Goal: Task Accomplishment & Management: Use online tool/utility

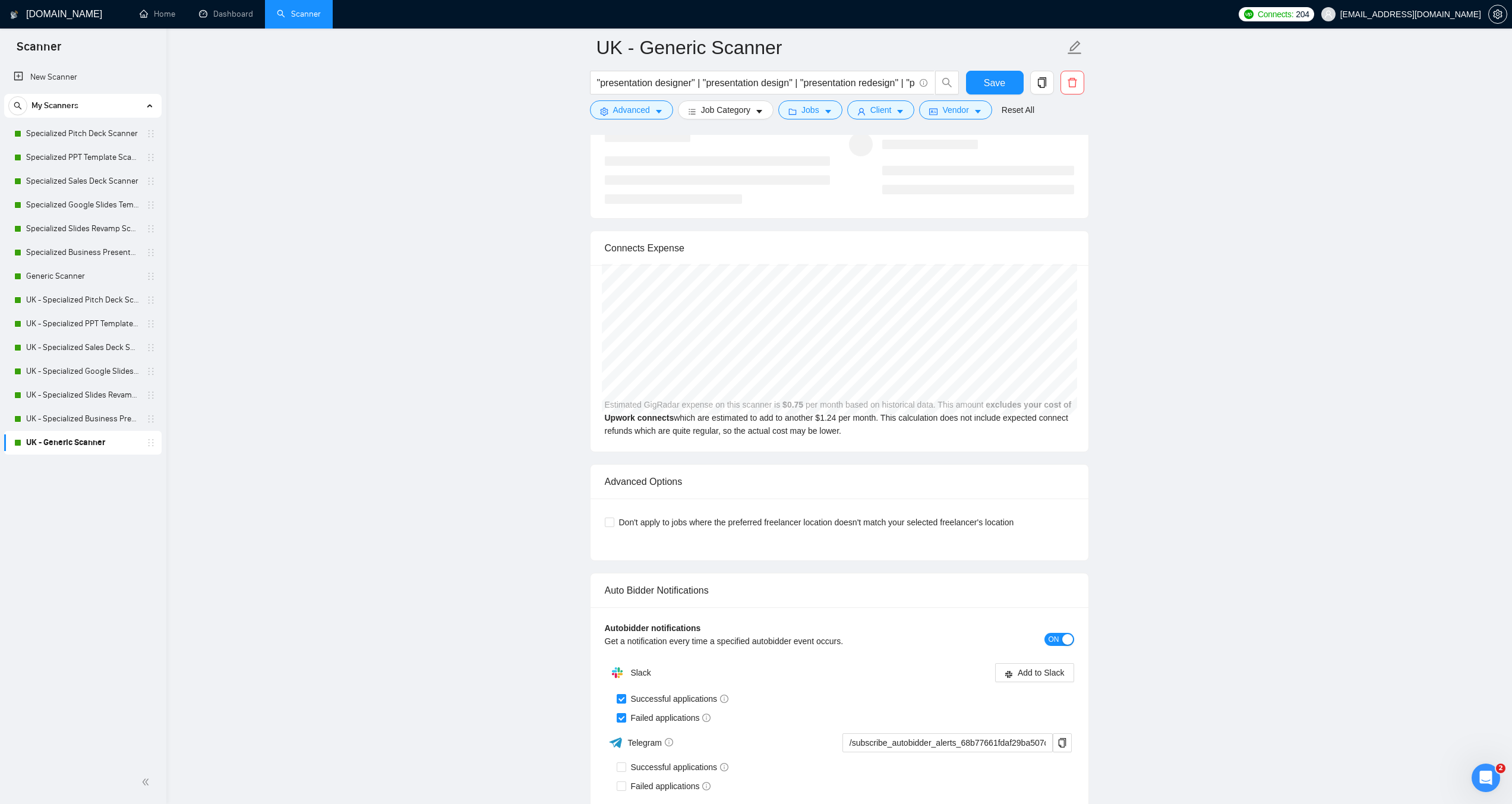
scroll to position [2323, 0]
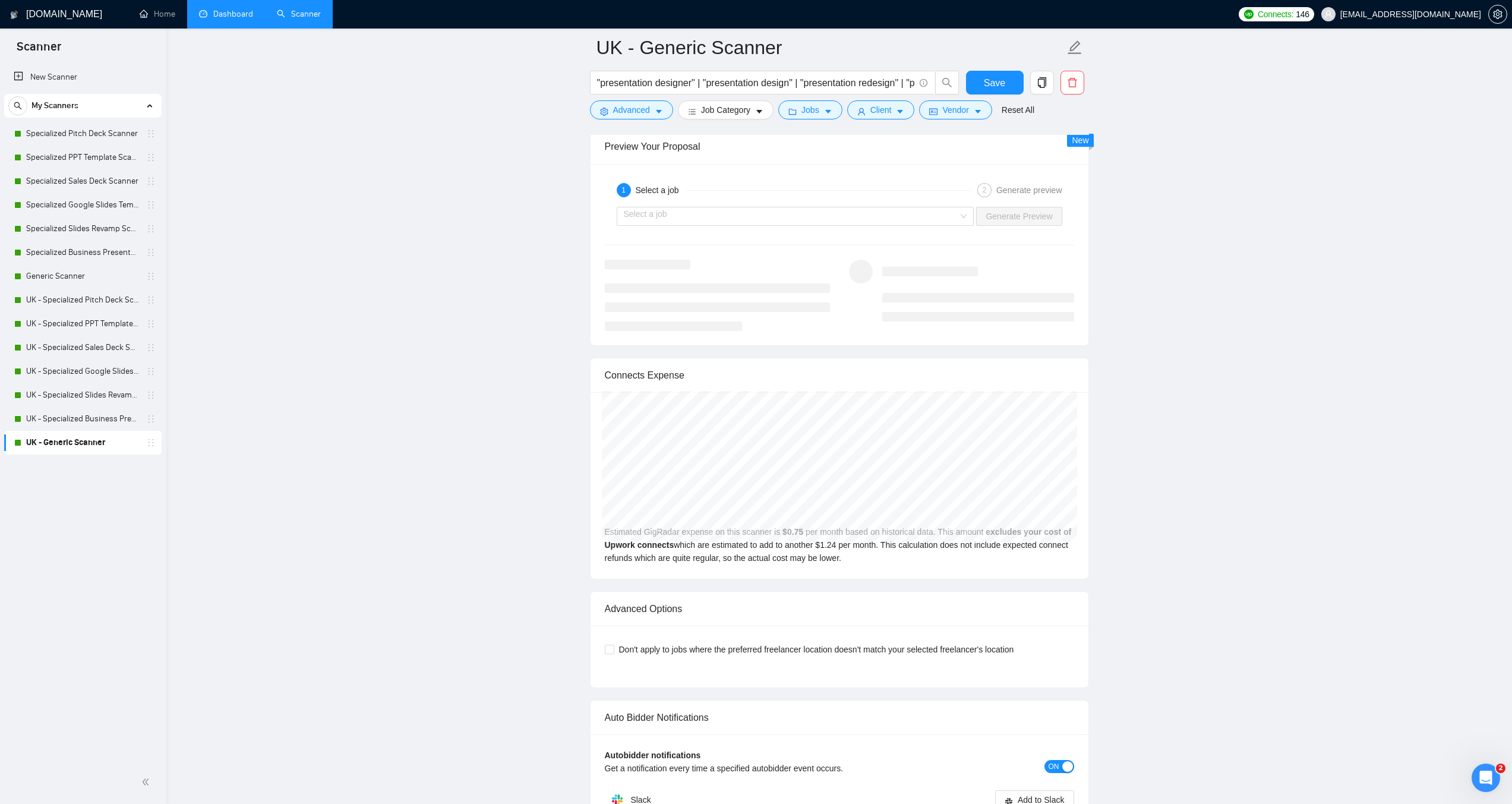
click at [220, 16] on link "Dashboard" at bounding box center [226, 14] width 54 height 10
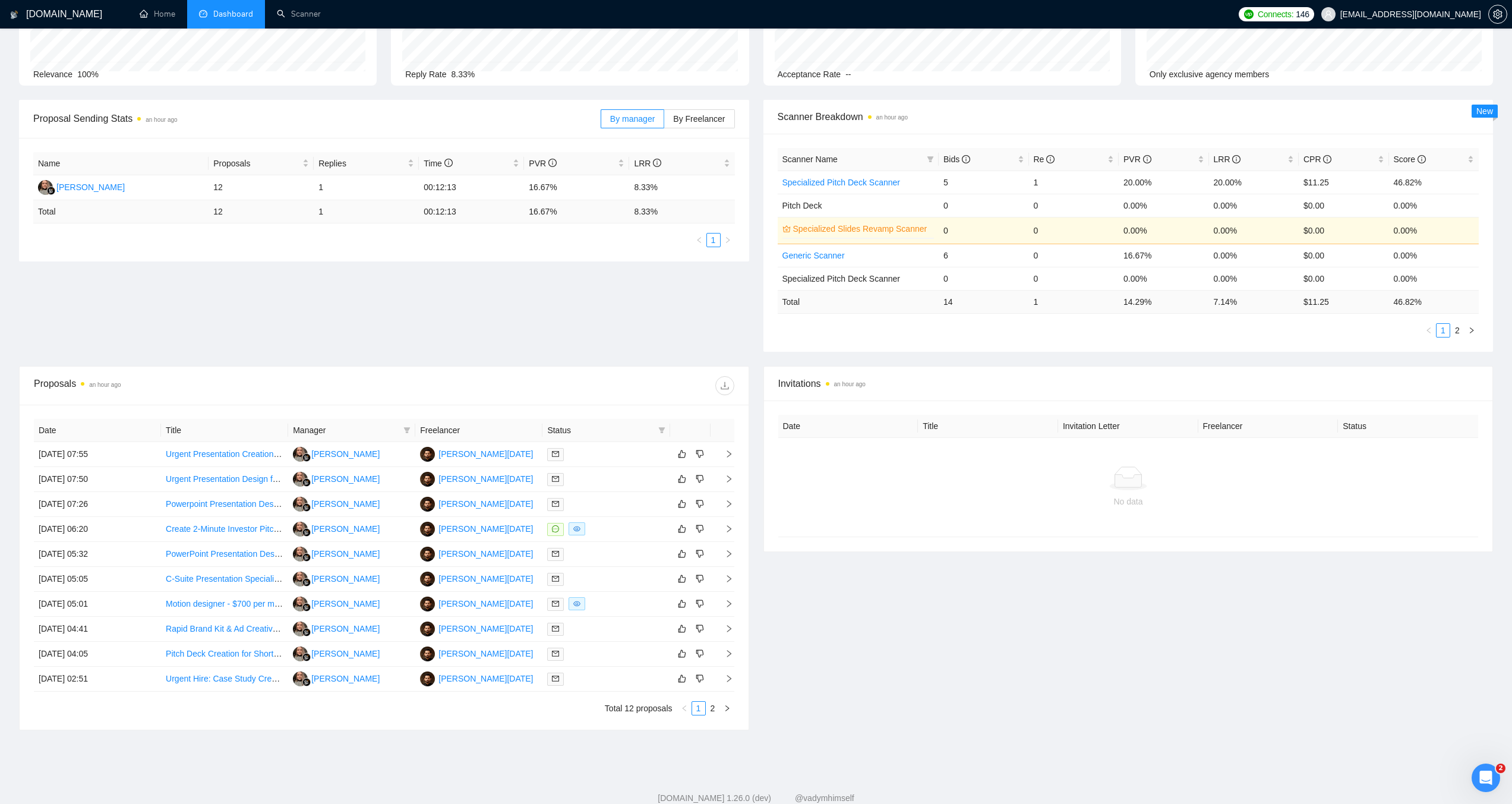
scroll to position [141, 0]
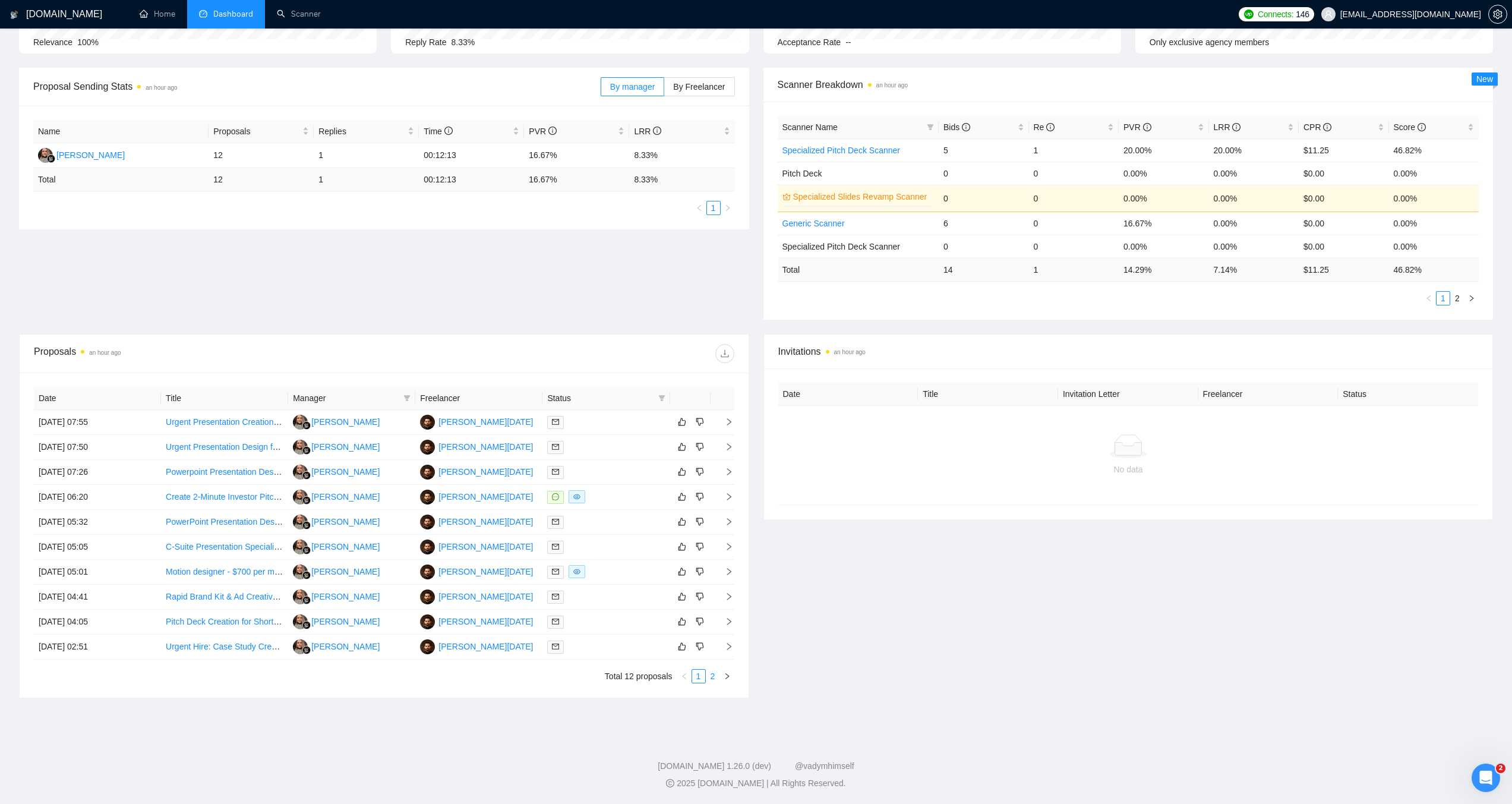
click at [711, 669] on li "2" at bounding box center [713, 676] width 14 height 14
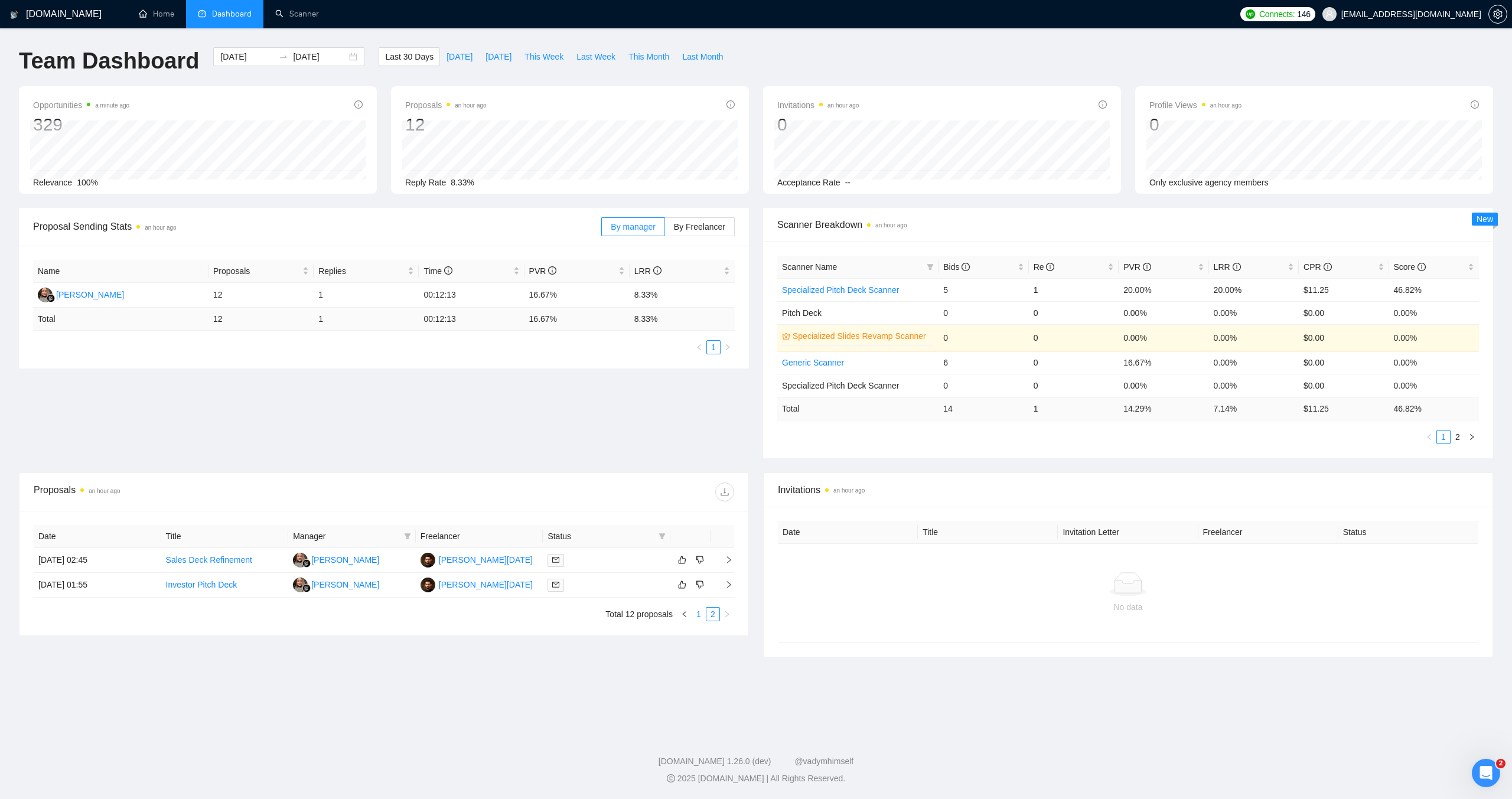
click at [698, 613] on link "1" at bounding box center [698, 614] width 13 height 13
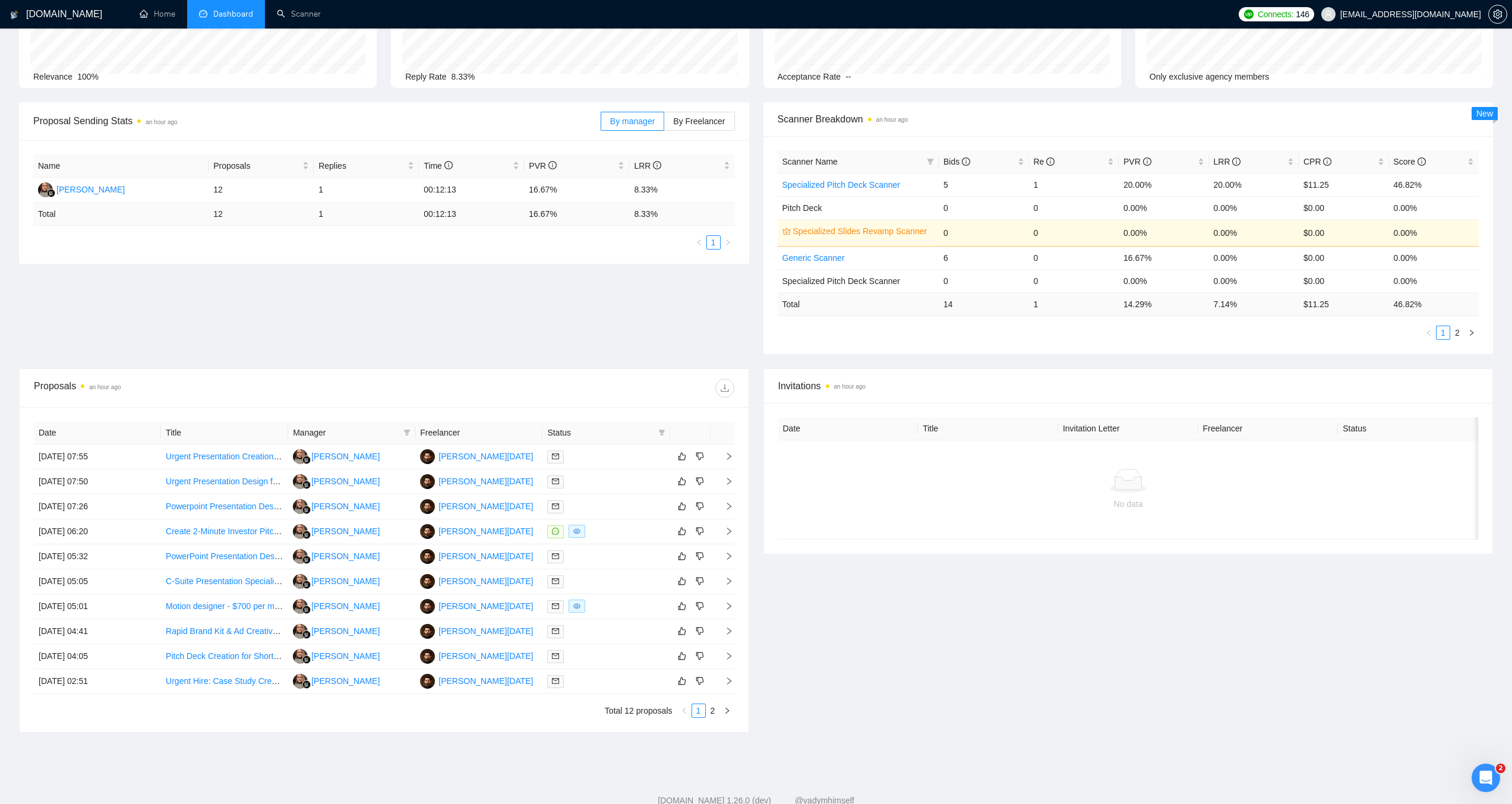
scroll to position [141, 0]
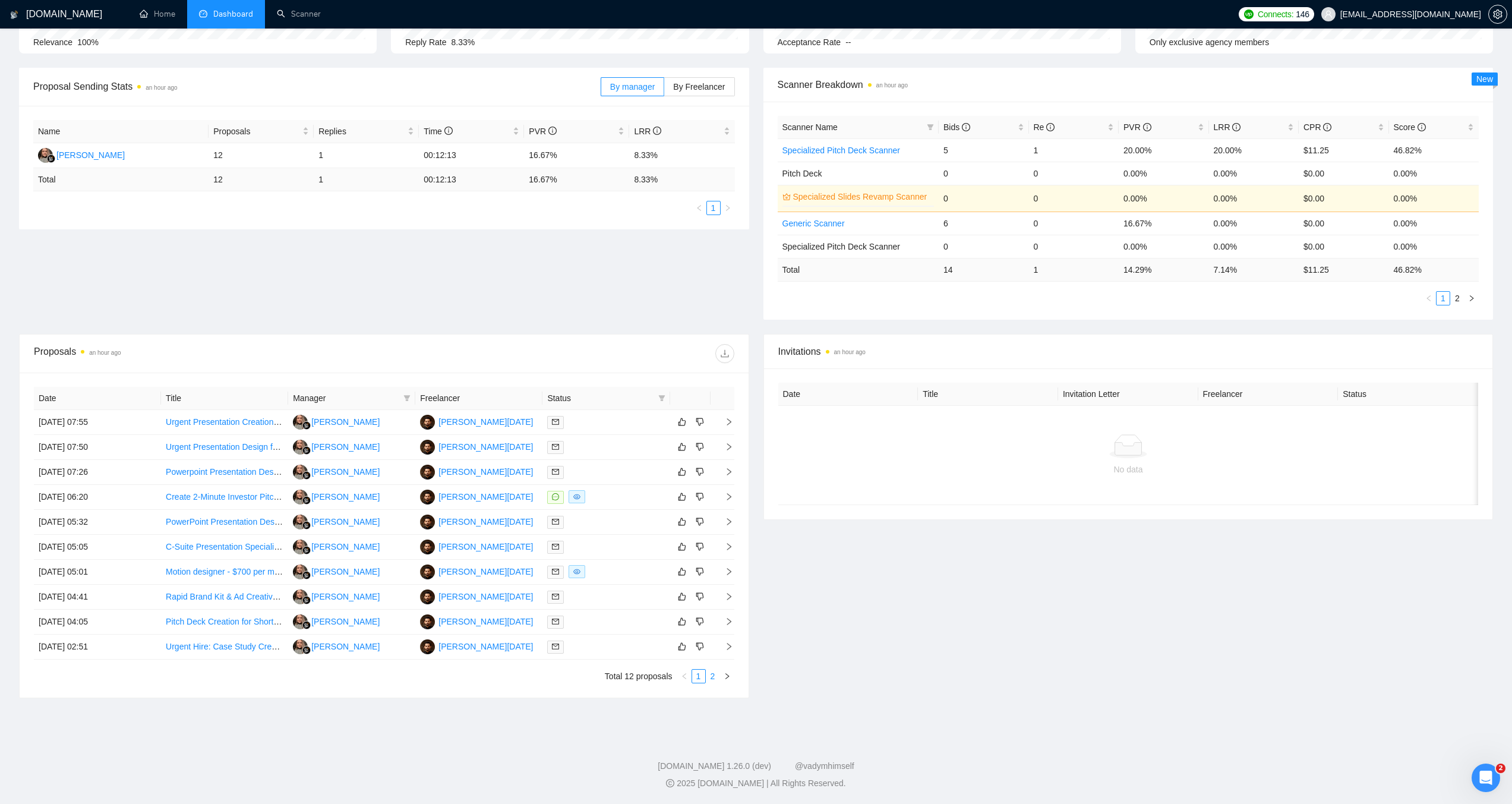
click at [710, 678] on link "2" at bounding box center [713, 676] width 13 height 13
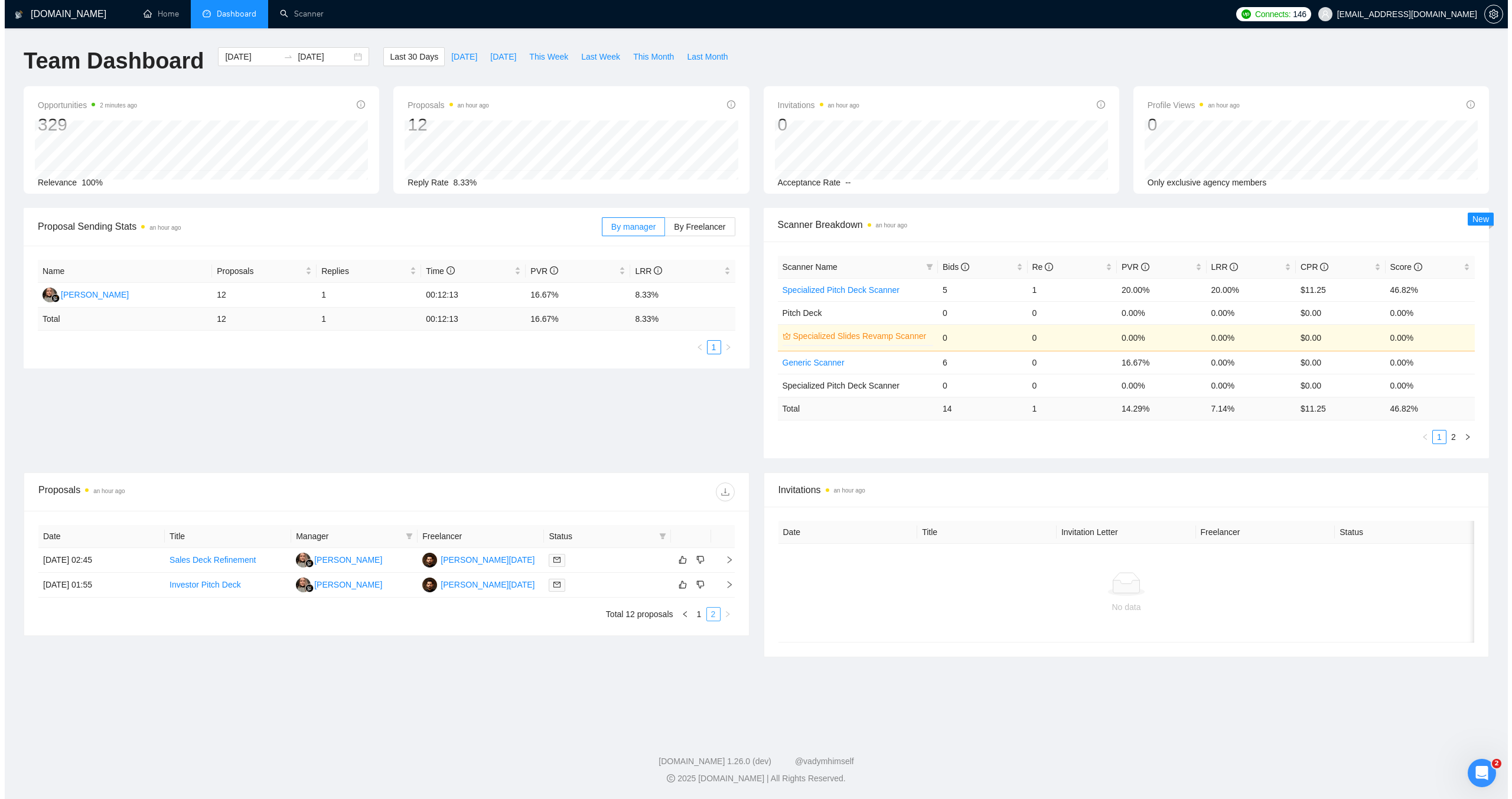
scroll to position [0, 0]
click at [296, 16] on link "Scanner" at bounding box center [297, 14] width 44 height 10
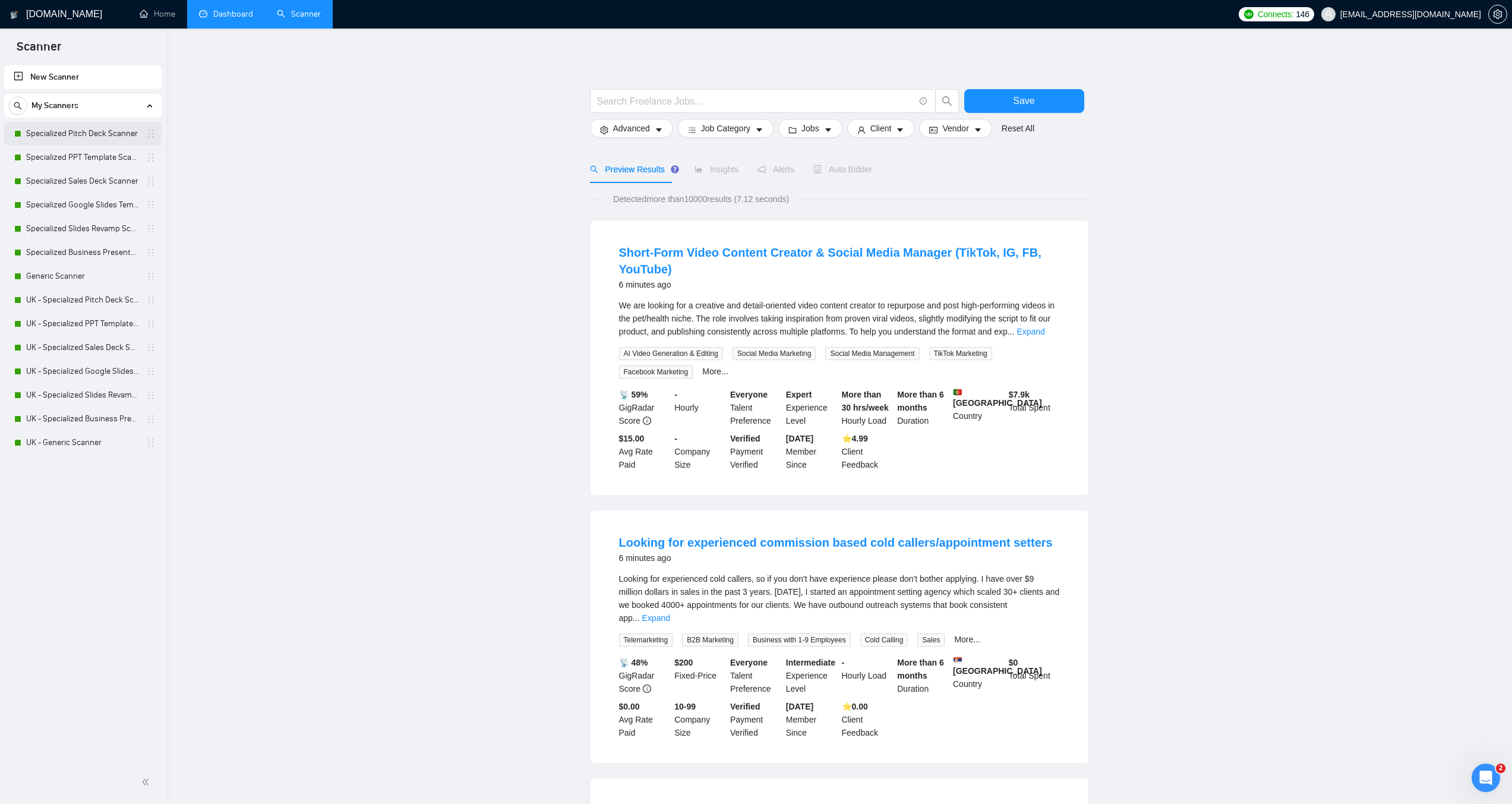
click at [68, 128] on link "Specialized Pitch Deck Scanner" at bounding box center [83, 134] width 113 height 24
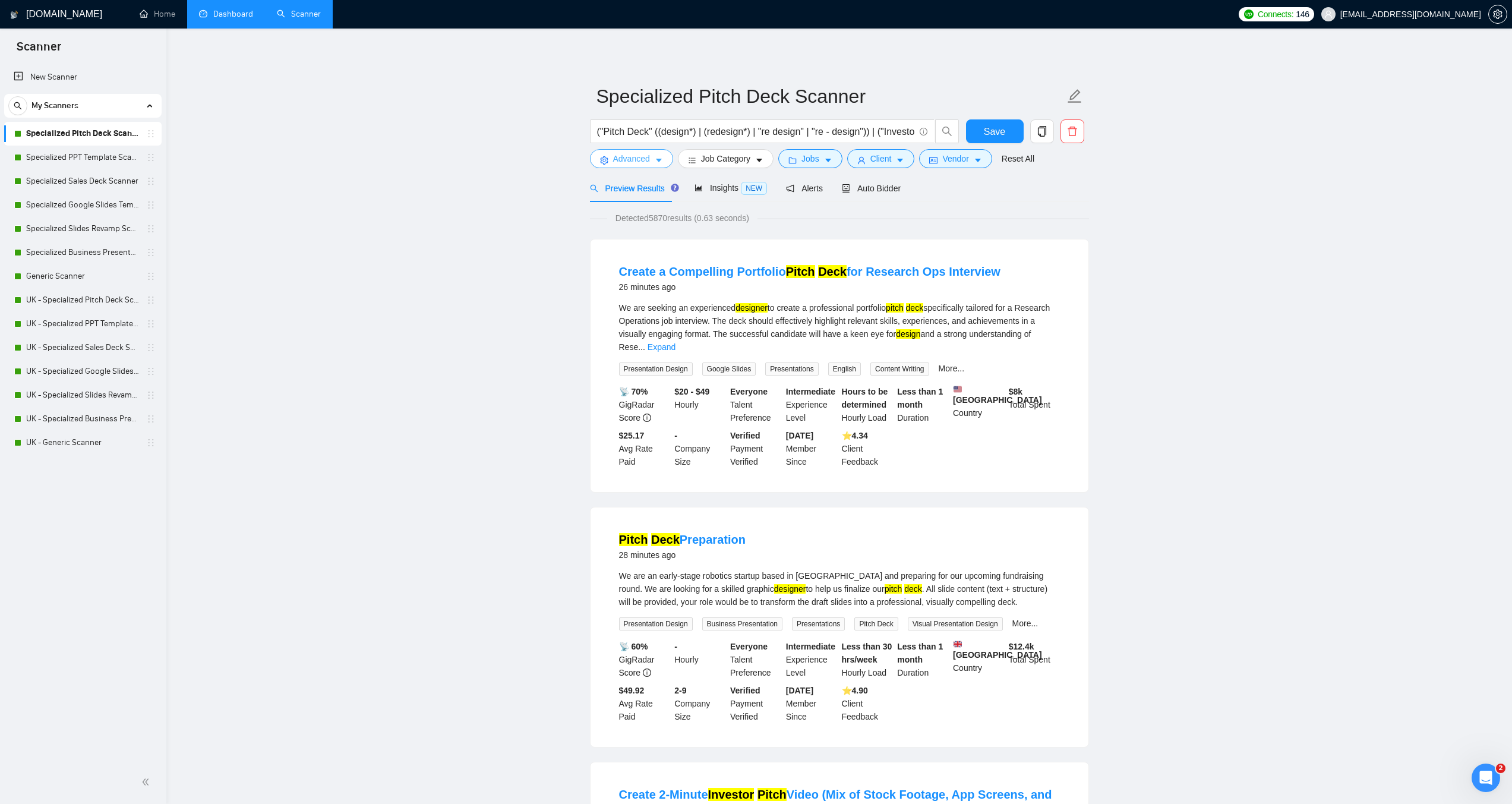
click at [646, 151] on button "Advanced" at bounding box center [632, 159] width 83 height 19
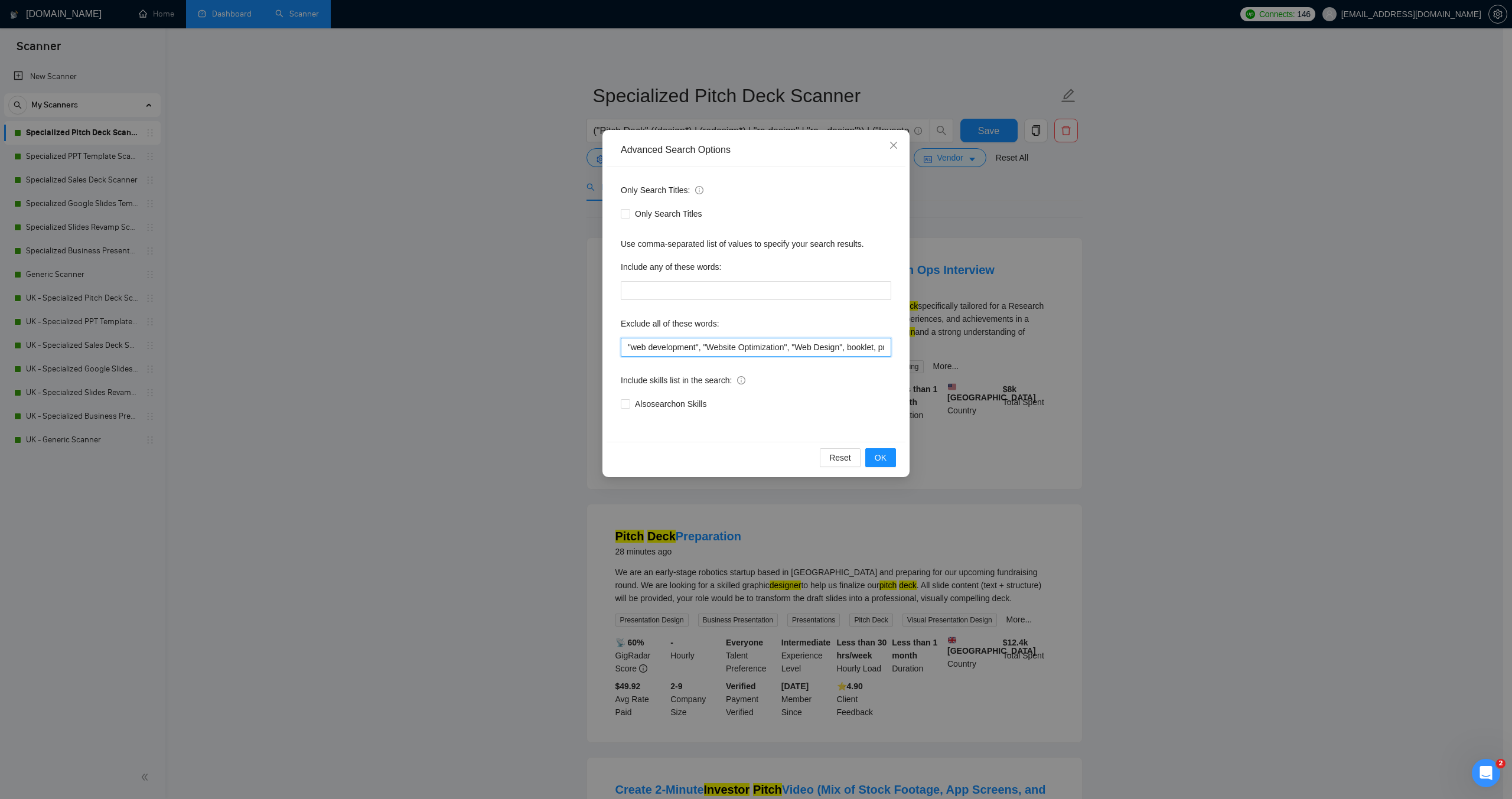
click at [625, 346] on input ""web development", "Website Optimization", "Web Design", booklet, prezi, "meet …" at bounding box center [756, 347] width 271 height 19
click at [653, 347] on input ""video","video design","motion graphics","web development", "Website Optimizati…" at bounding box center [756, 347] width 271 height 19
click at [630, 346] on input ""video,"video design","motion graphics","web development", "Website Optimizatio…" at bounding box center [756, 347] width 271 height 19
click at [889, 455] on button "OK" at bounding box center [880, 458] width 31 height 19
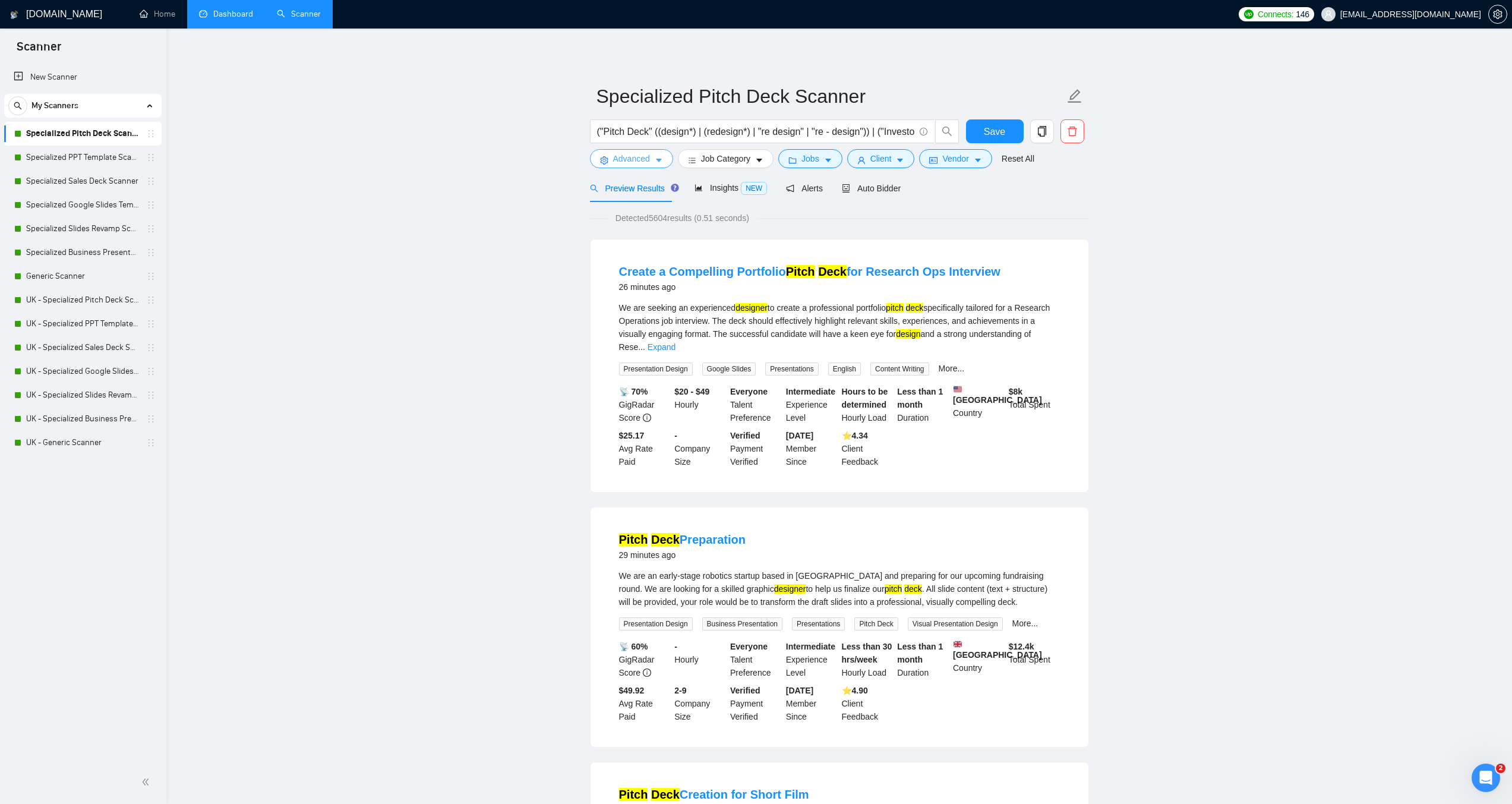
click at [649, 165] on span "Advanced" at bounding box center [631, 158] width 37 height 13
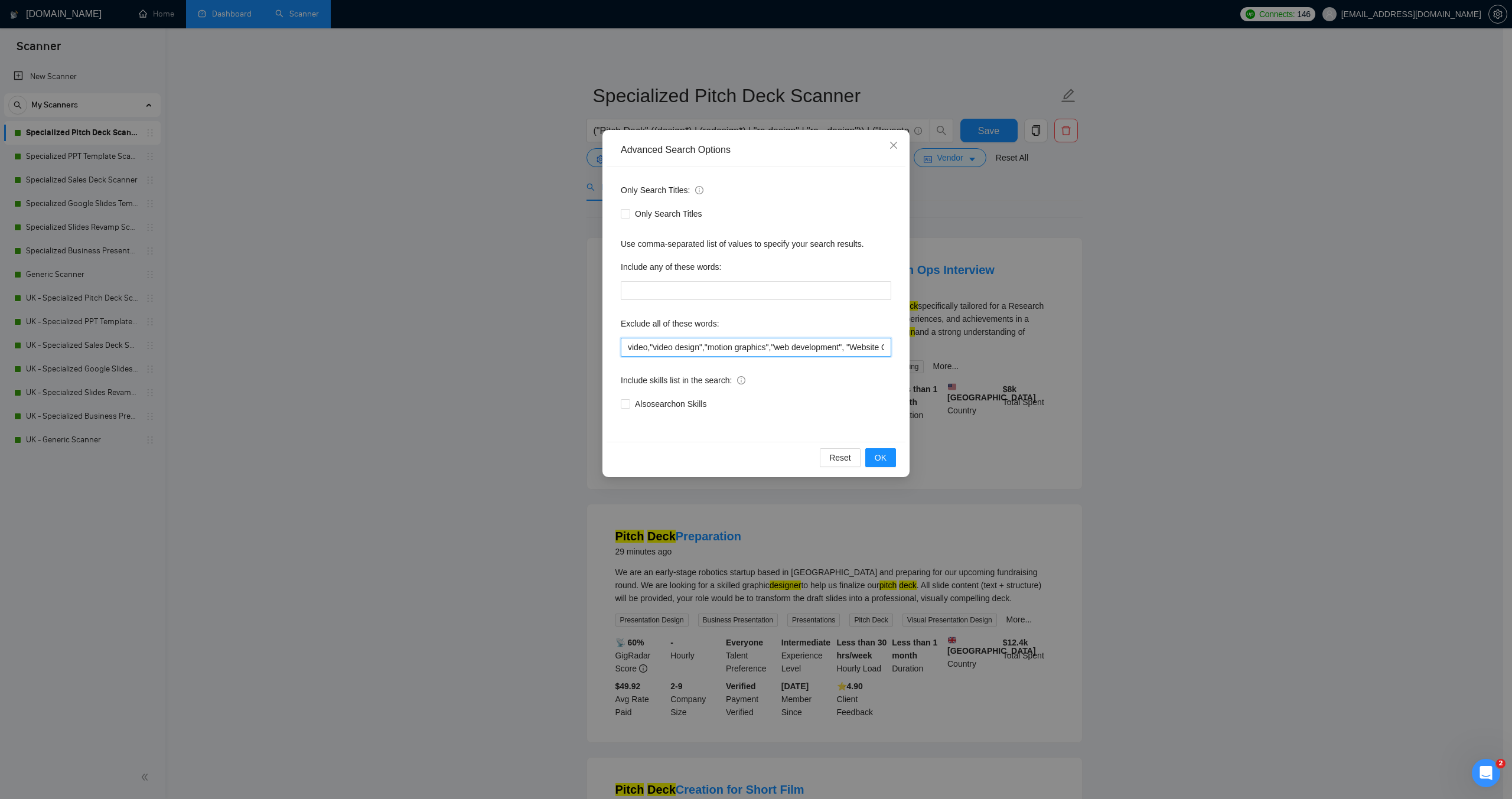
drag, startPoint x: 624, startPoint y: 346, endPoint x: 769, endPoint y: 348, distance: 145.0
click at [769, 348] on input "video,"video design","motion graphics","web development", "Website Optimization…" at bounding box center [756, 347] width 271 height 19
click at [628, 347] on input "video,"video design","motion graphics","web development", "Website Optimization…" at bounding box center [756, 347] width 271 height 19
drag, startPoint x: 626, startPoint y: 349, endPoint x: 837, endPoint y: 354, distance: 211.1
click at [837, 354] on input ""moion designer",video,"video design","motion graphics","web development", "Web…" at bounding box center [756, 347] width 271 height 19
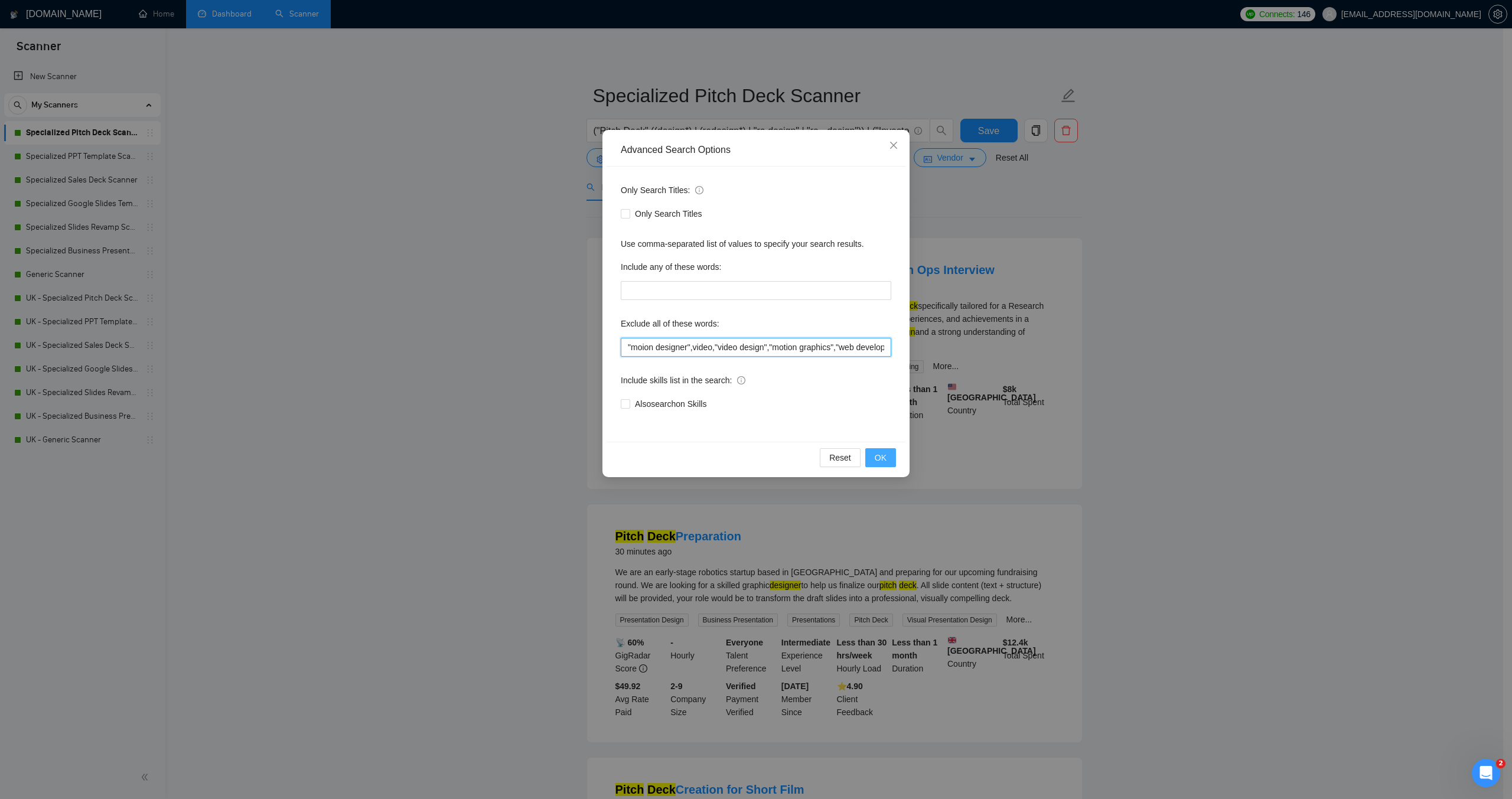
type input ""moion designer",video,"video design","motion graphics","web development", "Web…"
click at [885, 457] on span "OK" at bounding box center [880, 458] width 12 height 13
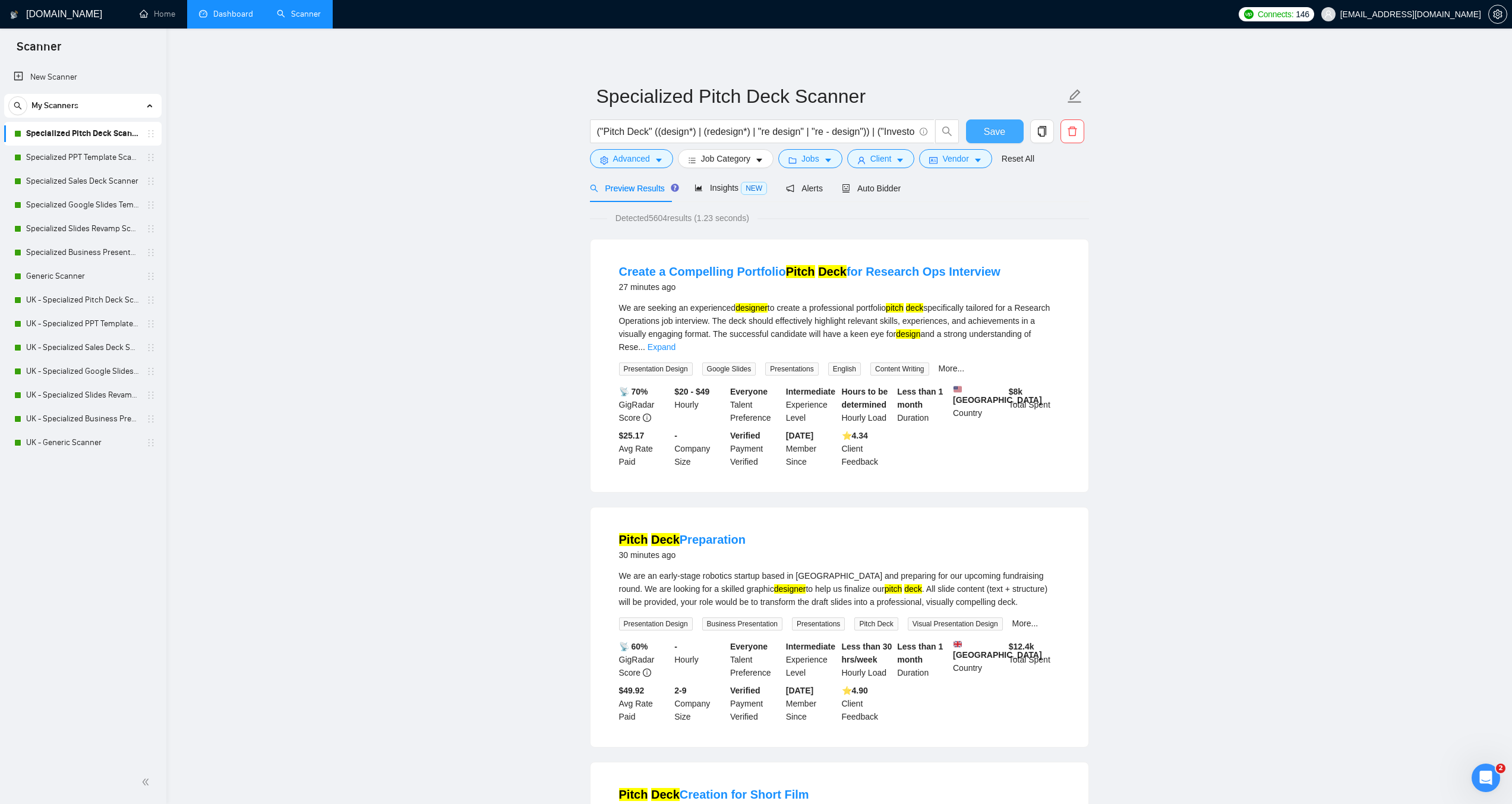
click at [981, 137] on button "Save" at bounding box center [995, 131] width 58 height 24
click at [66, 159] on link "Specialized PPT Template Scanner" at bounding box center [83, 158] width 113 height 24
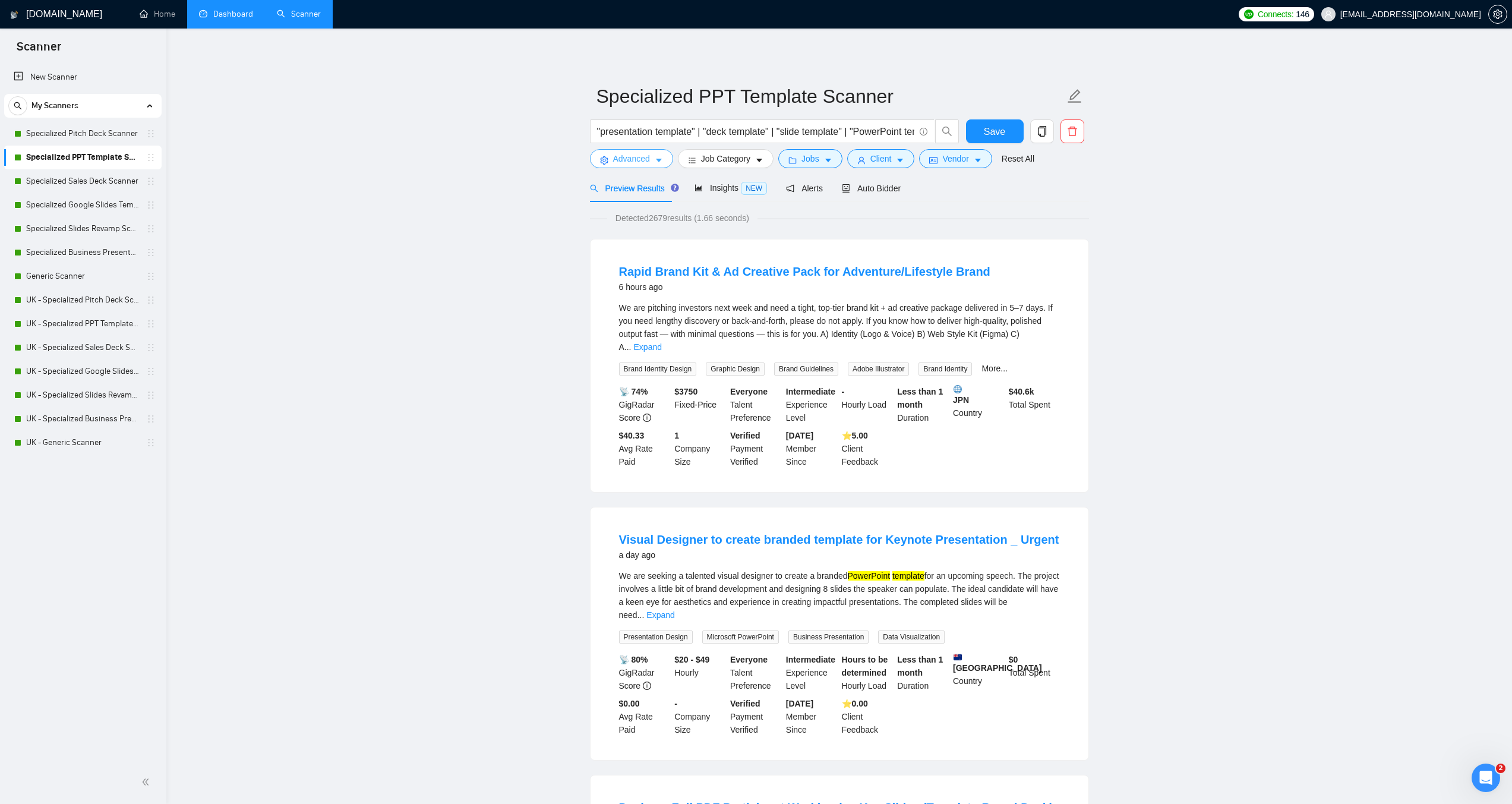
click at [660, 160] on icon "caret-down" at bounding box center [659, 161] width 6 height 4
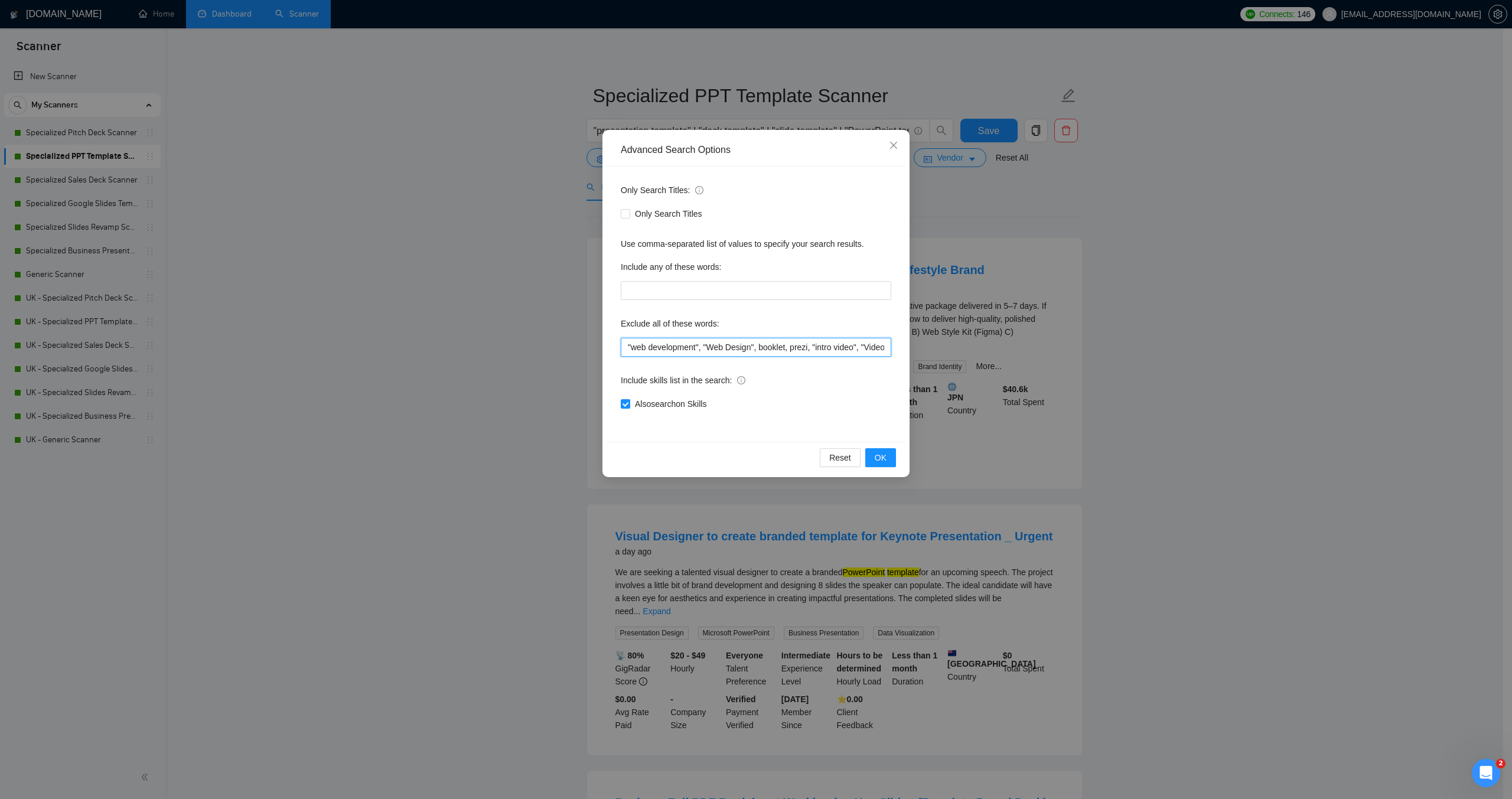
click at [627, 349] on input ""web development", "Web Design", booklet, prezi, "intro video", "Video design"" at bounding box center [756, 347] width 271 height 19
paste input ""moion designer",video,"video design","motion graphics","
type input ""moion designer",video,"video design","motion graphics","web development", "Web…"
click at [890, 458] on button "OK" at bounding box center [880, 458] width 31 height 19
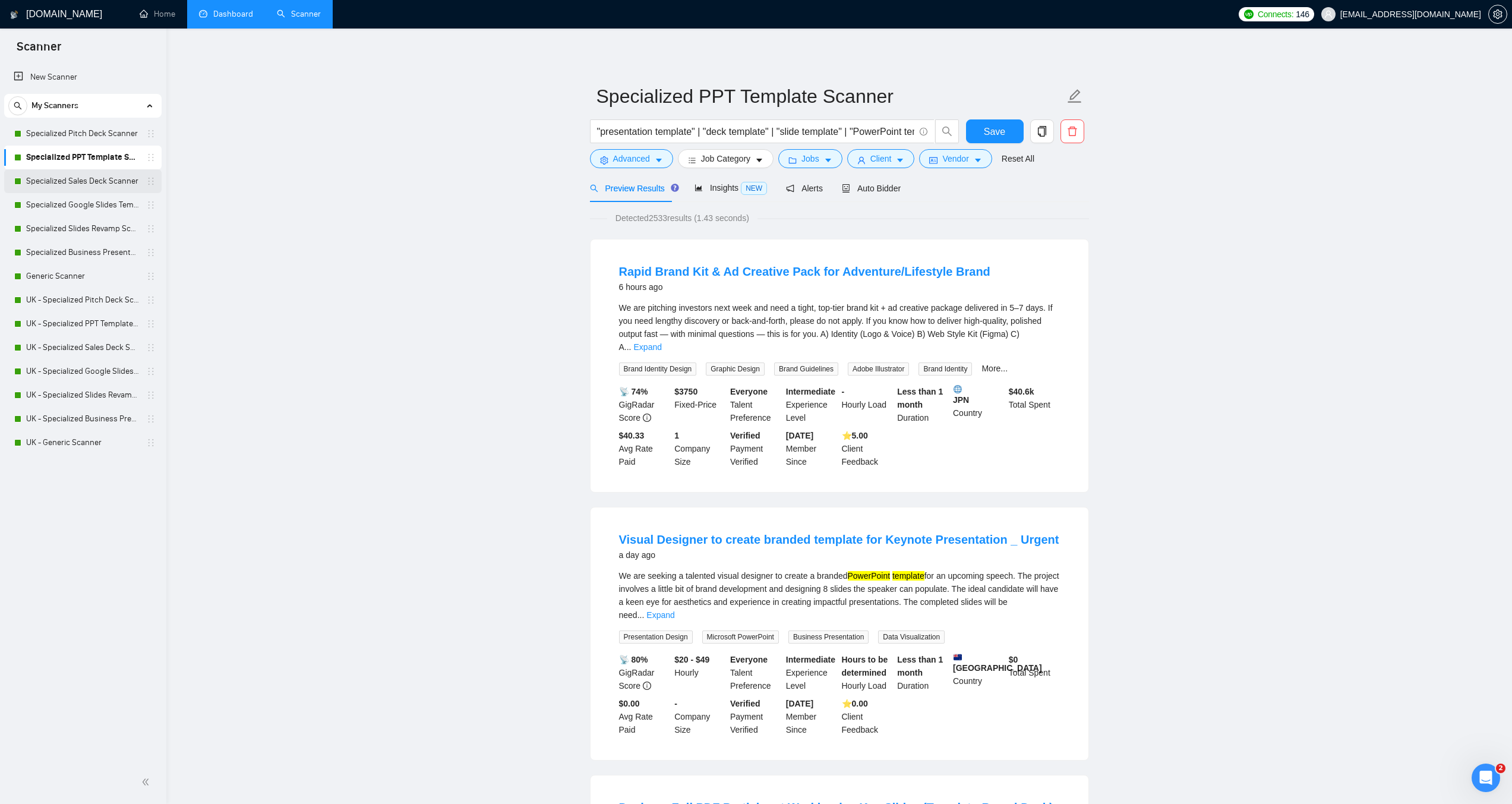
click at [80, 183] on link "Specialized Sales Deck Scanner" at bounding box center [83, 181] width 113 height 24
click at [991, 127] on span "Save" at bounding box center [994, 132] width 21 height 15
click at [90, 178] on link "Specialized Sales Deck Scanner" at bounding box center [83, 181] width 113 height 24
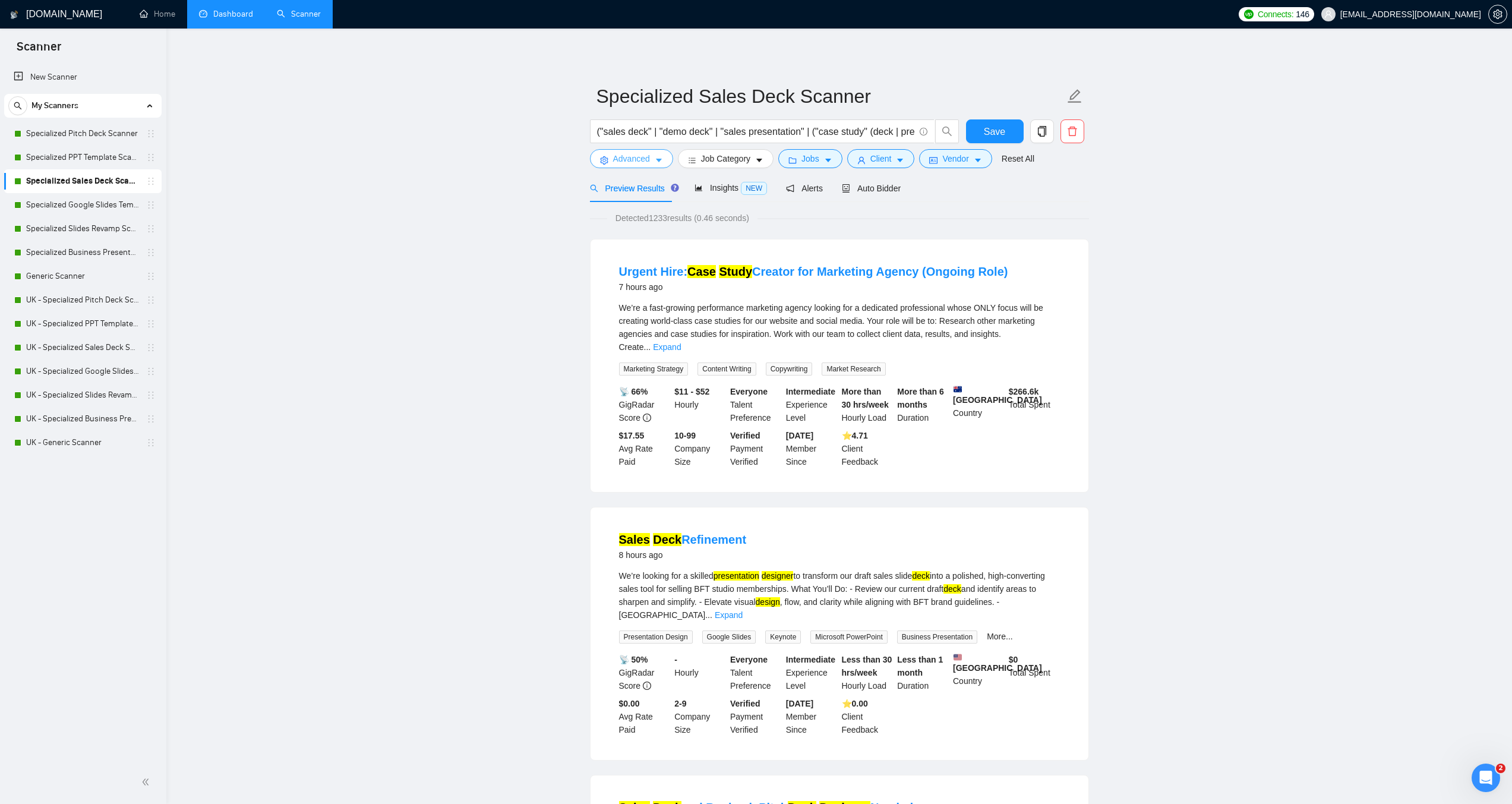
click at [661, 154] on button "Advanced" at bounding box center [632, 159] width 83 height 19
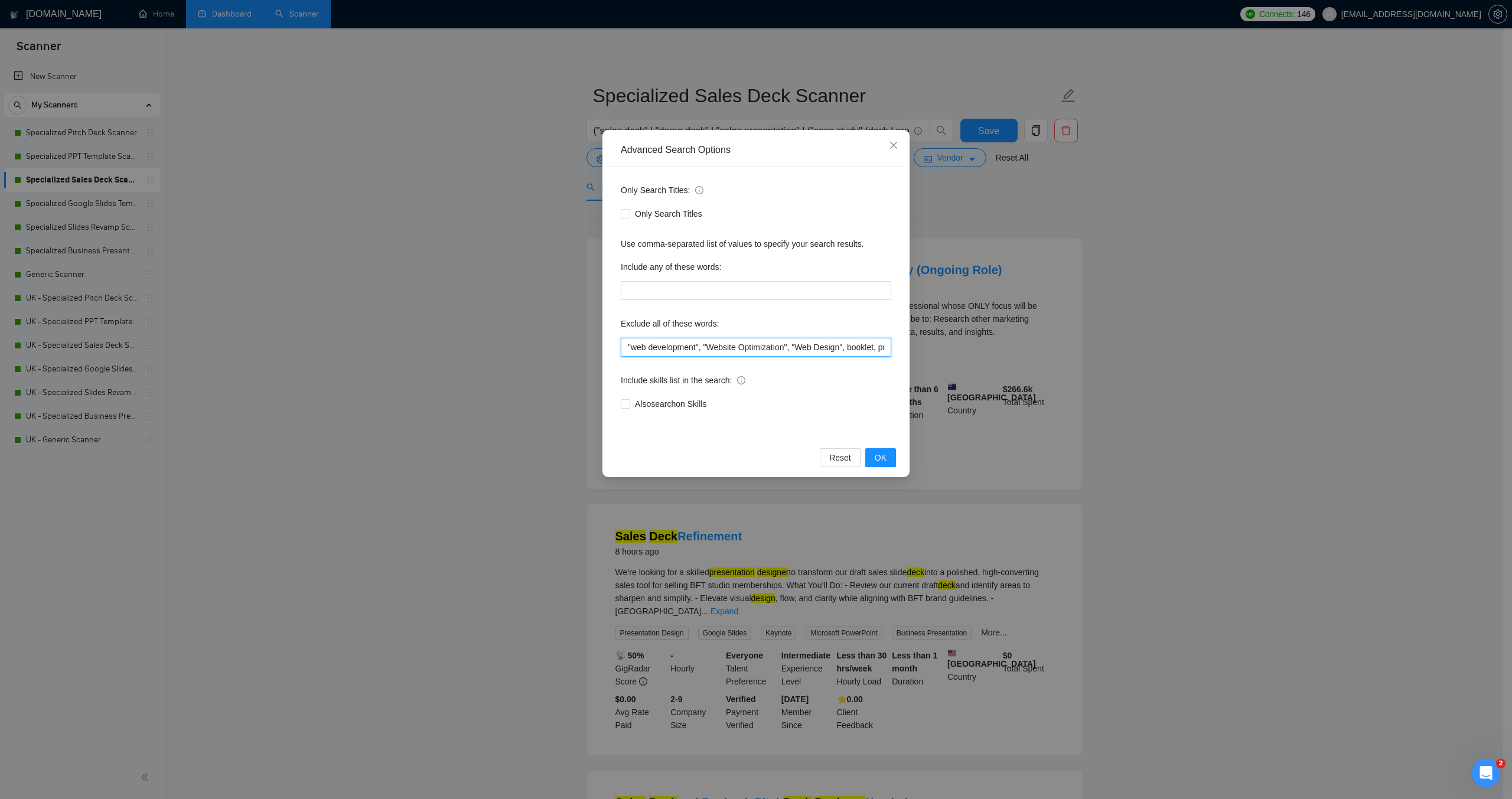
click at [627, 347] on input ""web development", "Website Optimization", "Web Design", booklet, prezi, "meet …" at bounding box center [756, 347] width 271 height 19
paste input ""moion designer",video,"video design","motion graphics","
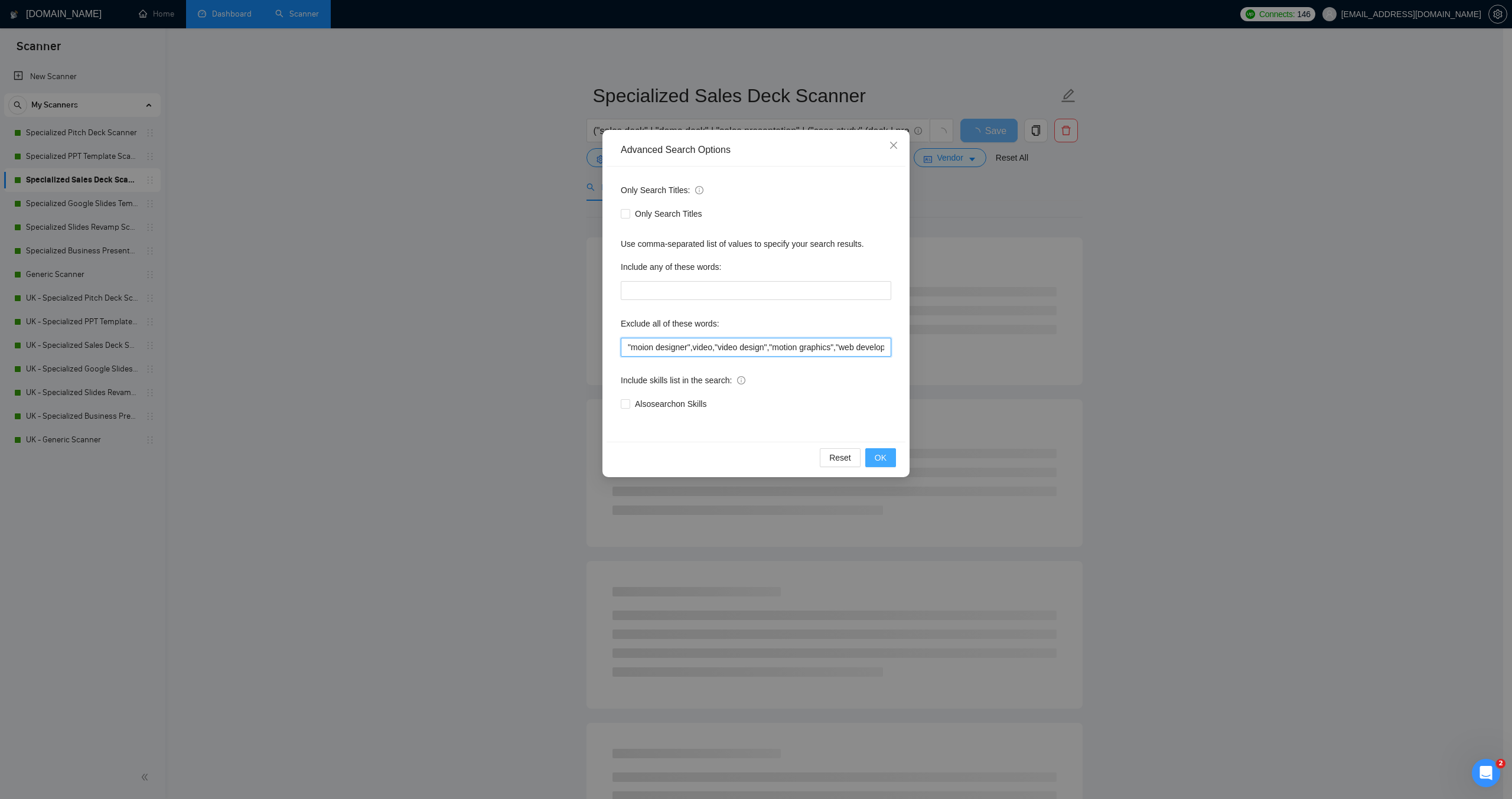
type input ""moion designer",video,"video design","motion graphics","web development", "Web…"
click at [886, 457] on span "OK" at bounding box center [880, 458] width 12 height 13
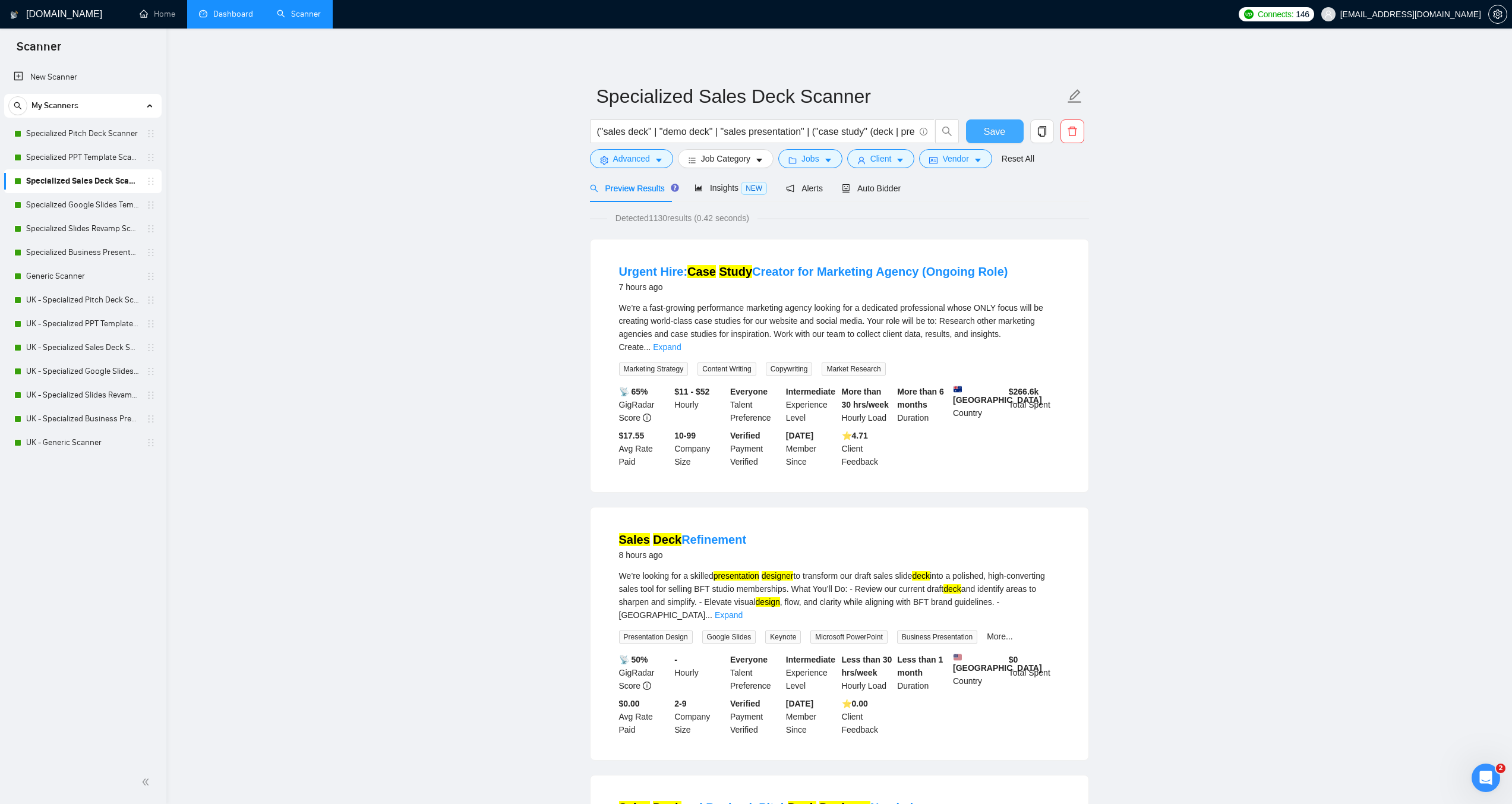
click at [998, 126] on span "Save" at bounding box center [994, 132] width 21 height 15
click at [87, 201] on link "Specialized Google Slides Template Scanner" at bounding box center [83, 205] width 113 height 24
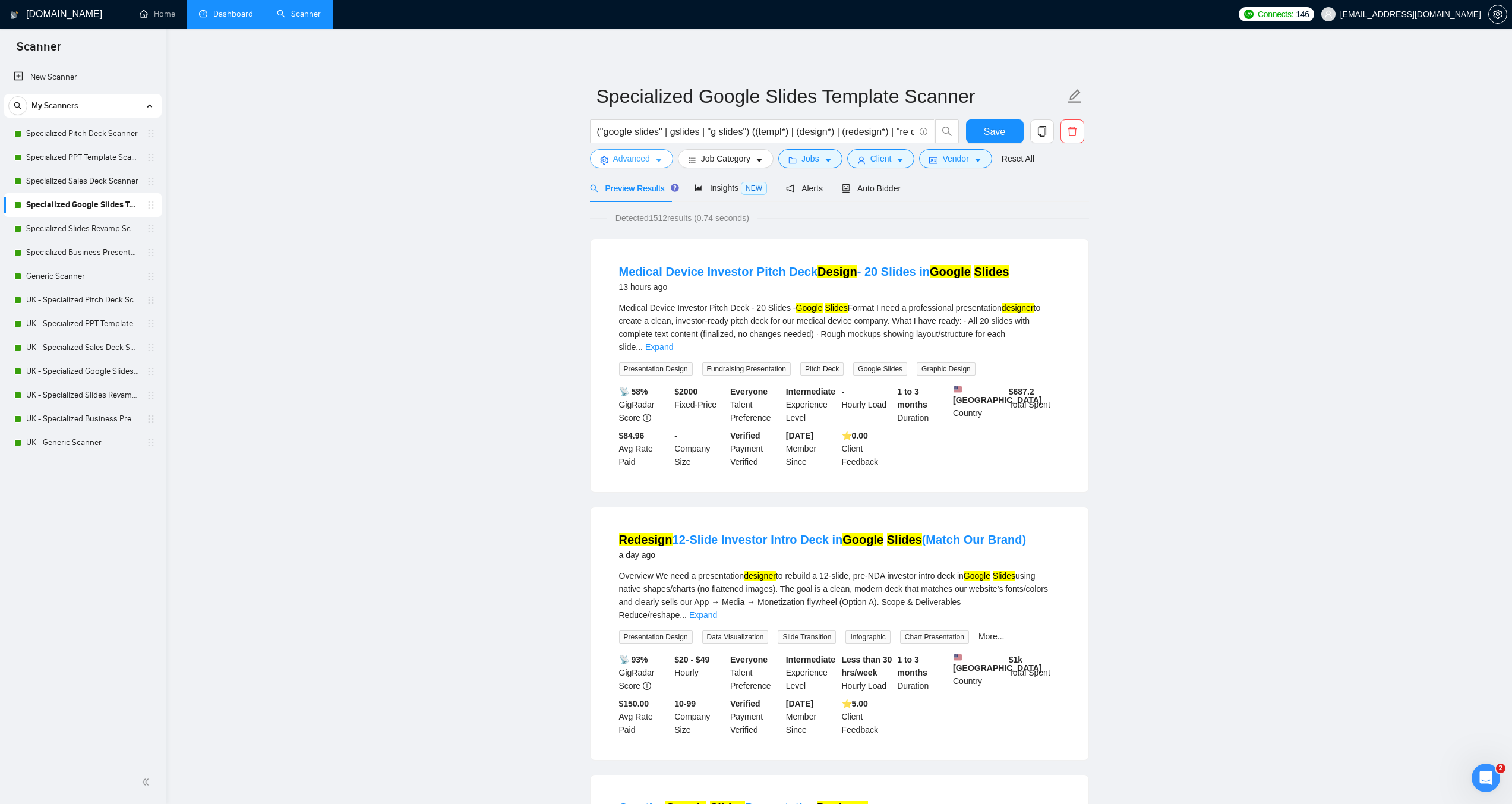
click at [642, 161] on span "Advanced" at bounding box center [631, 158] width 37 height 13
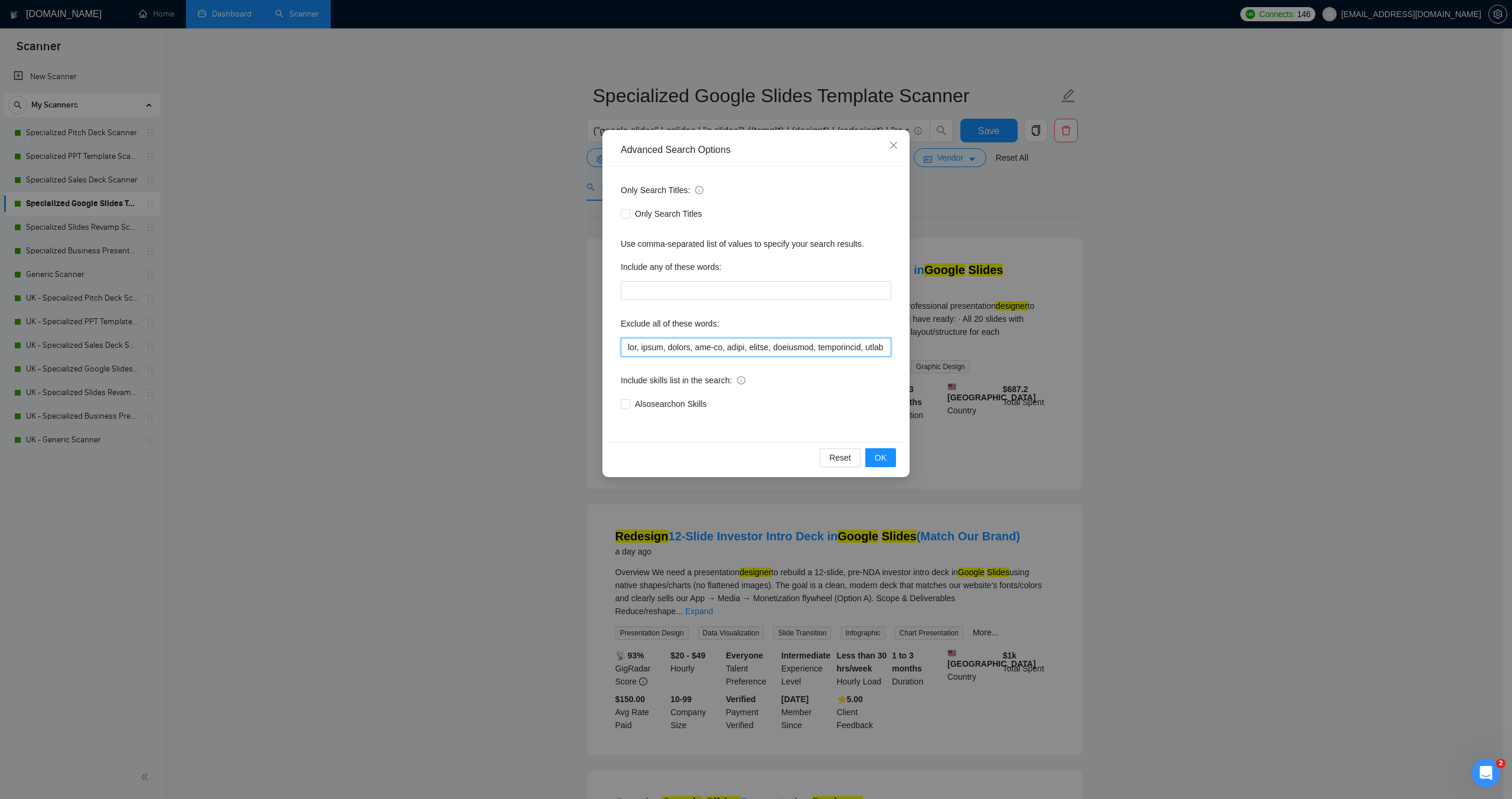
click at [627, 349] on input "text" at bounding box center [756, 347] width 271 height 19
paste input ""moion designer",video,"video design","motion graphics","
type input ""moion designer",video,"video design","motion graphics",vba, macro, macros, add…"
click at [884, 460] on span "OK" at bounding box center [880, 458] width 12 height 13
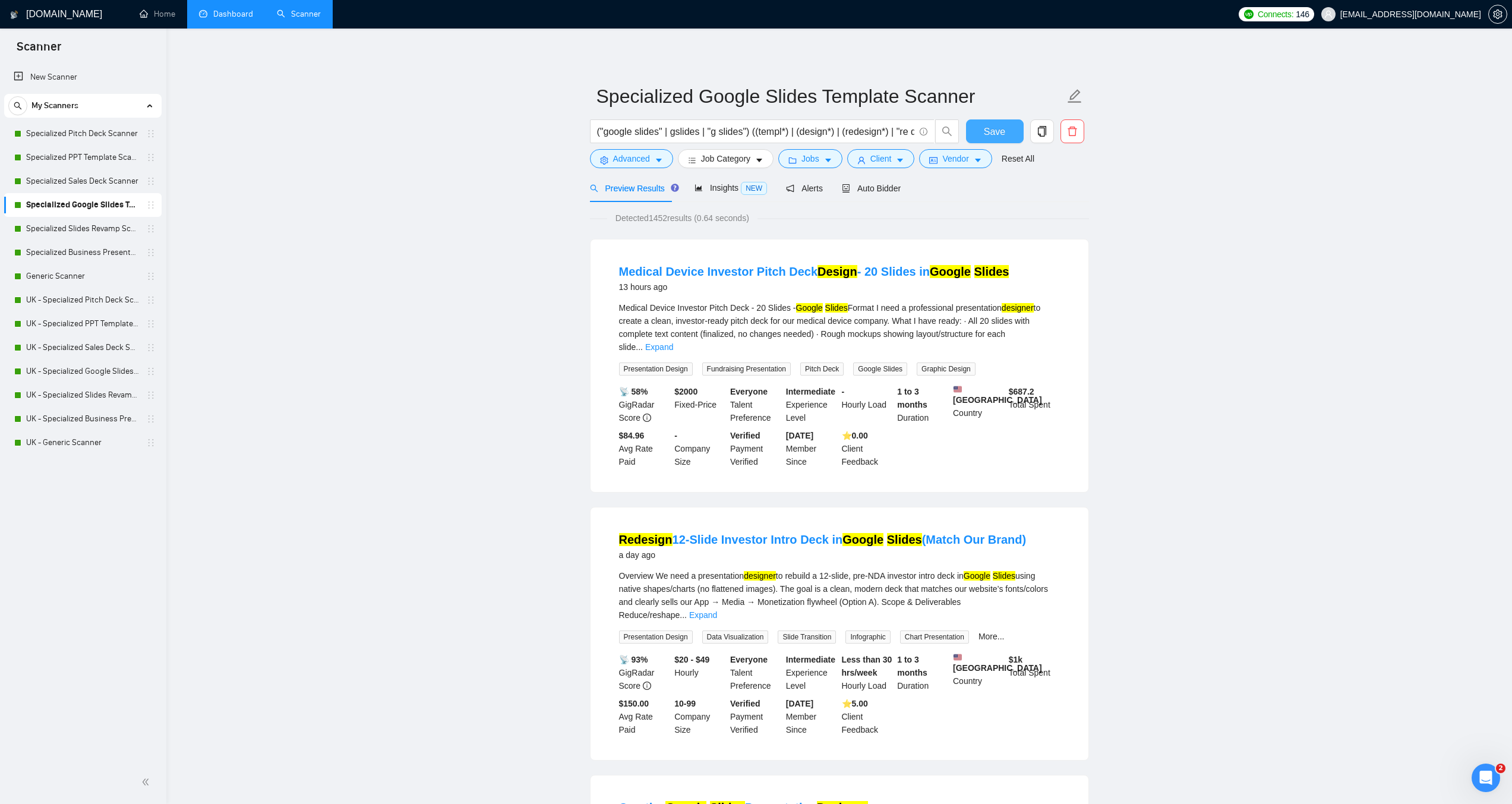
click at [975, 134] on button "Save" at bounding box center [995, 131] width 58 height 24
click at [93, 230] on link "Specialized Slides Revamp Scanner" at bounding box center [83, 229] width 113 height 24
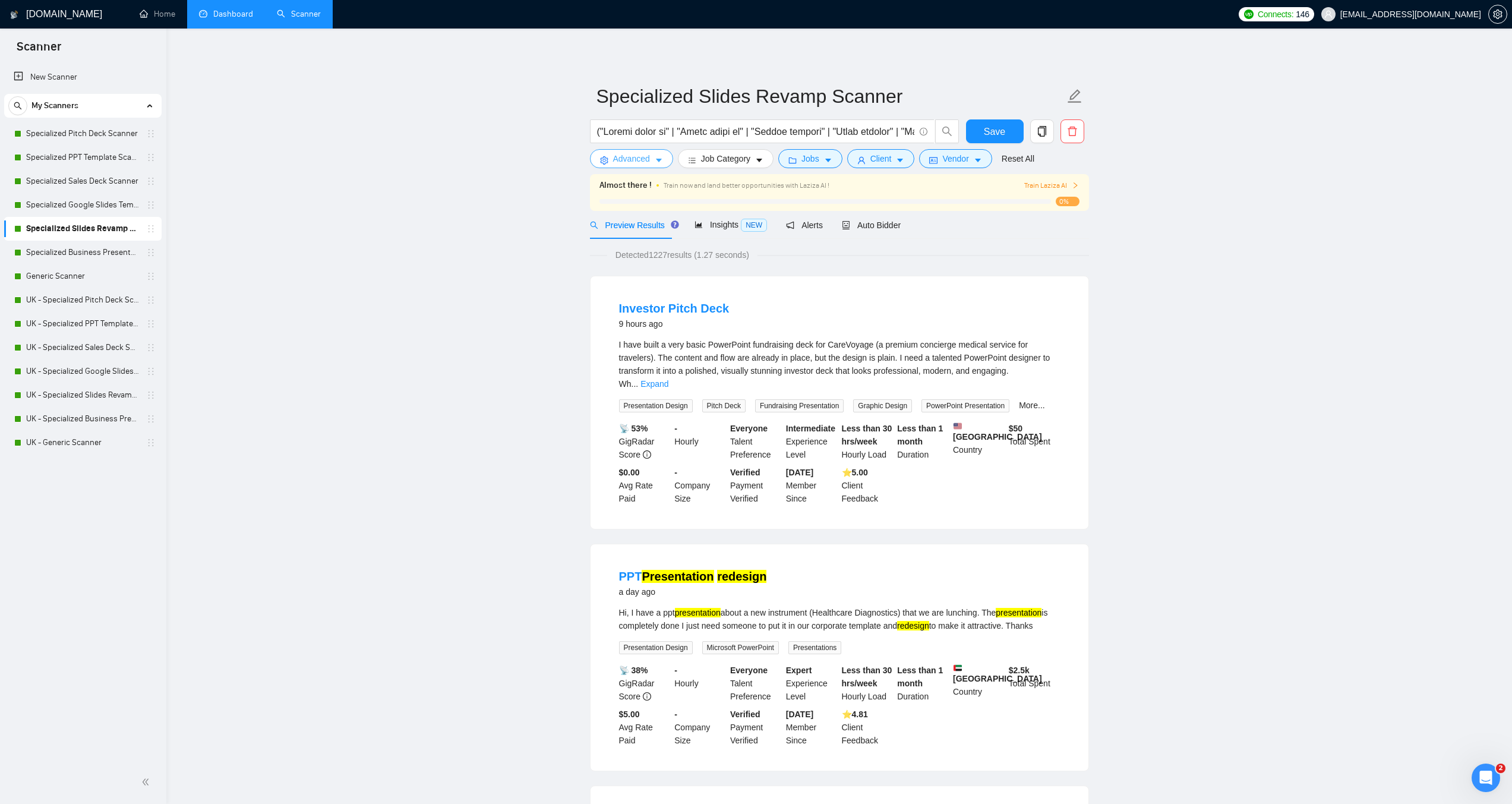
click at [649, 159] on button "Advanced" at bounding box center [632, 159] width 83 height 19
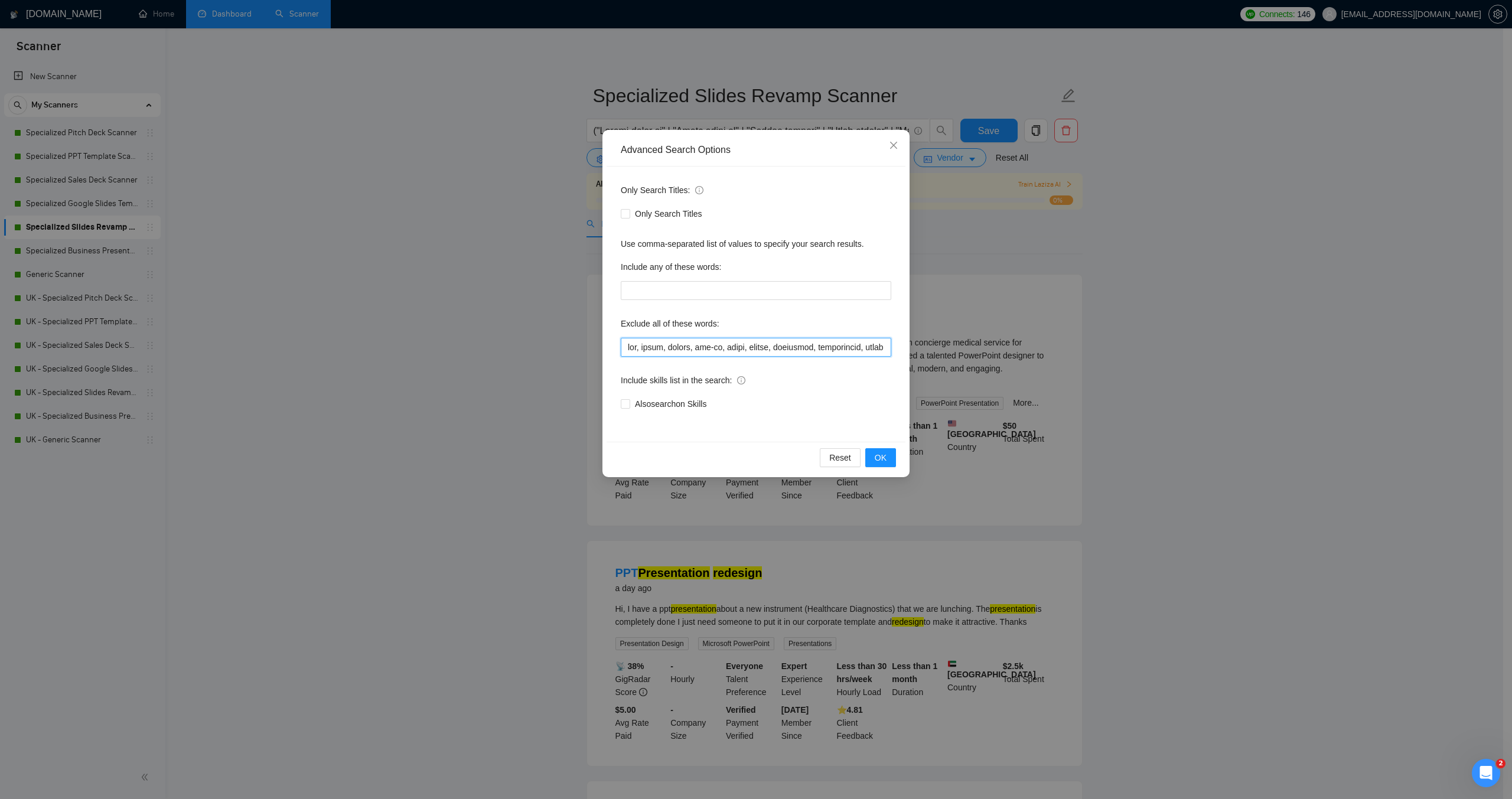
click at [626, 346] on input "text" at bounding box center [756, 347] width 271 height 19
paste input ""moion designer",video,"video design","motion graphics","
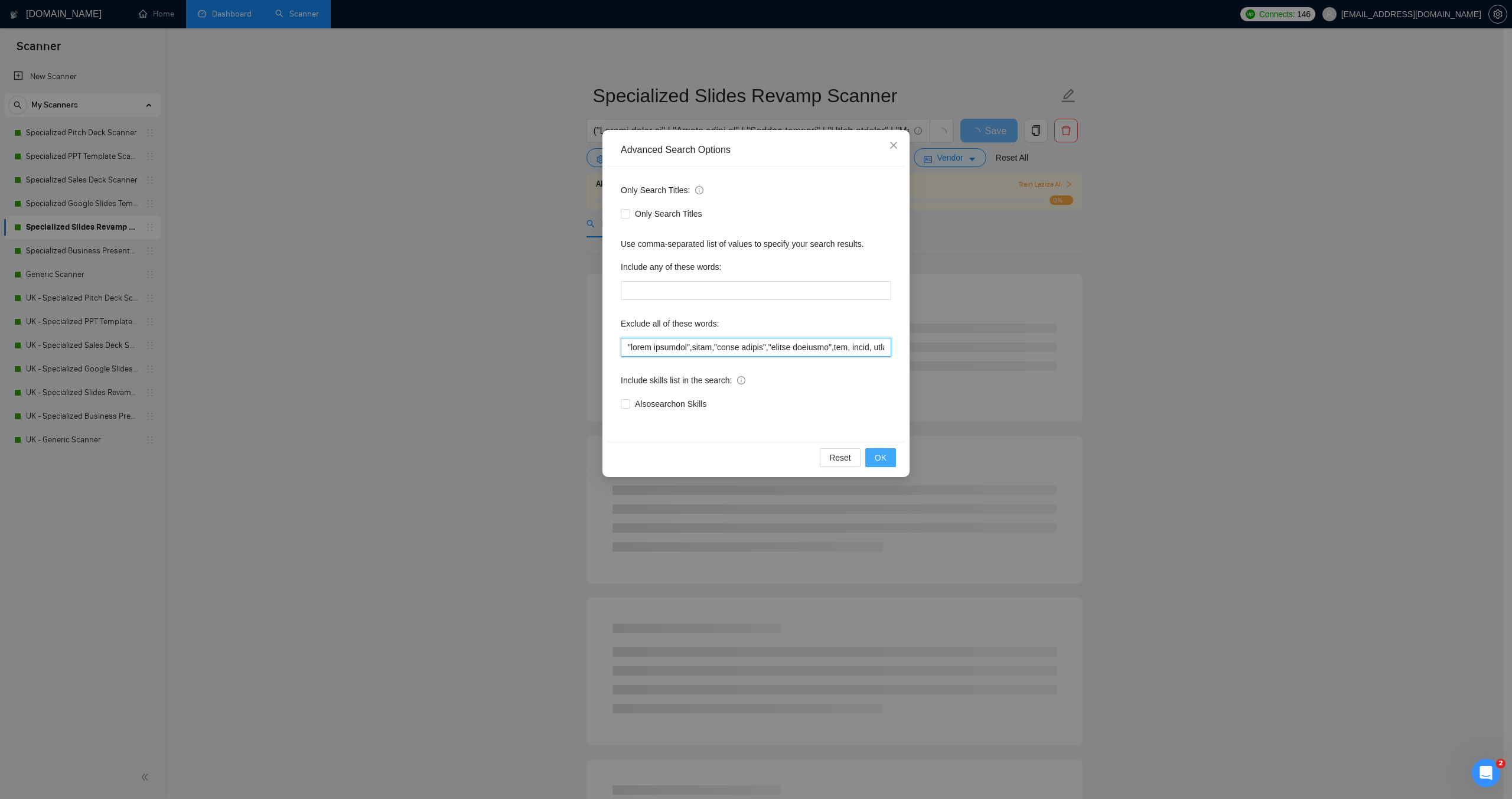
type input ""moion designer",video,"video design","motion graphics",vba, macro, macros, add…"
click at [877, 460] on span "OK" at bounding box center [880, 458] width 12 height 13
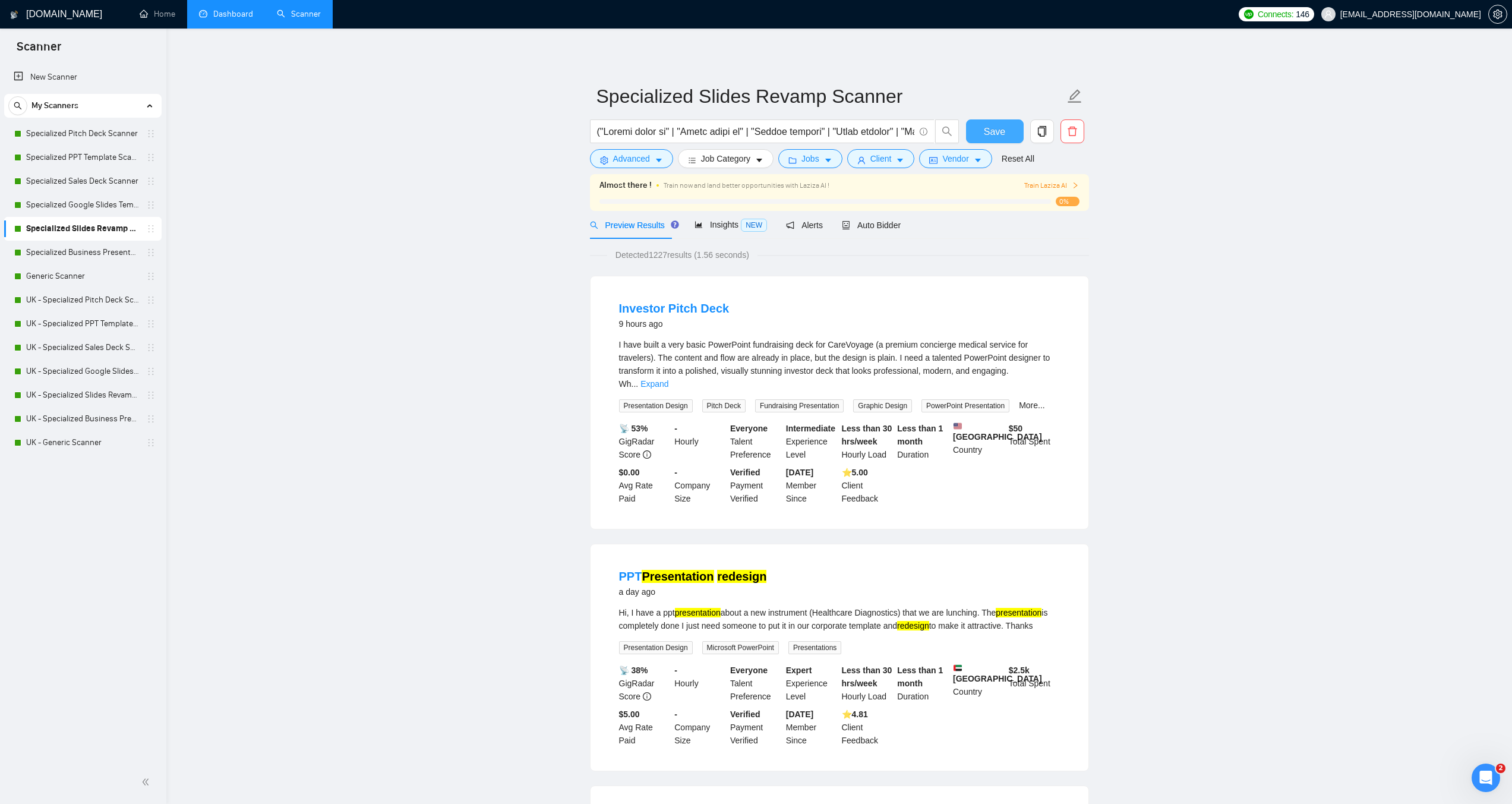
click at [994, 132] on span "Save" at bounding box center [994, 132] width 21 height 15
click at [64, 250] on link "Specialized Business Presentation" at bounding box center [83, 253] width 113 height 24
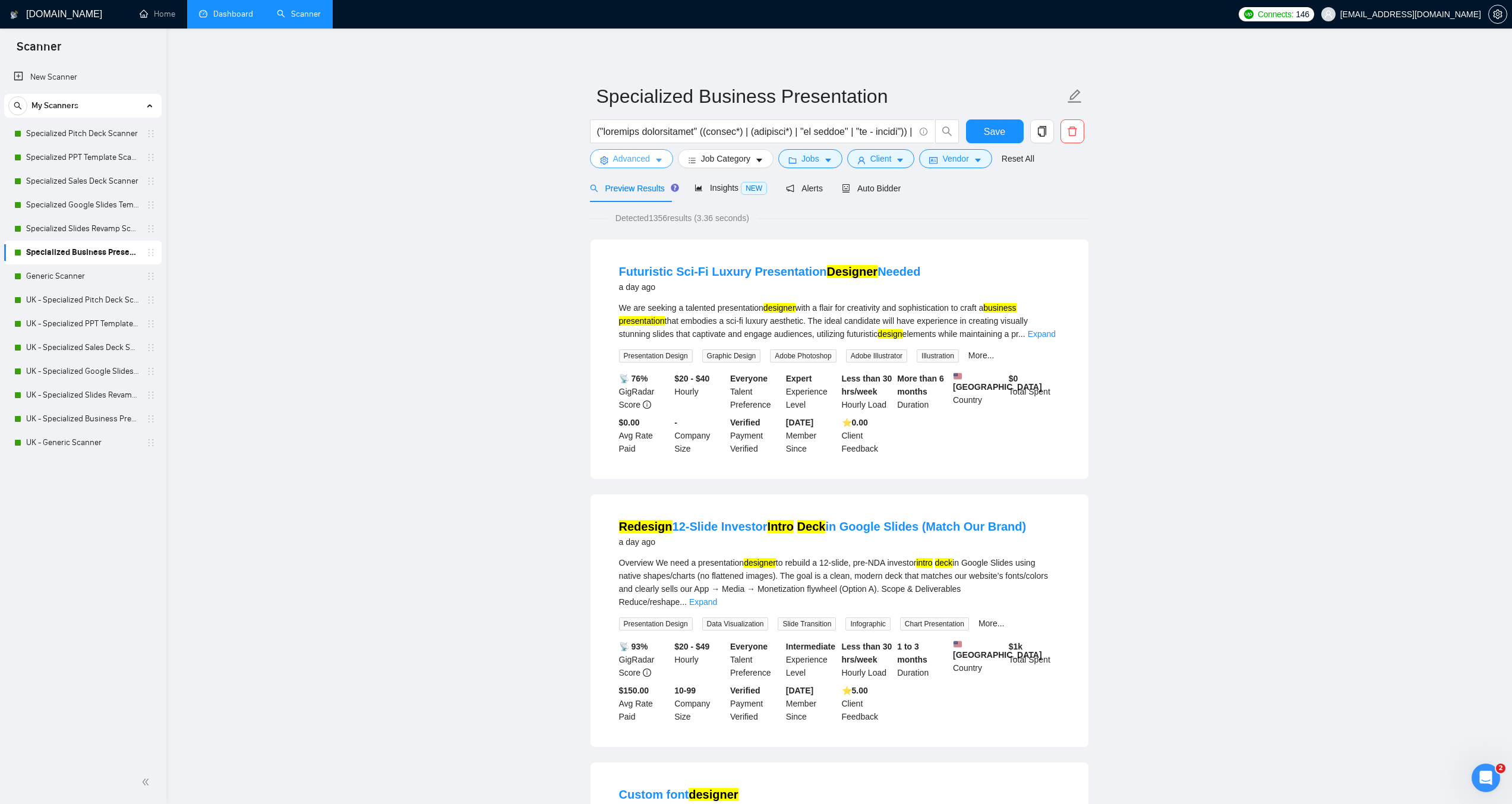
click at [655, 157] on icon "caret-down" at bounding box center [659, 160] width 8 height 8
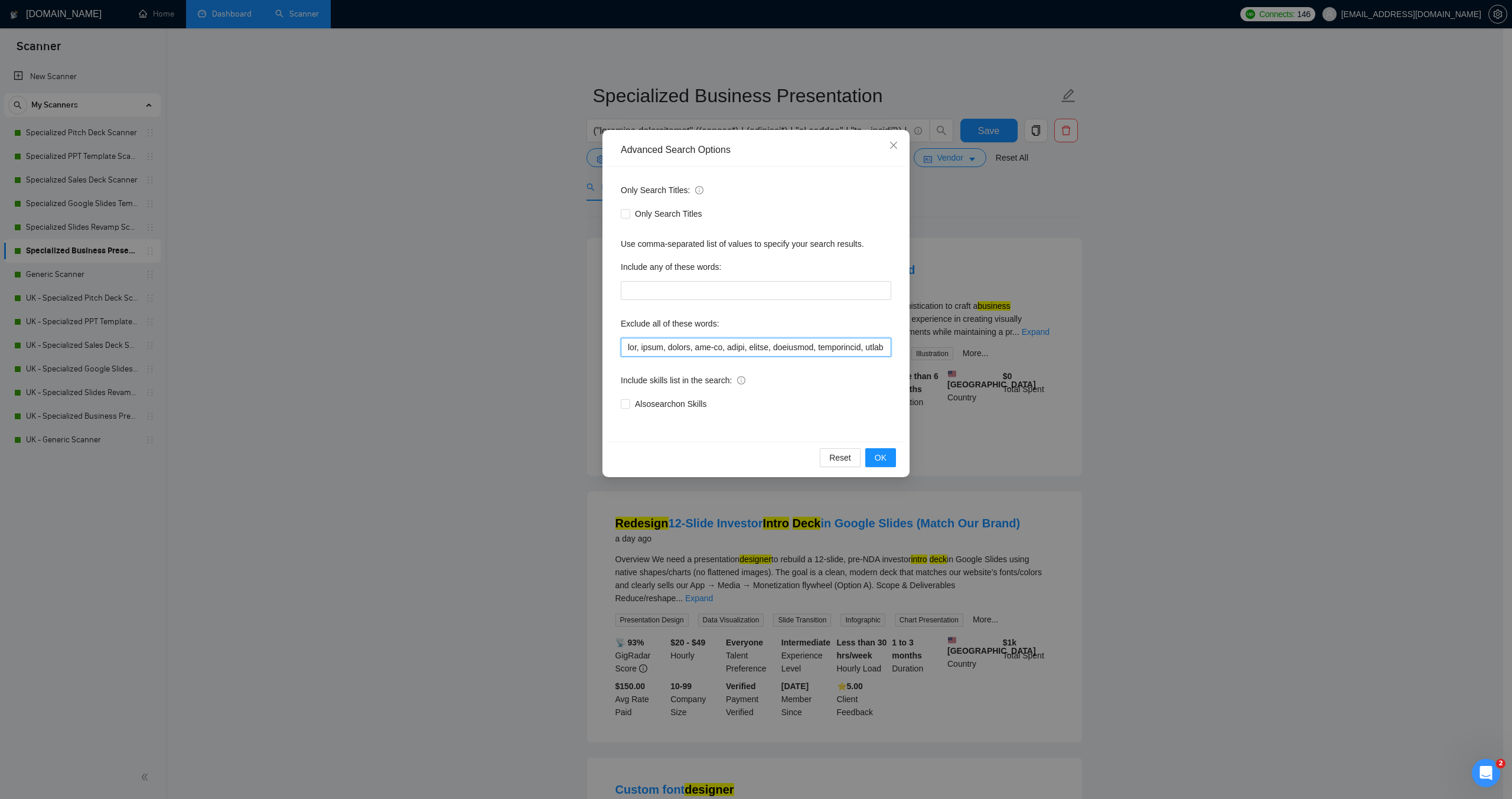
click at [625, 347] on input "text" at bounding box center [756, 347] width 271 height 19
paste input ""moion designer",video,"video design","motion graphics","
type input ""moion designer",video,"video design","motion graphics",vba, macro, macros, add…"
click at [871, 457] on button "OK" at bounding box center [880, 458] width 31 height 19
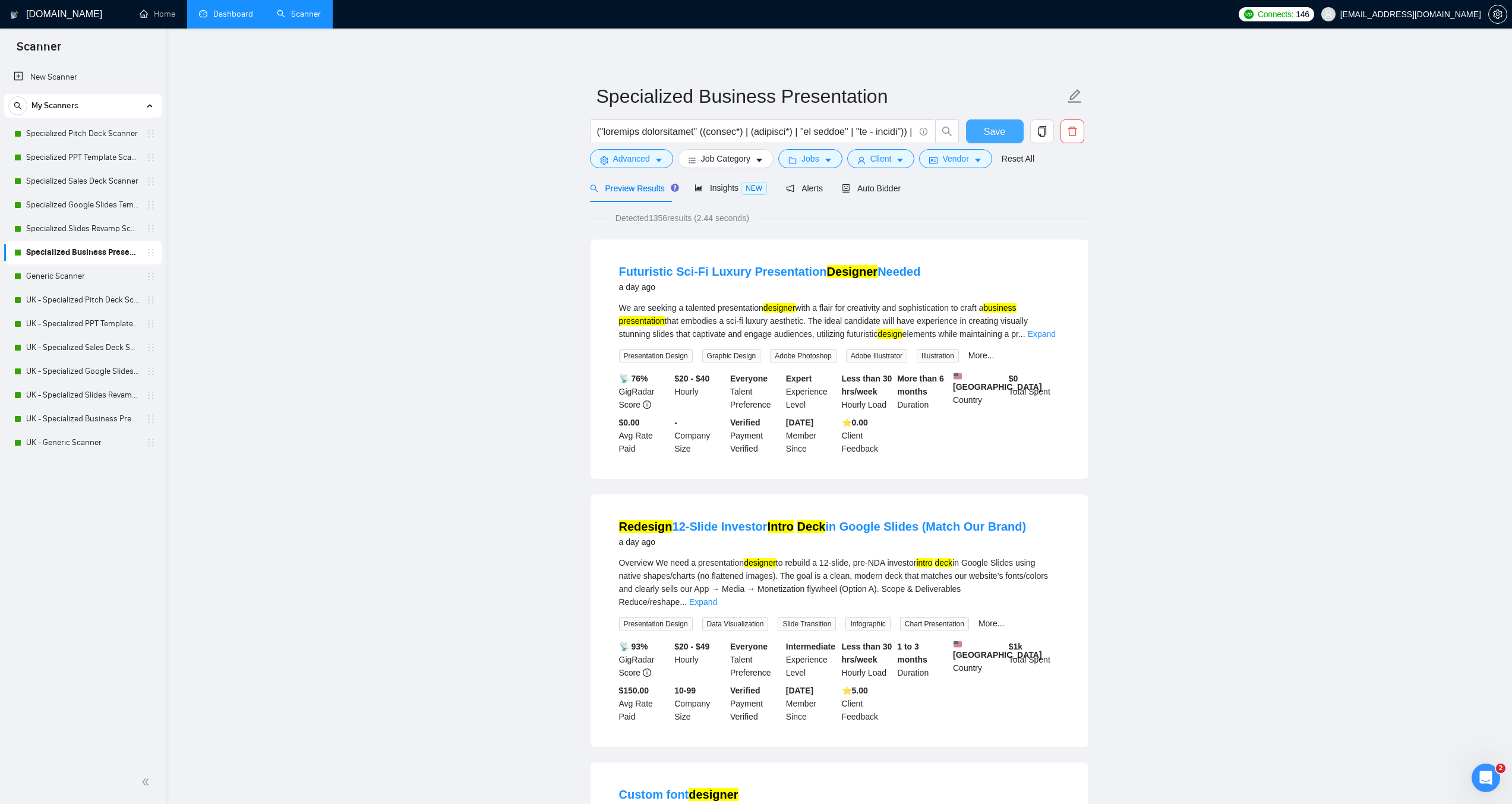
click at [993, 127] on span "Save" at bounding box center [994, 132] width 21 height 15
click at [98, 275] on link "Generic Scanner" at bounding box center [83, 276] width 113 height 24
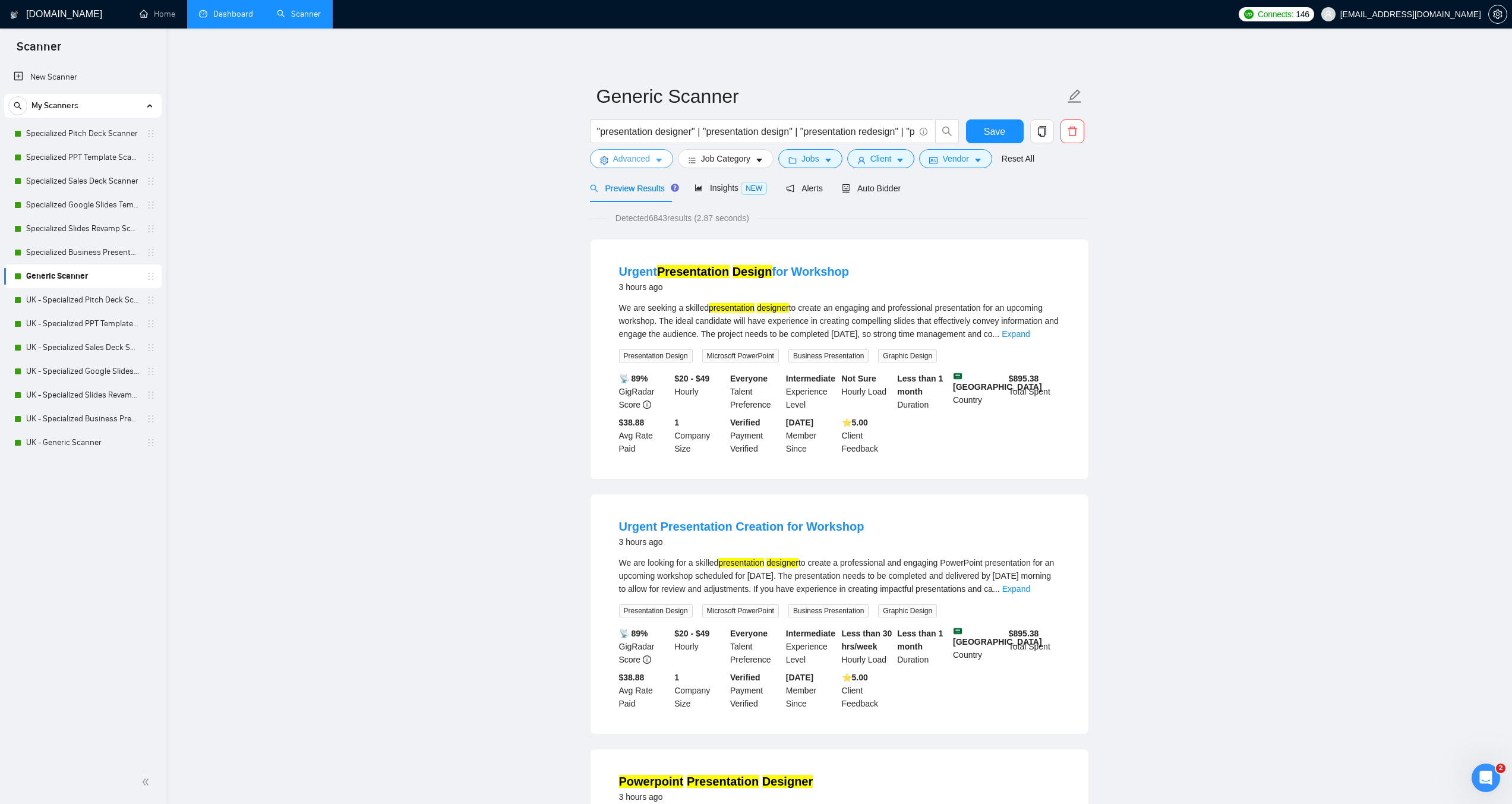
click at [649, 155] on span "Advanced" at bounding box center [631, 158] width 37 height 13
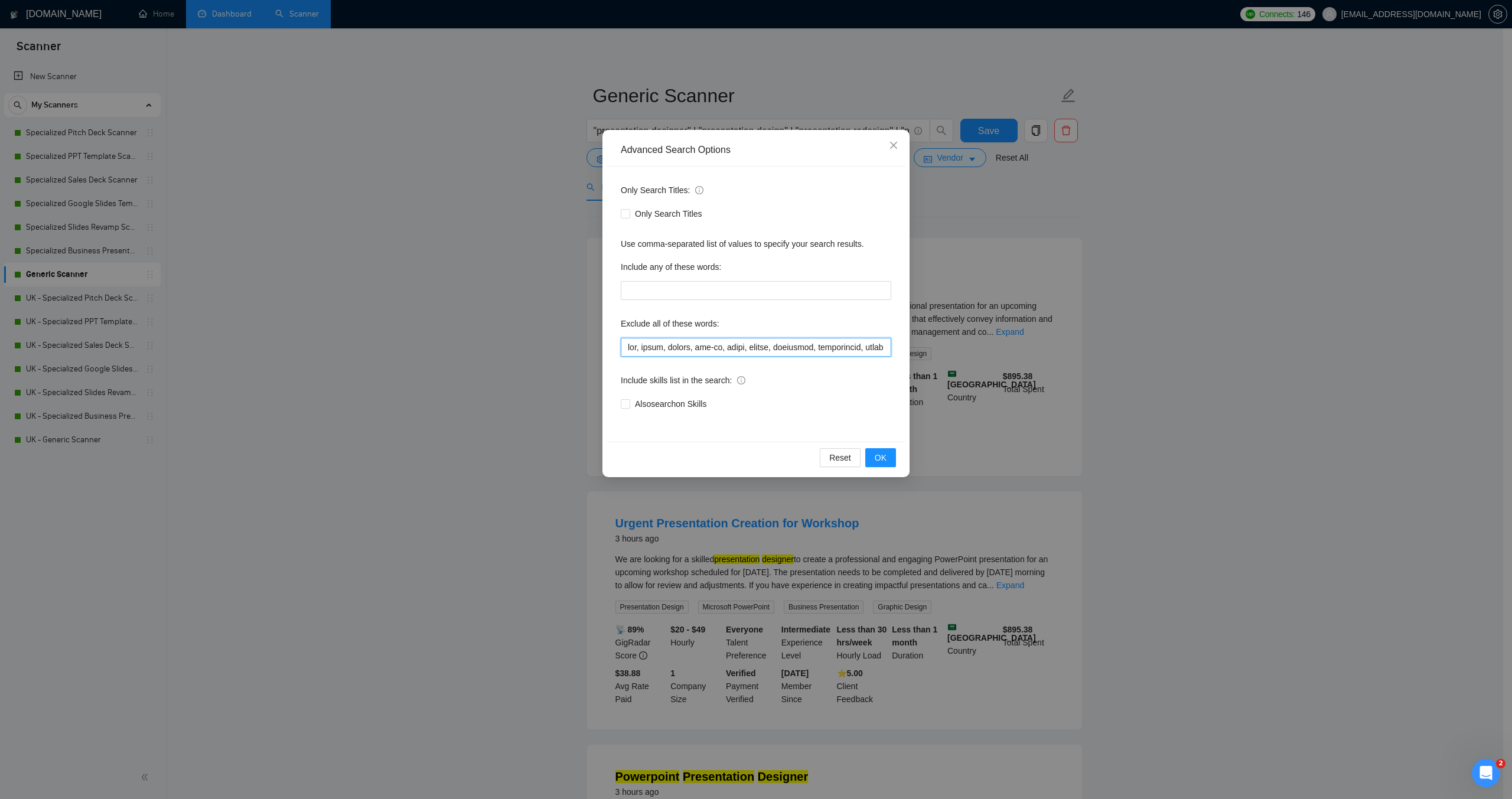
click at [625, 348] on input "text" at bounding box center [756, 347] width 271 height 19
paste input ""moion designer",video,"video design","motion graphics","
type input ""moion designer",video,"video design","motion graphics",vba, macro, macros, add…"
click at [876, 455] on span "OK" at bounding box center [880, 458] width 12 height 13
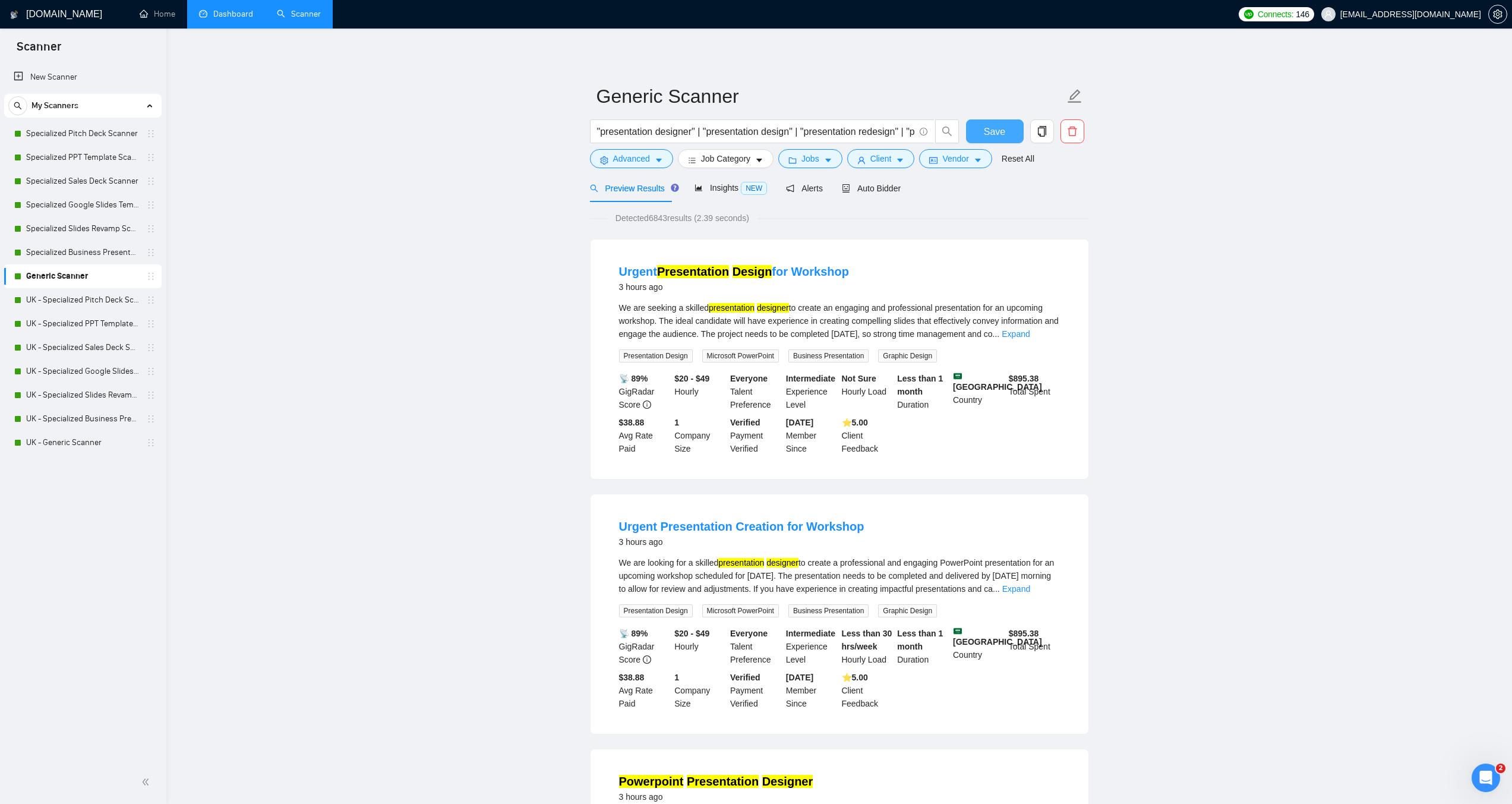
click at [999, 134] on span "Save" at bounding box center [994, 132] width 21 height 15
click at [73, 295] on link "UK - Specialized Pitch Deck Scanner" at bounding box center [83, 300] width 113 height 24
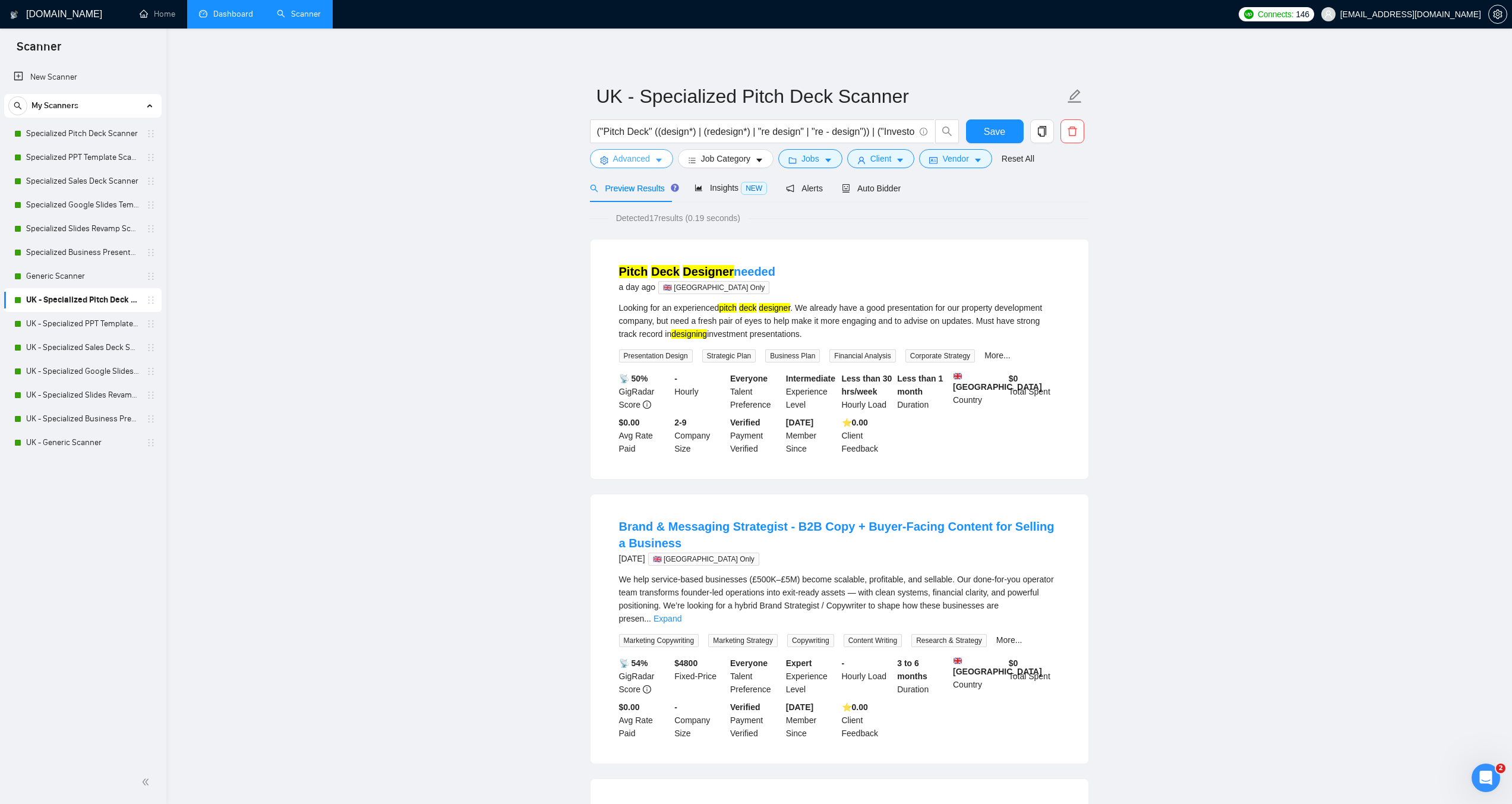
click at [635, 163] on span "Advanced" at bounding box center [631, 158] width 37 height 13
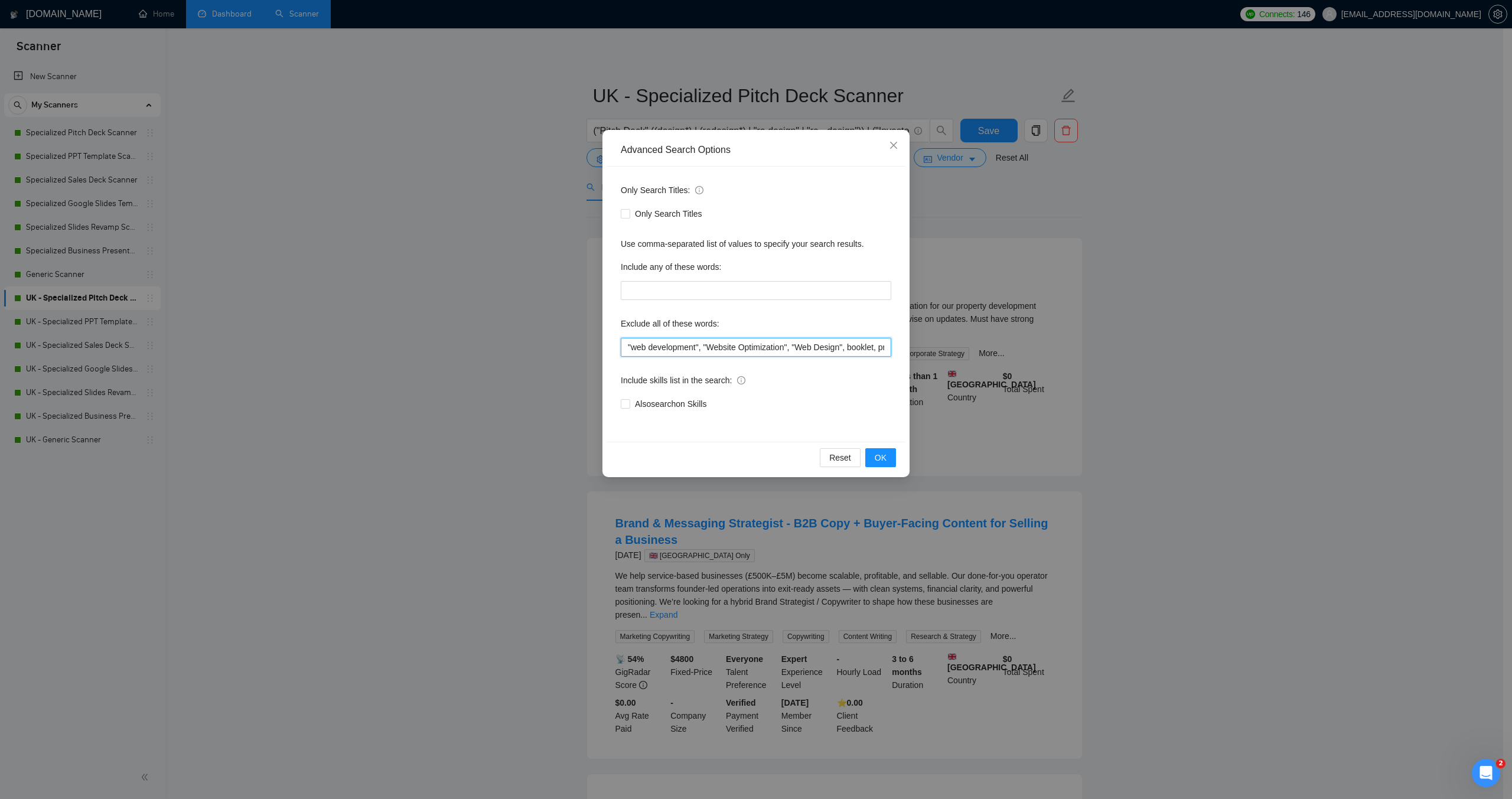
click at [628, 347] on input ""web development", "Website Optimization", "Web Design", booklet, prezi, "meet …" at bounding box center [756, 347] width 271 height 19
paste input ""moion designer",video,"video design","motion graphics","
type input ""moion designer",video,"video design","motion graphics","web development", "Web…"
click at [879, 461] on span "OK" at bounding box center [880, 458] width 12 height 13
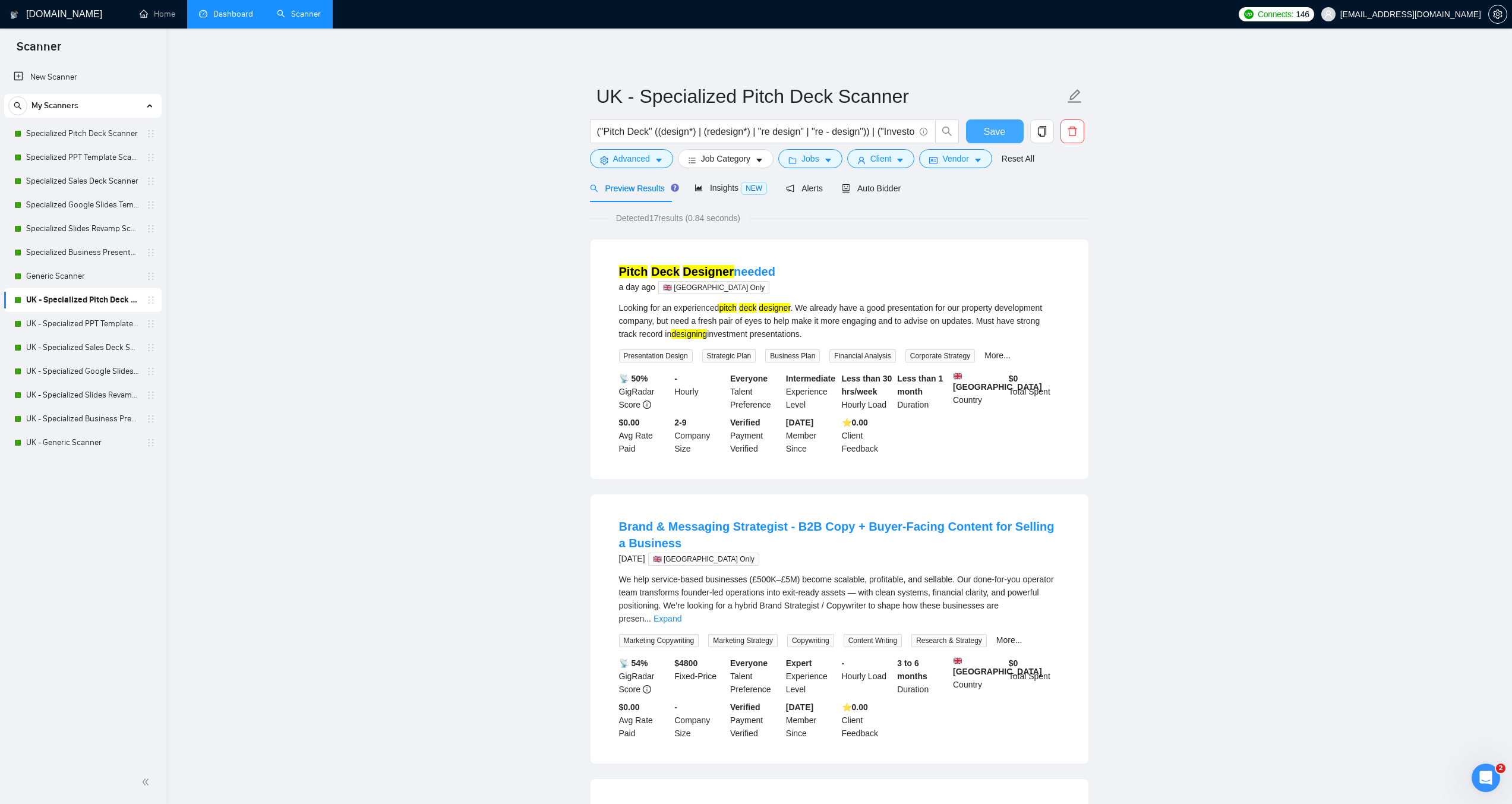
click at [981, 132] on button "Save" at bounding box center [995, 131] width 58 height 24
click at [56, 324] on link "UK - Specialized PPT Template Scanner" at bounding box center [83, 324] width 113 height 24
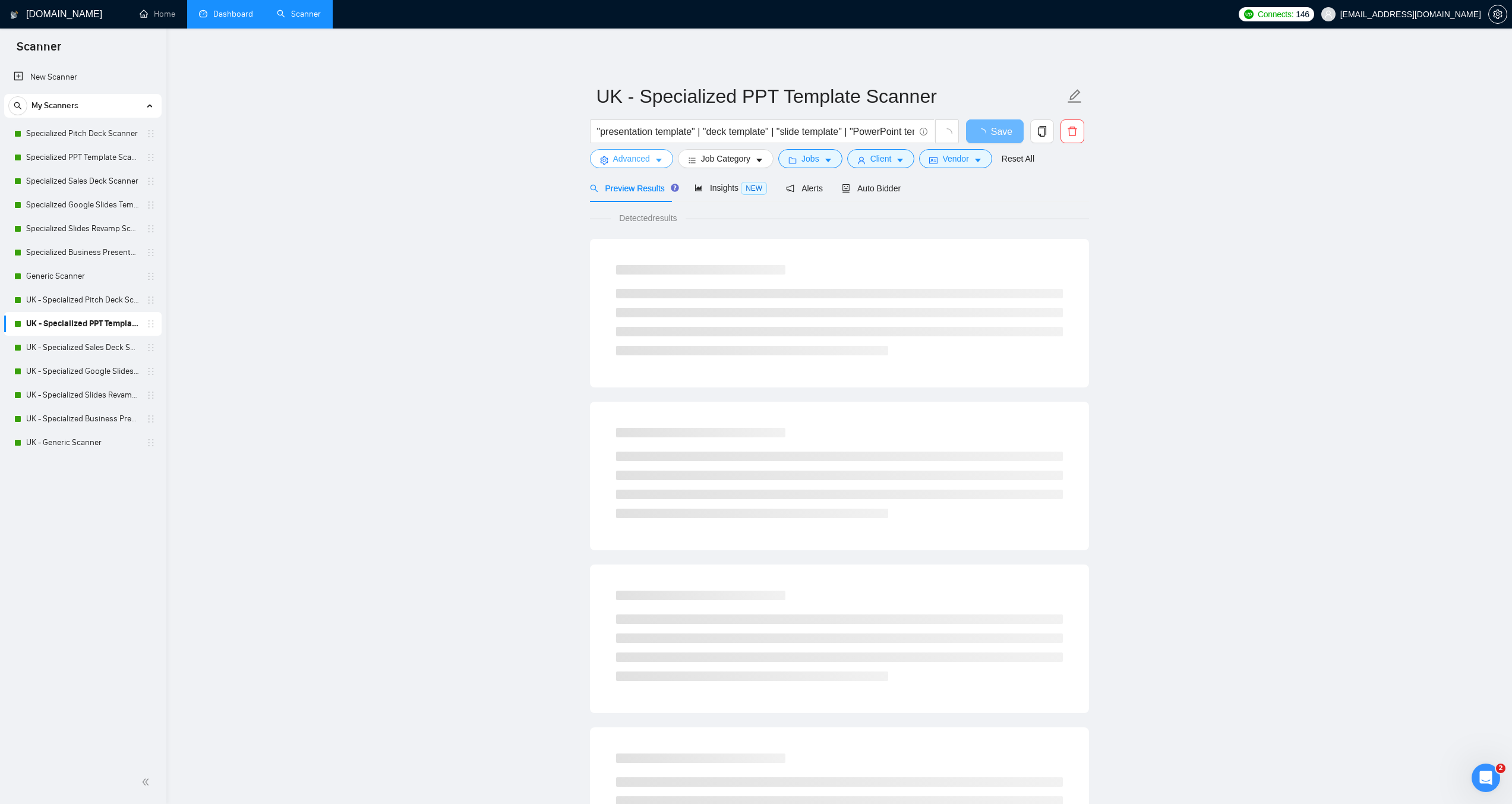
click at [642, 159] on span "Advanced" at bounding box center [631, 158] width 37 height 13
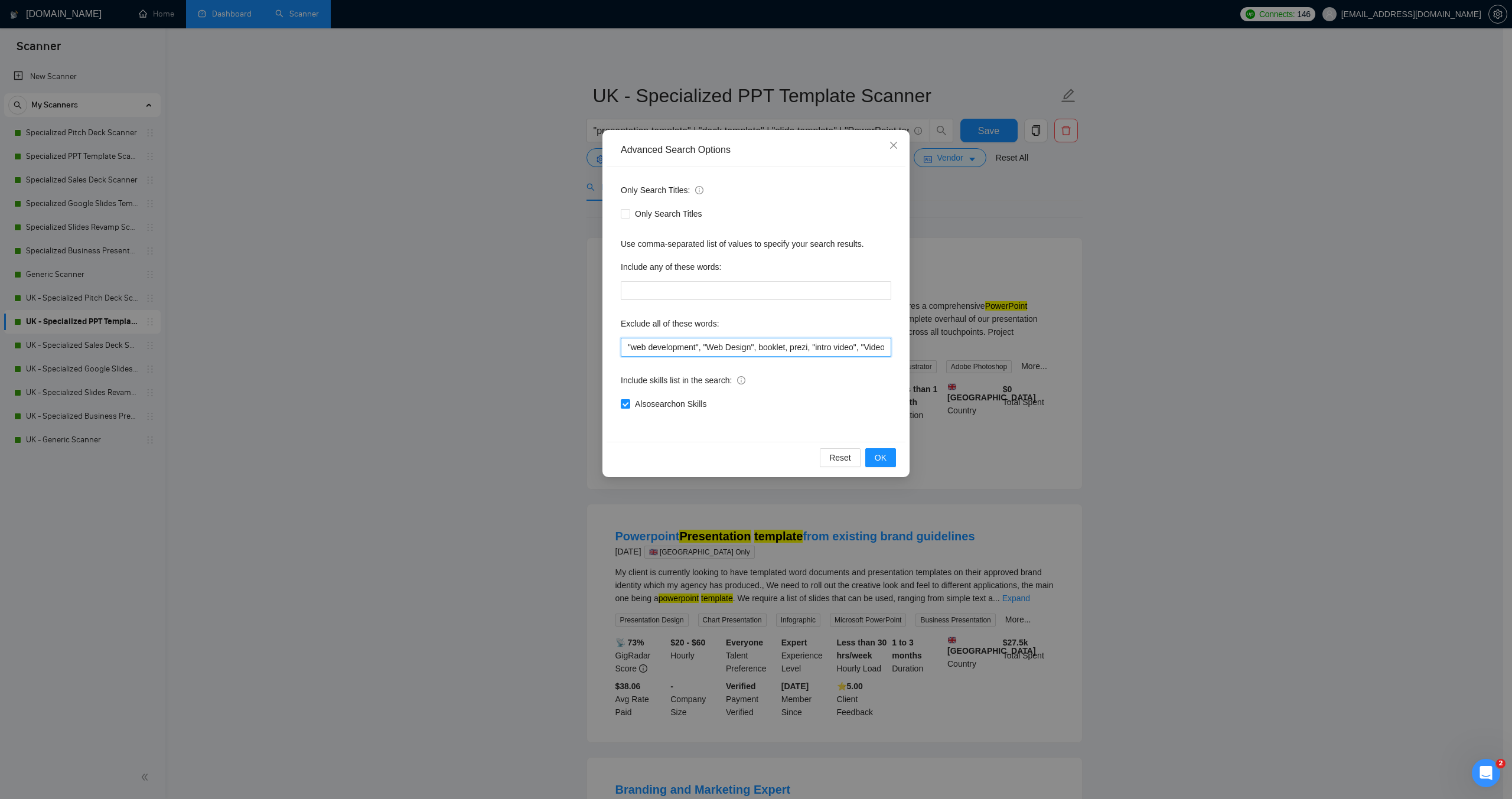
click at [628, 344] on input ""web development", "Web Design", booklet, prezi, "intro video", "Video design"" at bounding box center [756, 347] width 271 height 19
paste input ""moion designer",video,"video design","motion graphics","
type input ""moion designer",video,"video design","motion graphics","web development", "Web…"
click at [882, 465] on button "OK" at bounding box center [880, 458] width 31 height 19
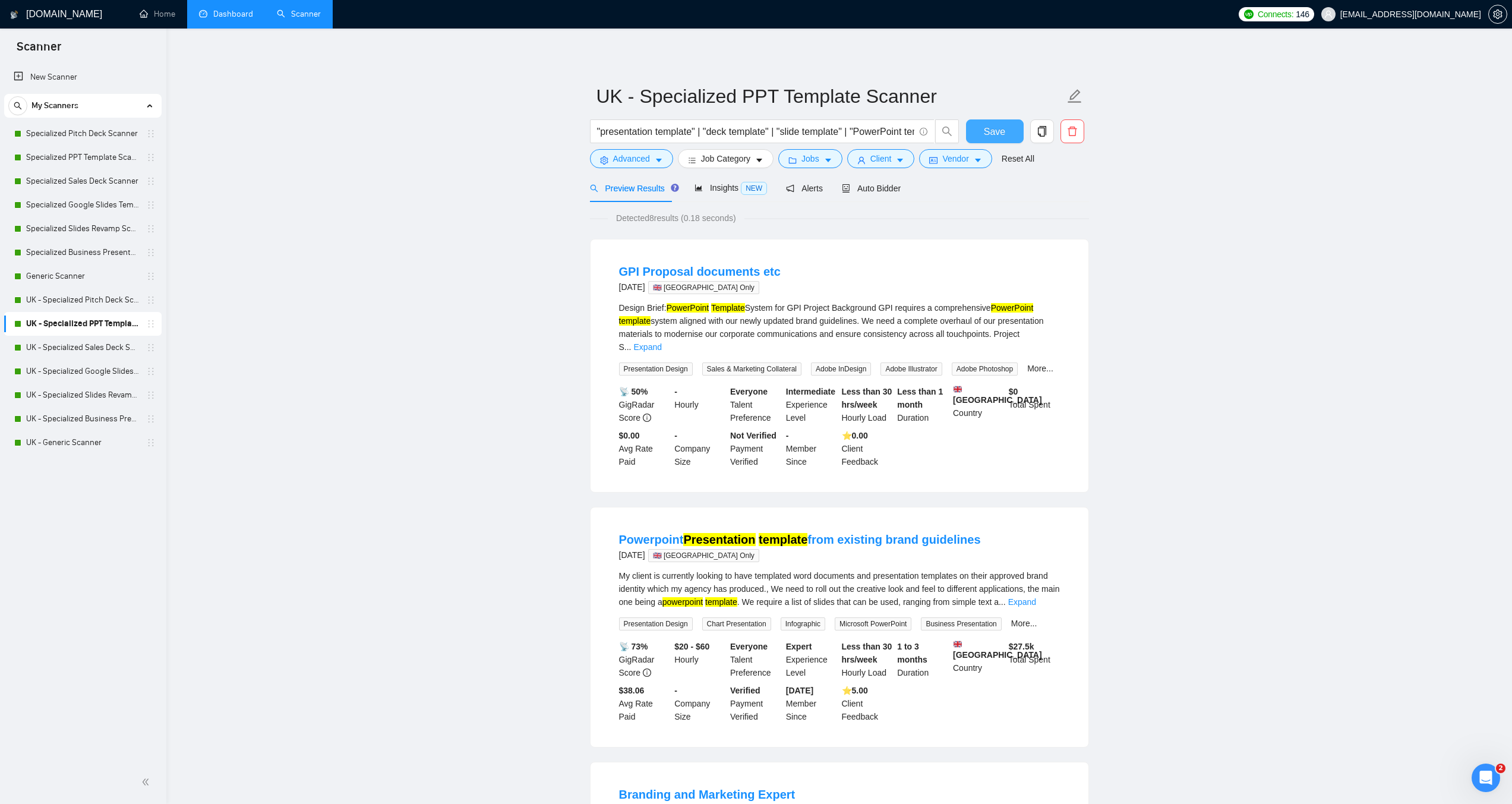
click at [994, 137] on span "Save" at bounding box center [994, 132] width 21 height 15
click at [75, 348] on link "UK - Specialized Sales Deck Scanner" at bounding box center [83, 348] width 113 height 24
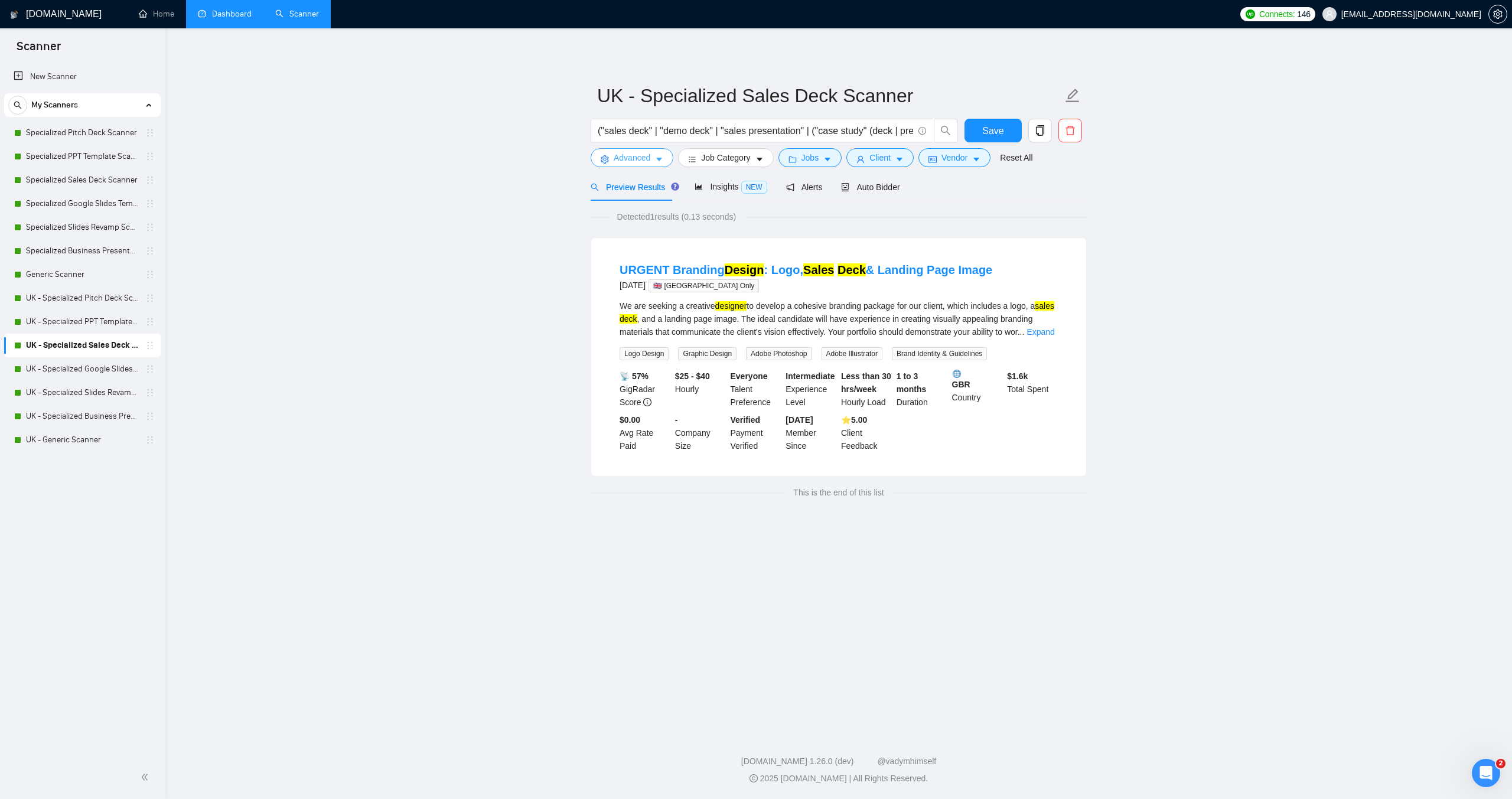
click at [618, 152] on span "Advanced" at bounding box center [632, 157] width 37 height 13
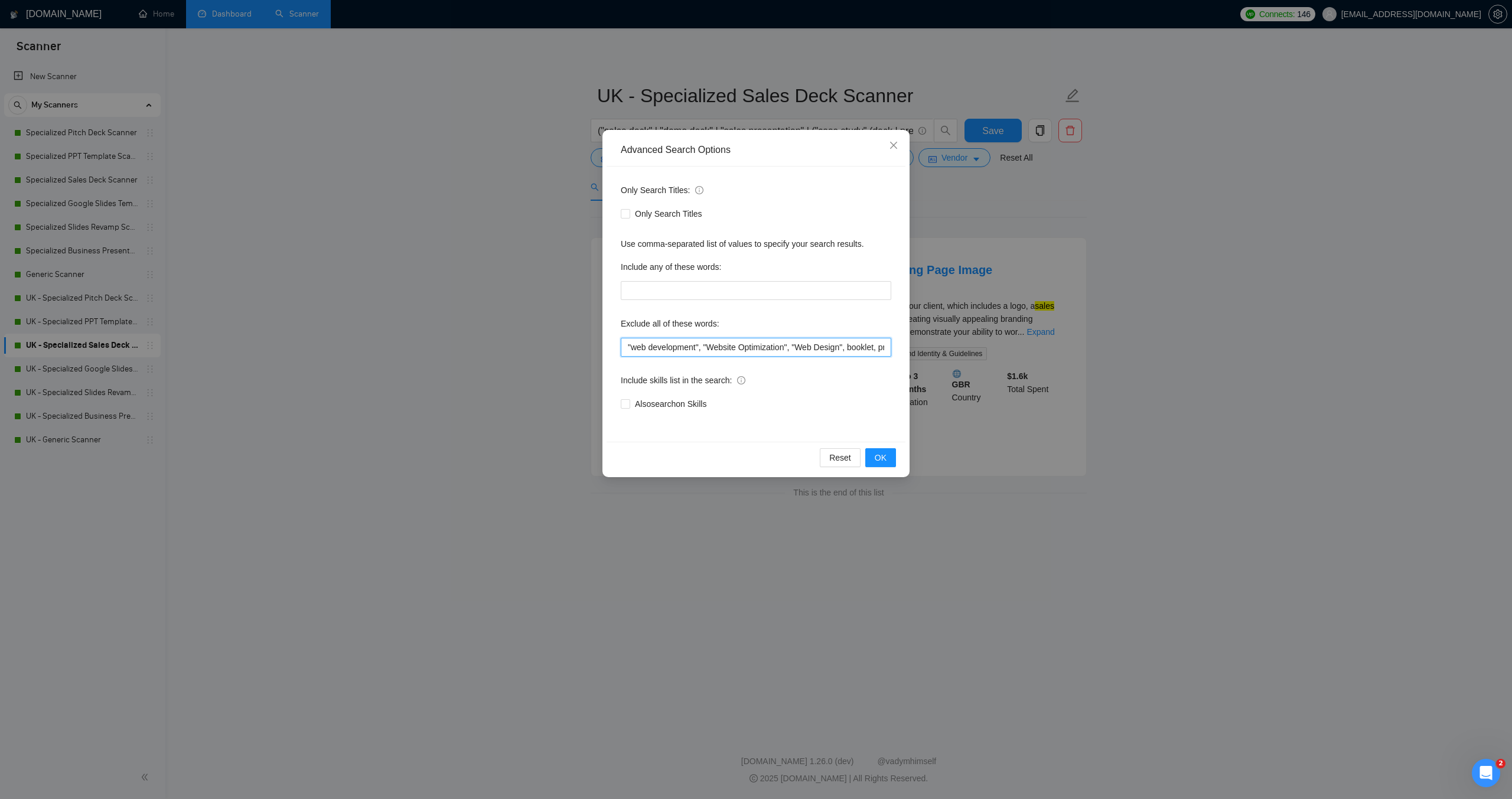
click at [629, 350] on input ""web development", "Website Optimization", "Web Design", booklet, prezi, "meet …" at bounding box center [756, 347] width 271 height 19
paste input ""moion designer",video,"video design","motion graphics","
type input ""moion designer",video,"video design","motion graphics","web development", "Web…"
click at [877, 456] on span "OK" at bounding box center [880, 458] width 12 height 13
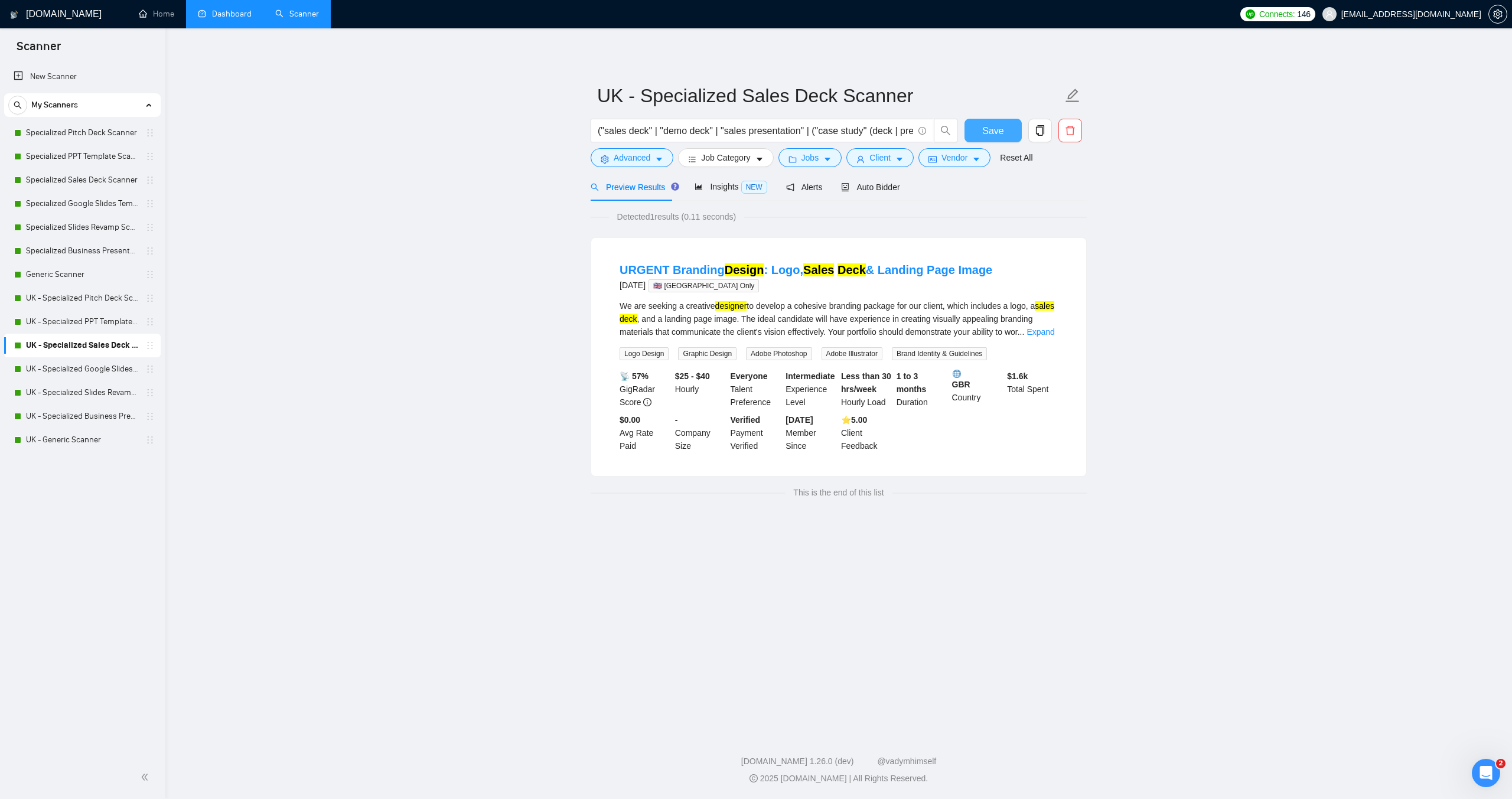
click at [990, 129] on span "Save" at bounding box center [993, 131] width 21 height 15
click at [64, 374] on link "UK - Specialized Google Slides Template Scanner" at bounding box center [82, 369] width 112 height 24
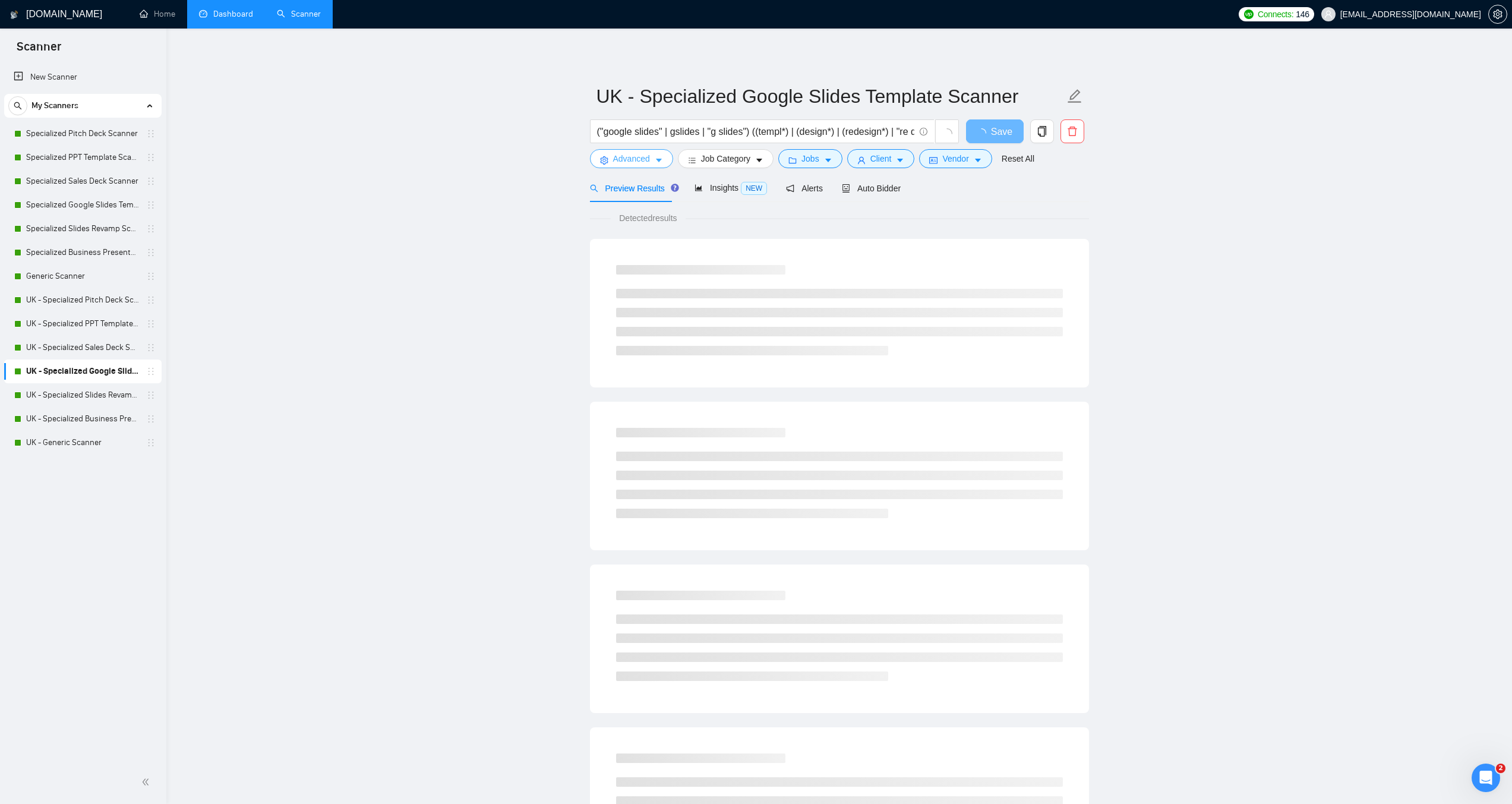
click at [657, 158] on icon "caret-down" at bounding box center [659, 160] width 8 height 8
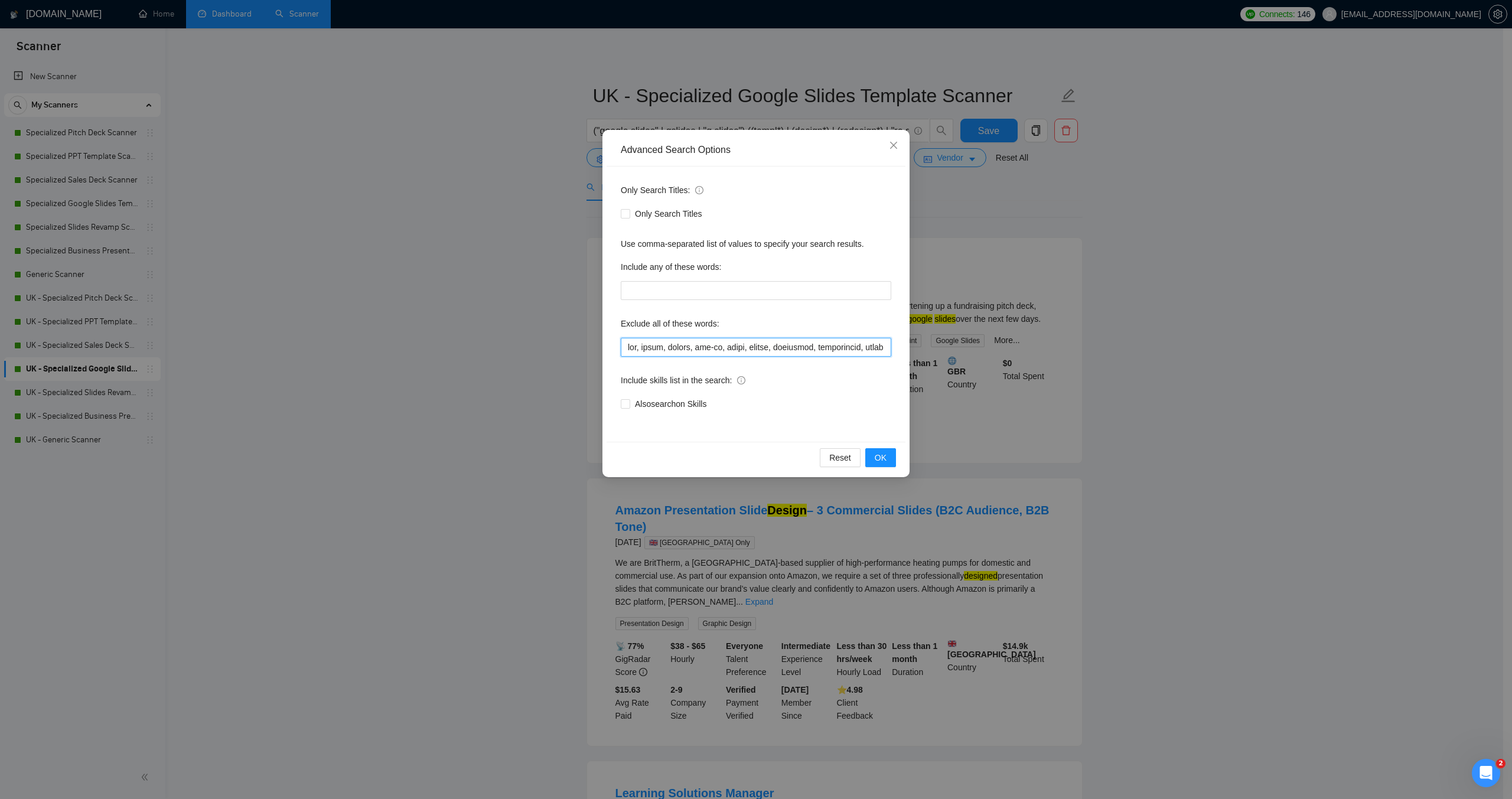
click at [628, 346] on input "text" at bounding box center [756, 347] width 271 height 19
paste input ""moion designer",video,"video design","motion graphics","
type input ""moion designer",video,"video design","motion graphics",vba, macro, macros, add…"
click at [877, 466] on button "OK" at bounding box center [880, 458] width 31 height 19
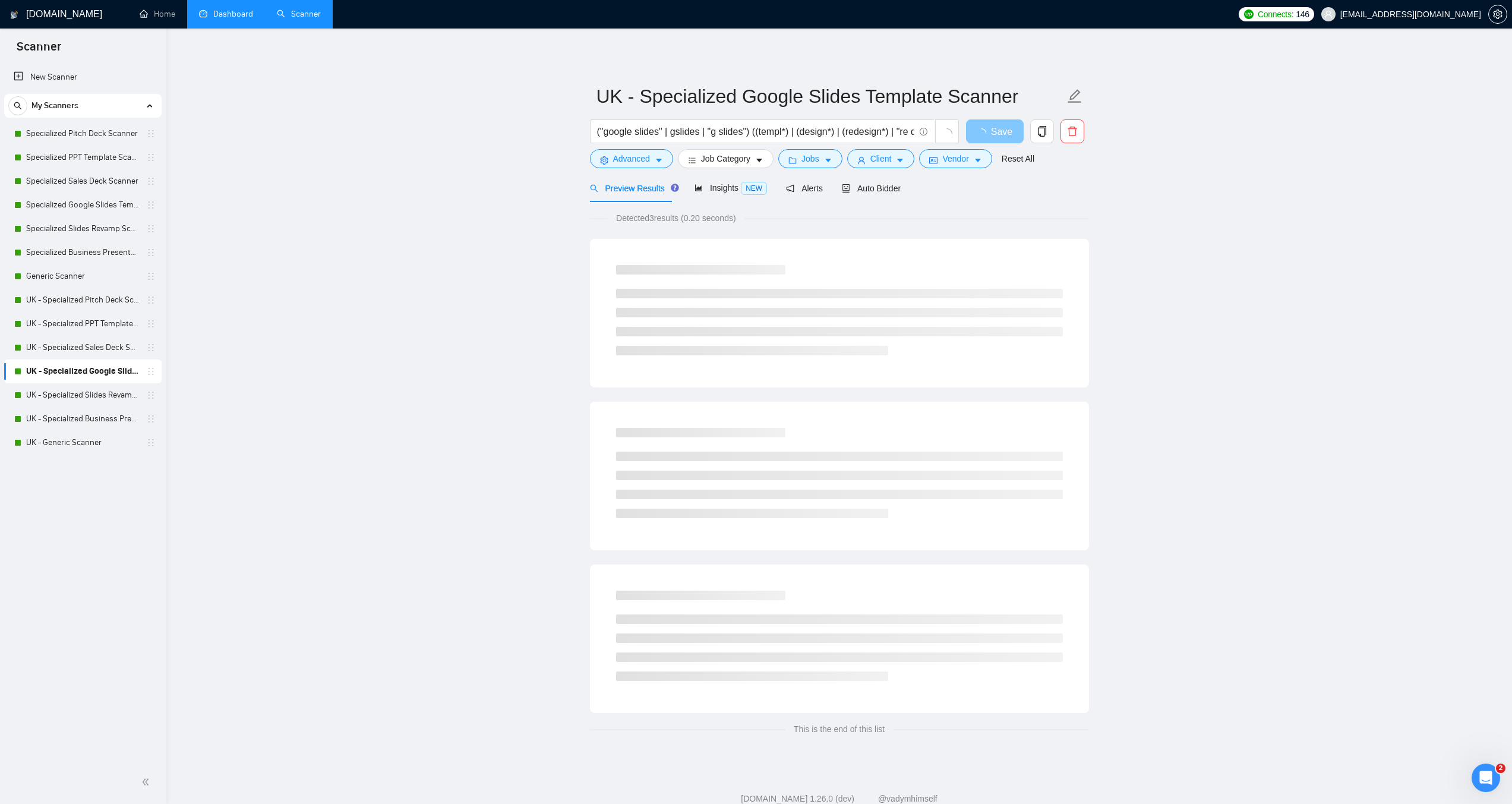
click at [1007, 136] on span "Save" at bounding box center [1002, 132] width 21 height 15
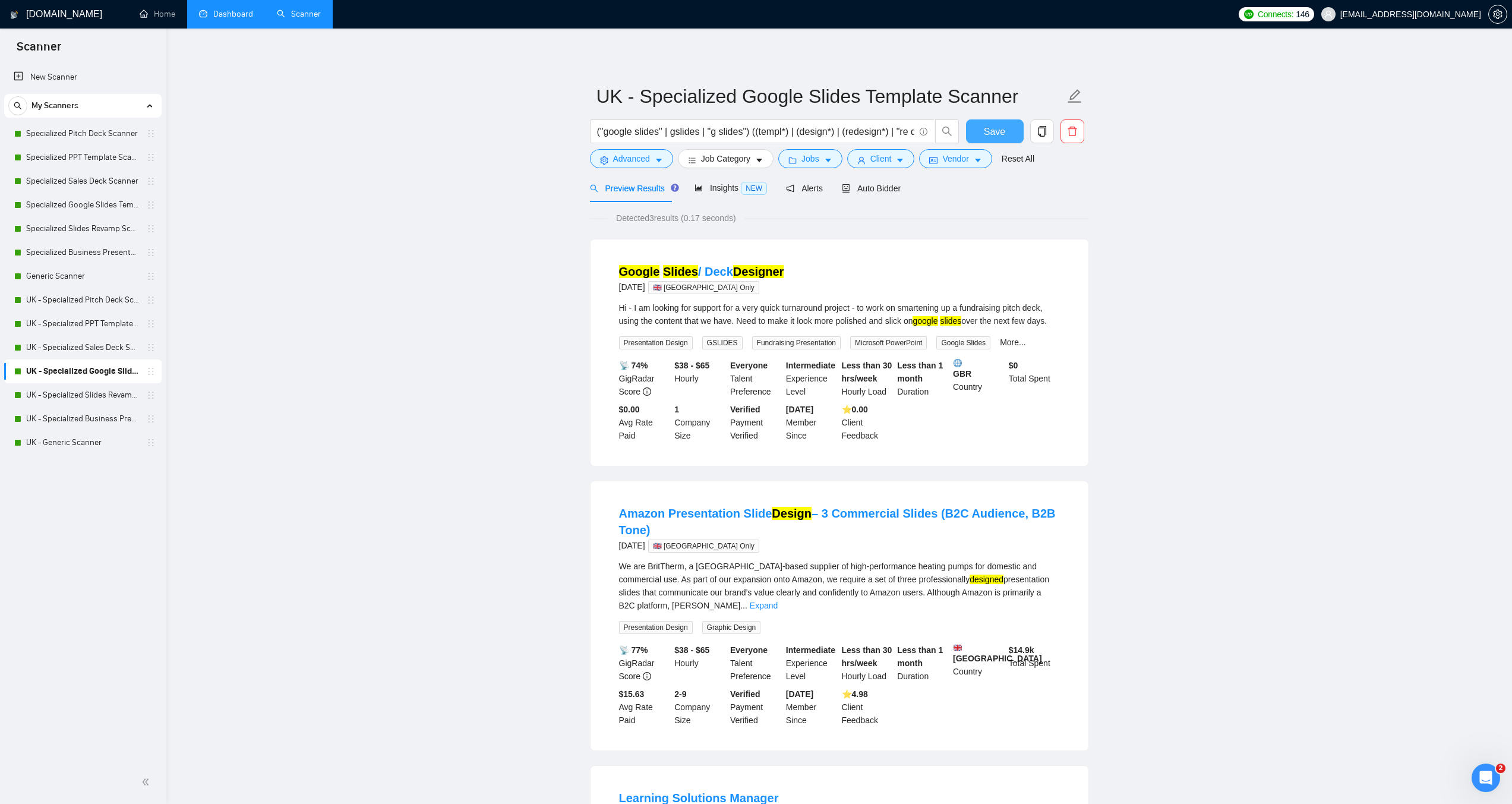
click at [999, 133] on span "Save" at bounding box center [994, 132] width 21 height 15
click at [91, 392] on link "UK - Specialized Slides Revamp Scanner" at bounding box center [83, 395] width 113 height 24
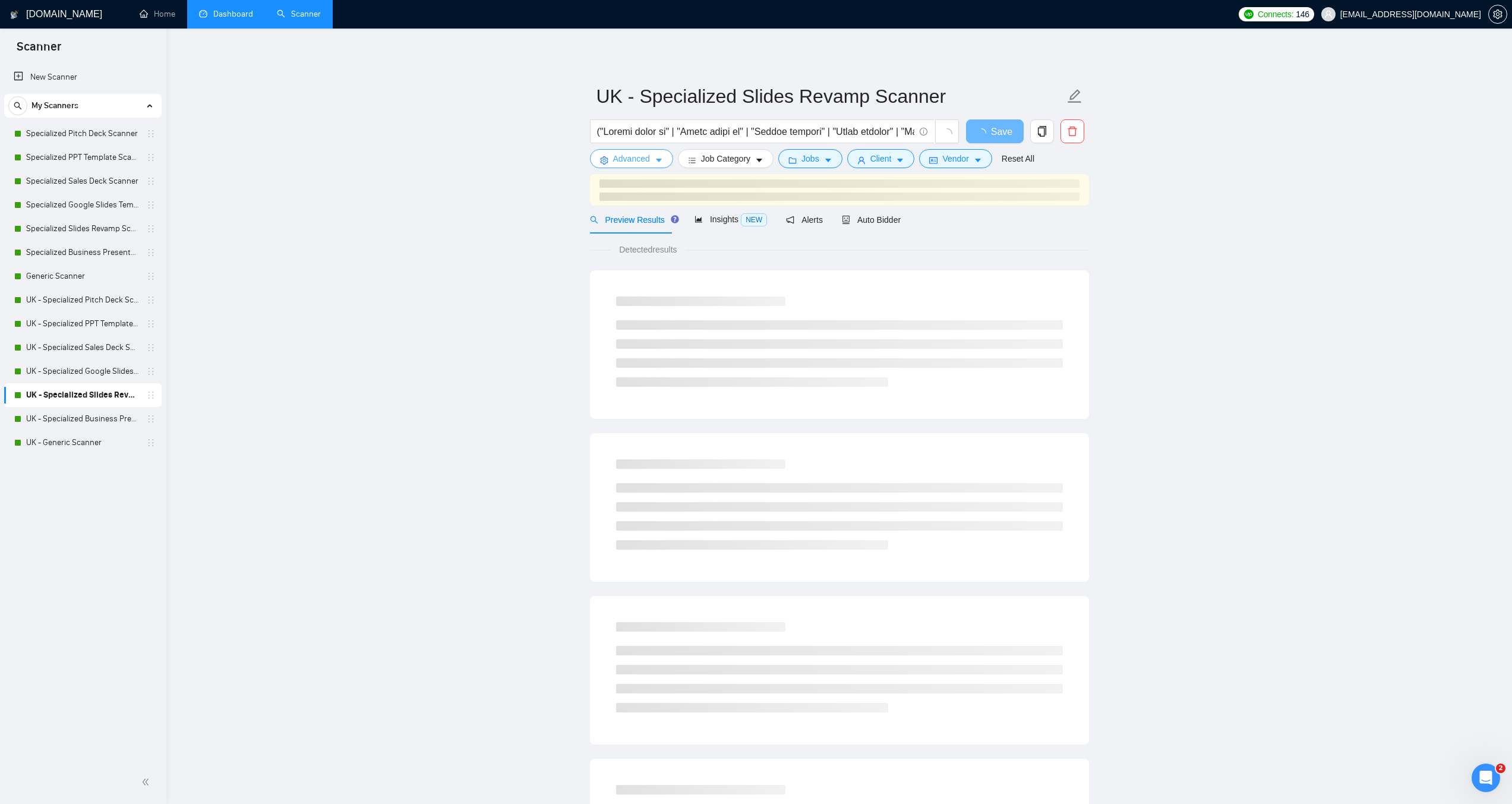
click at [647, 163] on span "Advanced" at bounding box center [631, 158] width 37 height 13
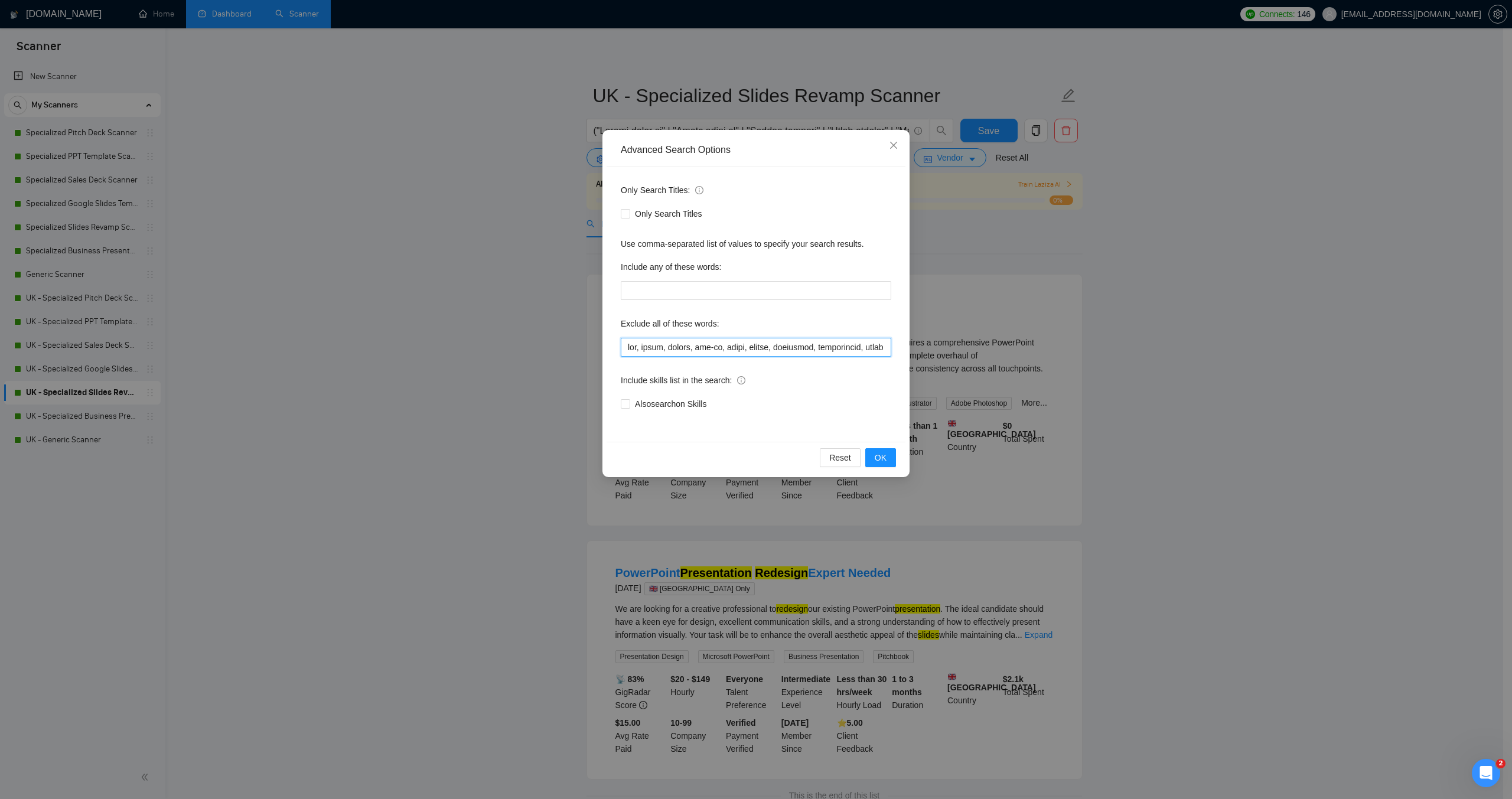
click at [628, 351] on input "text" at bounding box center [756, 347] width 271 height 19
paste input ""moion designer",video,"video design","motion graphics","
type input ""moion designer",video,"video design","motion graphics",vba, macro, macros, add…"
click at [878, 457] on span "OK" at bounding box center [880, 458] width 12 height 13
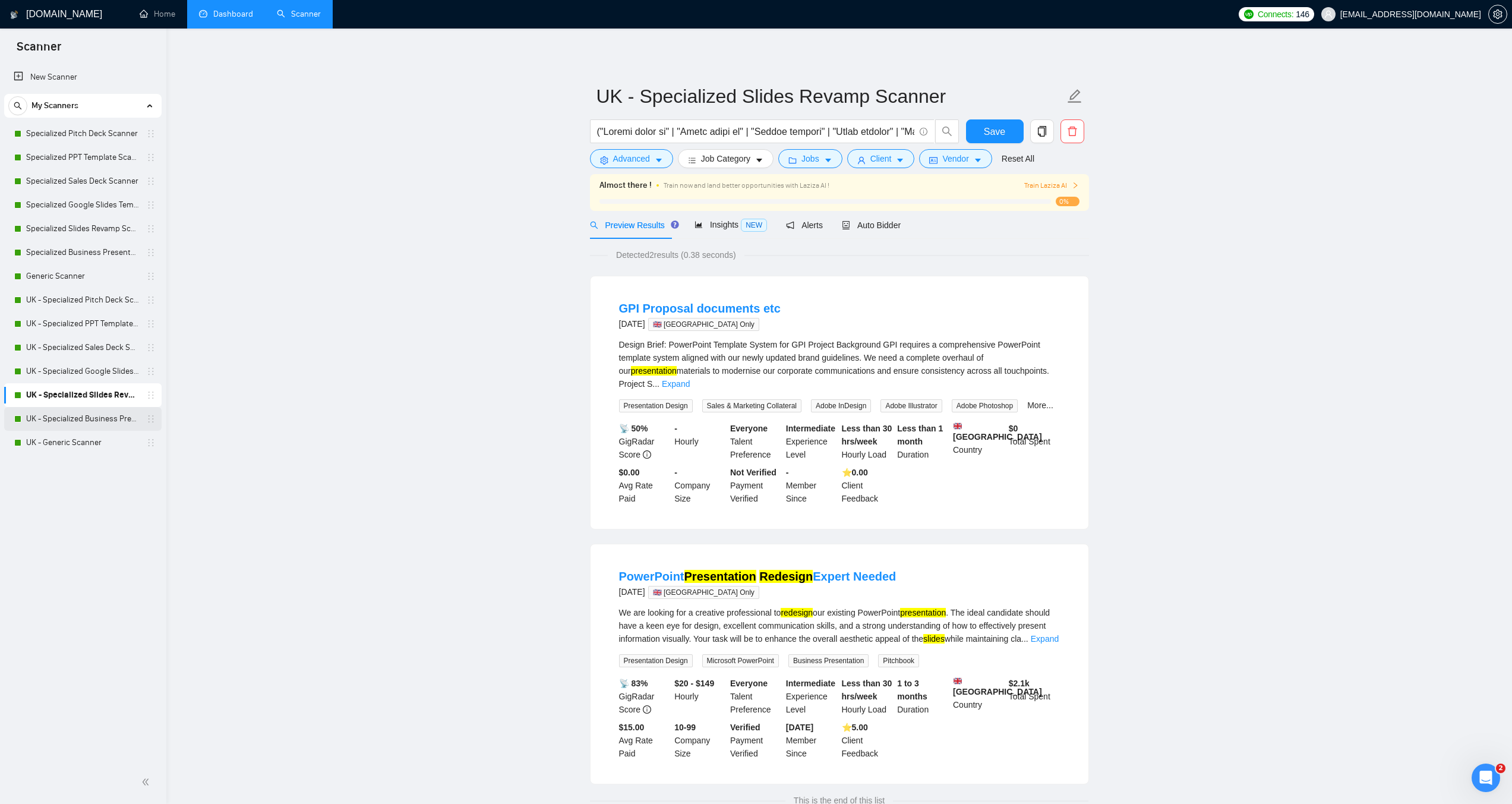
click at [80, 414] on link "UK - Specialized Business Presentation" at bounding box center [83, 419] width 113 height 24
click at [974, 127] on button "Save" at bounding box center [995, 131] width 58 height 24
click at [87, 415] on link "UK - Specialized Business Presentation" at bounding box center [83, 419] width 113 height 24
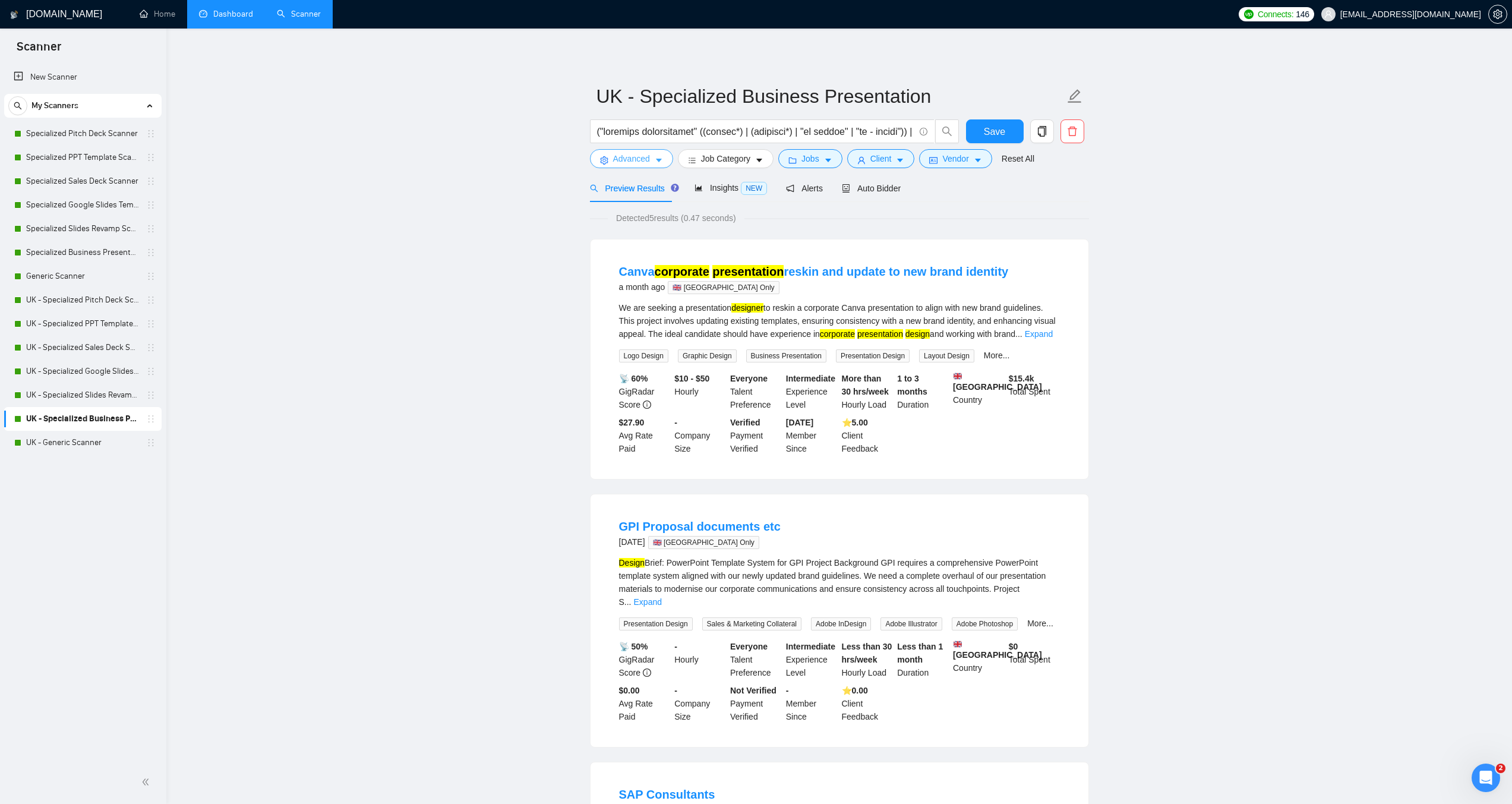
click at [651, 159] on button "Advanced" at bounding box center [632, 159] width 83 height 19
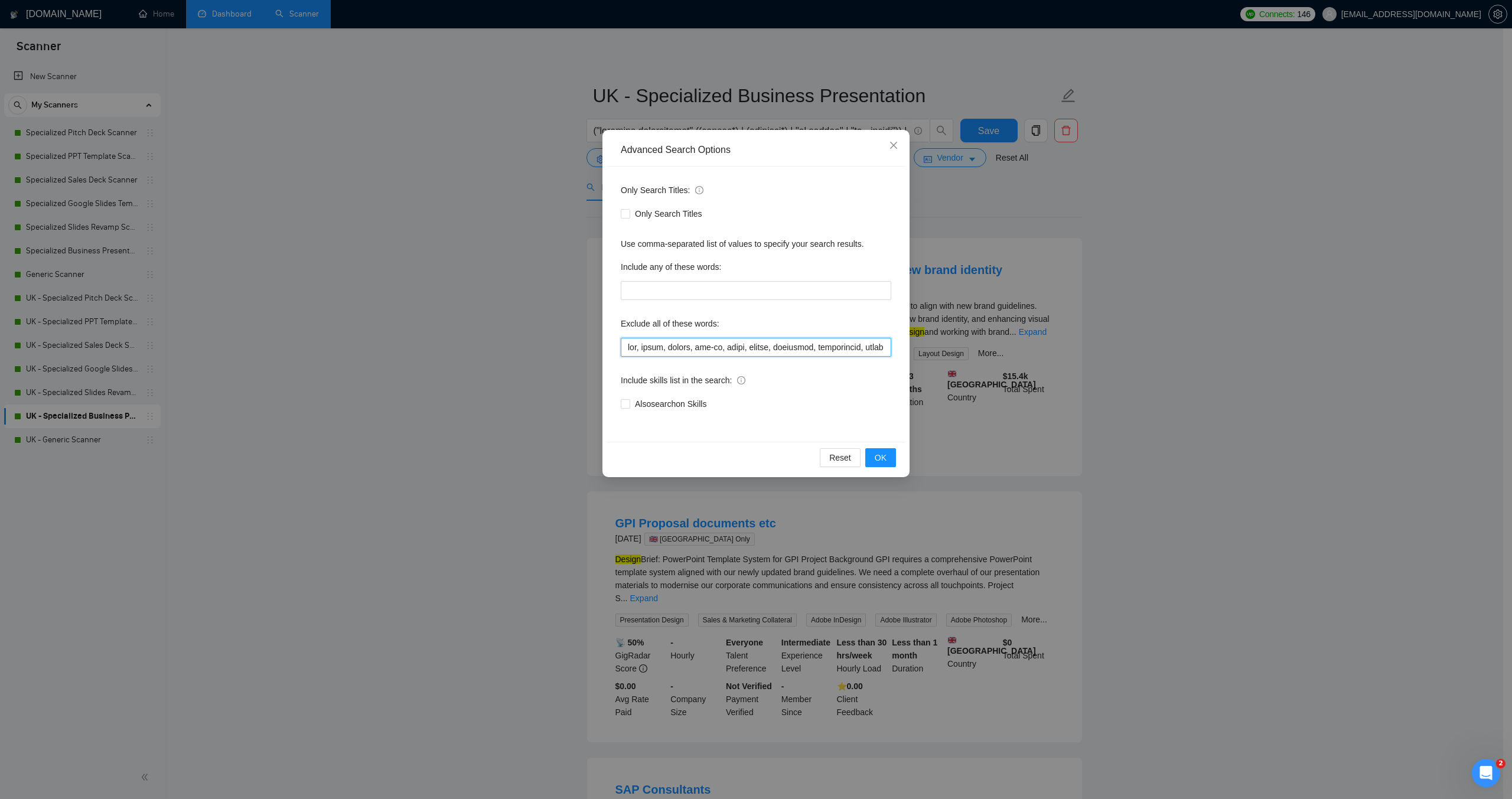
click at [627, 350] on input "text" at bounding box center [756, 347] width 271 height 19
paste input ""moion designer",video,"video design","motion graphics","
type input ""moion designer",video,"video design","motion graphics",vba, macro, macros, add…"
click at [874, 461] on button "OK" at bounding box center [880, 458] width 31 height 19
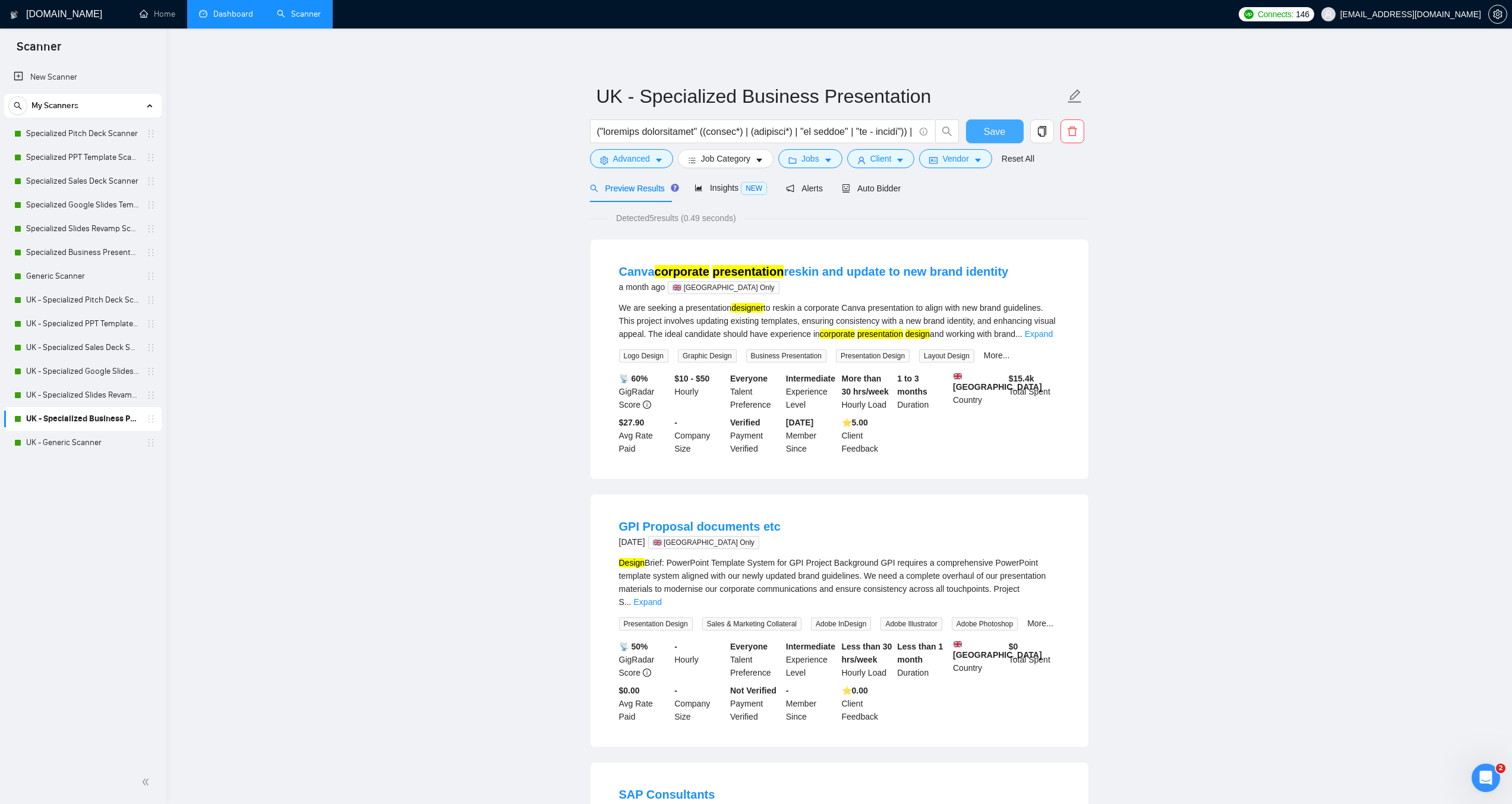
click at [1002, 130] on span "Save" at bounding box center [994, 132] width 21 height 15
click at [84, 443] on link "UK - Generic Scanner" at bounding box center [83, 443] width 113 height 24
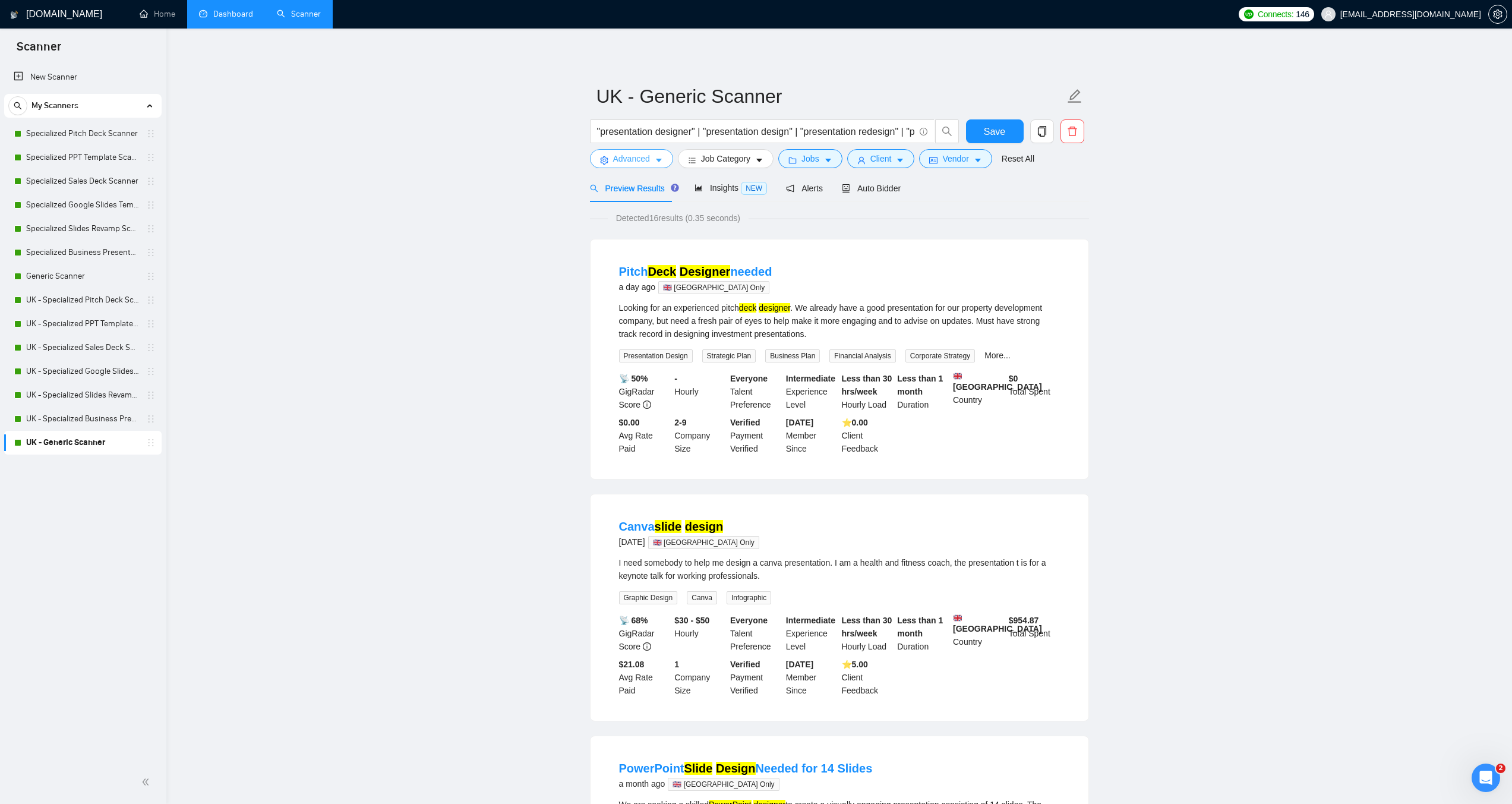
click at [635, 166] on button "Advanced" at bounding box center [632, 159] width 83 height 19
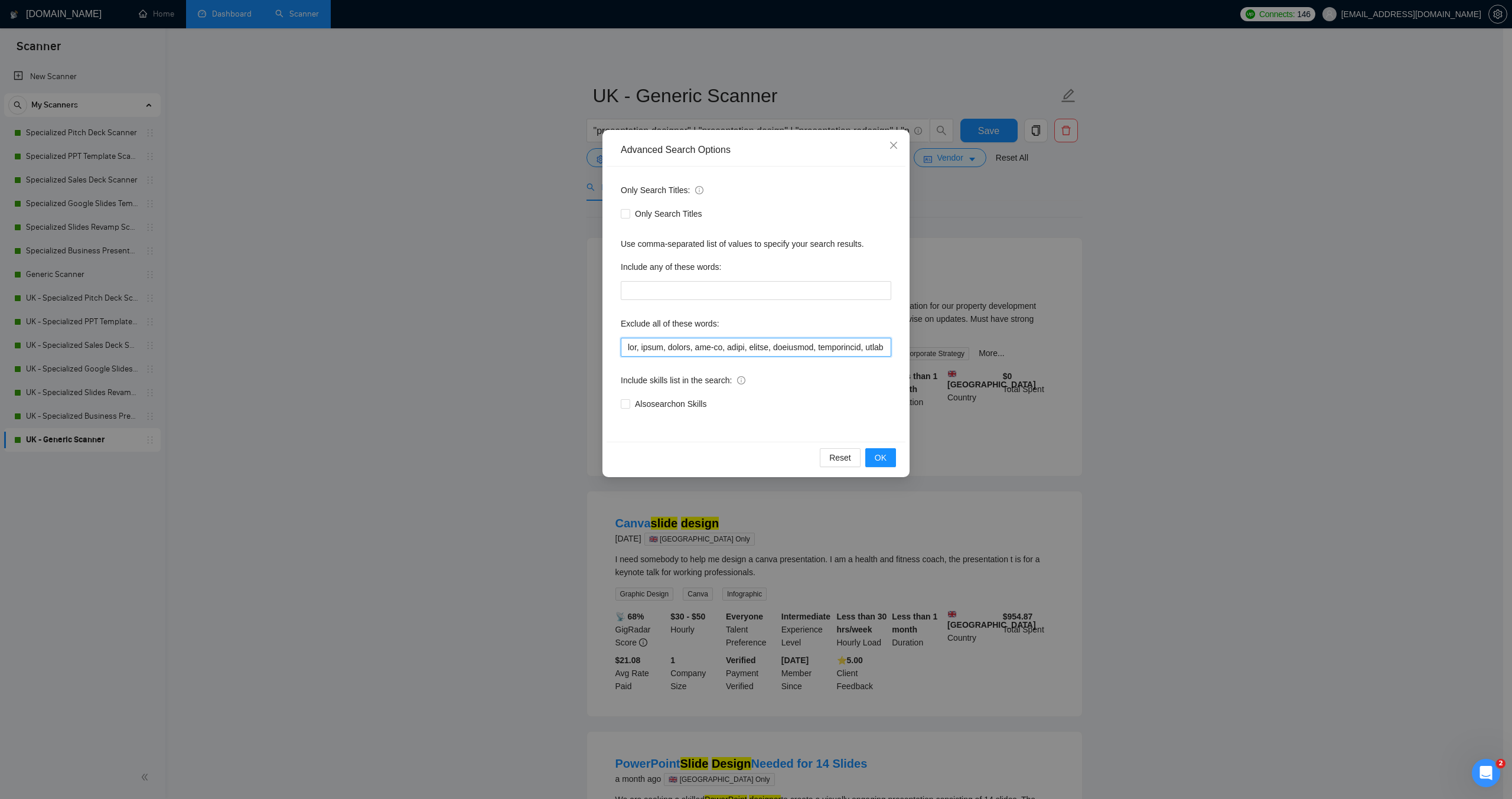
click at [628, 347] on input "text" at bounding box center [756, 347] width 271 height 19
paste input ""moion designer",video,"video design","motion graphics","
type input ""moion designer",video,"video design","motion graphics",vba, macro, macros, add…"
click at [890, 457] on button "OK" at bounding box center [880, 458] width 31 height 19
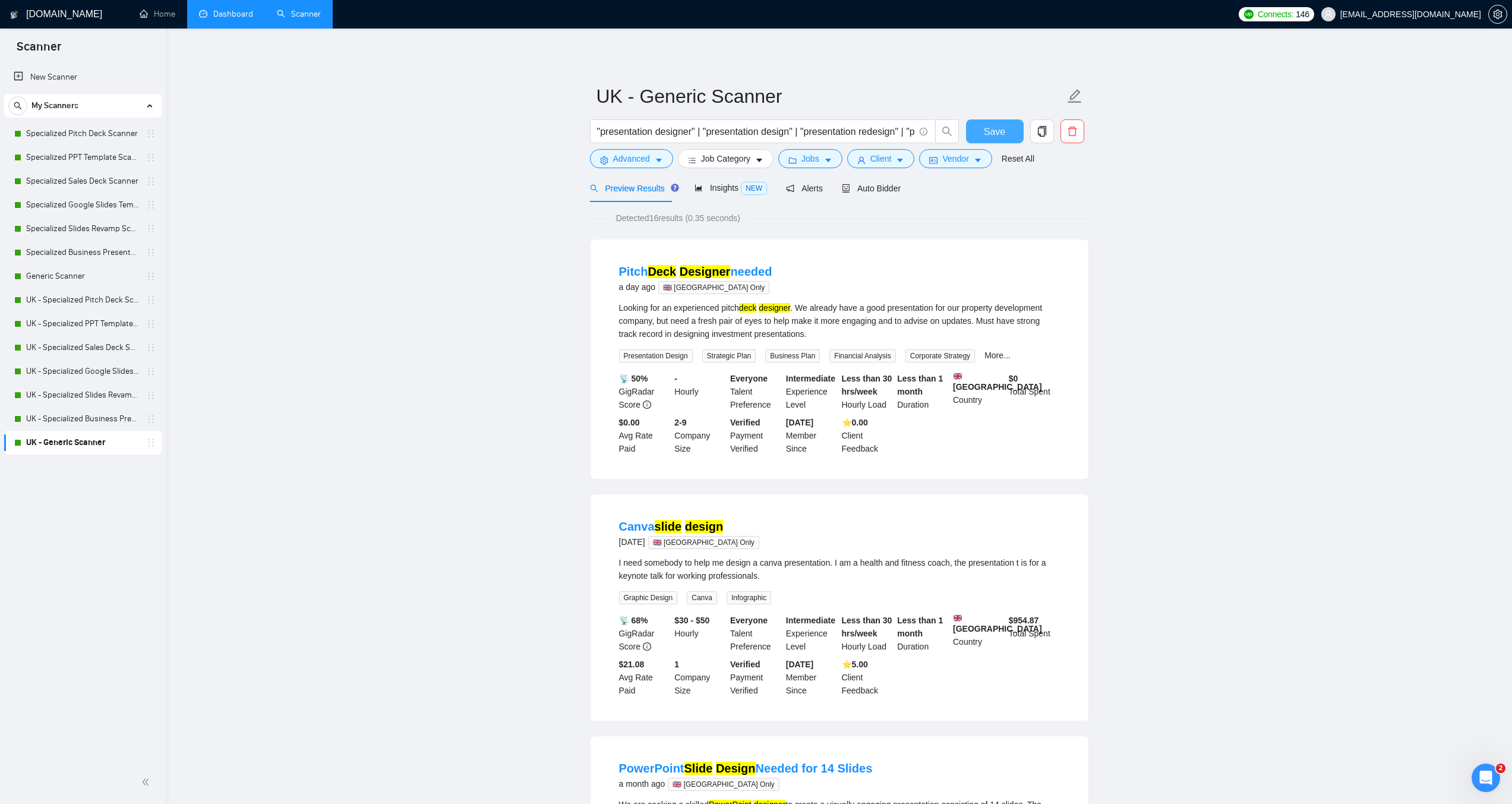
click at [997, 127] on span "Save" at bounding box center [994, 132] width 21 height 15
drag, startPoint x: 80, startPoint y: 135, endPoint x: 119, endPoint y: 140, distance: 39.3
click at [80, 135] on link "Specialized Pitch Deck Scanner" at bounding box center [83, 134] width 113 height 24
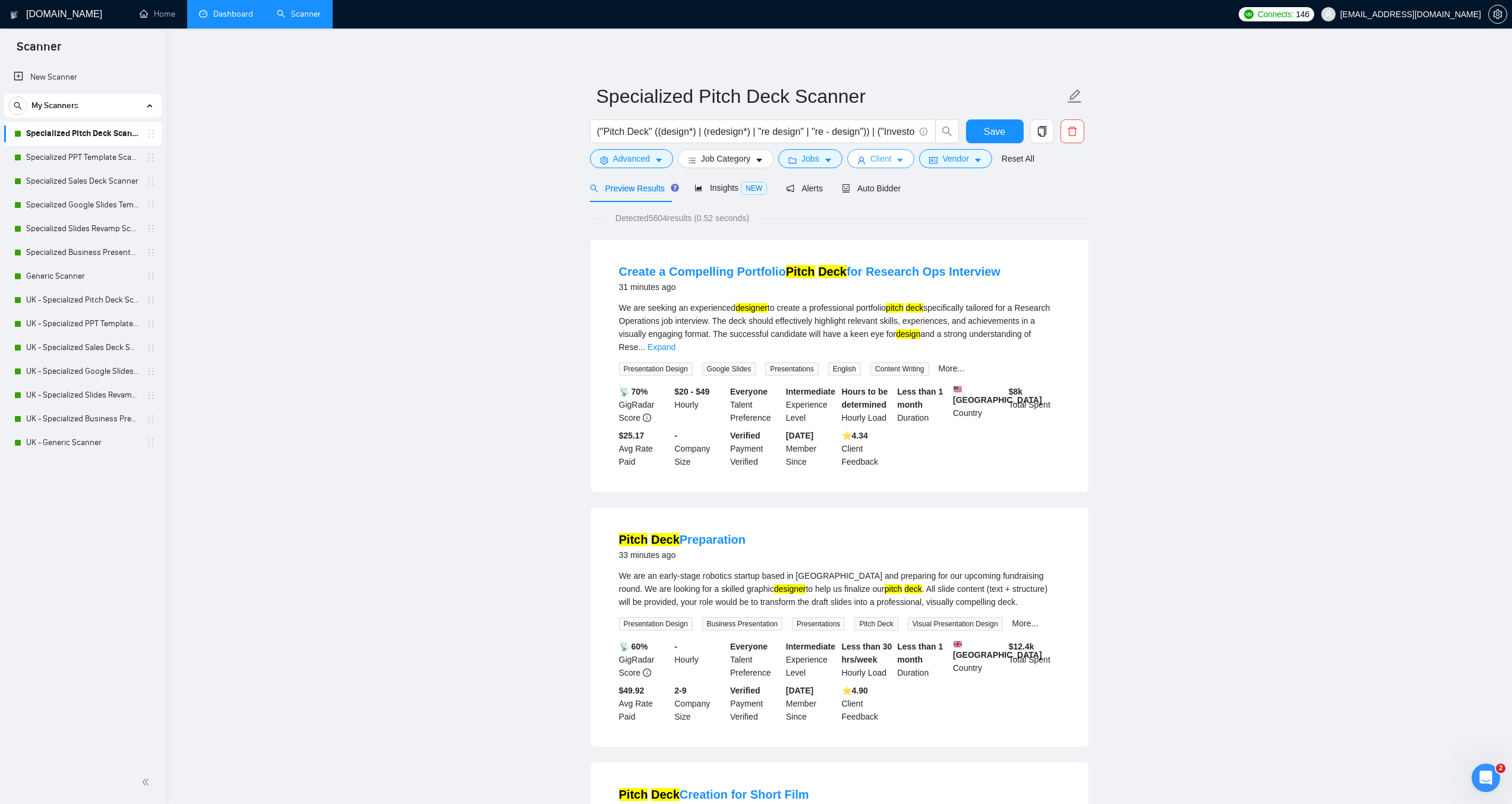
click at [892, 164] on button "Client" at bounding box center [881, 159] width 68 height 19
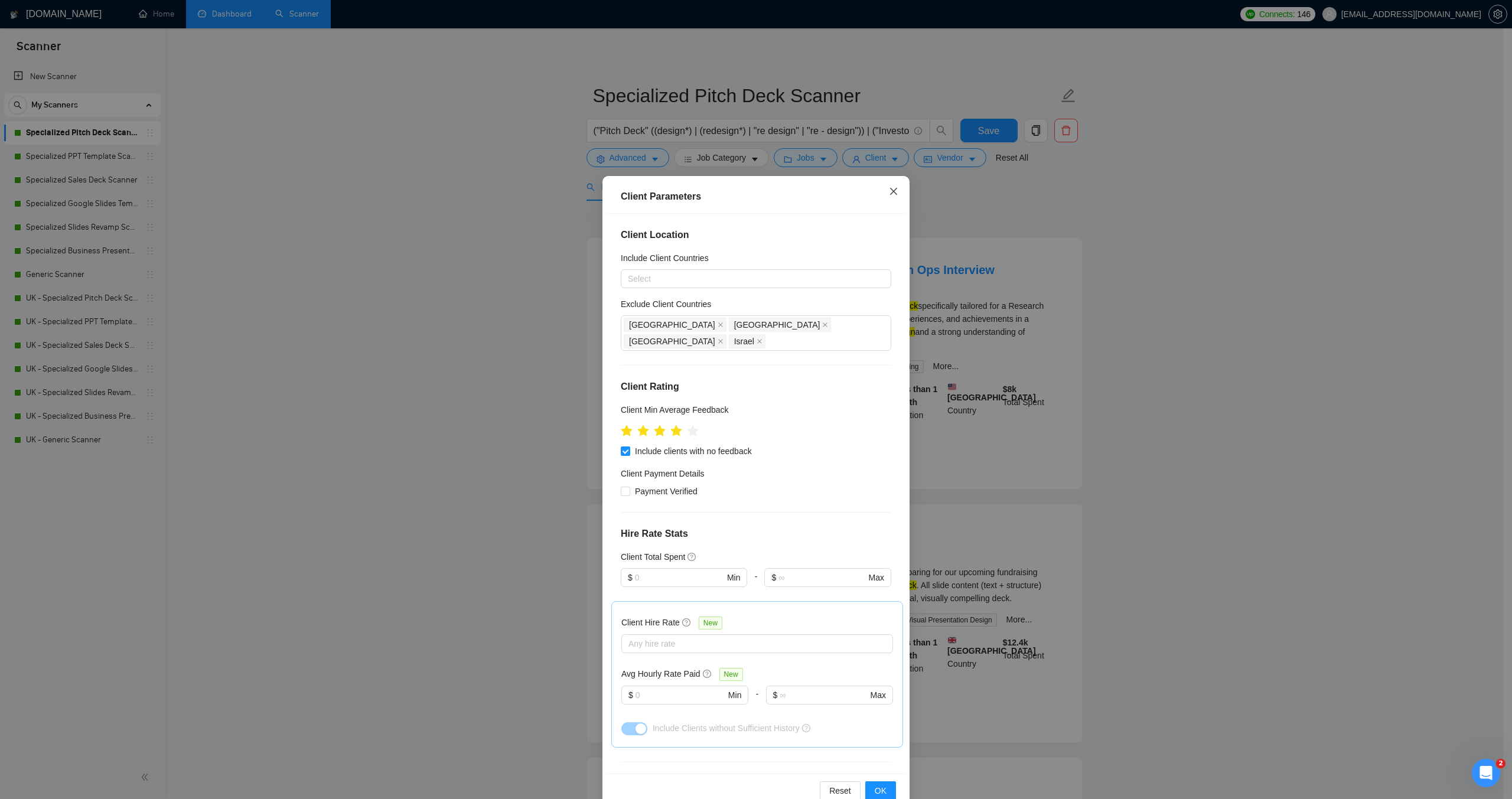
click at [888, 188] on icon "close" at bounding box center [893, 191] width 9 height 9
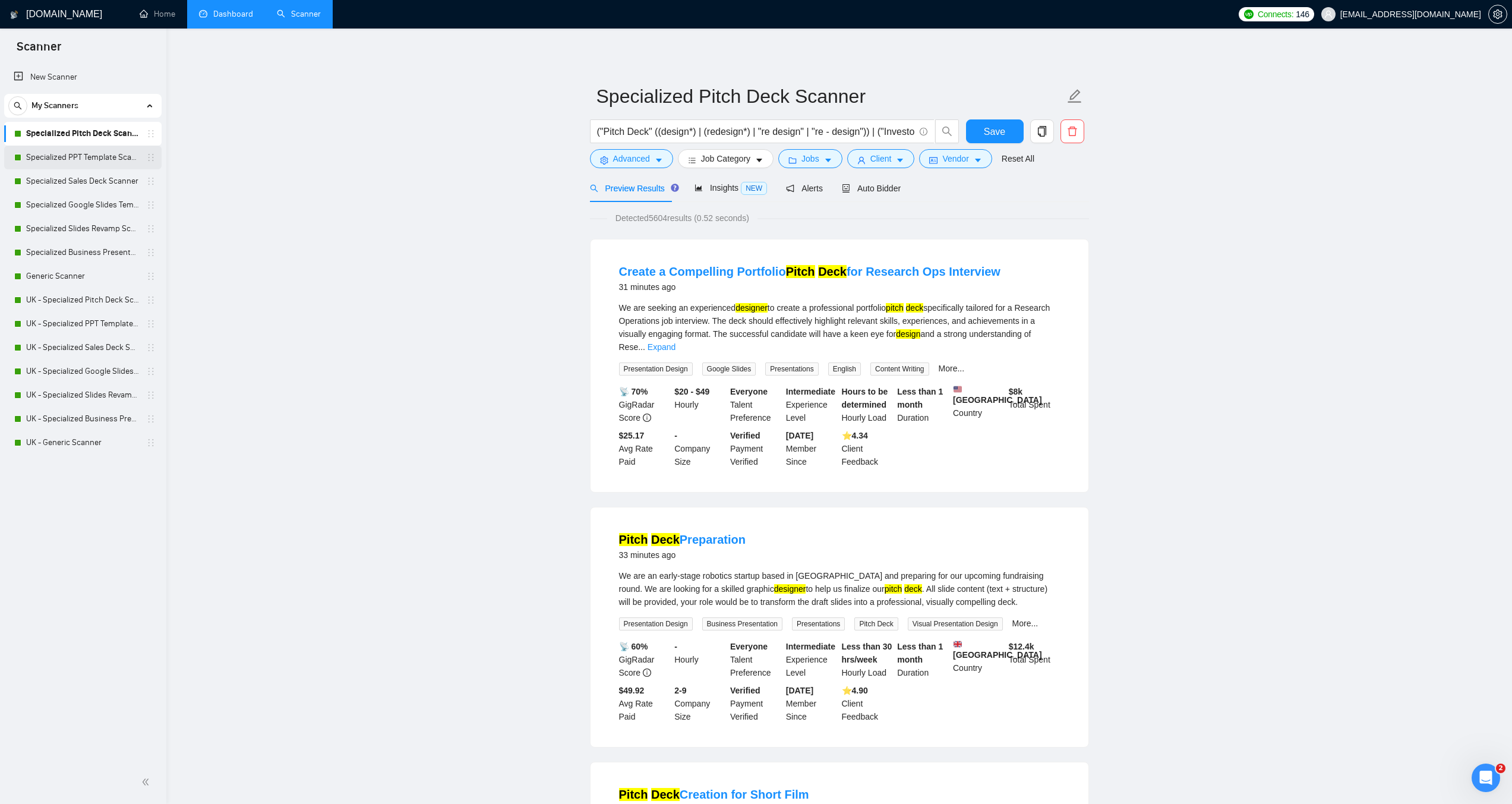
click at [90, 159] on link "Specialized PPT Template Scanner" at bounding box center [83, 158] width 113 height 24
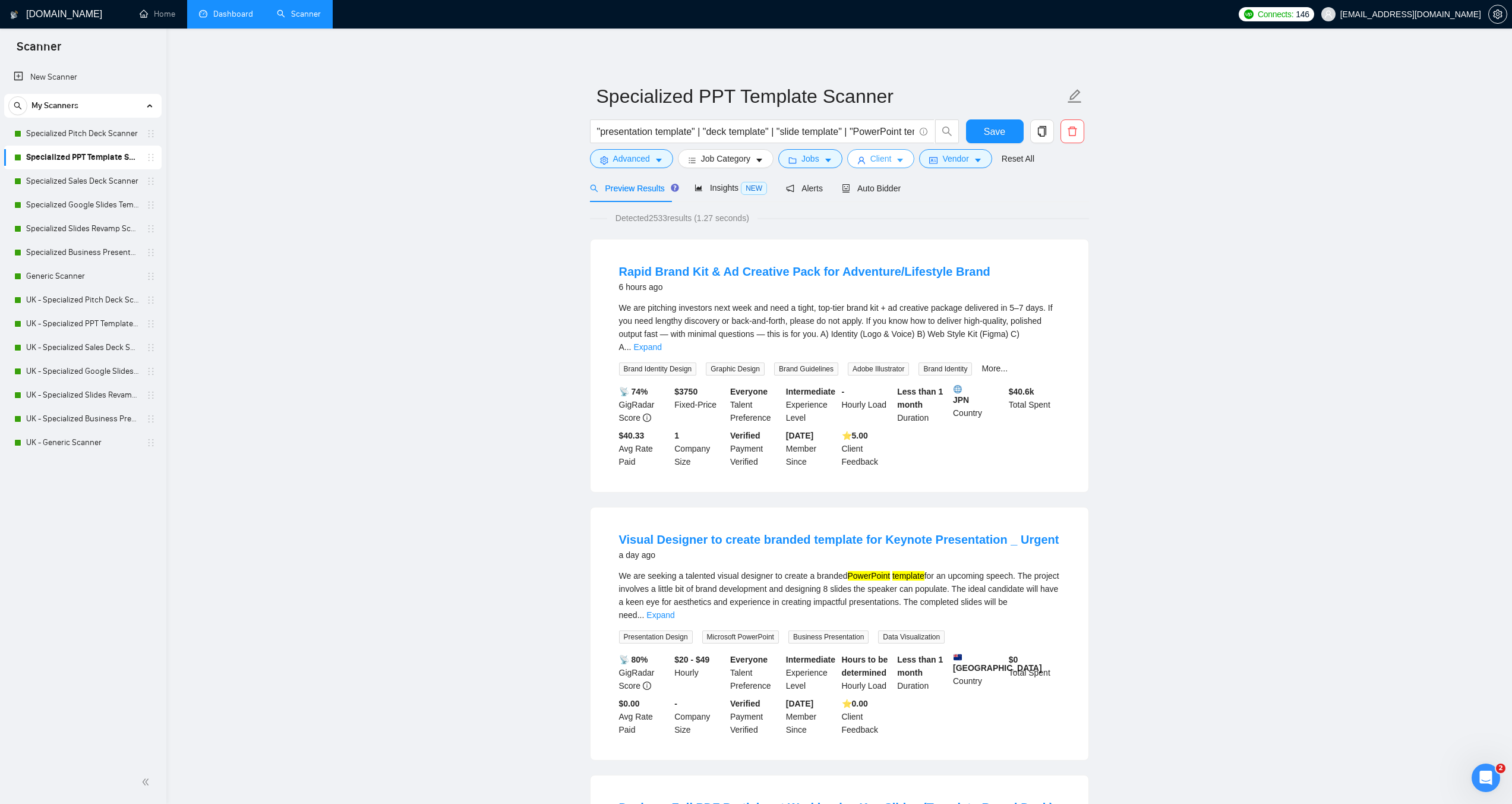
click at [874, 158] on span "Client" at bounding box center [881, 158] width 21 height 13
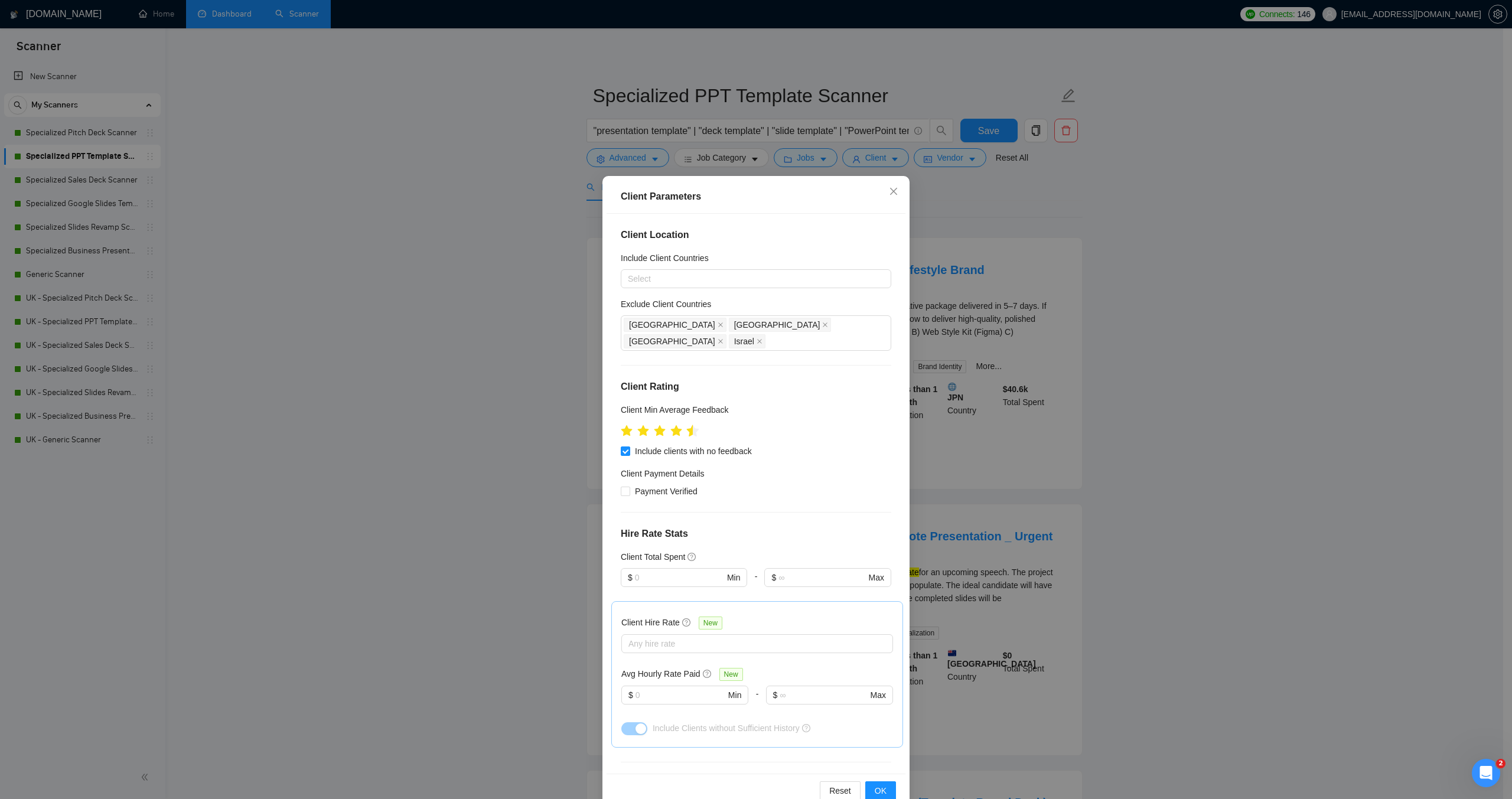
click at [687, 425] on icon "star" at bounding box center [693, 430] width 12 height 12
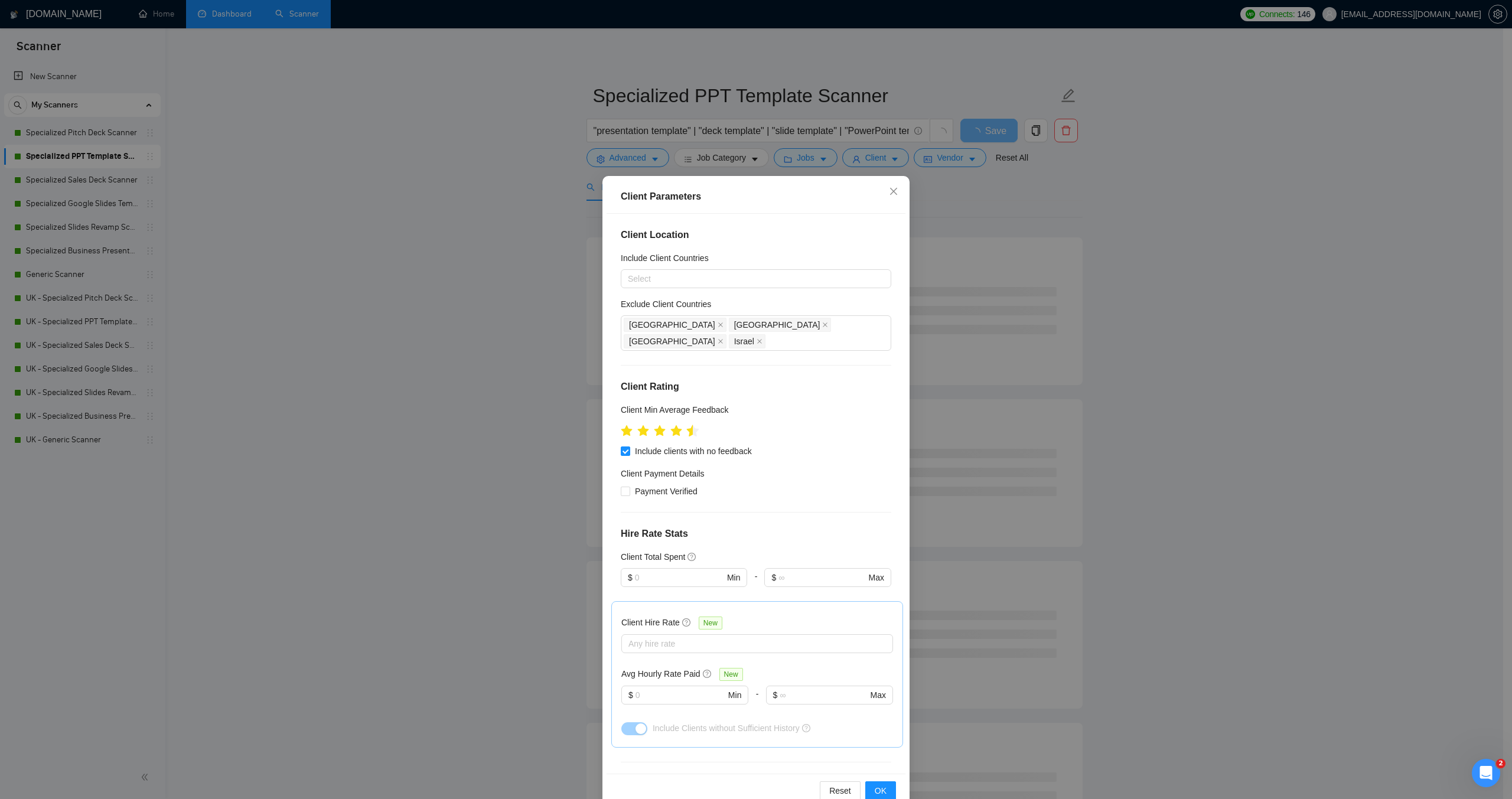
click at [687, 425] on icon "star" at bounding box center [693, 431] width 13 height 13
click at [687, 425] on icon "star" at bounding box center [693, 430] width 12 height 12
click at [875, 793] on span "OK" at bounding box center [880, 791] width 12 height 13
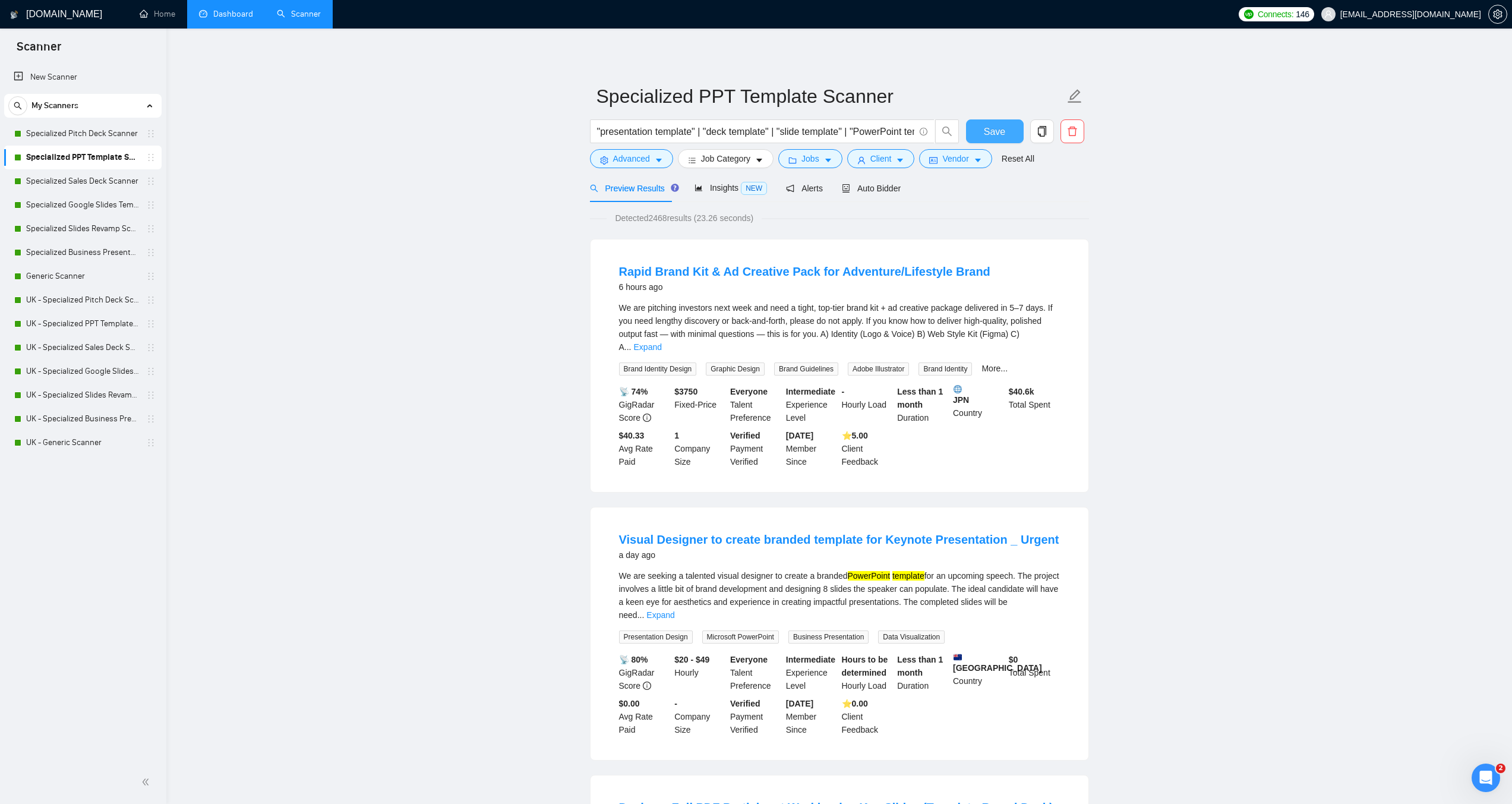
click at [1009, 131] on button "Save" at bounding box center [995, 131] width 58 height 24
click at [57, 177] on link "Specialized Sales Deck Scanner" at bounding box center [83, 181] width 113 height 24
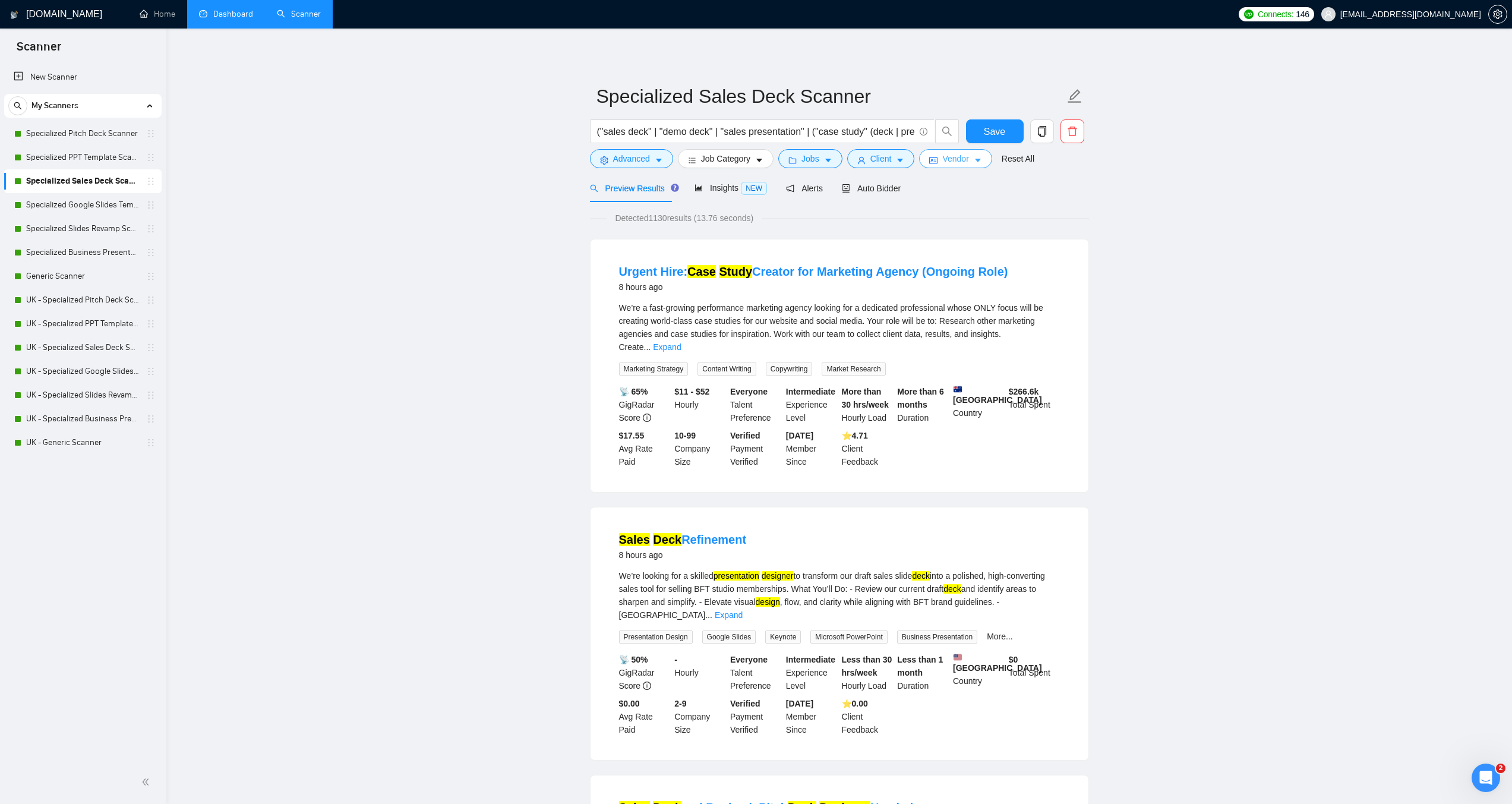
click at [931, 161] on icon "idcard" at bounding box center [933, 160] width 8 height 8
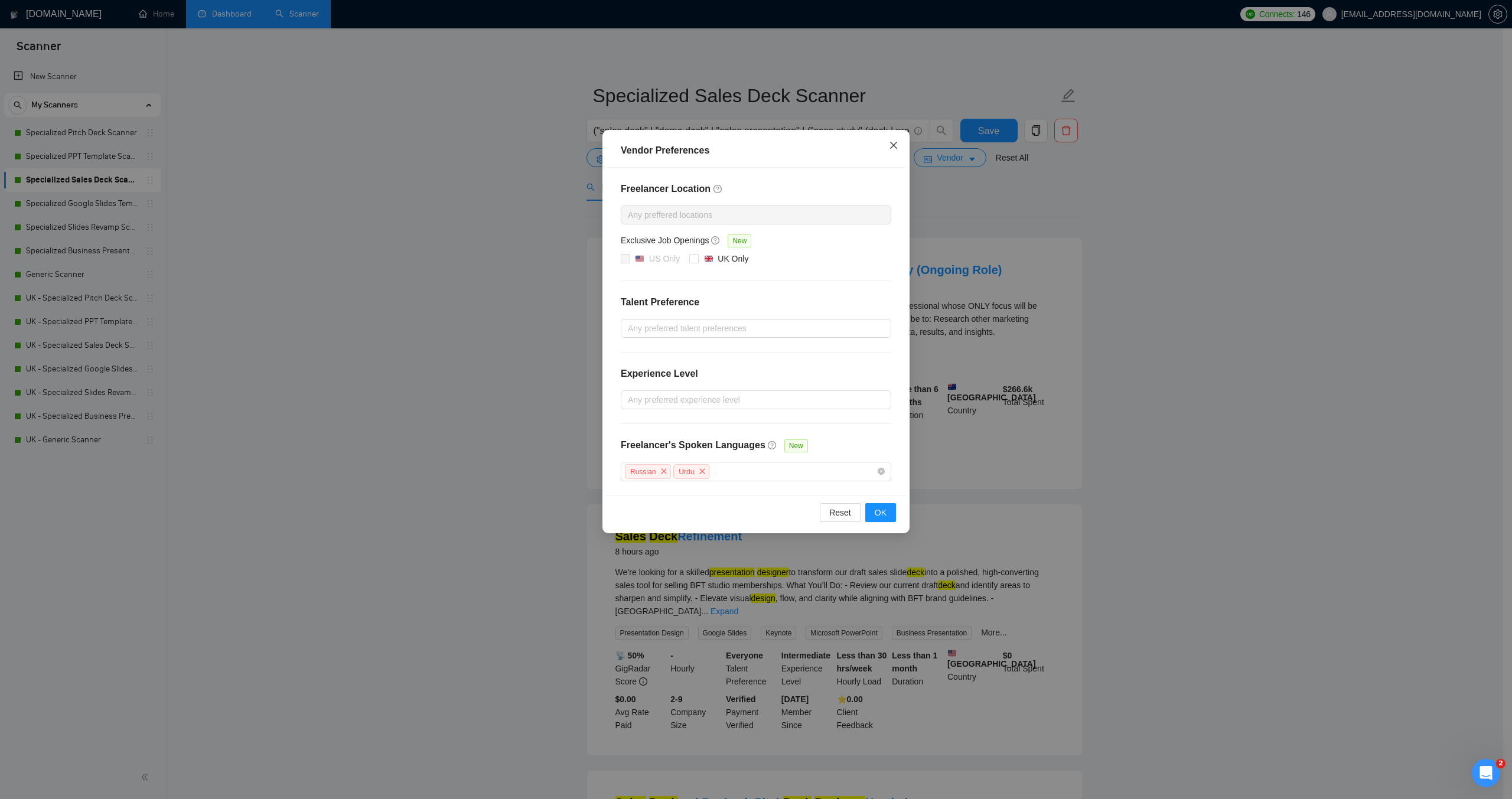
click at [888, 148] on span "Close" at bounding box center [893, 145] width 32 height 32
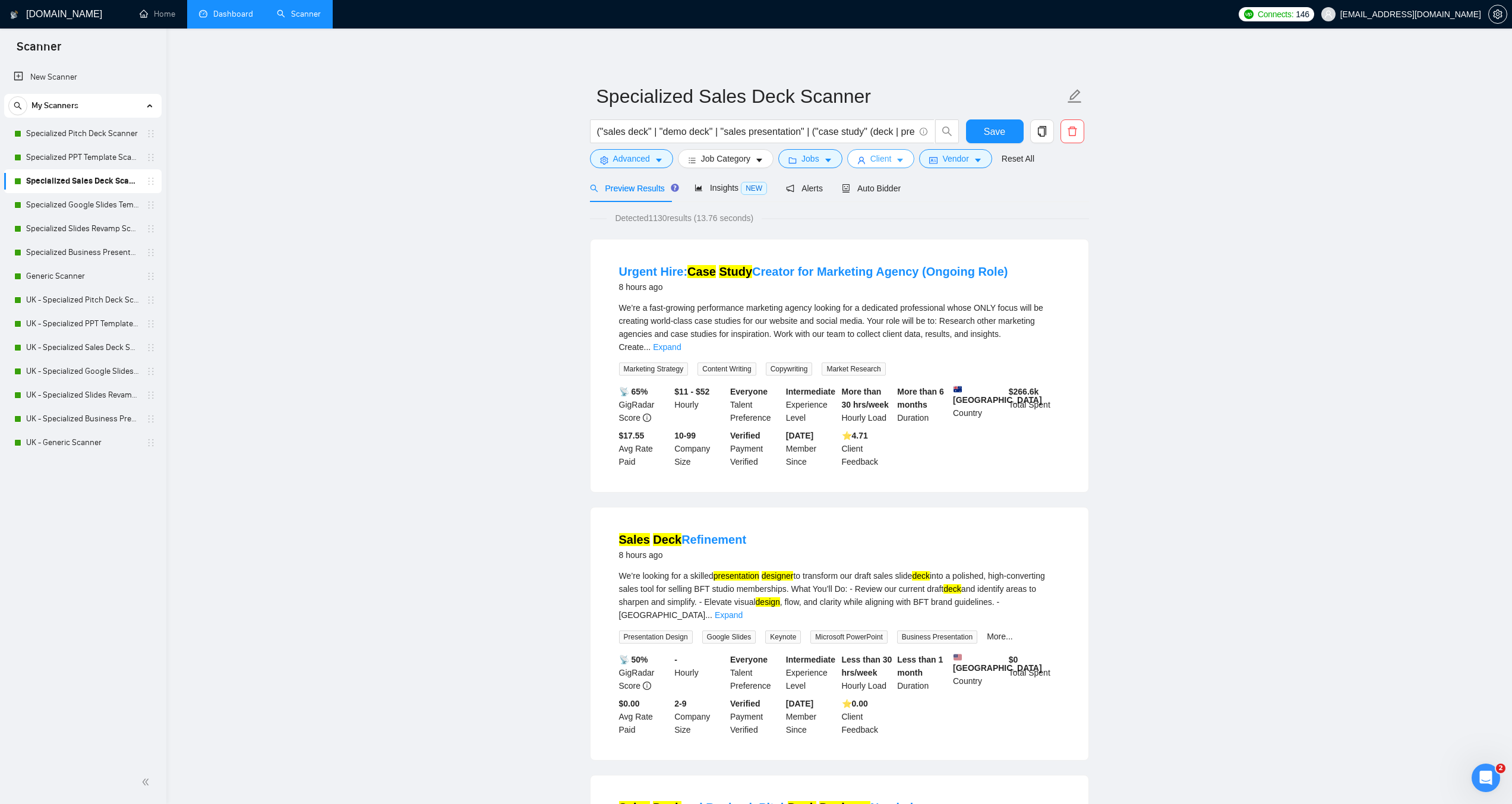
click at [888, 158] on button "Client" at bounding box center [881, 159] width 68 height 19
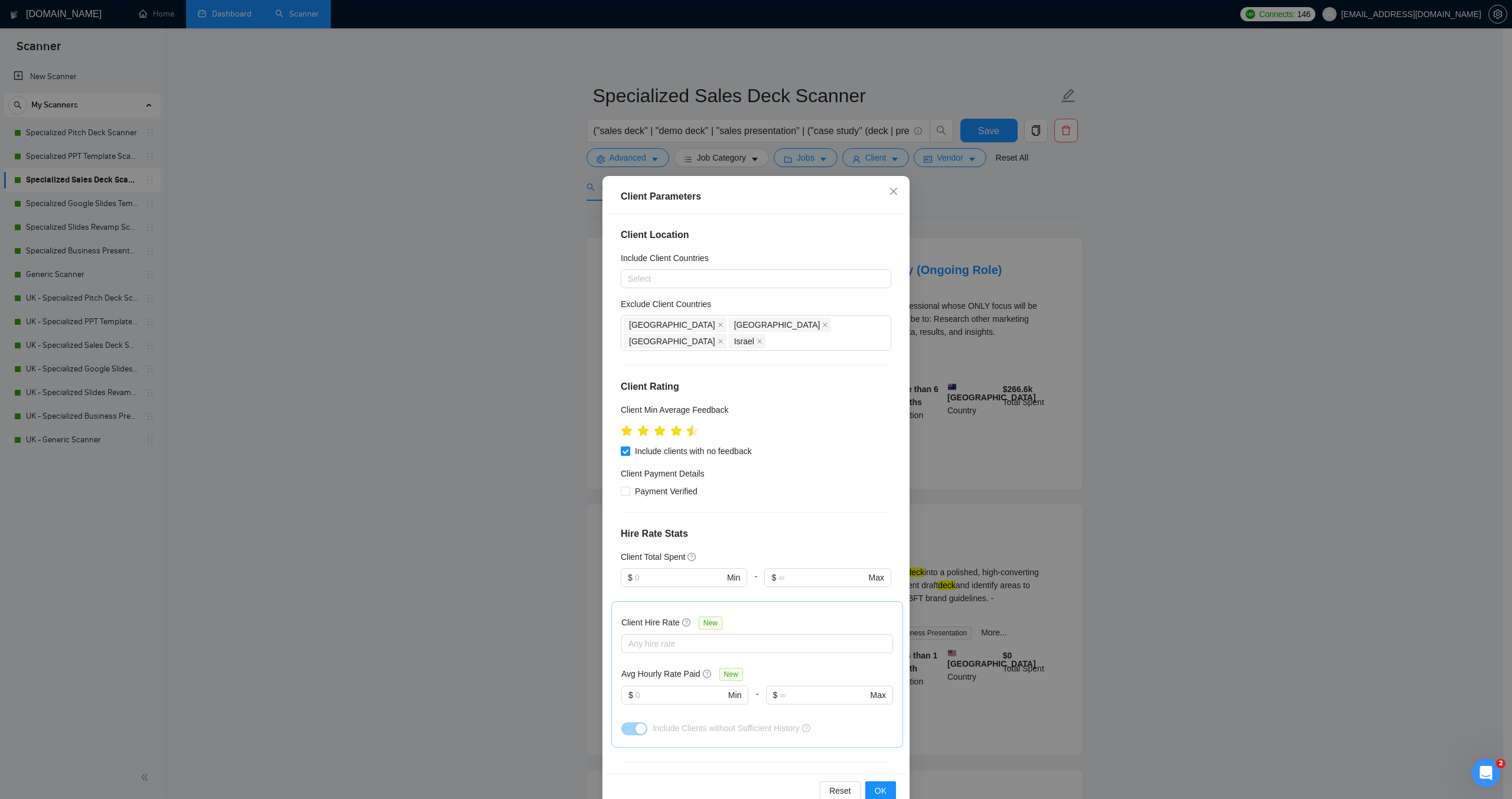
click at [687, 425] on icon "star" at bounding box center [693, 430] width 12 height 12
click at [875, 792] on span "OK" at bounding box center [880, 791] width 12 height 13
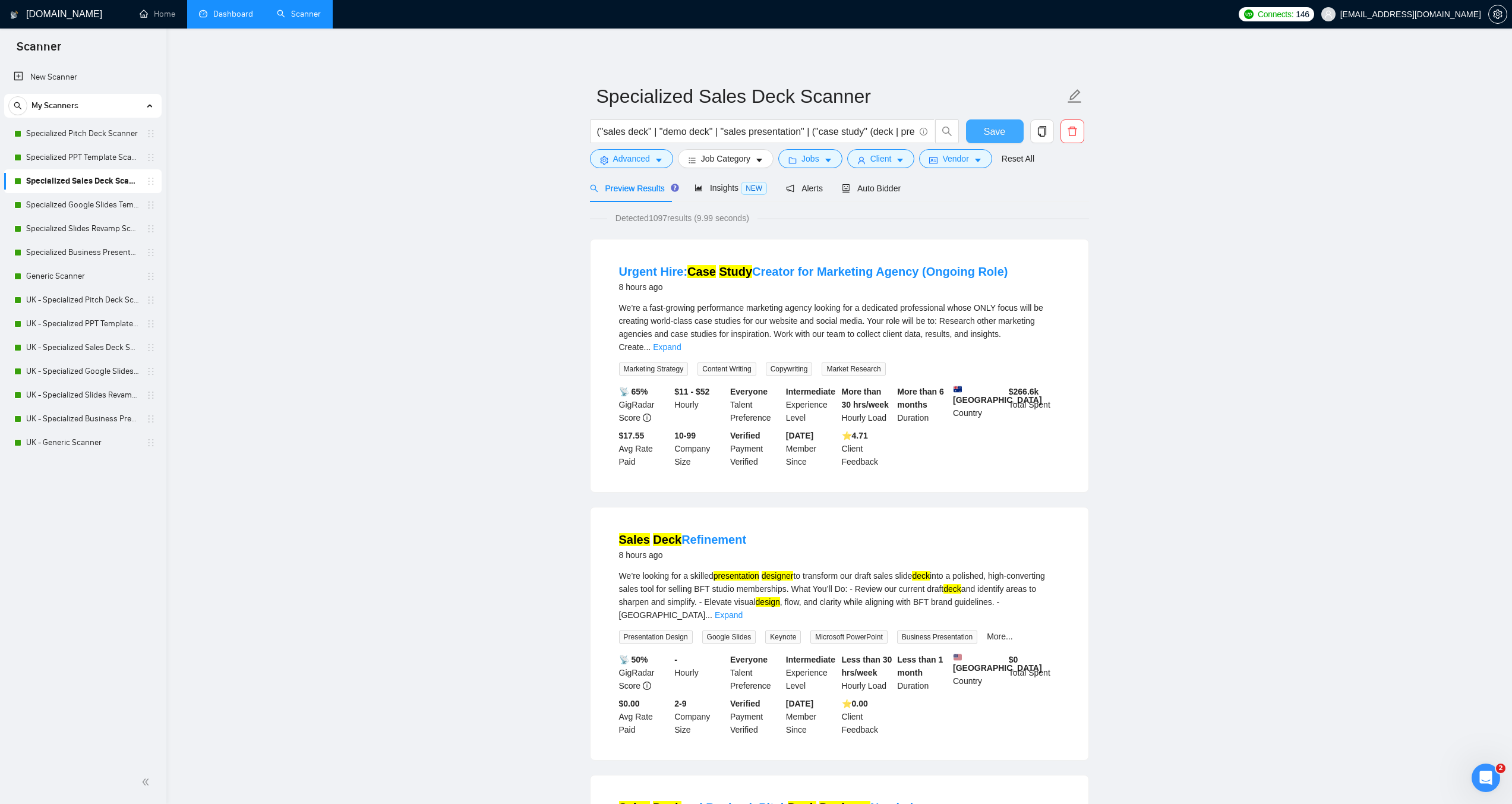
click at [1006, 133] on button "Save" at bounding box center [995, 131] width 58 height 24
click at [68, 197] on link "Specialized Google Slides Template Scanner" at bounding box center [83, 205] width 113 height 24
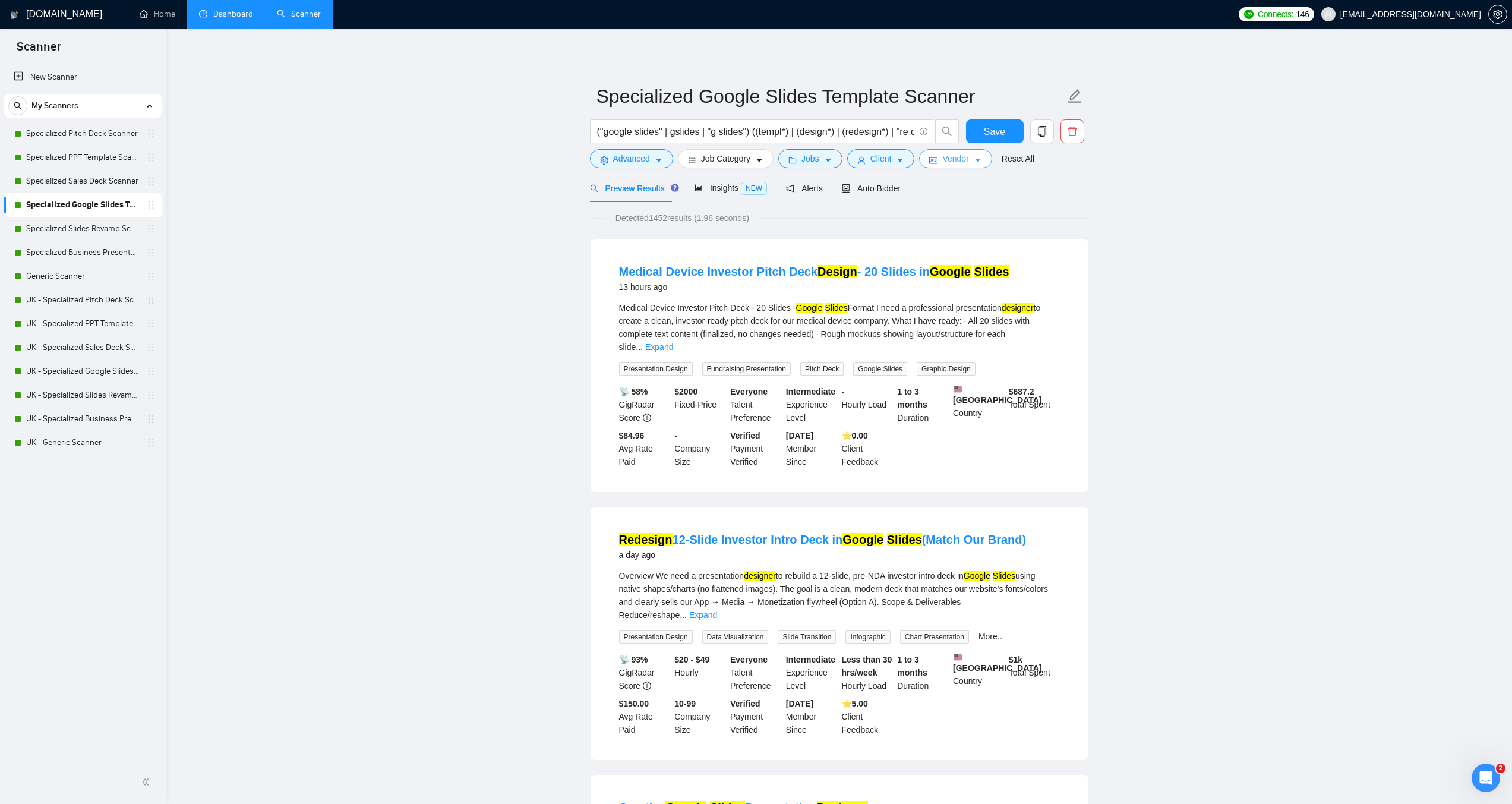
click at [937, 156] on button "Vendor" at bounding box center [956, 159] width 73 height 19
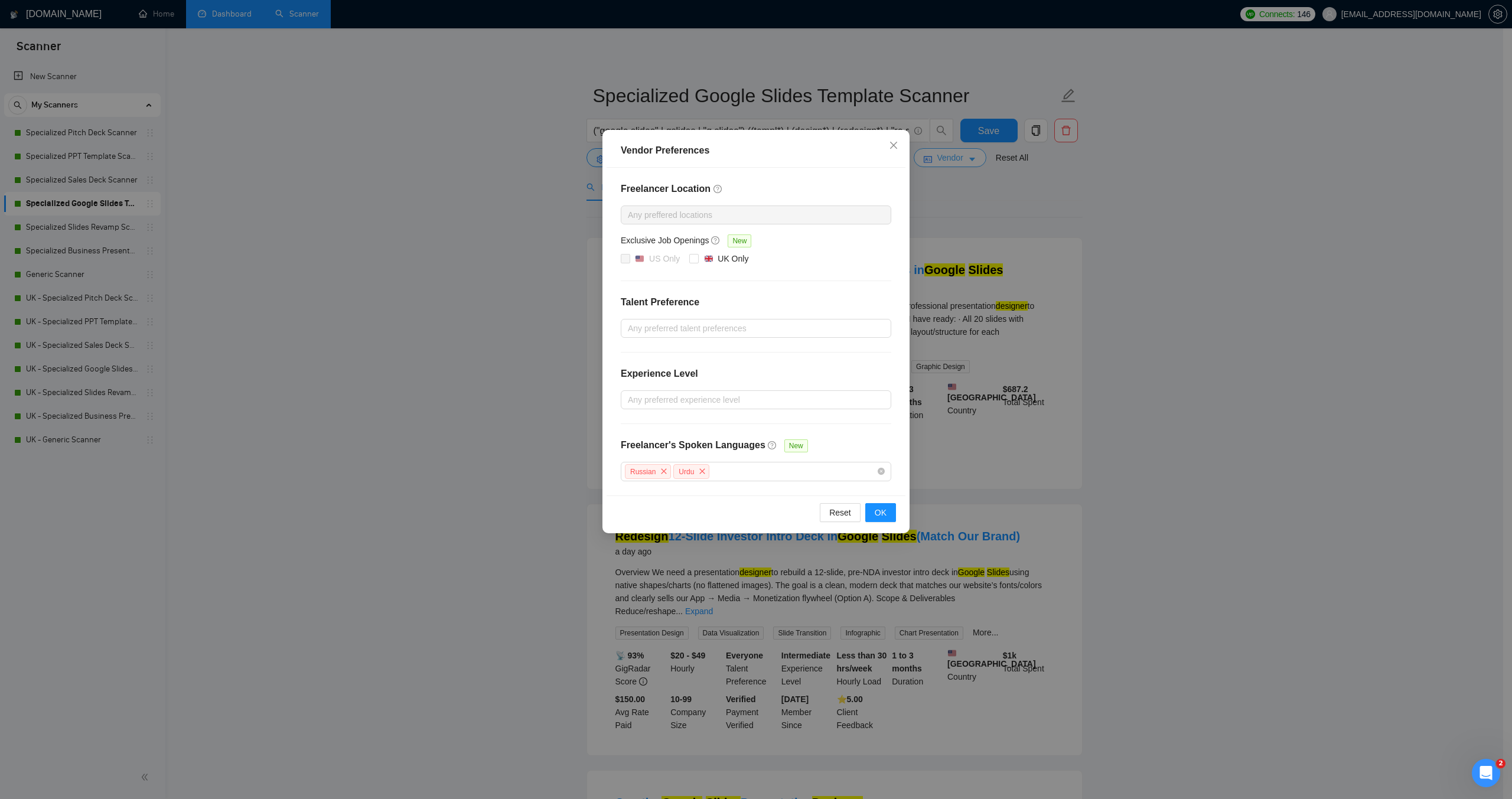
click at [931, 155] on div "Vendor Preferences Freelancer Location Any preffered locations Exclusive Job Op…" at bounding box center [756, 399] width 1512 height 799
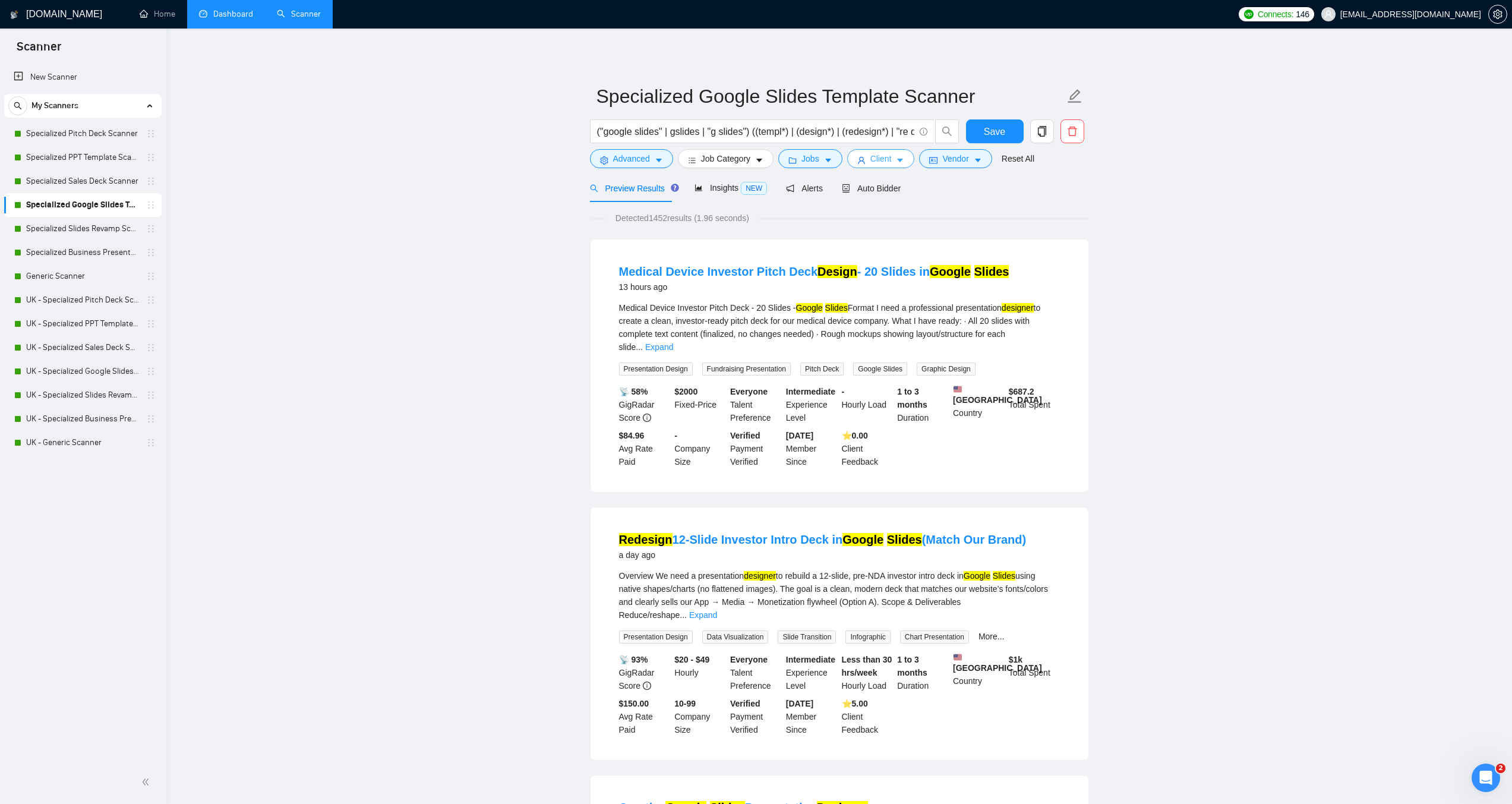
click at [898, 160] on icon "caret-down" at bounding box center [900, 161] width 6 height 4
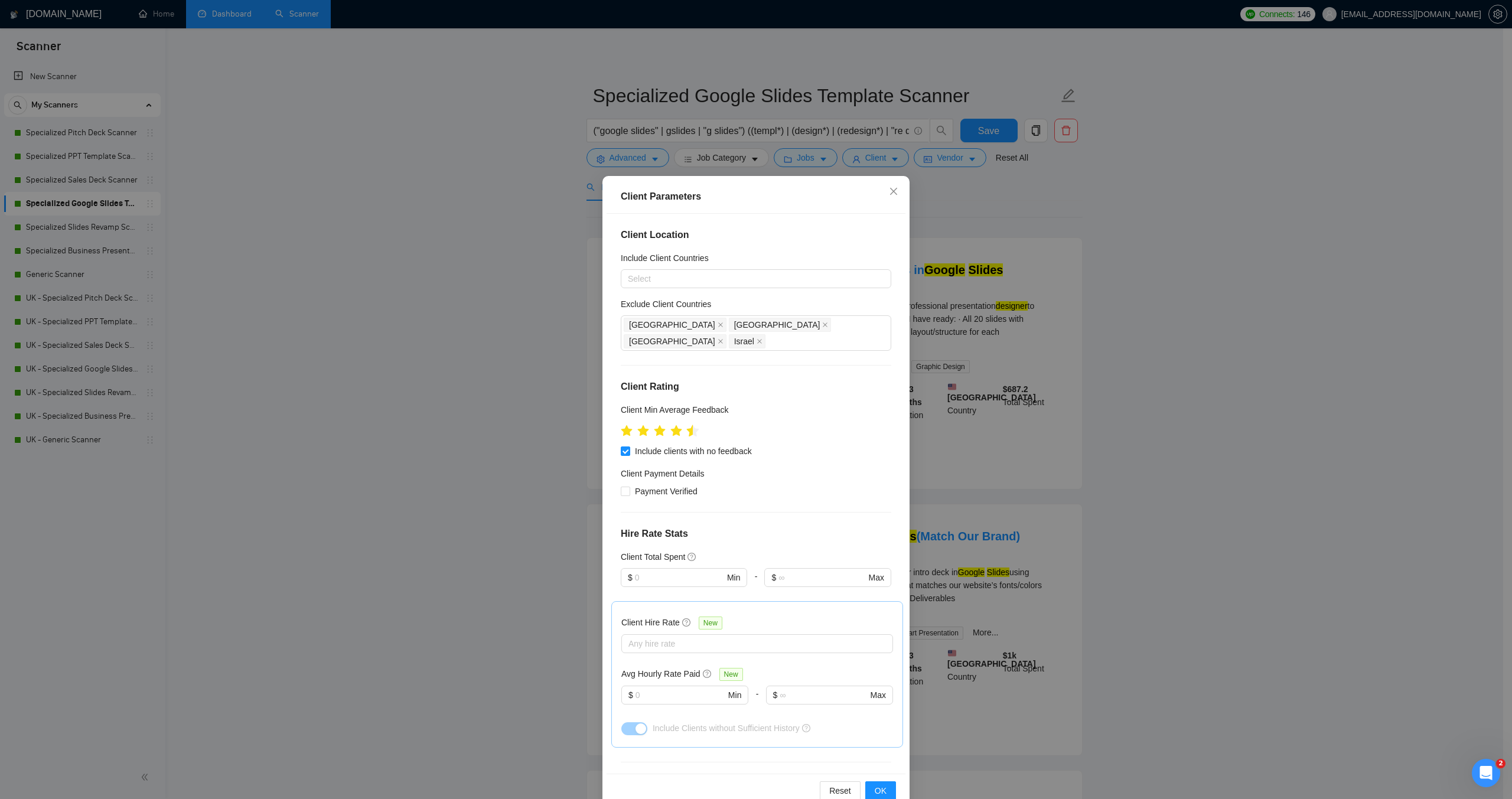
click at [687, 425] on icon "star" at bounding box center [693, 430] width 12 height 12
click at [886, 791] on button "OK" at bounding box center [880, 791] width 31 height 19
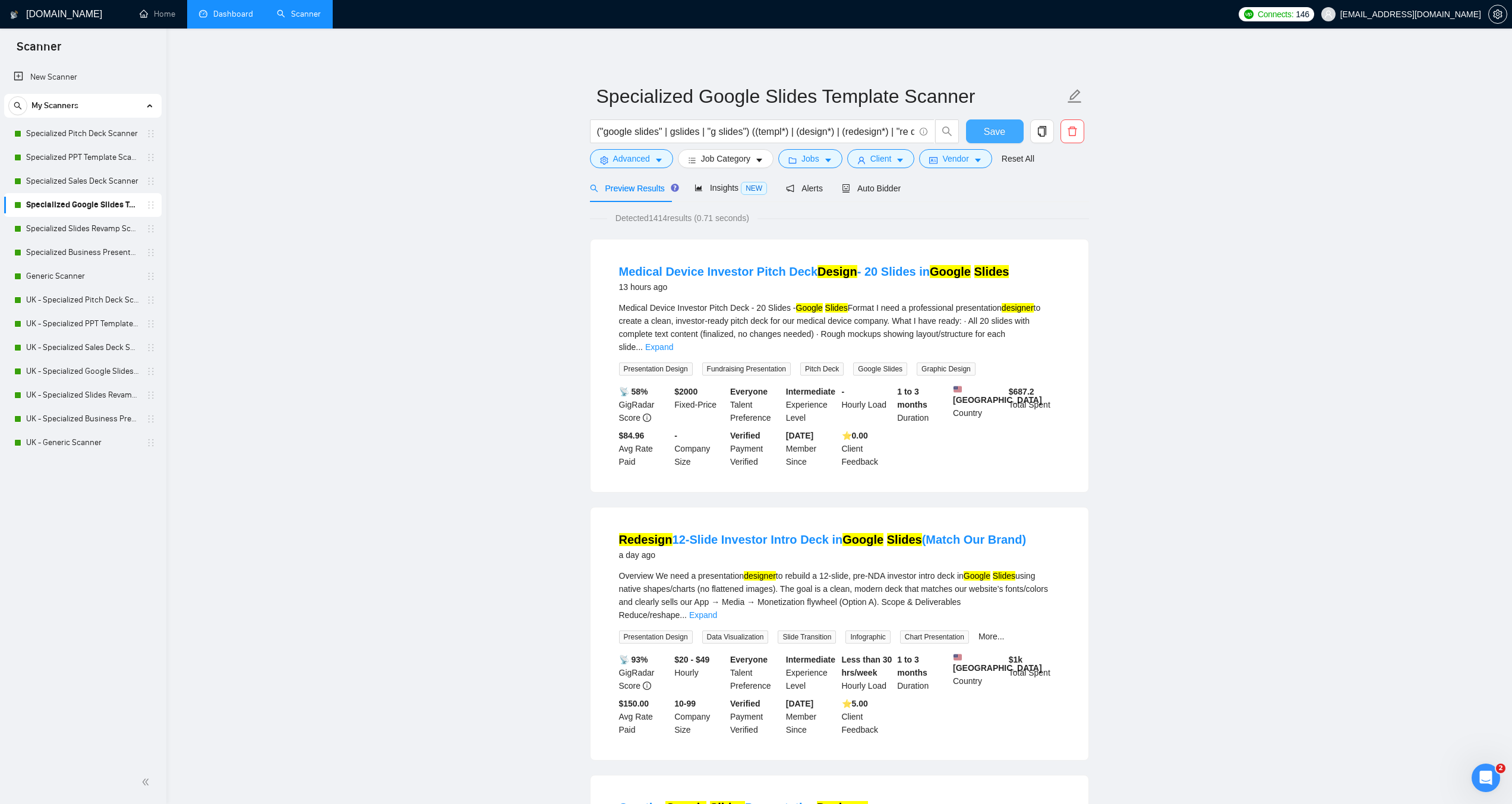
click at [988, 129] on span "Save" at bounding box center [994, 132] width 21 height 15
click at [88, 219] on link "Specialized Slides Revamp Scanner" at bounding box center [83, 229] width 113 height 24
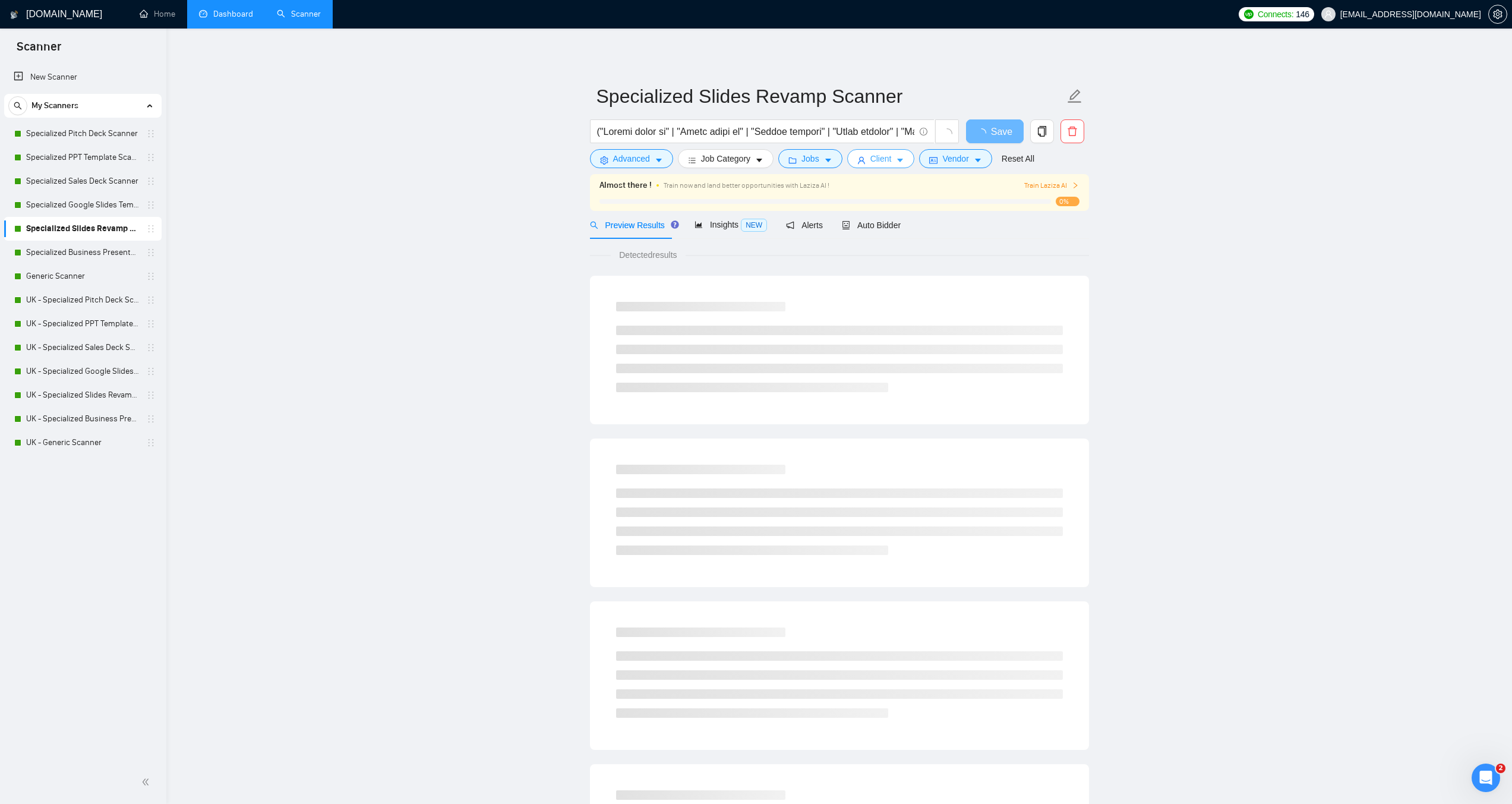
click at [882, 158] on span "Client" at bounding box center [881, 158] width 21 height 13
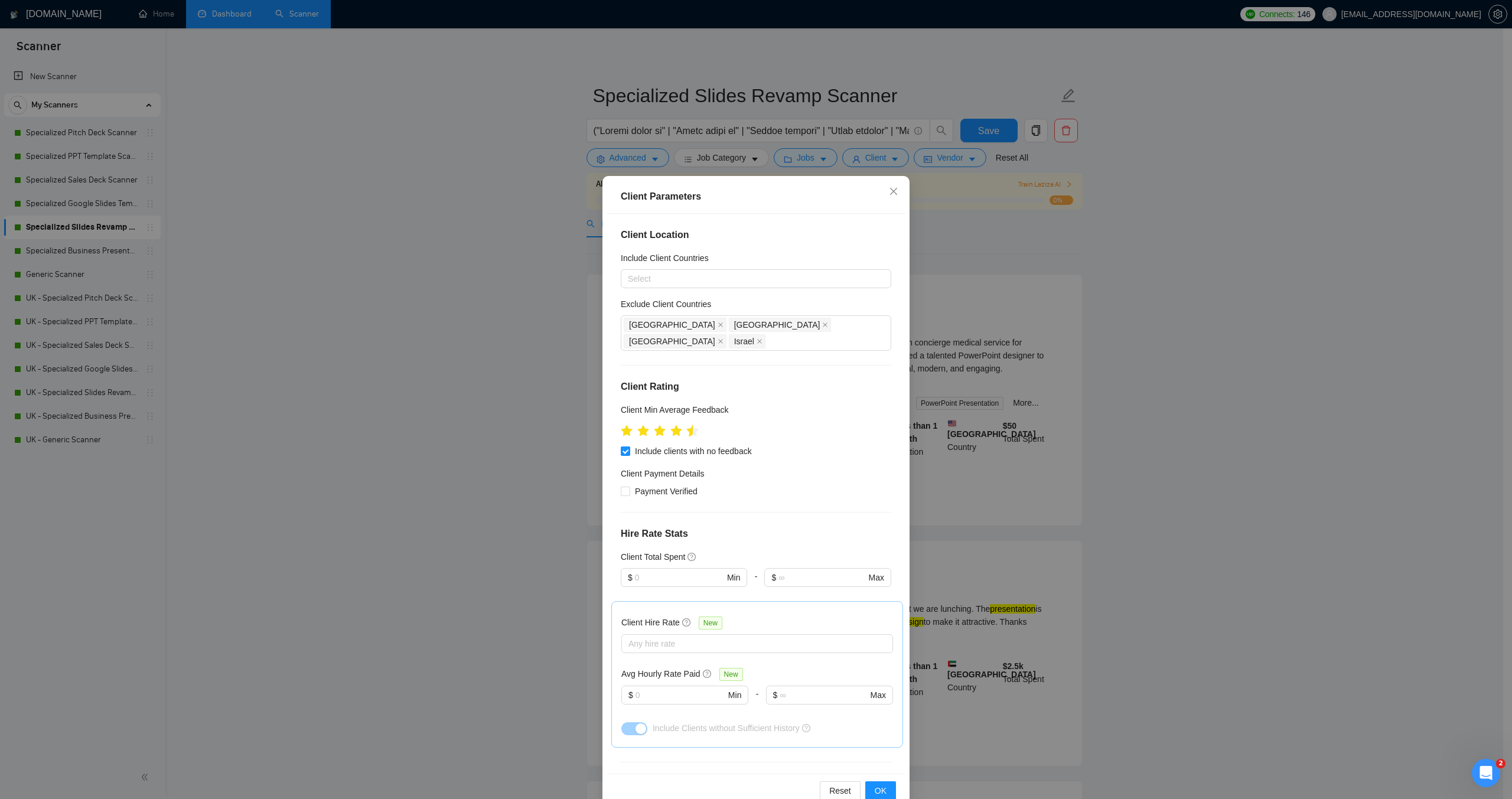
click at [688, 425] on icon "star" at bounding box center [693, 431] width 13 height 13
click at [883, 796] on button "OK" at bounding box center [880, 791] width 31 height 19
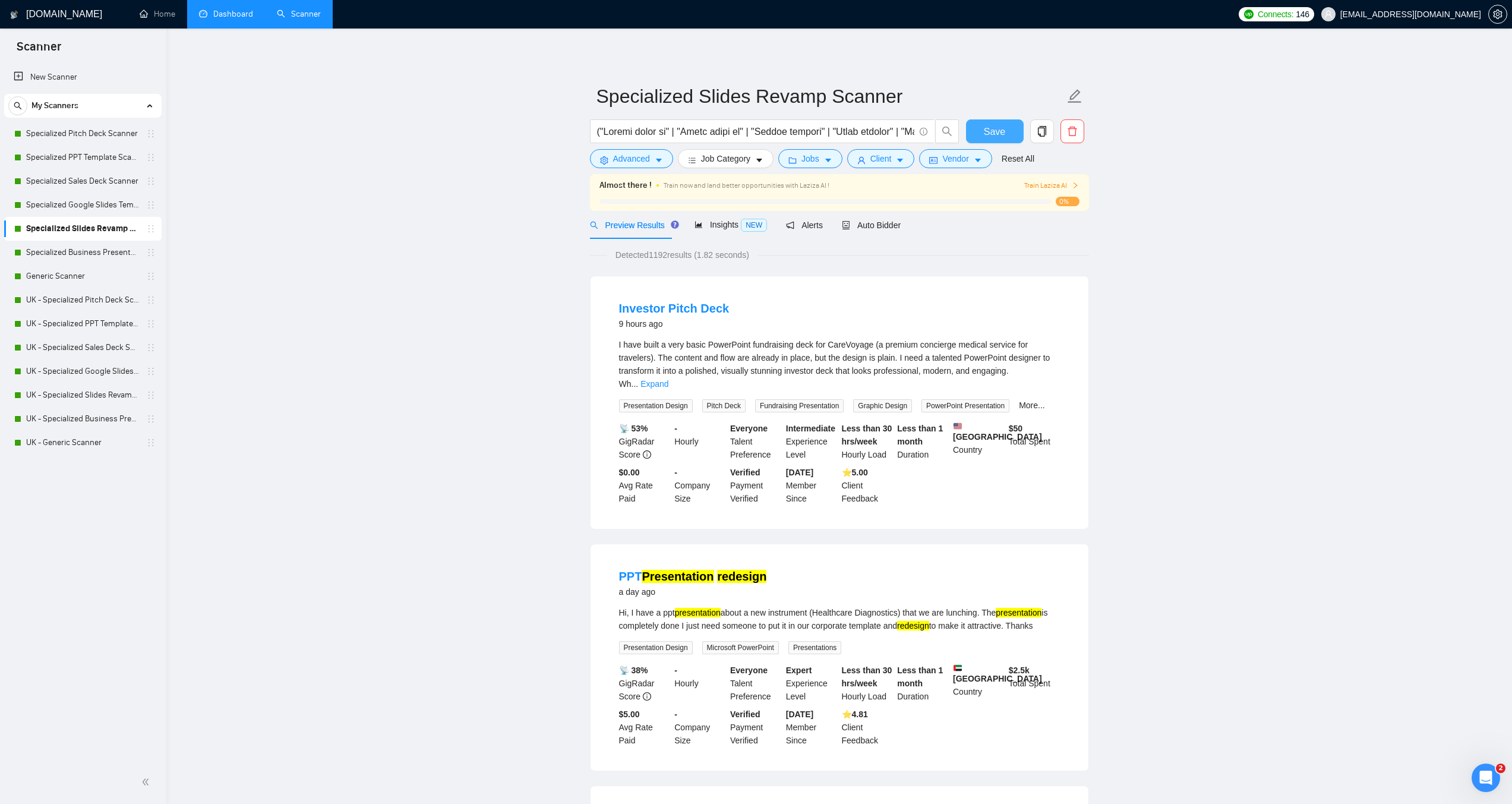
click at [983, 127] on button "Save" at bounding box center [995, 131] width 58 height 24
click at [82, 253] on link "Specialized Business Presentation" at bounding box center [83, 253] width 113 height 24
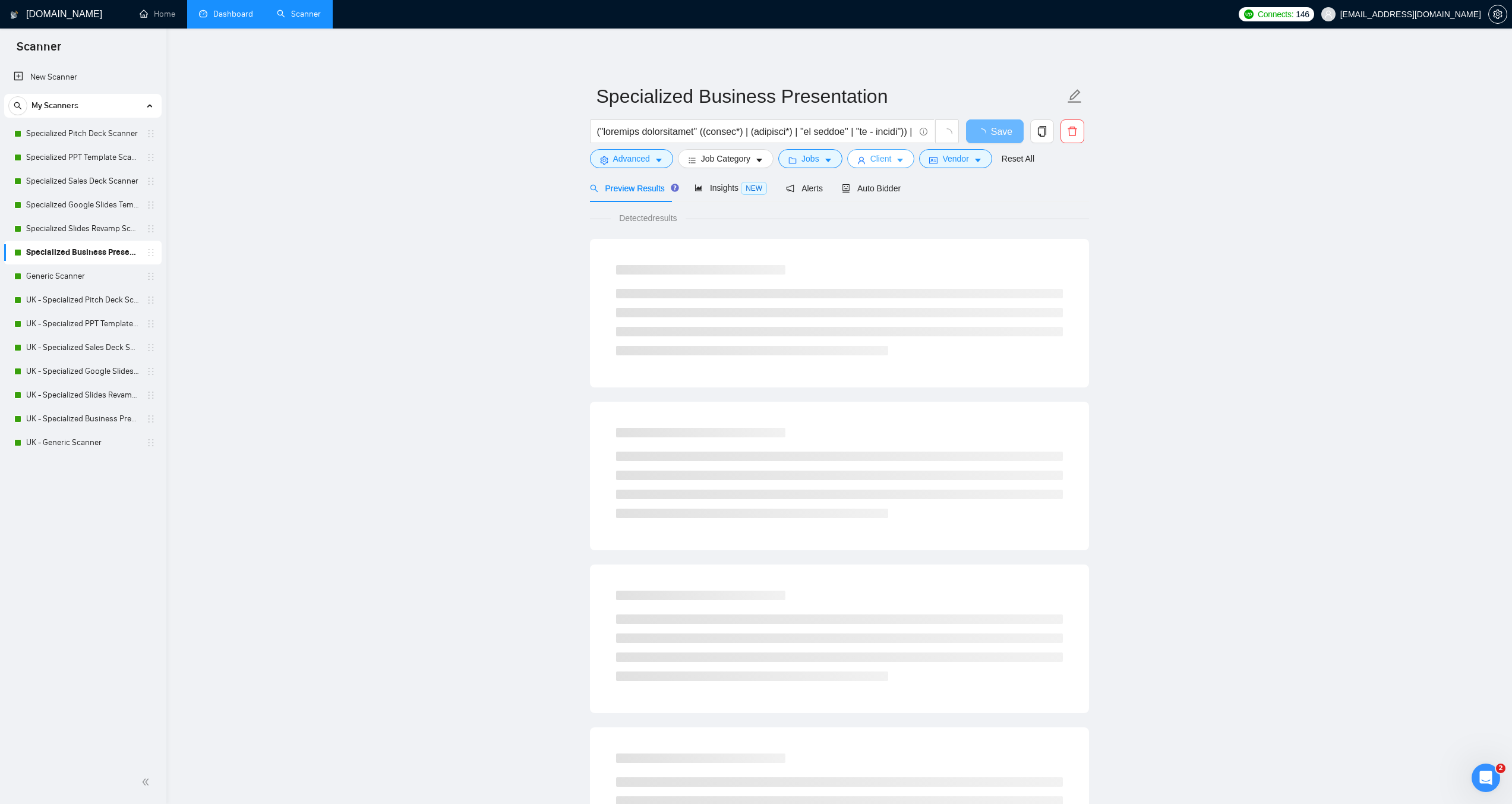
click at [888, 157] on span "Client" at bounding box center [881, 158] width 21 height 13
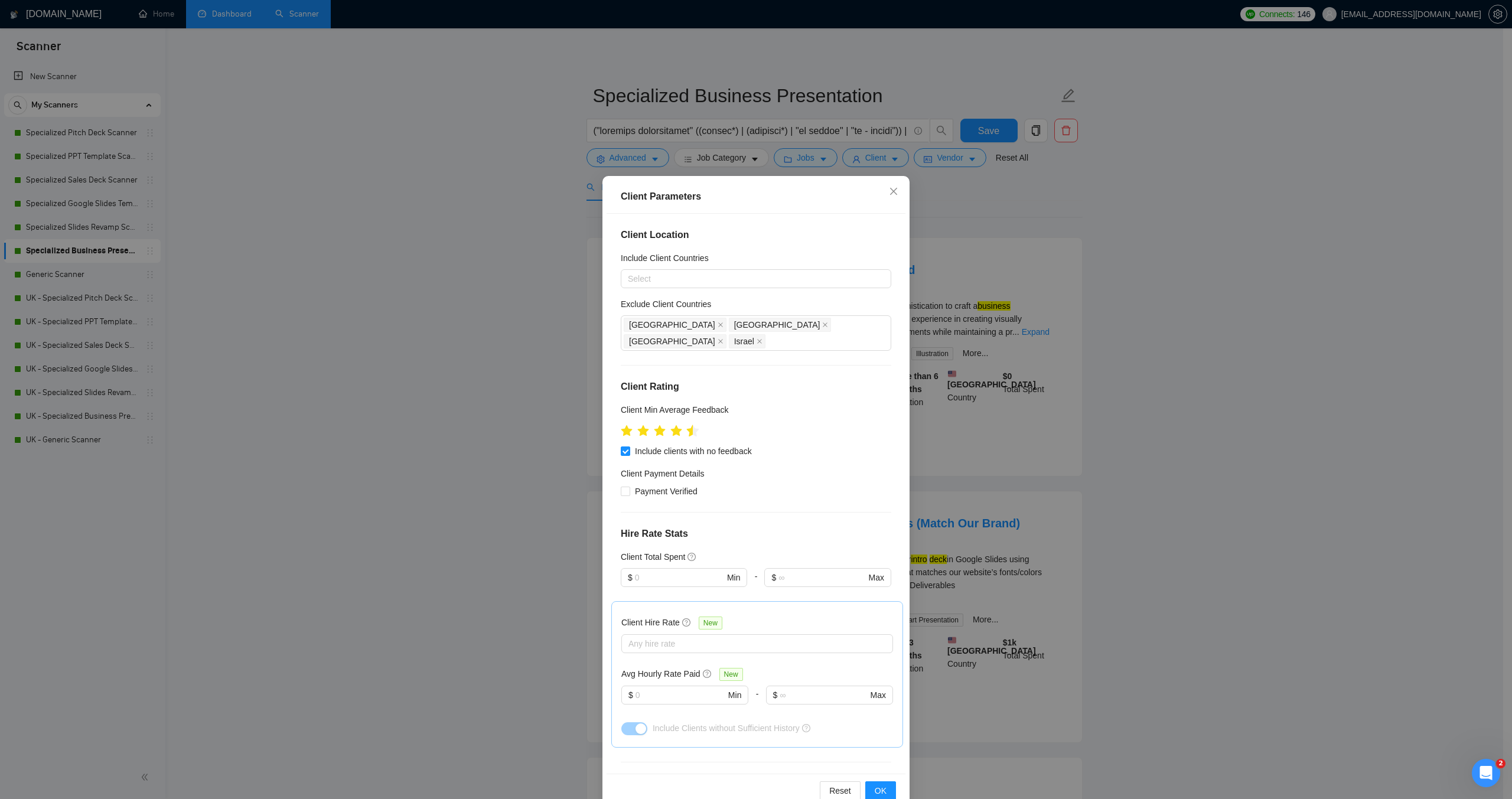
click at [687, 425] on icon "star" at bounding box center [693, 430] width 12 height 12
click at [875, 790] on span "OK" at bounding box center [880, 791] width 12 height 13
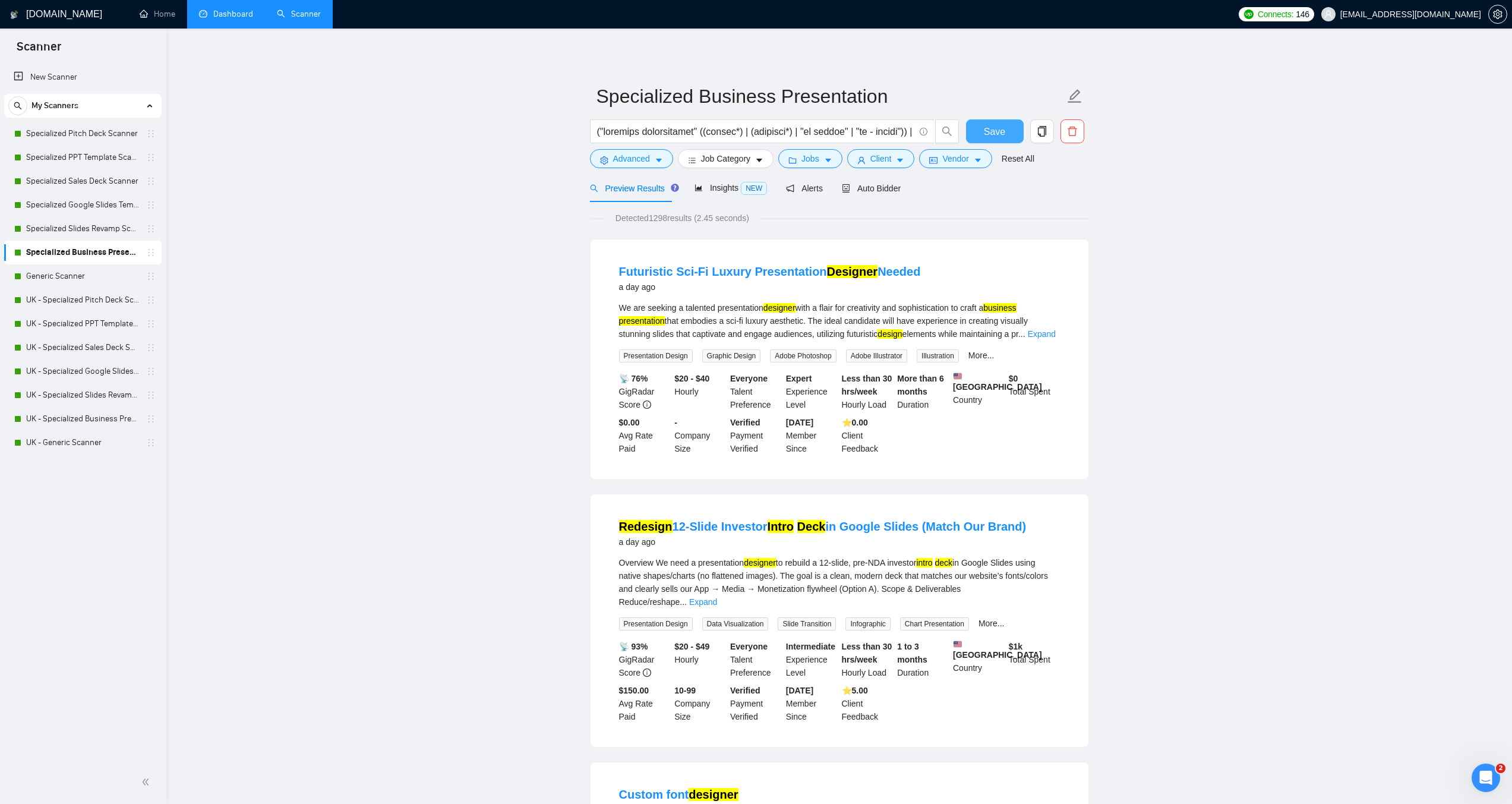
click at [973, 130] on button "Save" at bounding box center [995, 131] width 58 height 24
click at [74, 272] on link "Generic Scanner" at bounding box center [83, 276] width 113 height 24
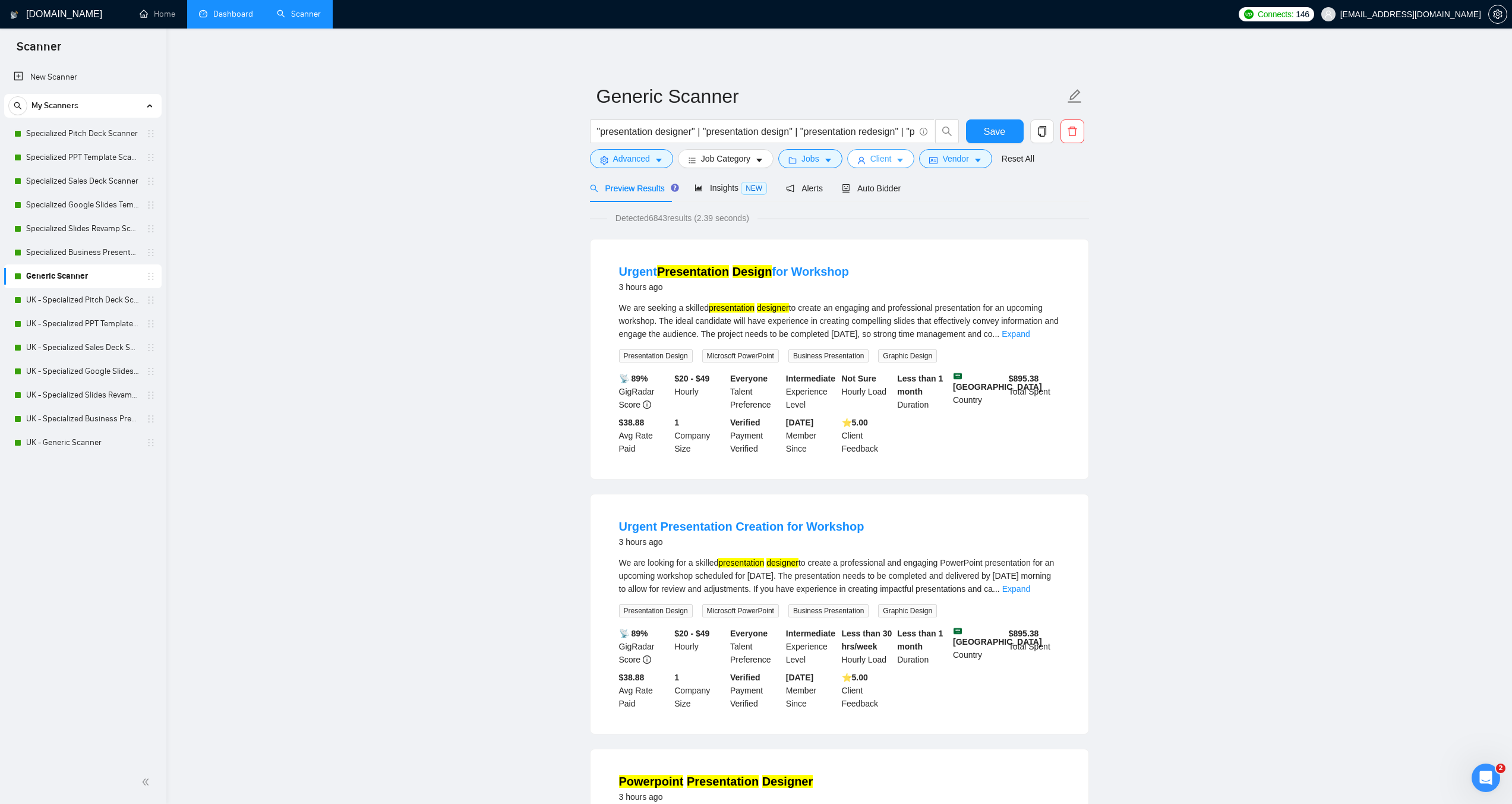
click at [886, 157] on span "Client" at bounding box center [881, 158] width 21 height 13
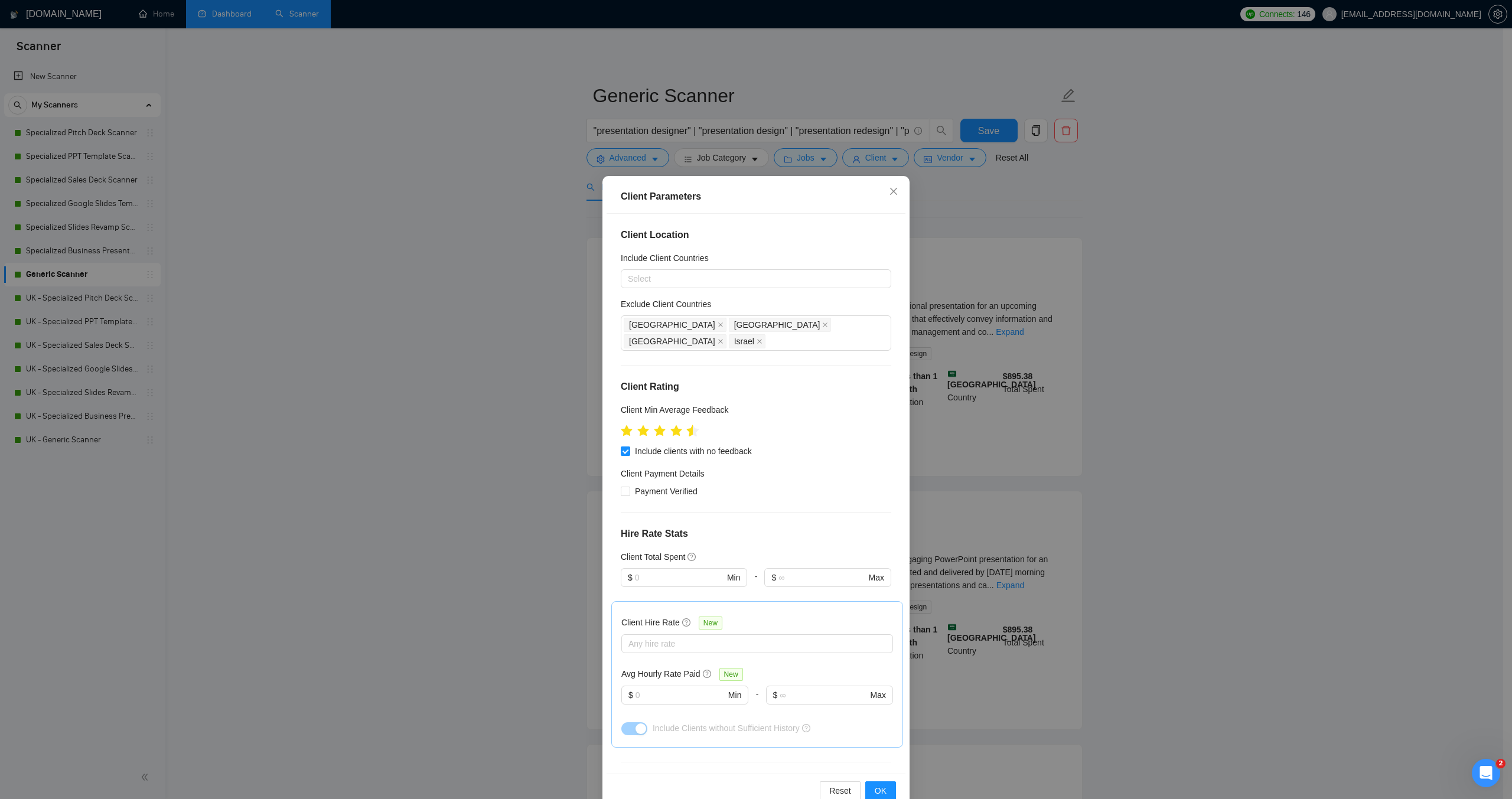
click at [687, 425] on icon "star" at bounding box center [693, 430] width 12 height 12
click at [875, 788] on span "OK" at bounding box center [880, 791] width 12 height 13
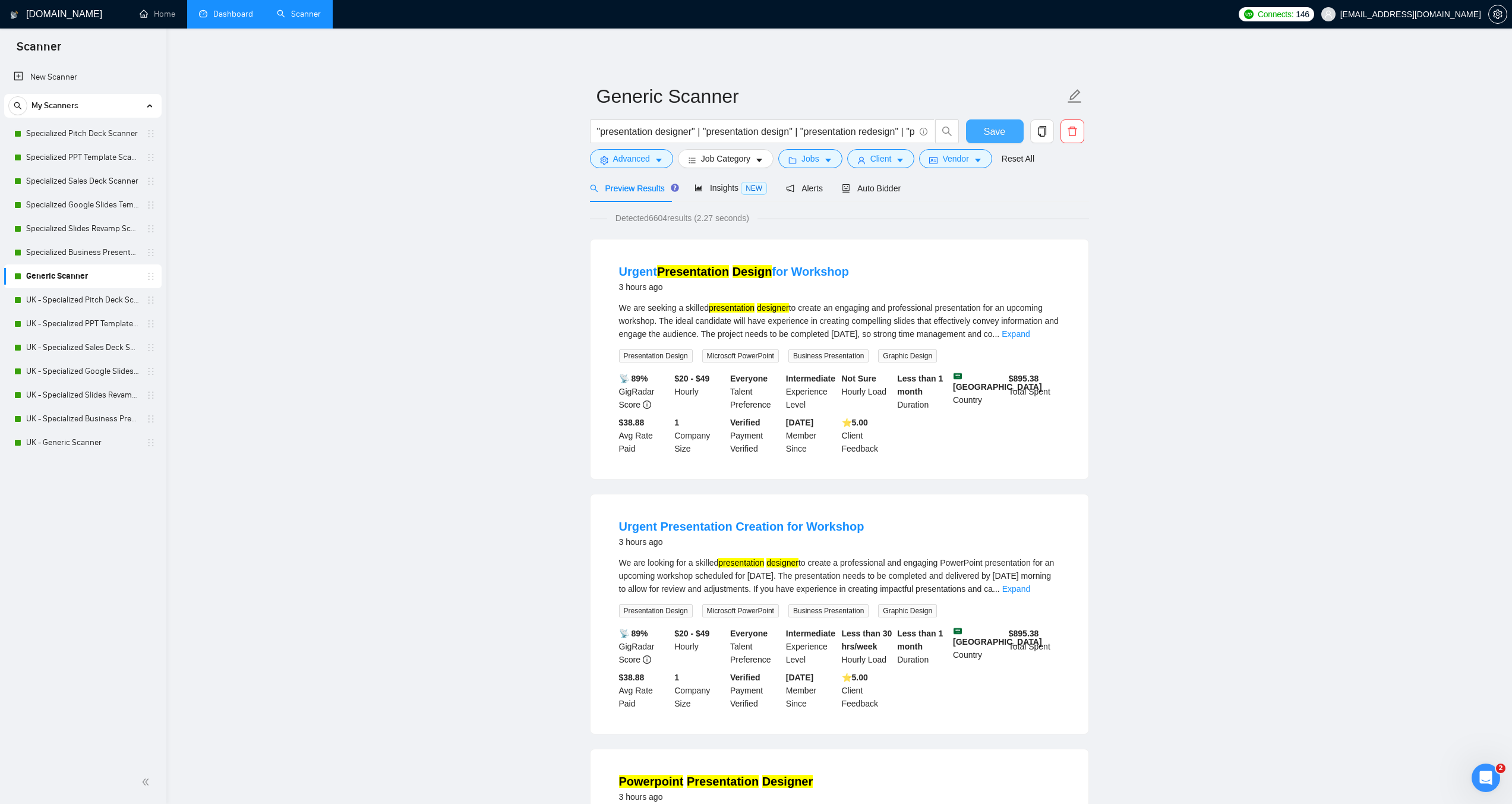
click at [1006, 124] on button "Save" at bounding box center [995, 131] width 58 height 24
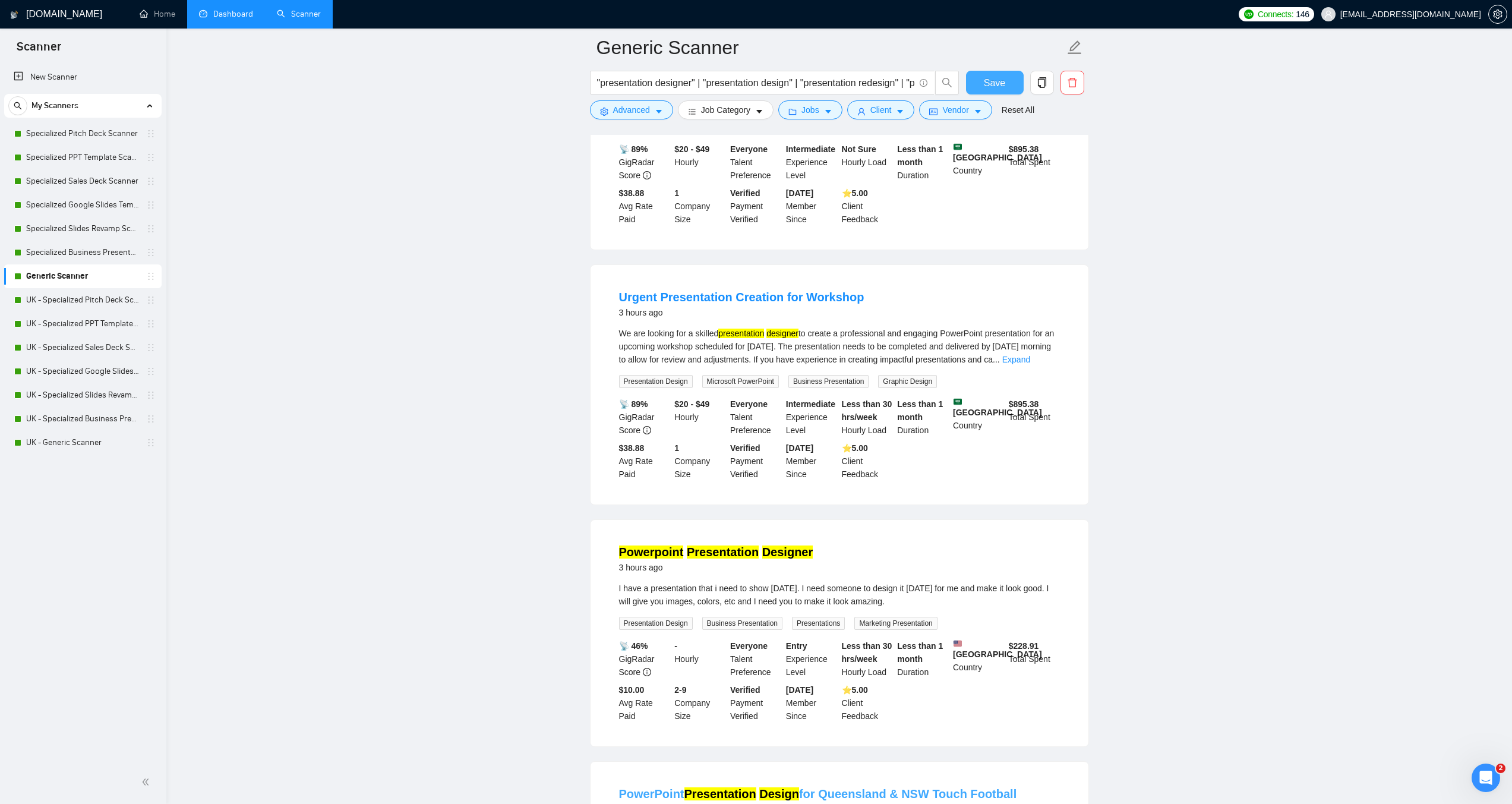
scroll to position [238, 0]
click at [95, 299] on link "UK - Specialized Pitch Deck Scanner" at bounding box center [83, 300] width 113 height 24
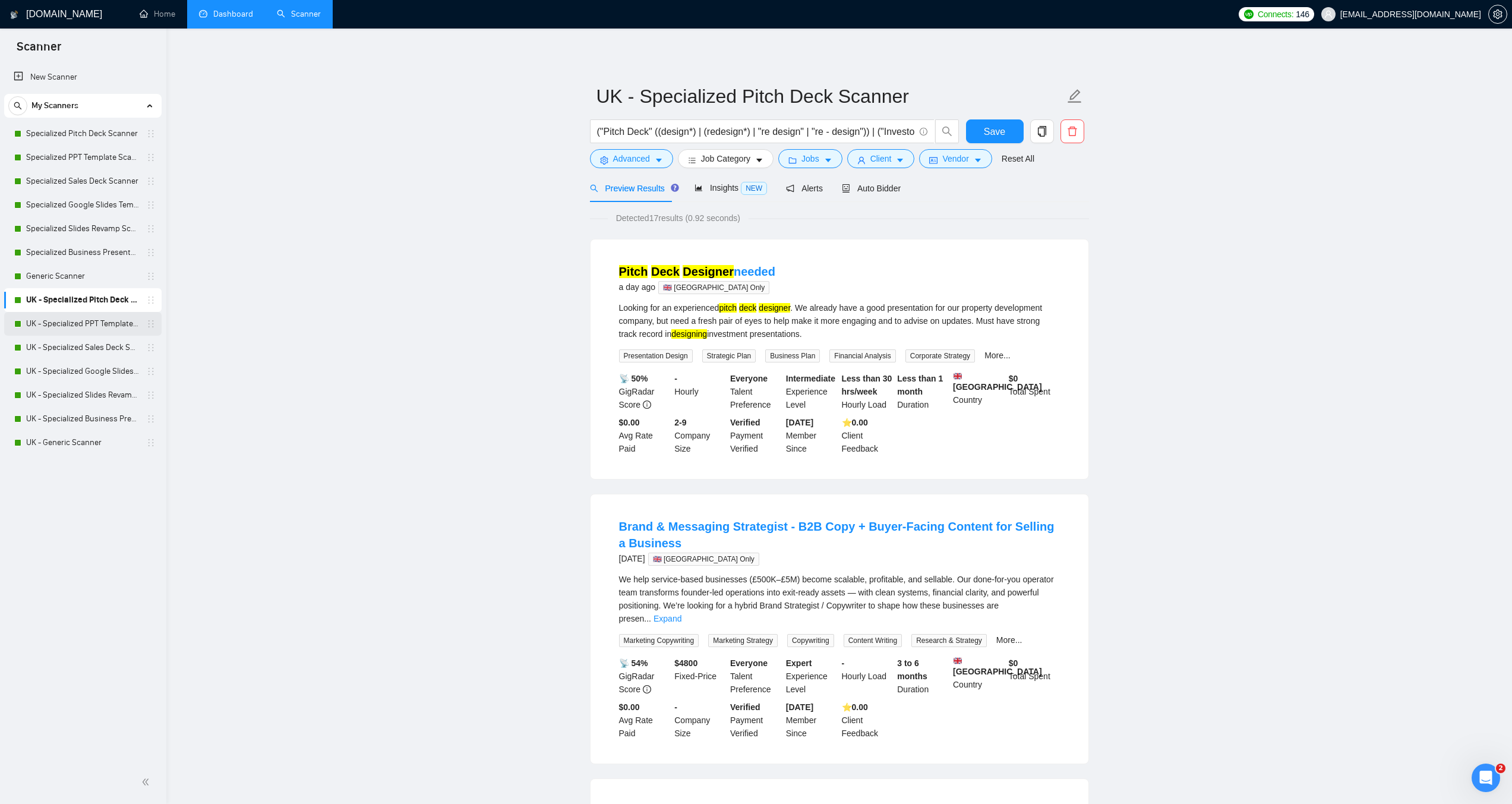
click at [95, 322] on link "UK - Specialized PPT Template Scanner" at bounding box center [83, 324] width 113 height 24
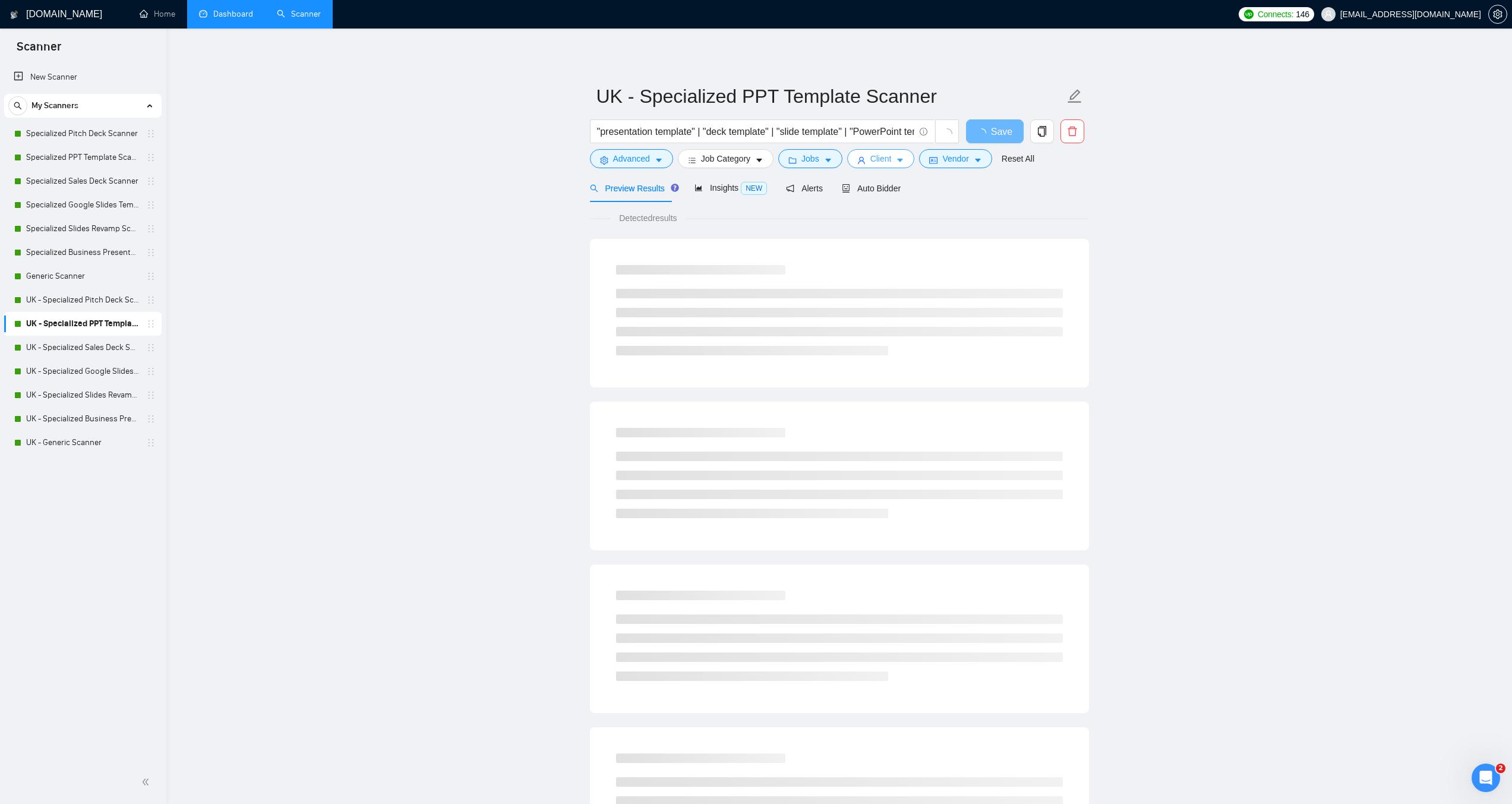
click at [879, 163] on span "Client" at bounding box center [881, 158] width 21 height 13
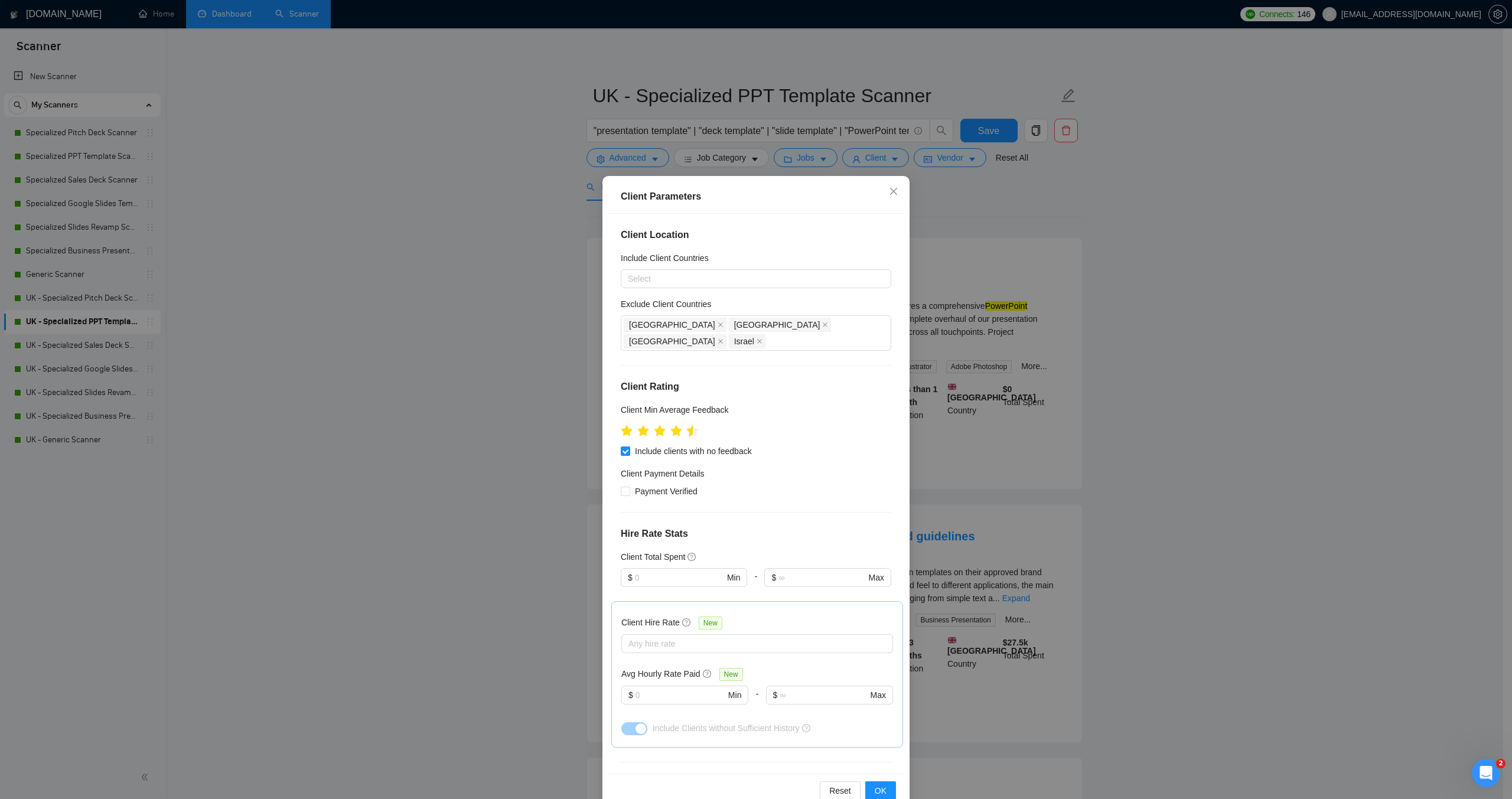
click at [687, 425] on icon "star" at bounding box center [693, 430] width 12 height 12
click at [868, 790] on button "OK" at bounding box center [880, 791] width 31 height 19
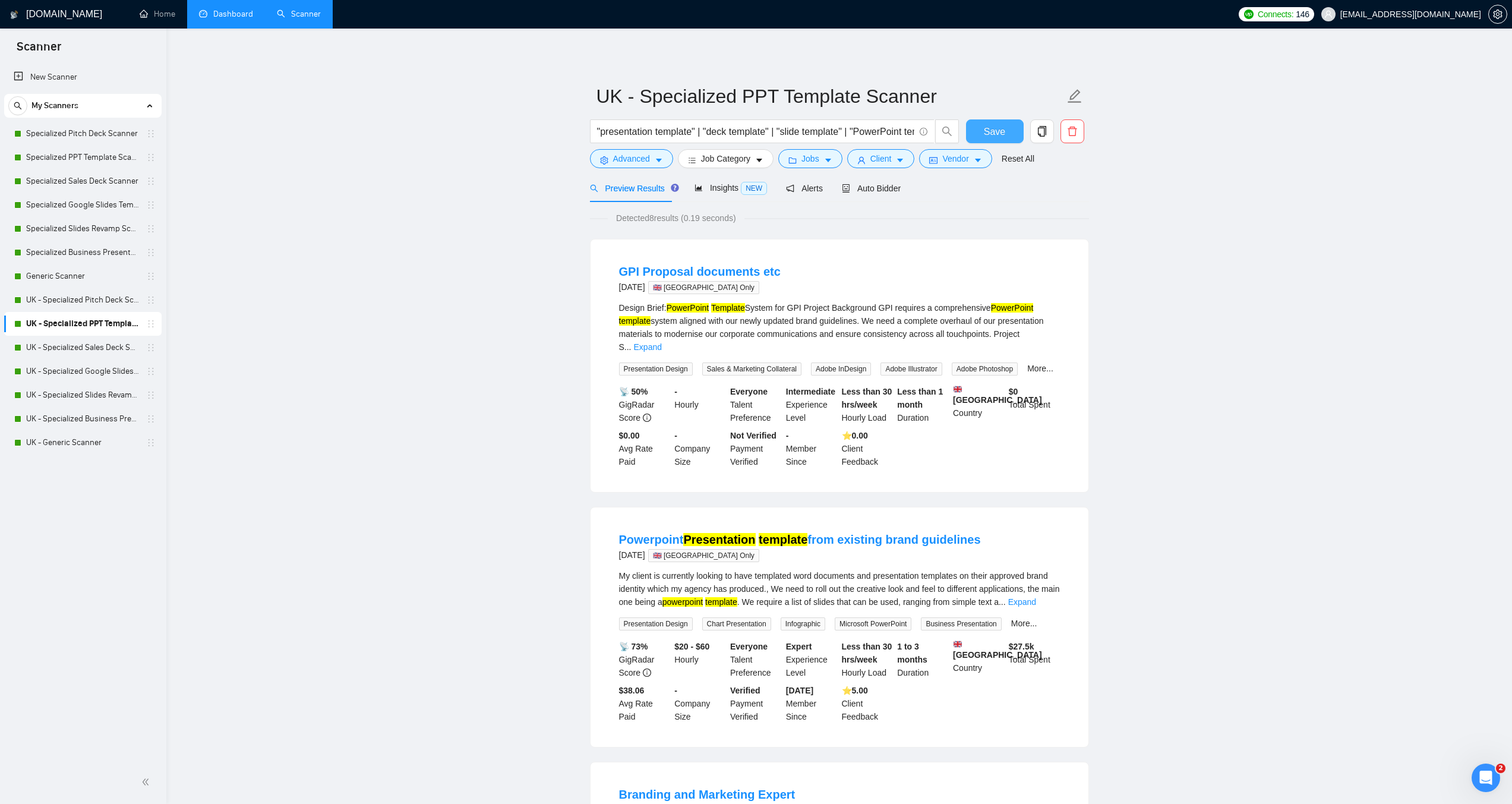
click at [993, 126] on span "Save" at bounding box center [994, 132] width 21 height 15
click at [73, 352] on link "UK - Specialized Sales Deck Scanner" at bounding box center [83, 348] width 113 height 24
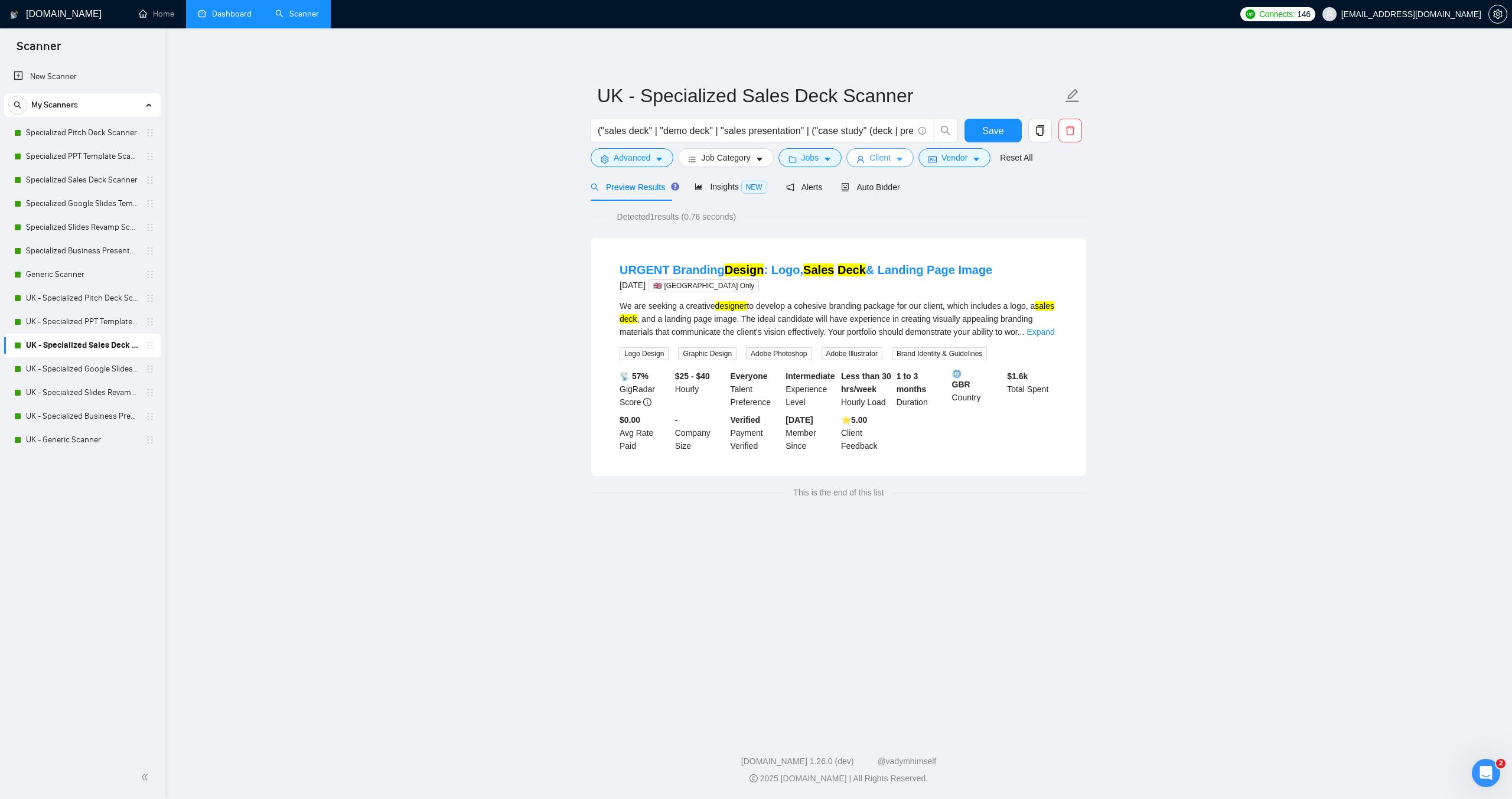
click at [883, 153] on span "Client" at bounding box center [880, 157] width 21 height 13
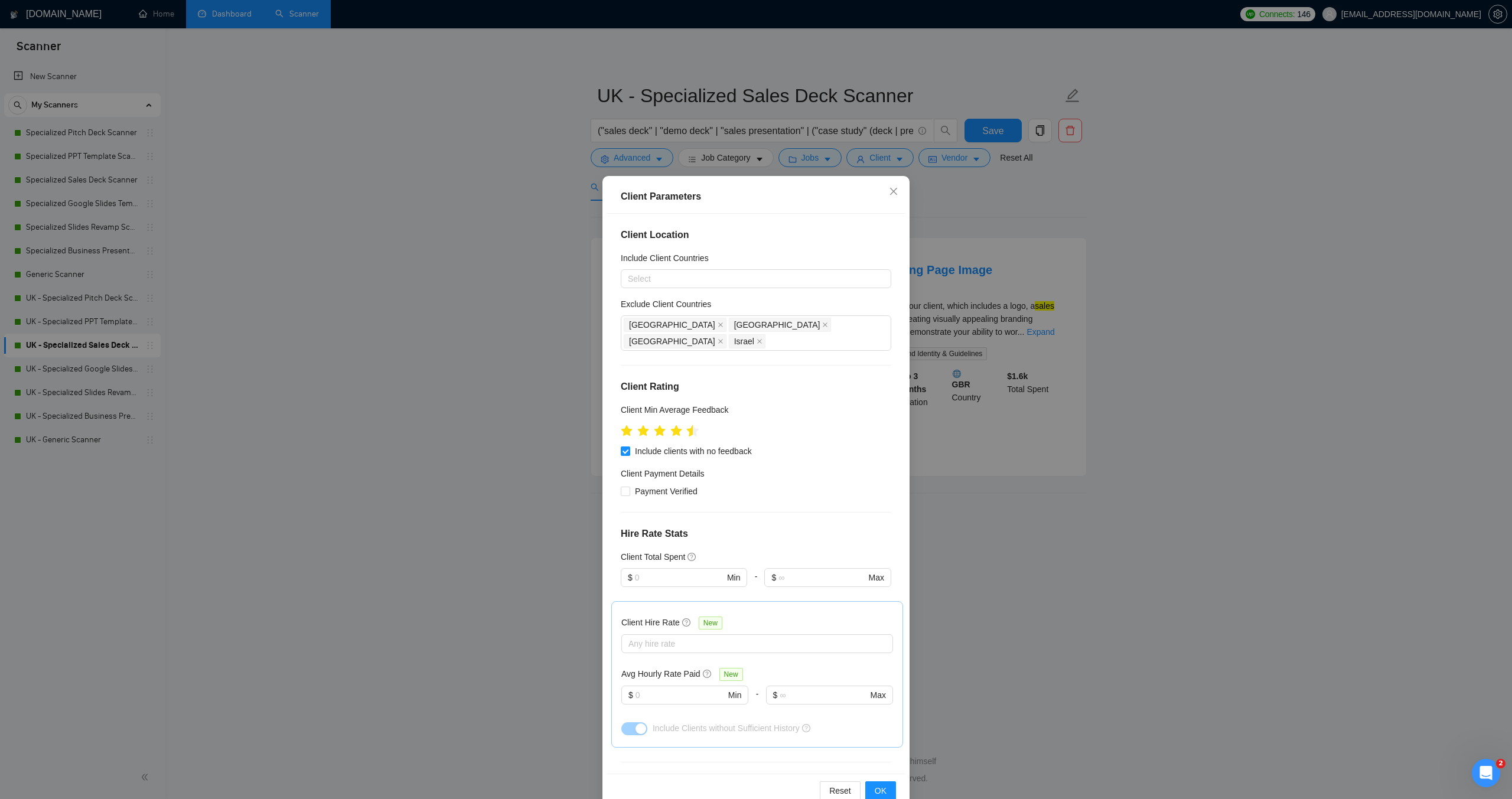
click at [687, 425] on icon "star" at bounding box center [693, 430] width 12 height 12
click at [885, 792] on button "OK" at bounding box center [880, 791] width 31 height 19
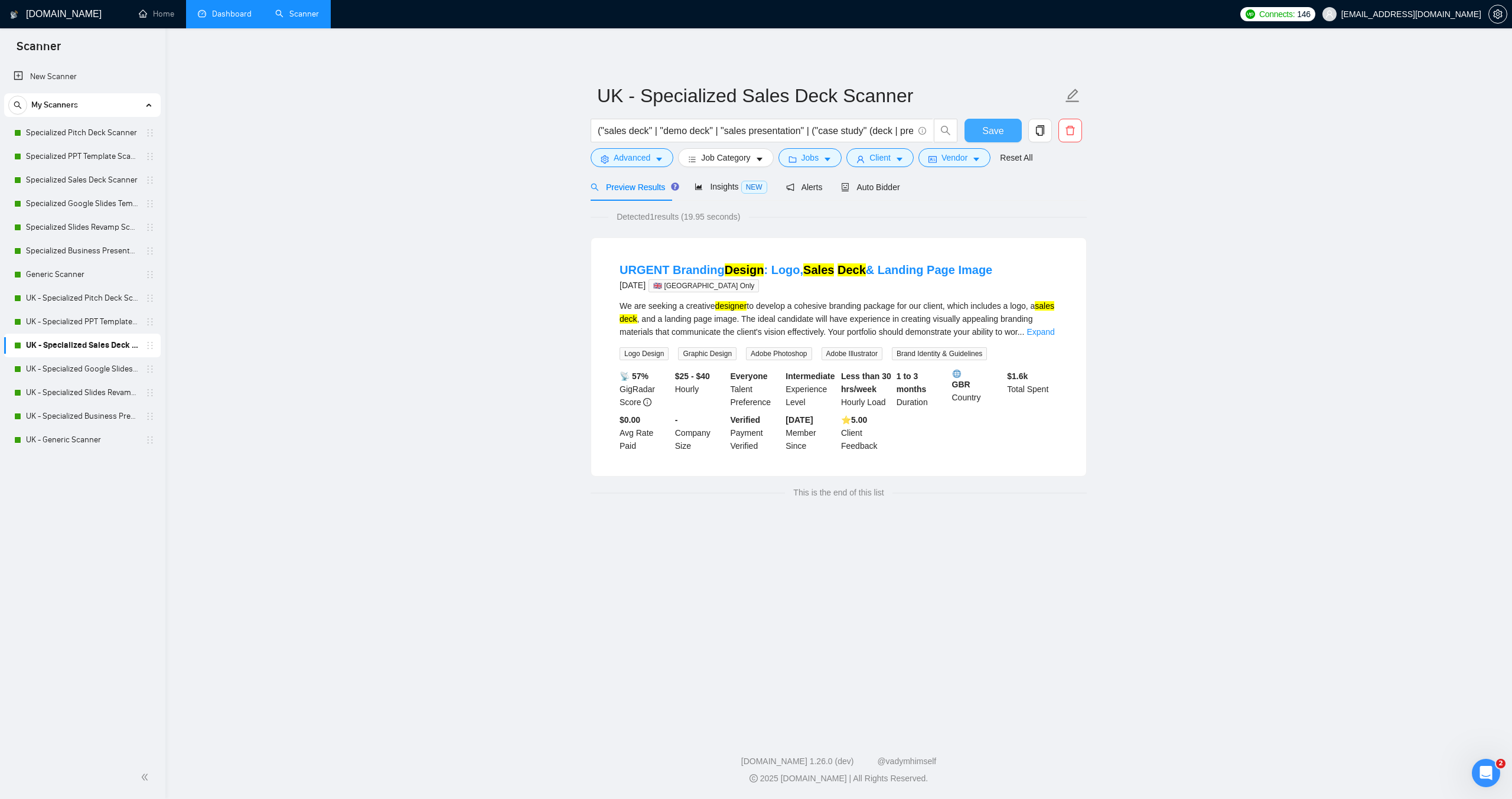
click at [995, 128] on span "Save" at bounding box center [993, 131] width 21 height 15
click at [94, 370] on link "UK - Specialized Google Slides Template Scanner" at bounding box center [82, 369] width 112 height 24
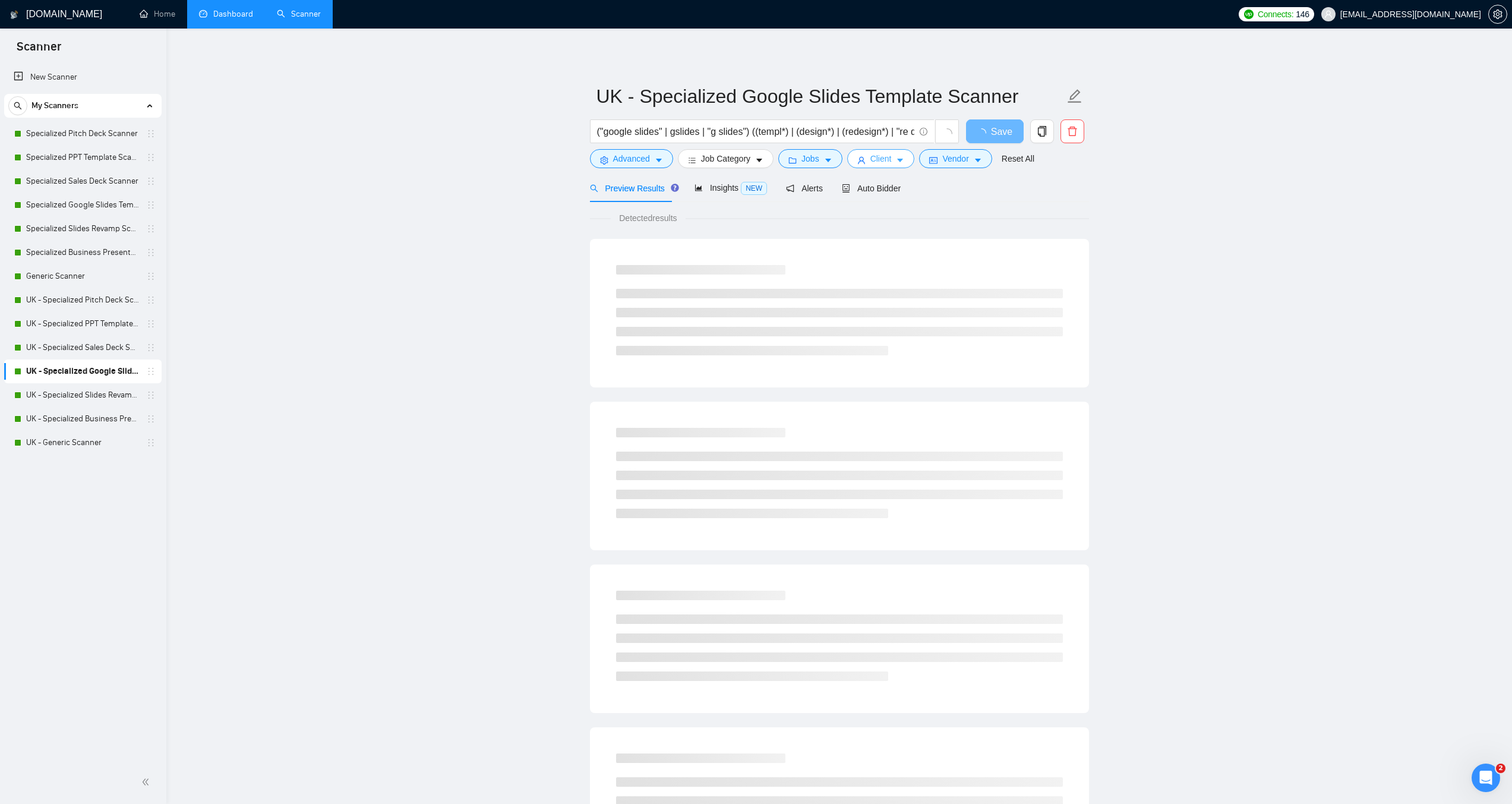
click at [873, 161] on span "Client" at bounding box center [881, 158] width 21 height 13
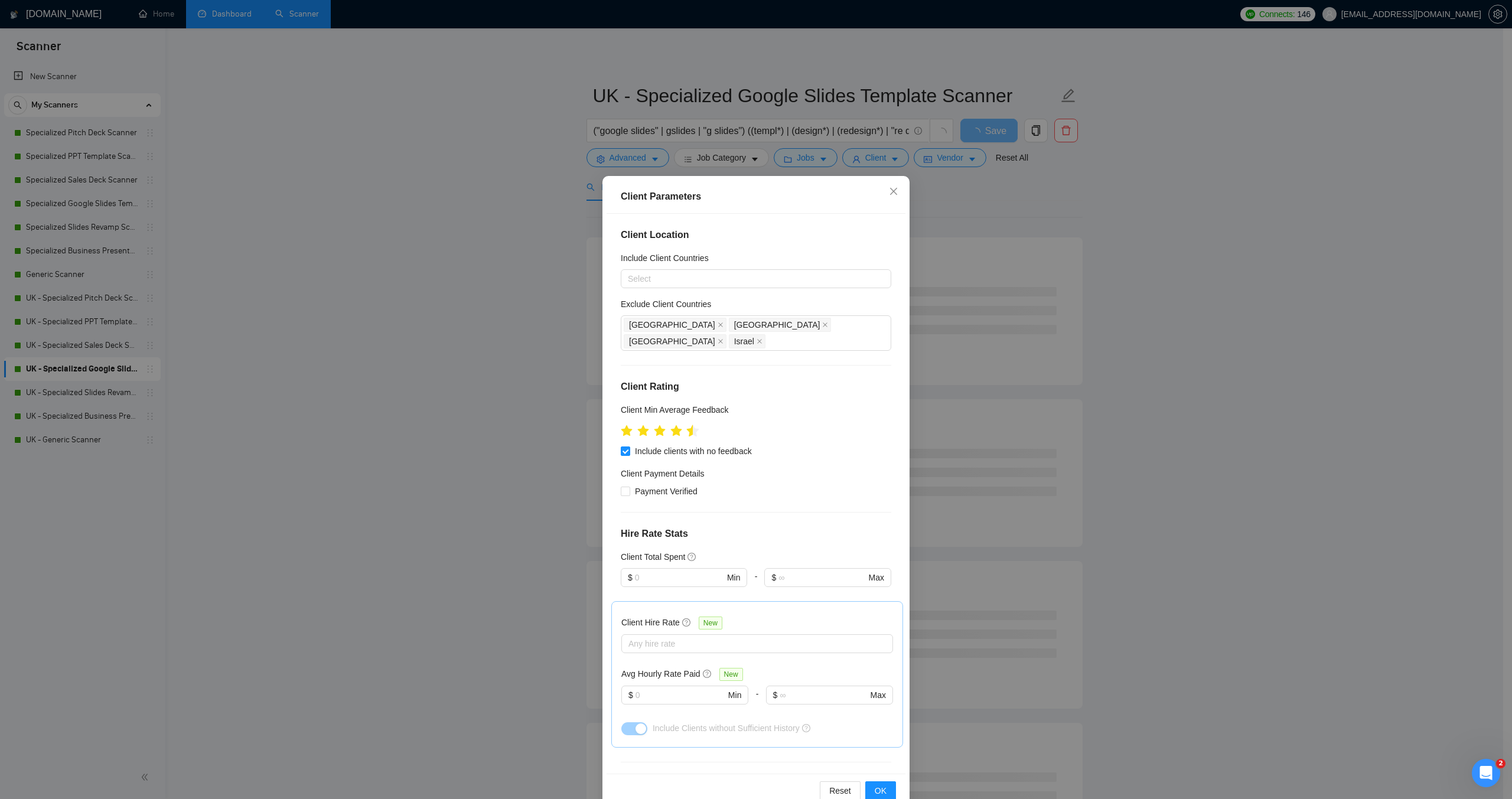
click at [687, 425] on icon "star" at bounding box center [693, 430] width 12 height 12
click at [875, 795] on span "OK" at bounding box center [880, 791] width 12 height 13
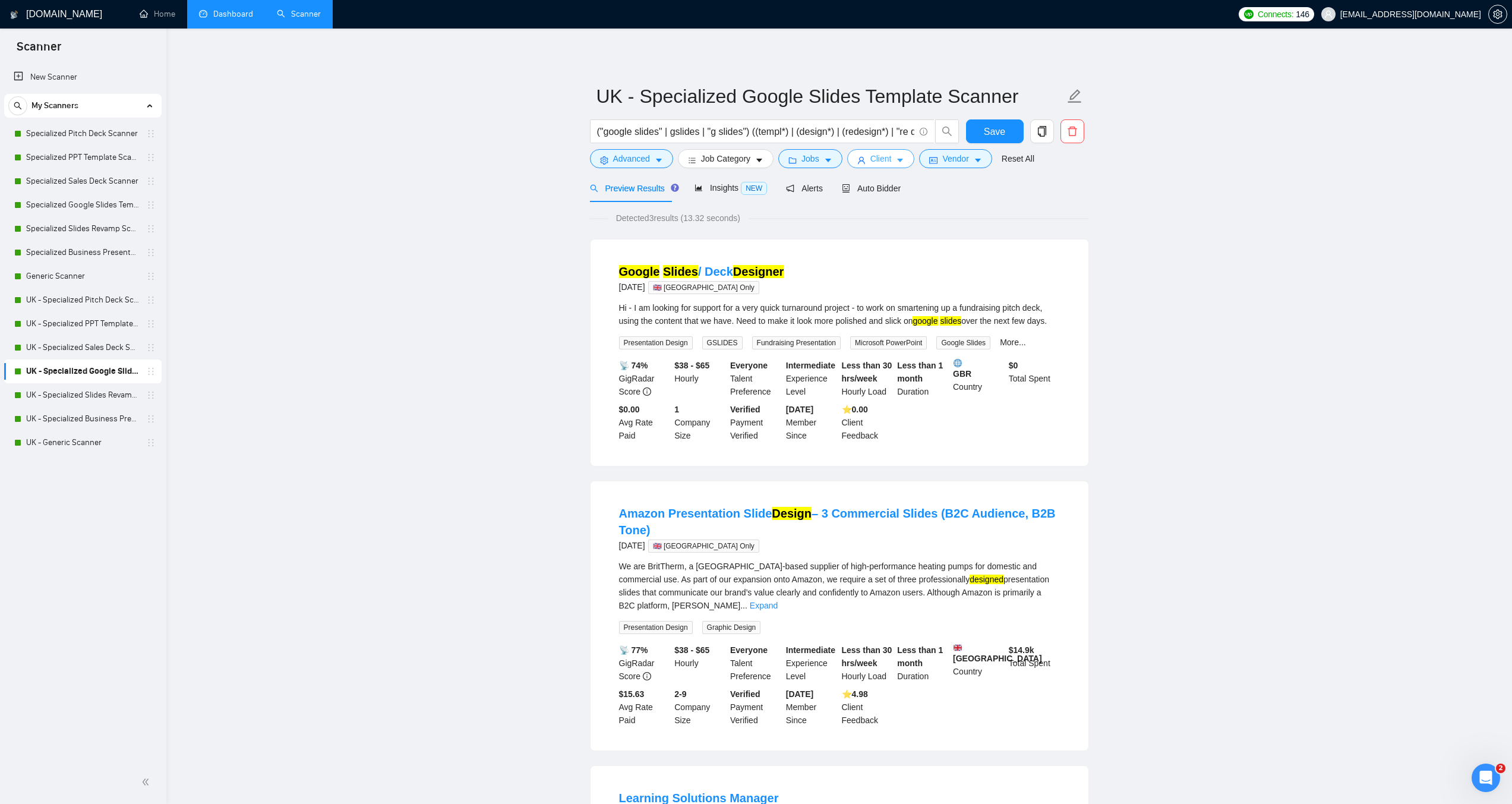
click at [871, 159] on span "Client" at bounding box center [881, 158] width 21 height 13
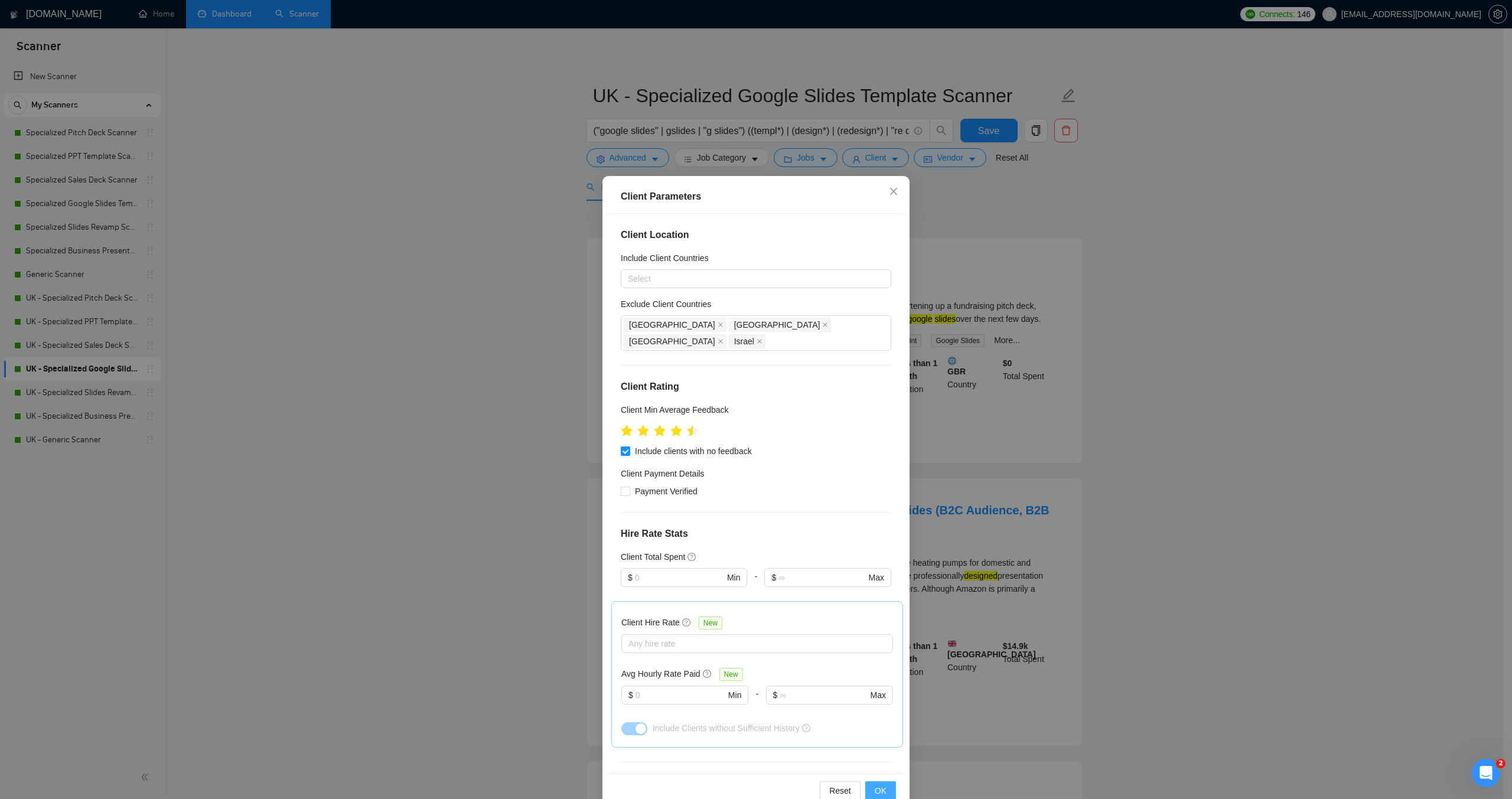
click at [879, 788] on span "OK" at bounding box center [880, 791] width 12 height 13
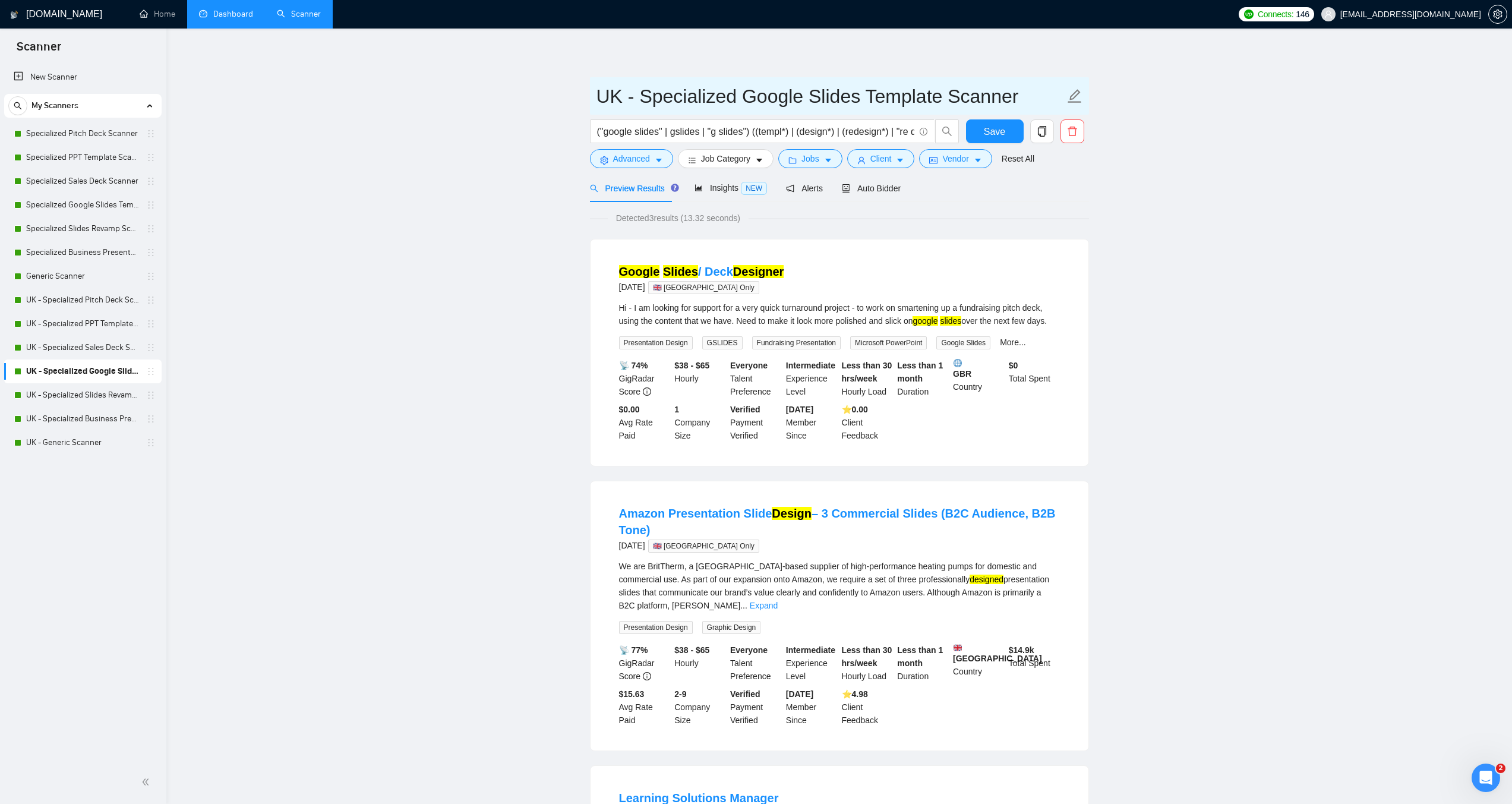
drag, startPoint x: 65, startPoint y: 398, endPoint x: 866, endPoint y: 78, distance: 862.6
click at [65, 398] on link "UK - Specialized Slides Revamp Scanner" at bounding box center [83, 395] width 113 height 24
click at [1007, 133] on button "Save" at bounding box center [995, 131] width 58 height 24
click at [102, 446] on link "UK - Generic Scanner" at bounding box center [83, 443] width 113 height 24
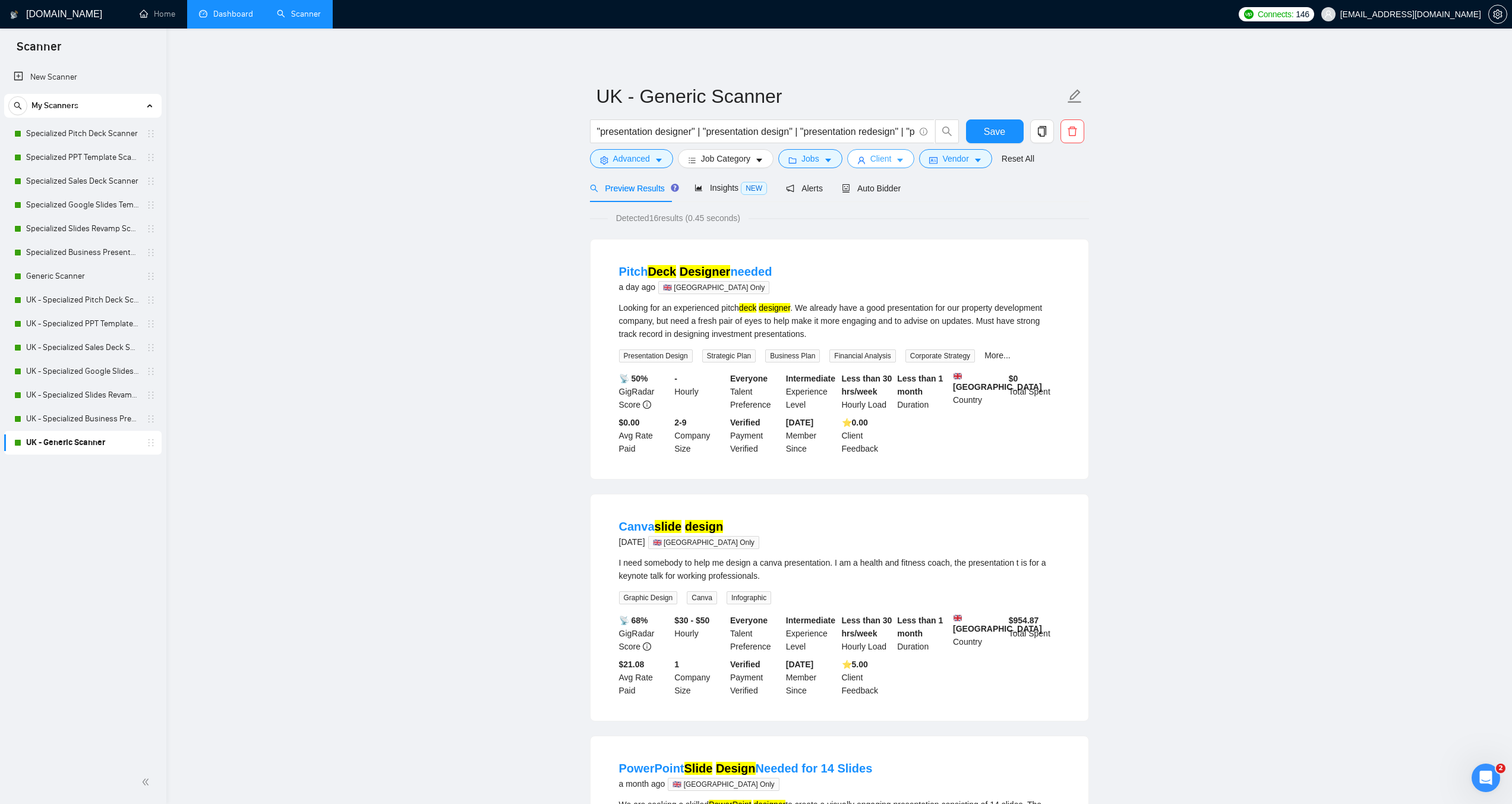
click at [878, 163] on span "Client" at bounding box center [881, 158] width 21 height 13
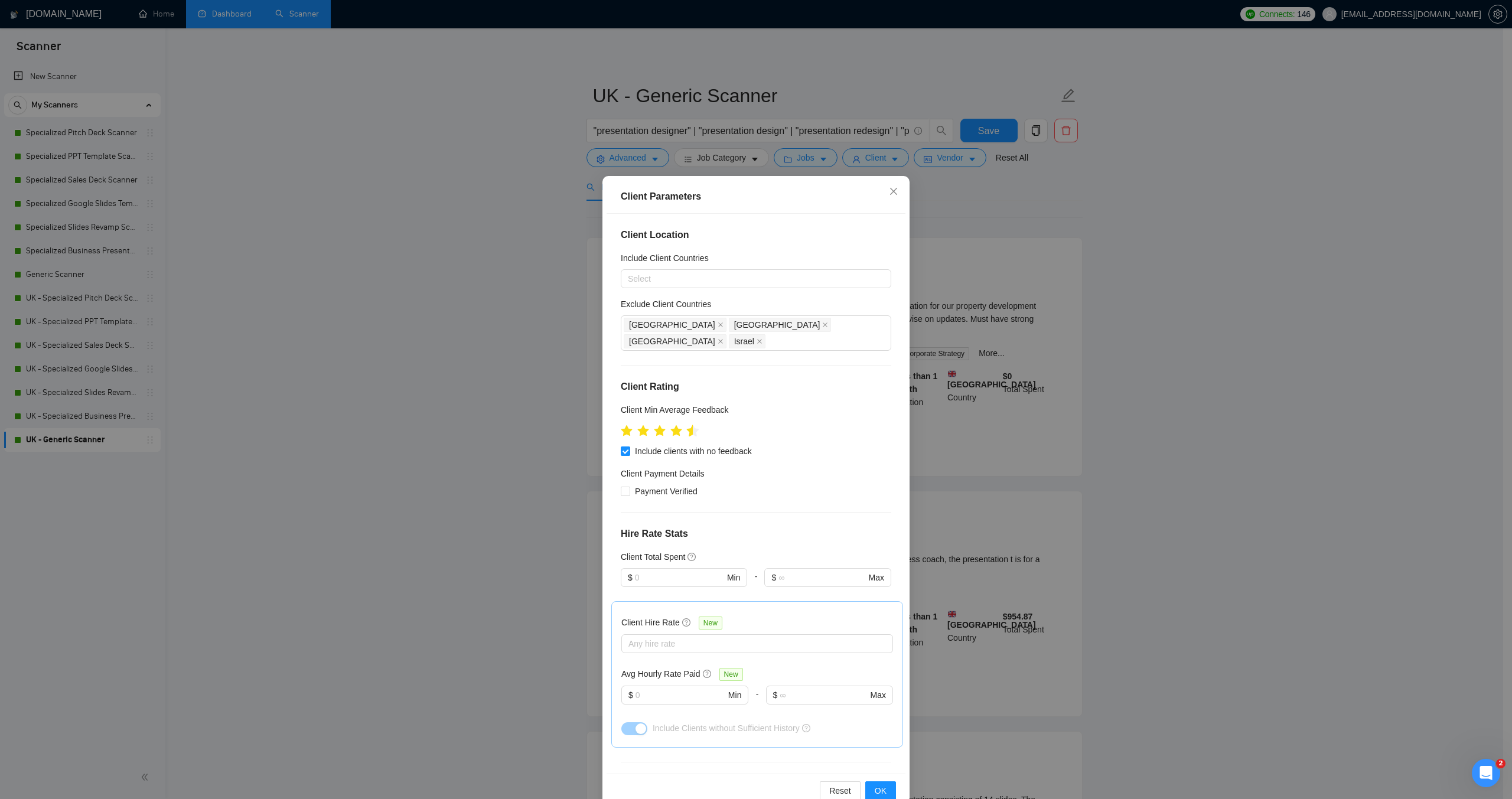
click at [687, 425] on icon "star" at bounding box center [693, 430] width 12 height 12
click at [885, 797] on button "OK" at bounding box center [880, 791] width 31 height 19
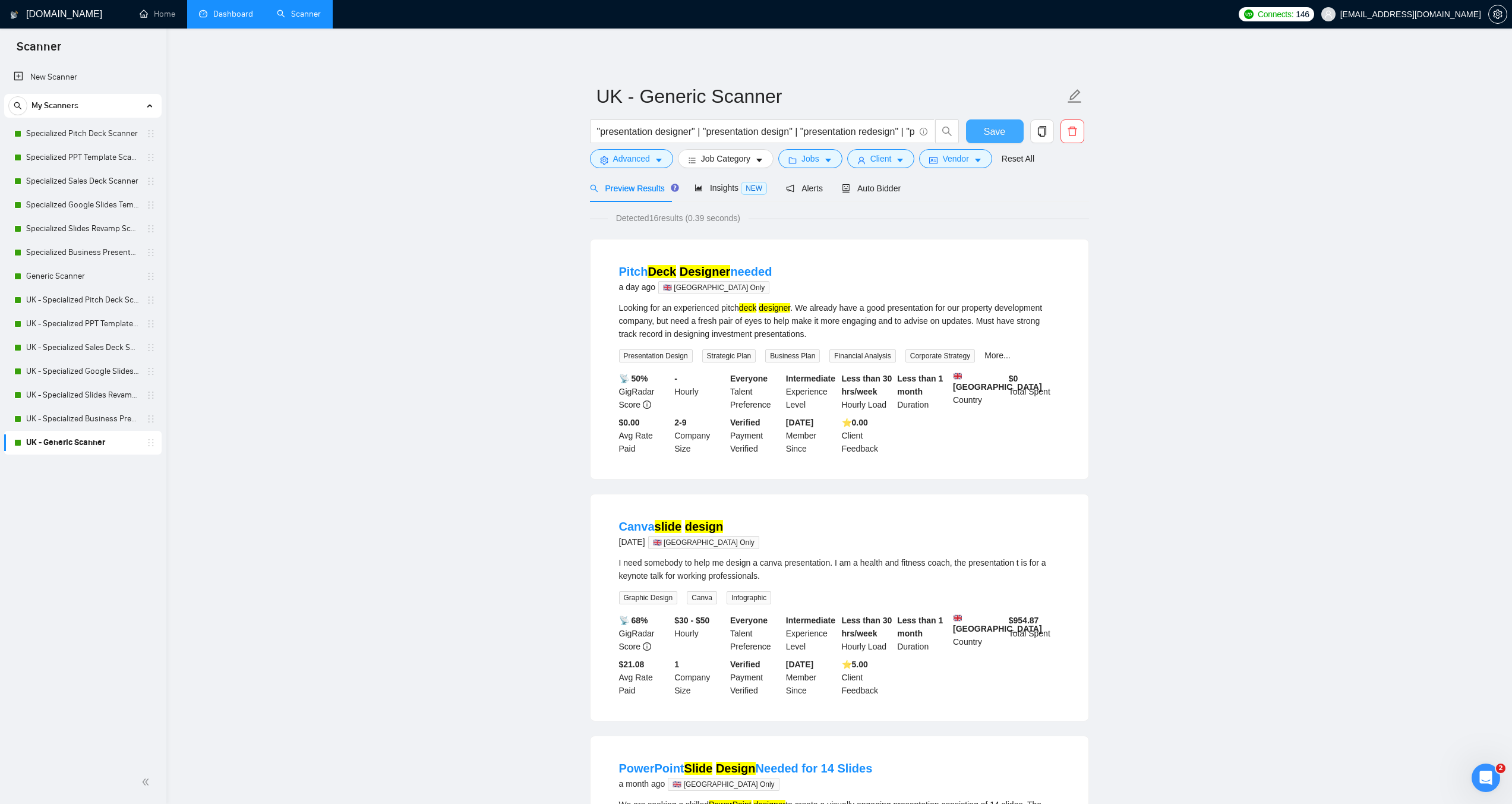
click at [1001, 132] on span "Save" at bounding box center [994, 132] width 21 height 15
click at [229, 9] on link "Dashboard" at bounding box center [226, 14] width 54 height 10
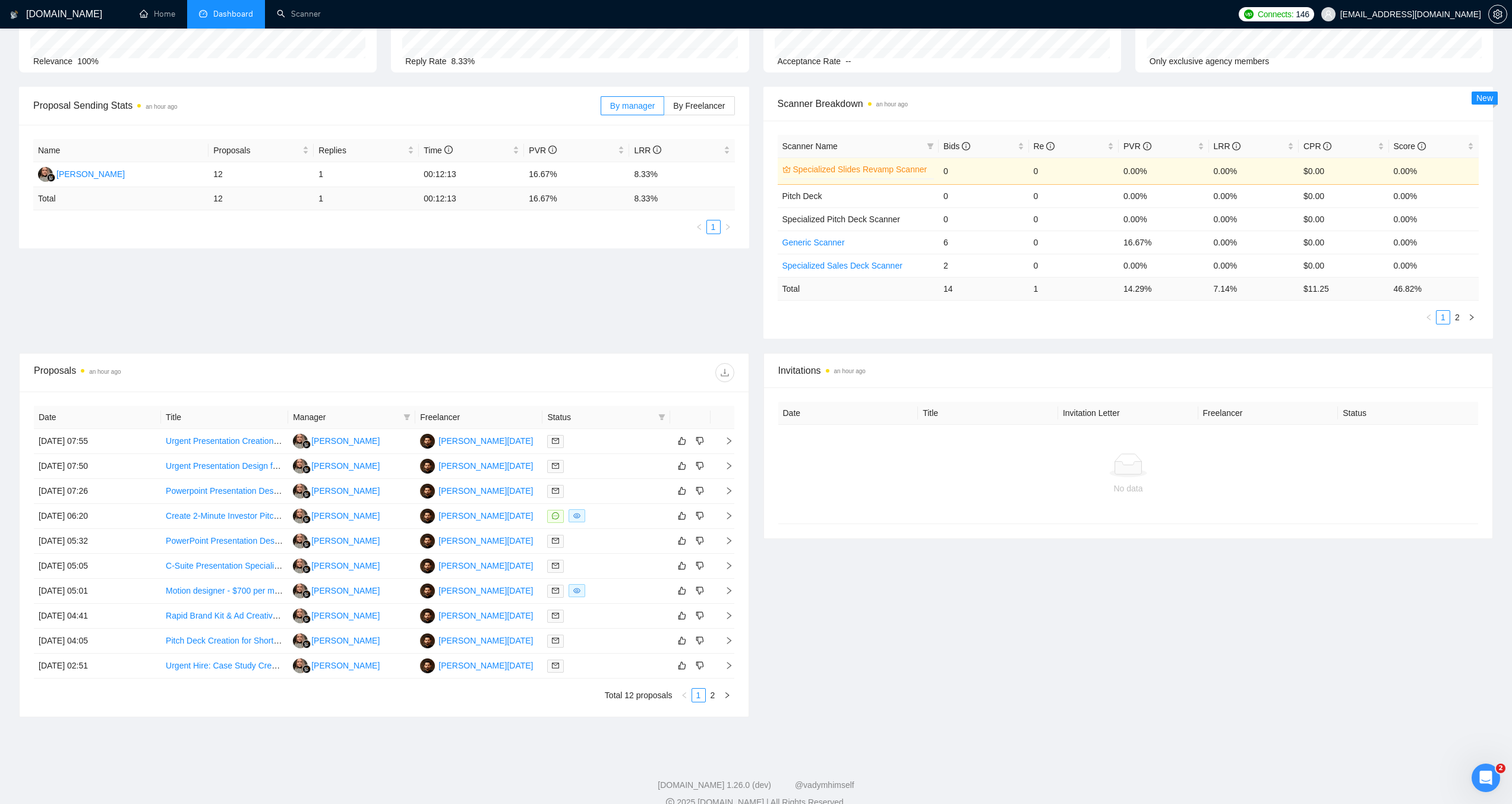
scroll to position [141, 0]
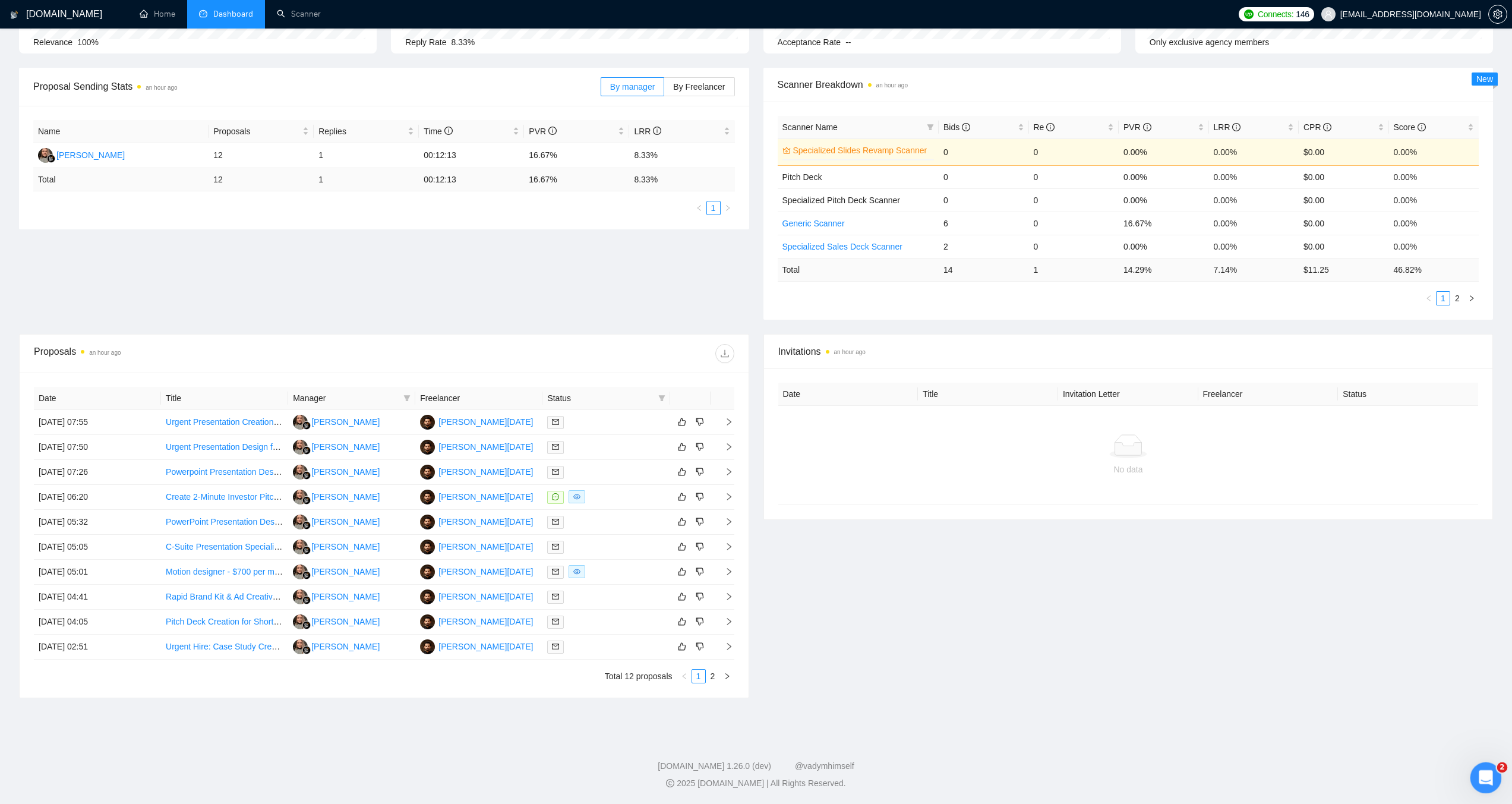
click at [1489, 771] on icon "Open Intercom Messenger" at bounding box center [1484, 776] width 19 height 19
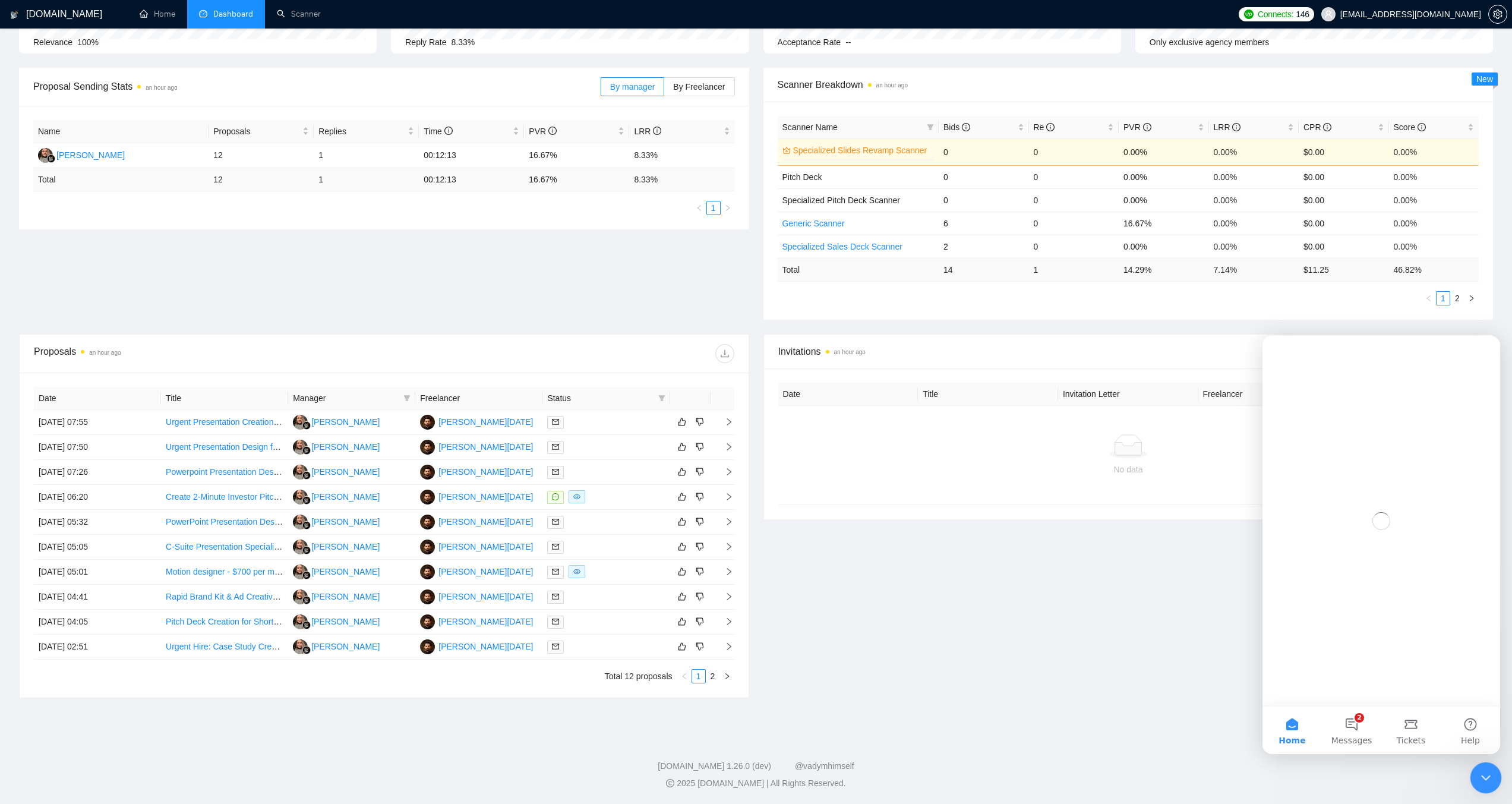
scroll to position [0, 0]
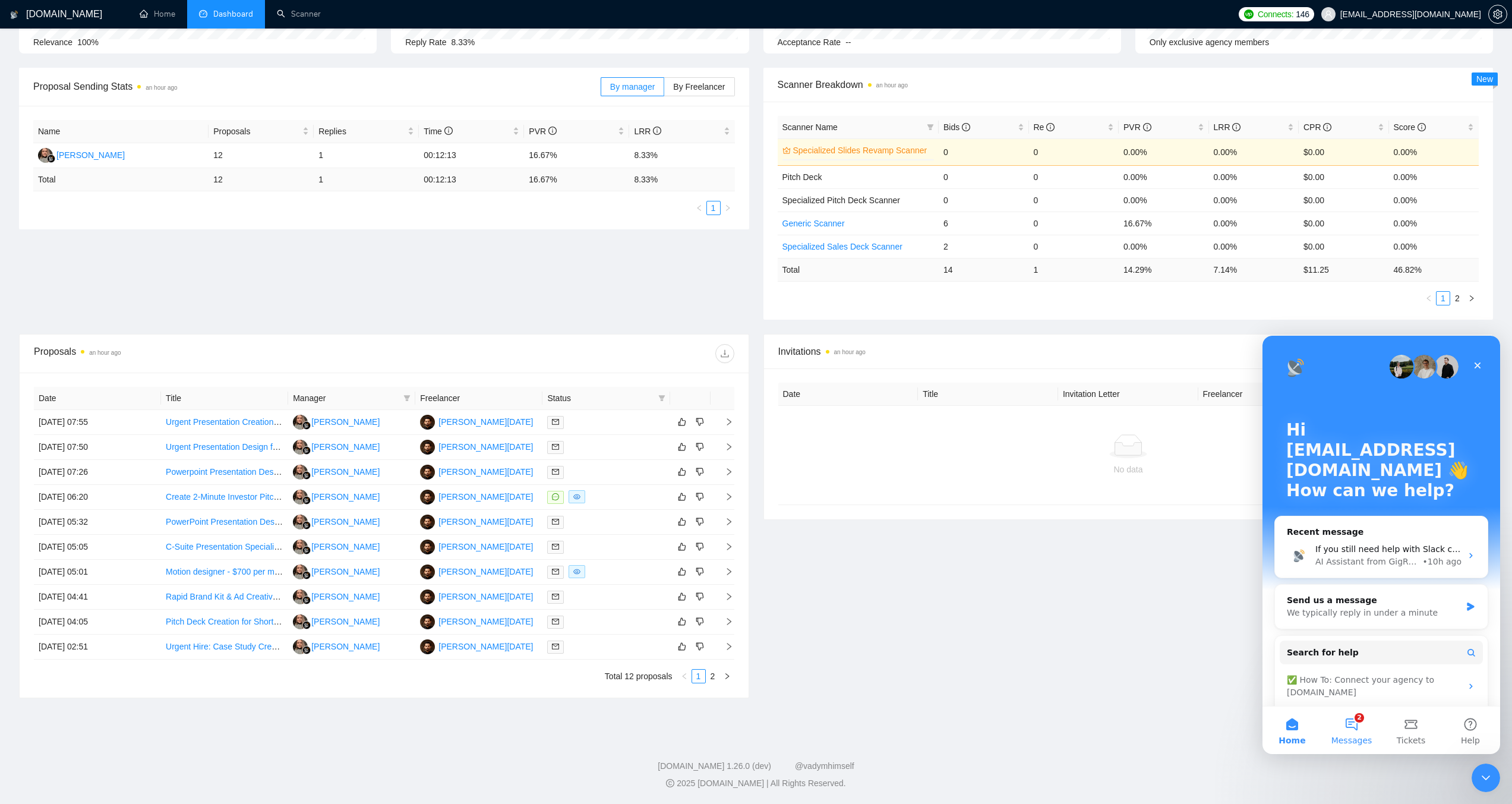
click at [1352, 724] on button "2 Messages" at bounding box center [1351, 731] width 60 height 48
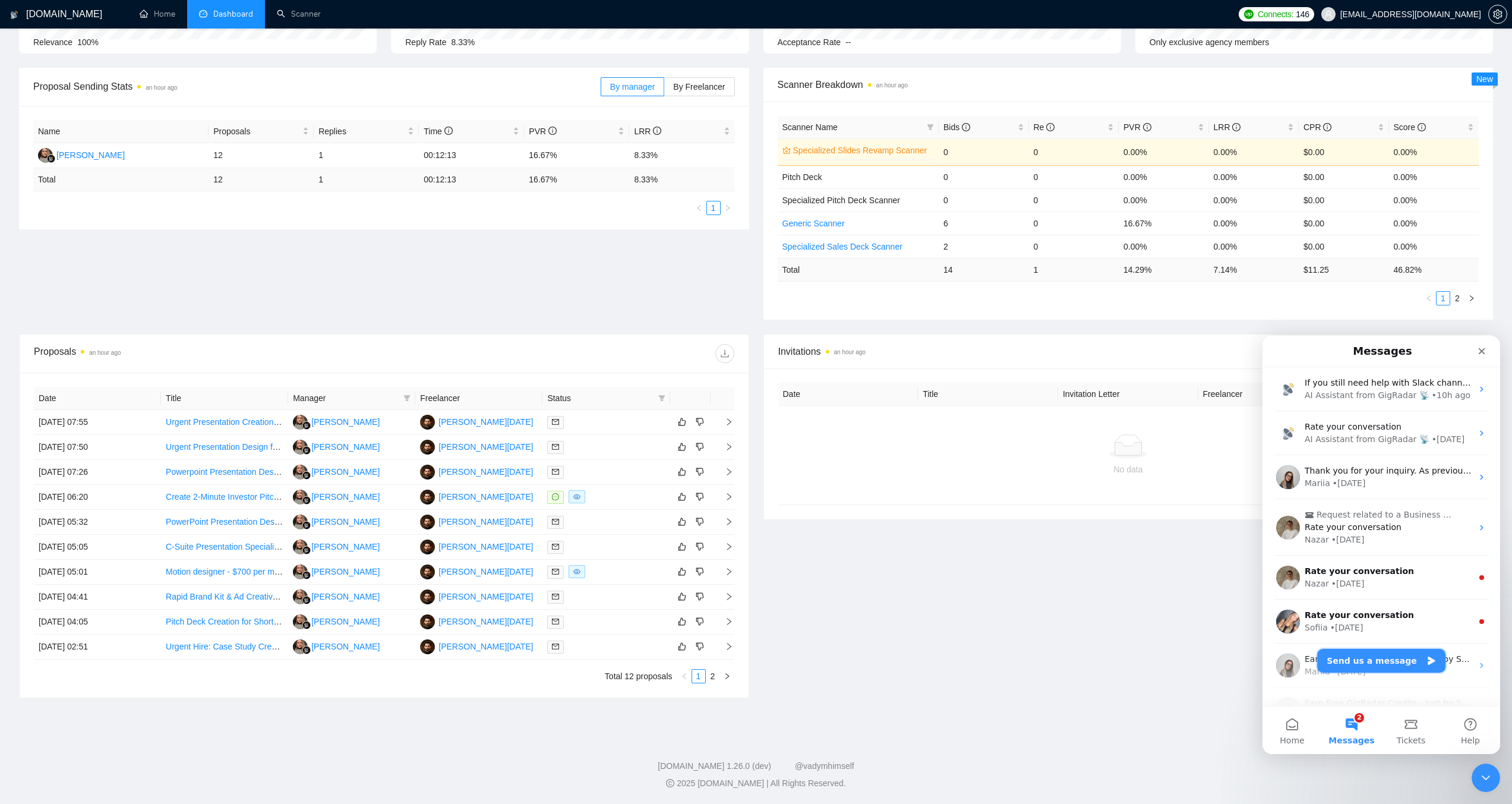
click at [1355, 657] on button "Send us a message" at bounding box center [1382, 661] width 129 height 24
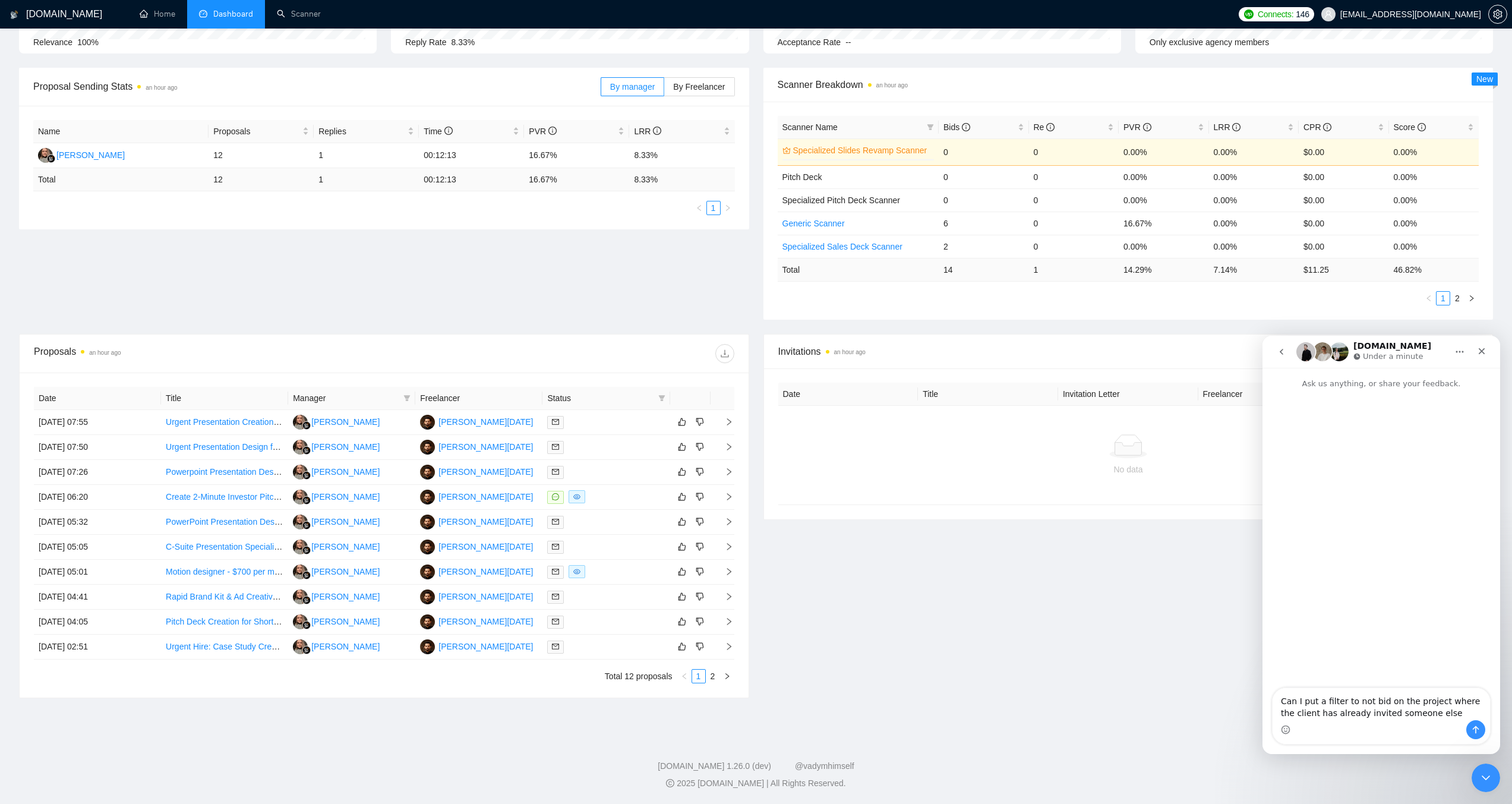
type textarea "Can I put a filter to not bid on the project where the client has already invit…"
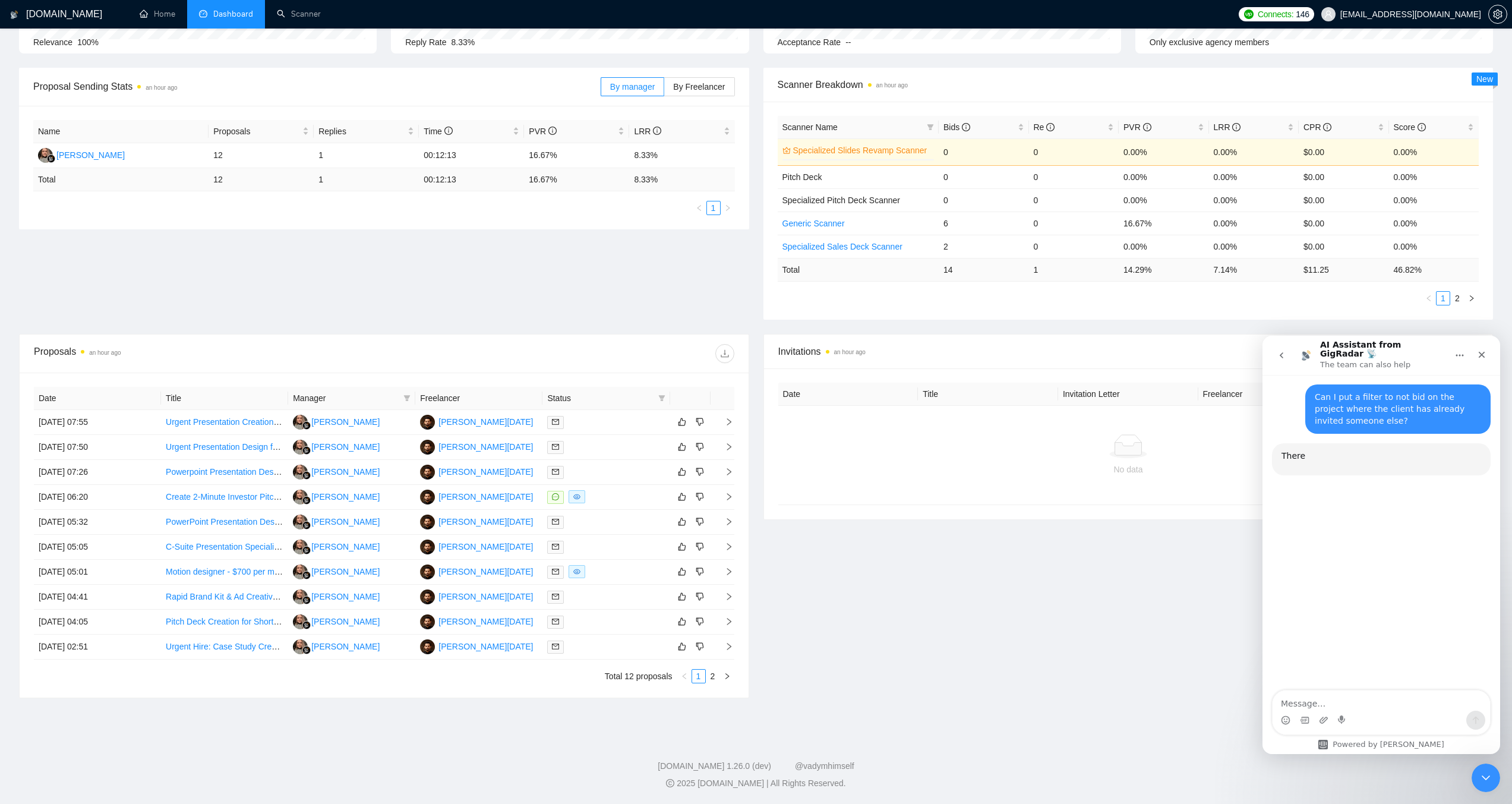
scroll to position [87, 0]
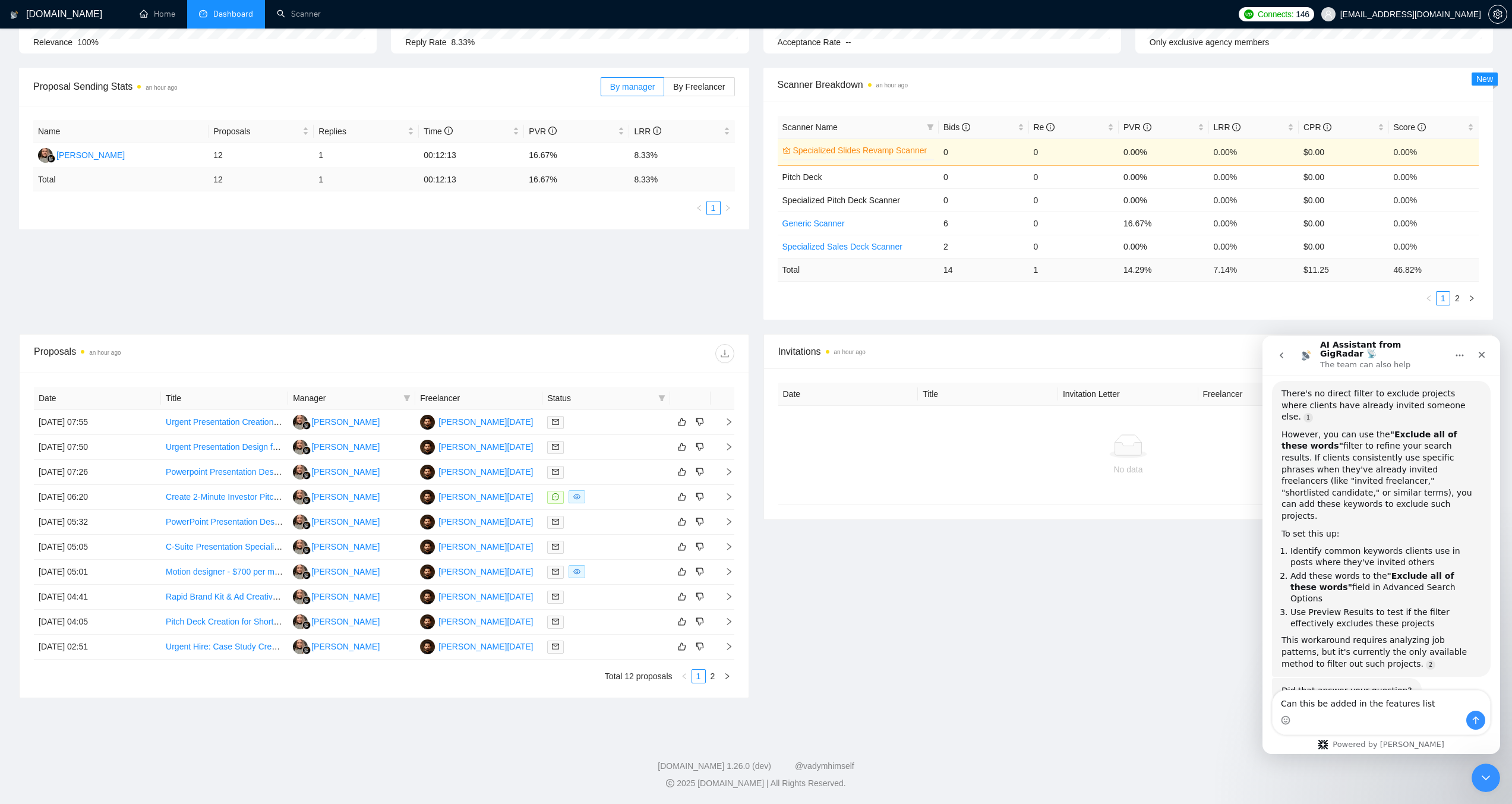
type textarea "Can this be added in the features list?"
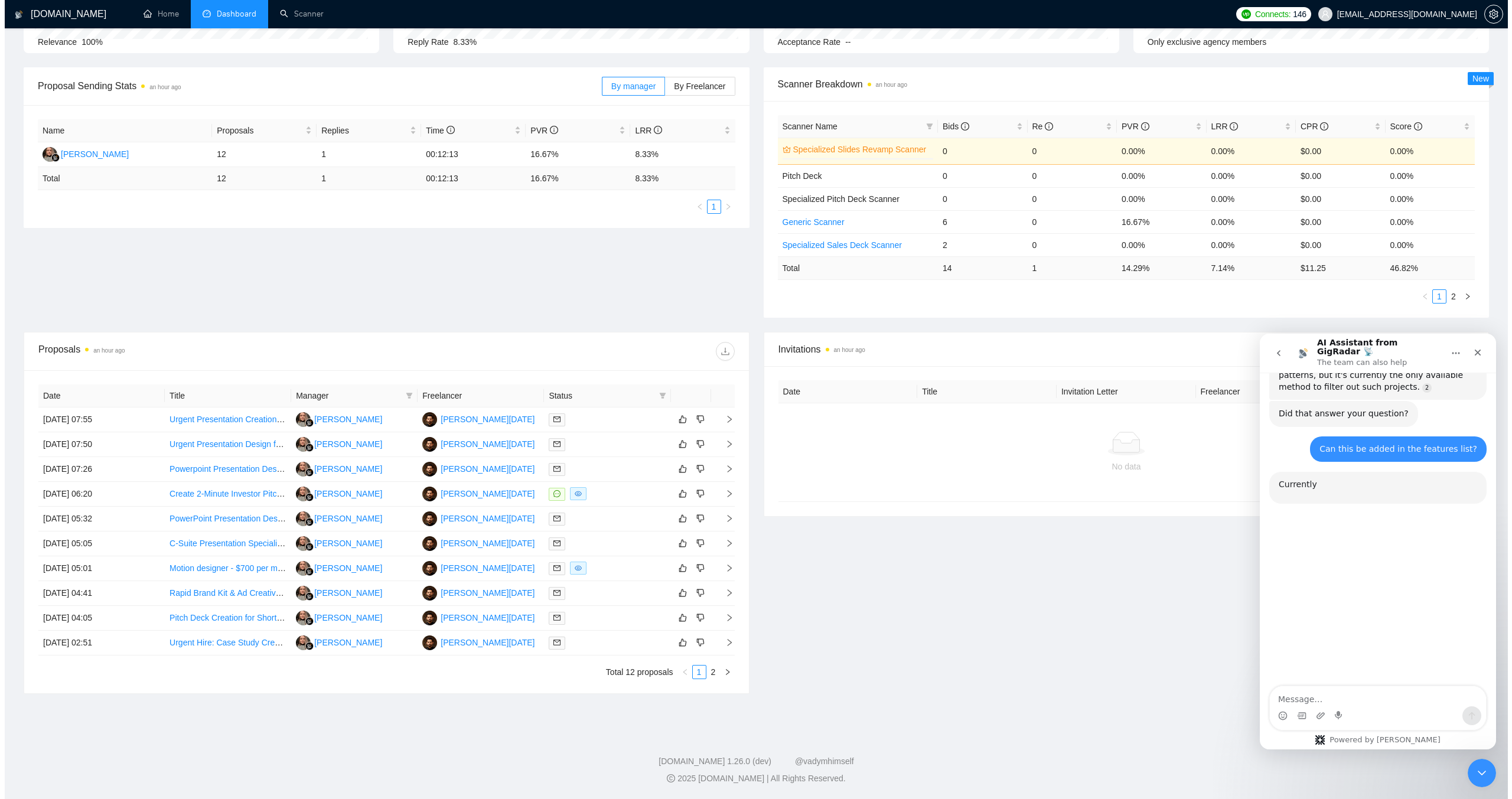
scroll to position [382, 0]
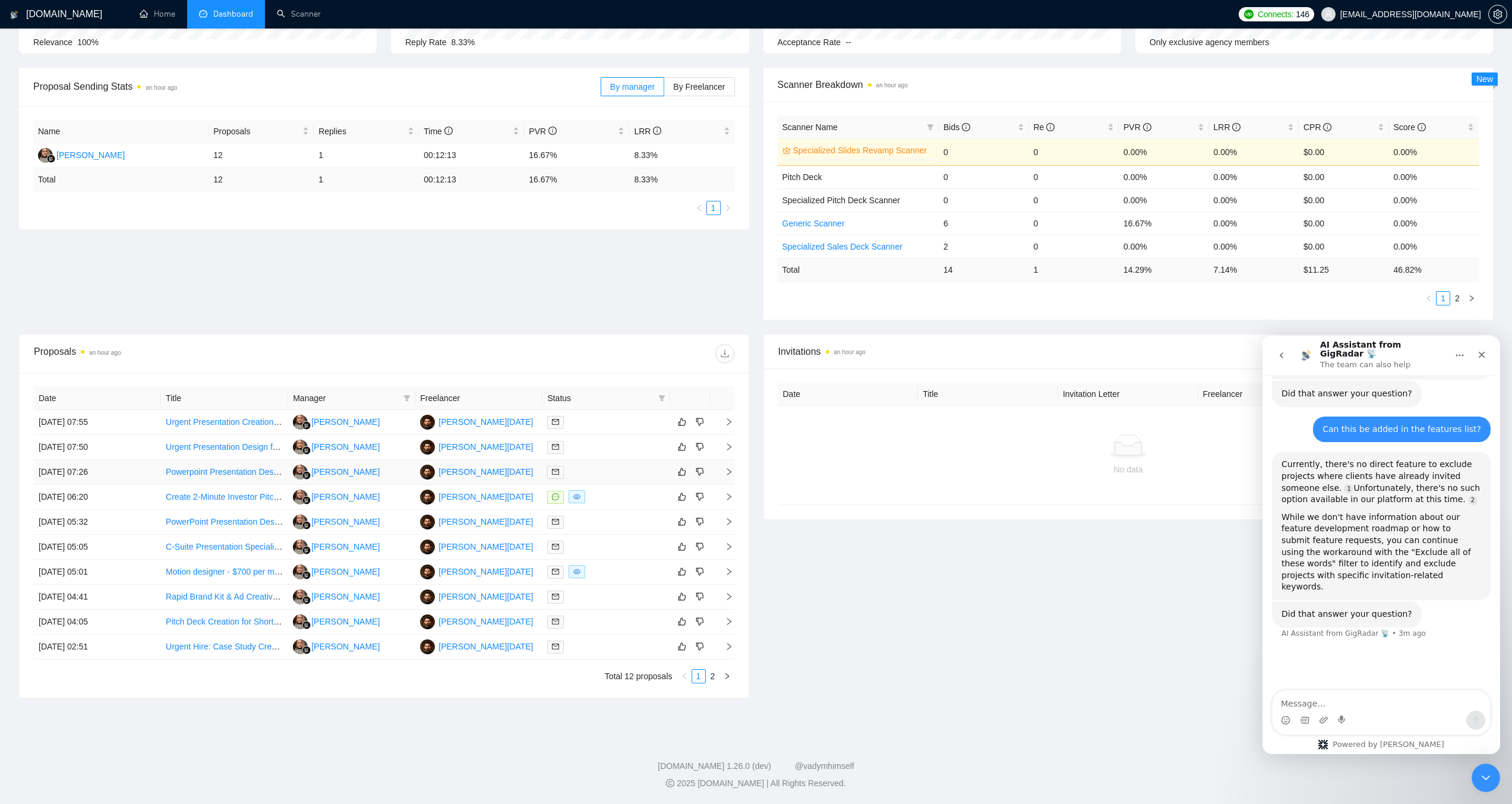
click at [228, 472] on link "Powerpoint Presentation Designer" at bounding box center [228, 471] width 126 height 9
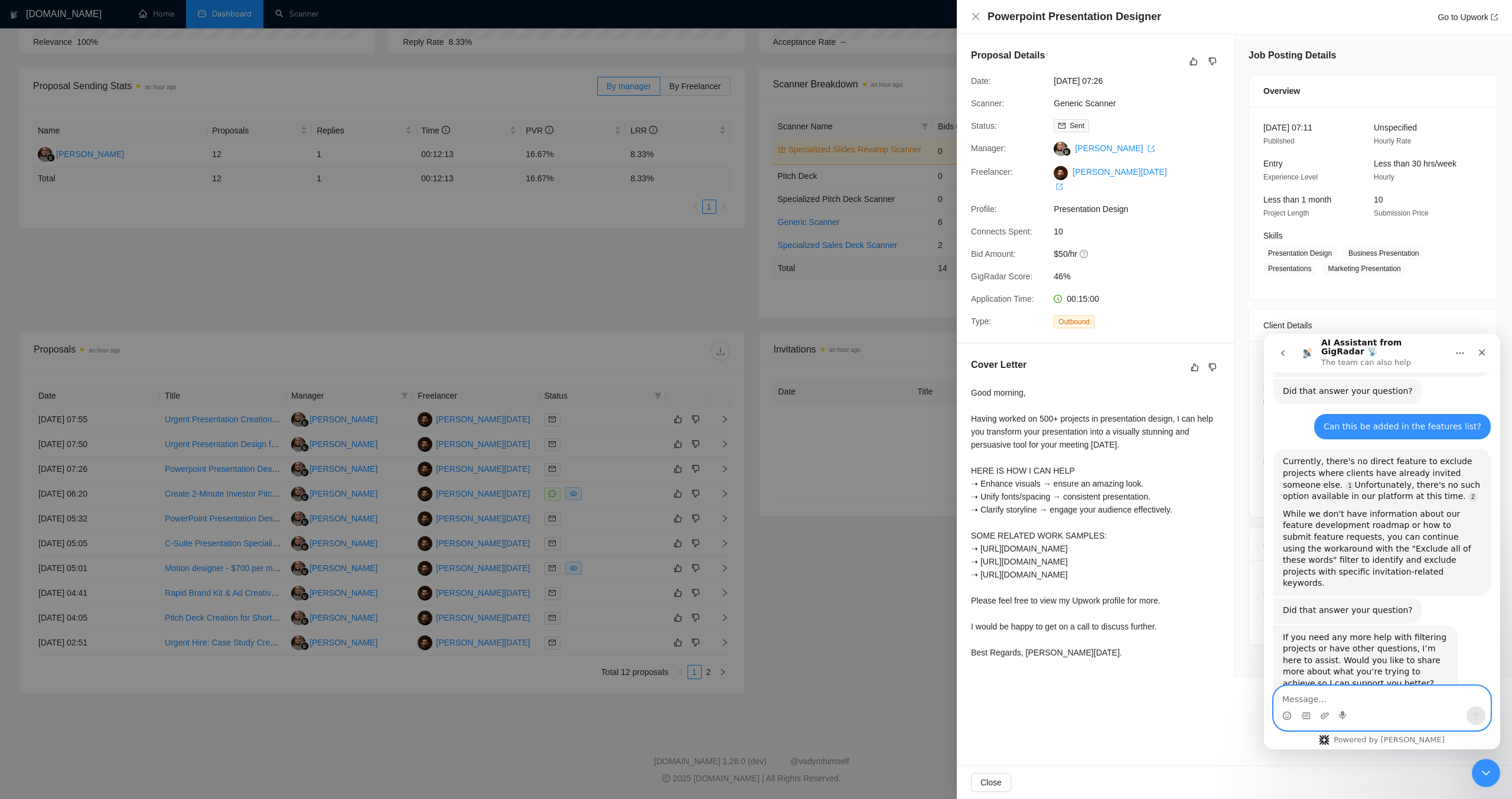
click at [1327, 699] on textarea "Message…" at bounding box center [1382, 697] width 216 height 20
type textarea "no"
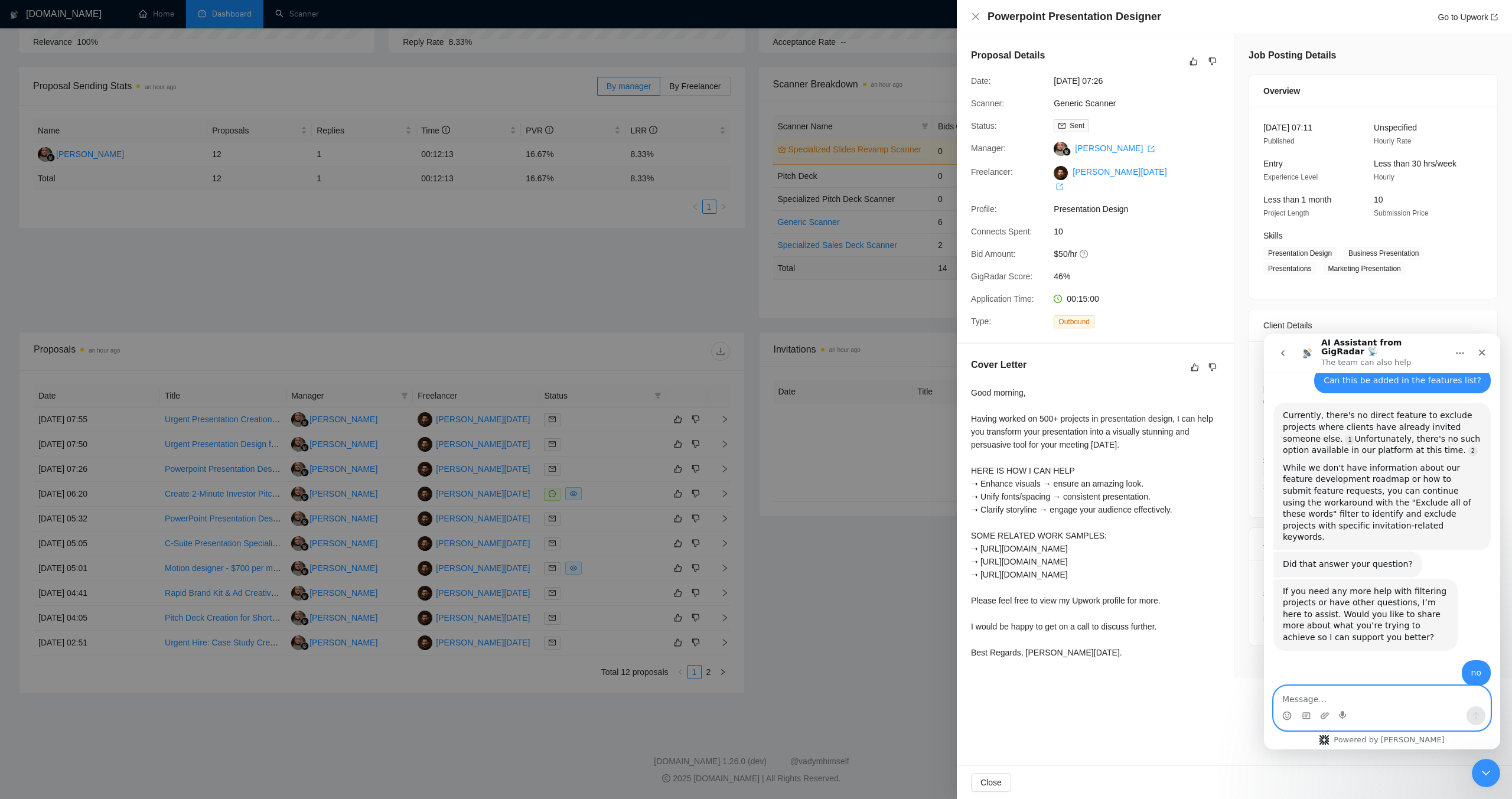
scroll to position [448, 0]
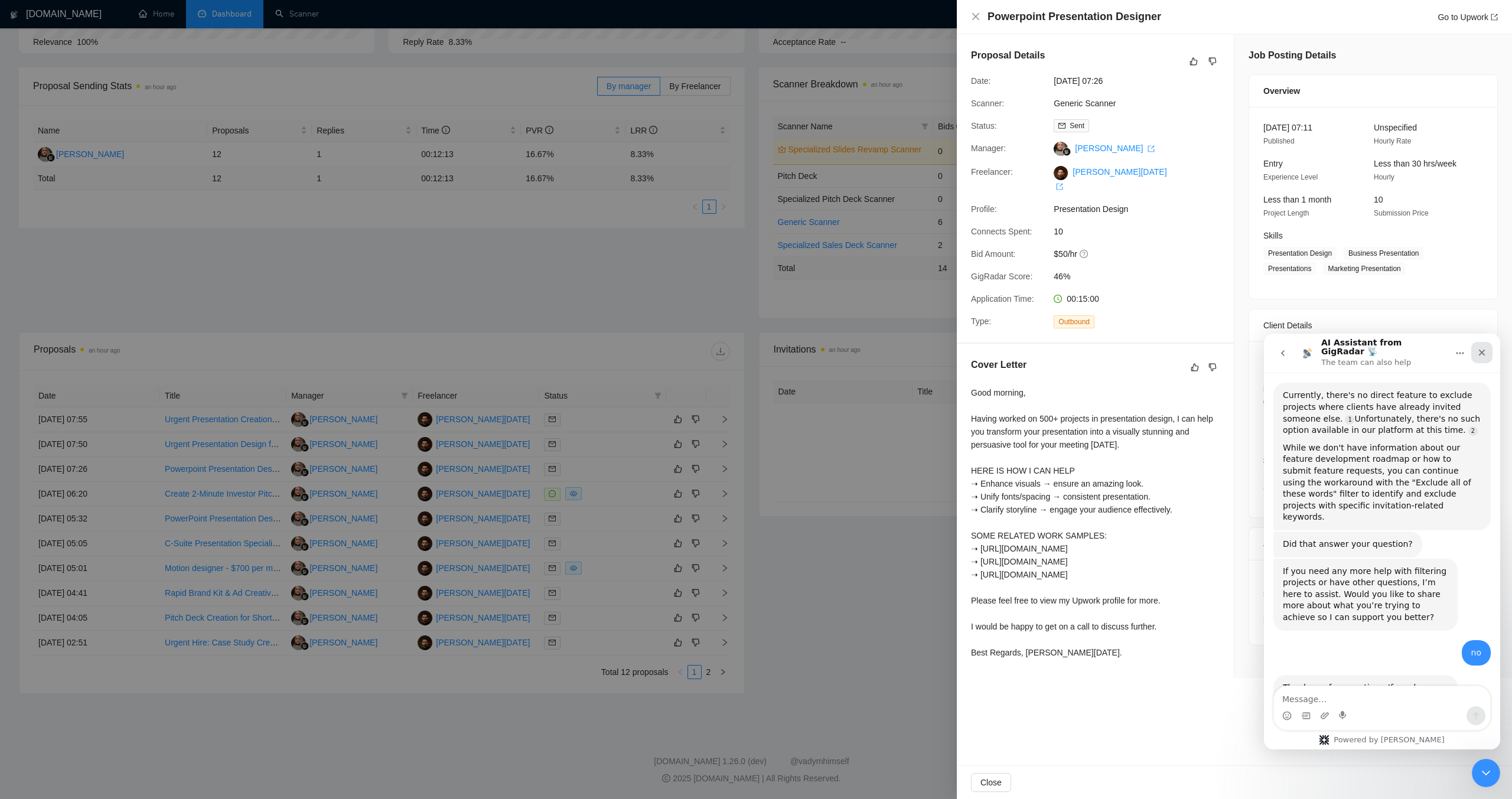
click at [1480, 350] on icon "Close" at bounding box center [1482, 353] width 6 height 6
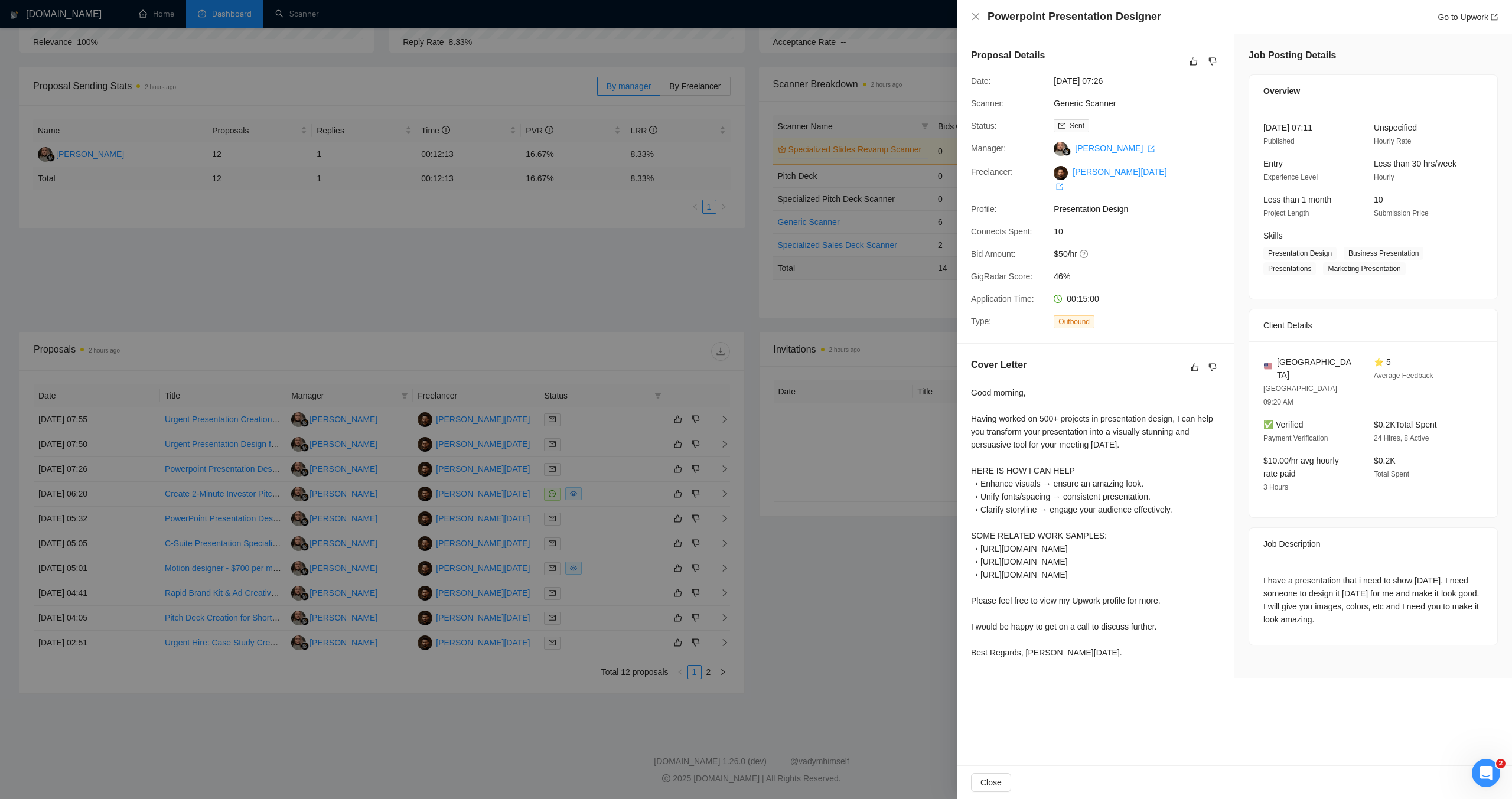
click at [855, 416] on div at bounding box center [756, 399] width 1512 height 799
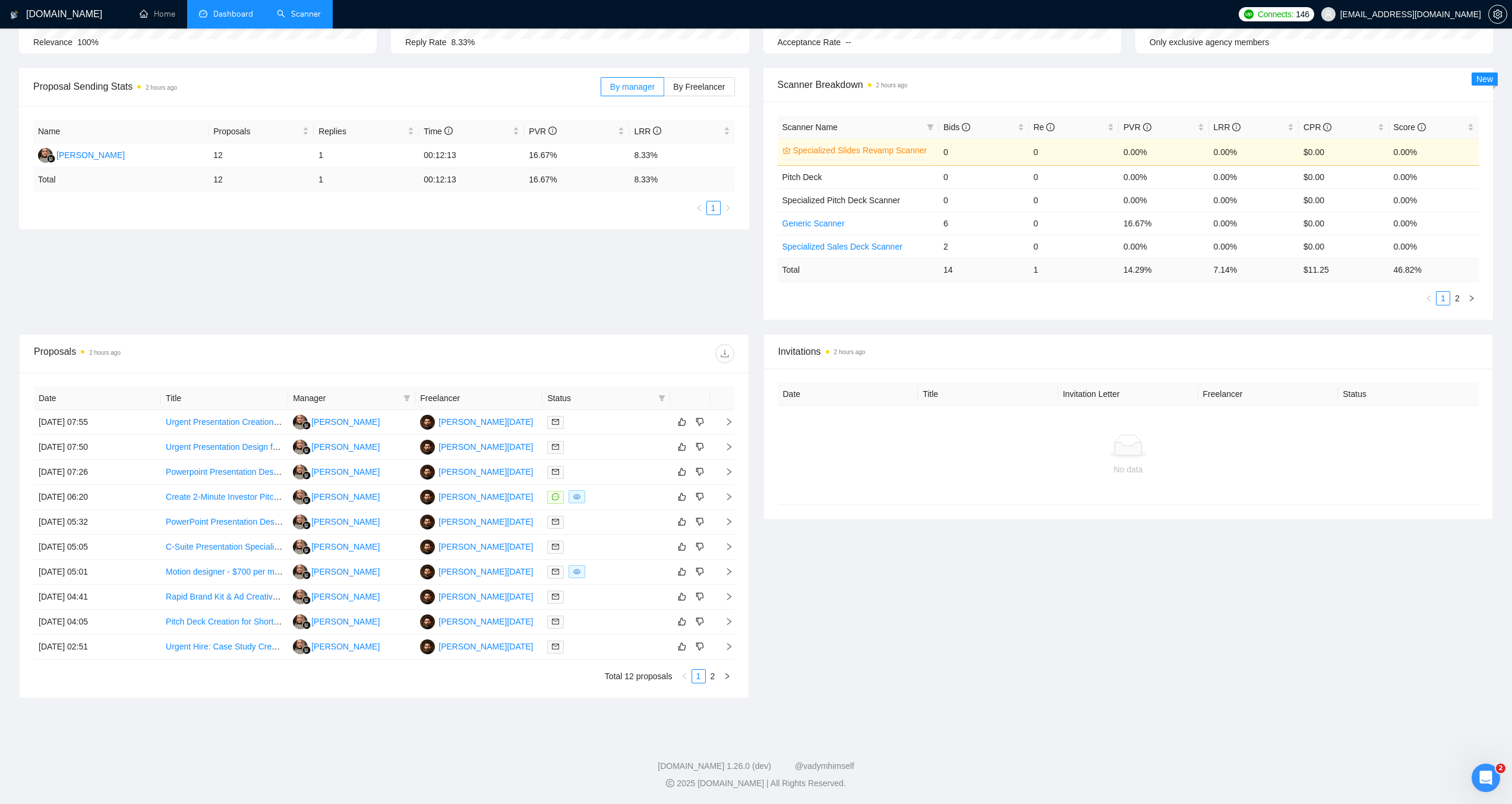
click at [309, 9] on link "Scanner" at bounding box center [299, 14] width 44 height 10
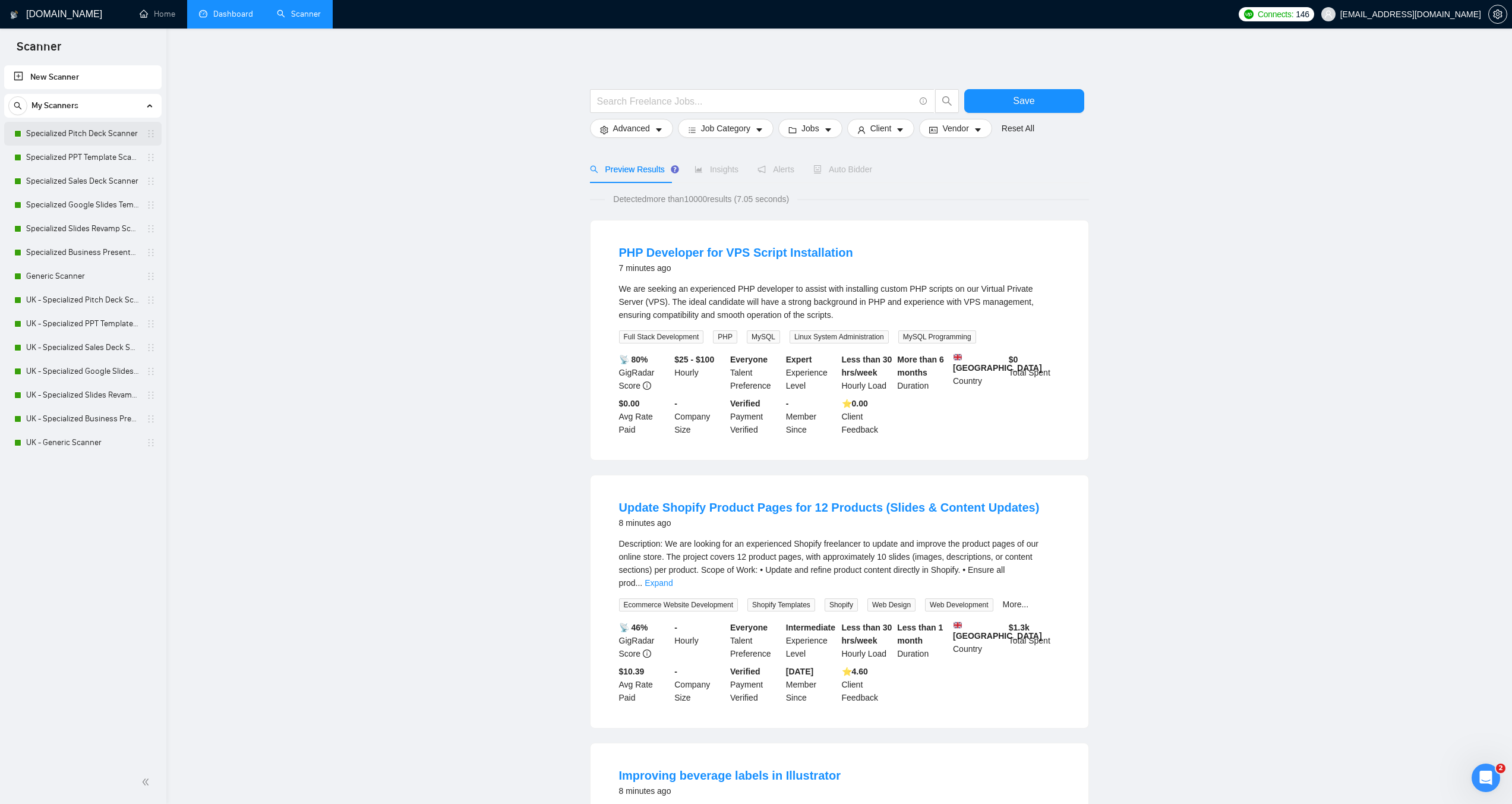
click at [90, 127] on link "Specialized Pitch Deck Scanner" at bounding box center [83, 134] width 113 height 24
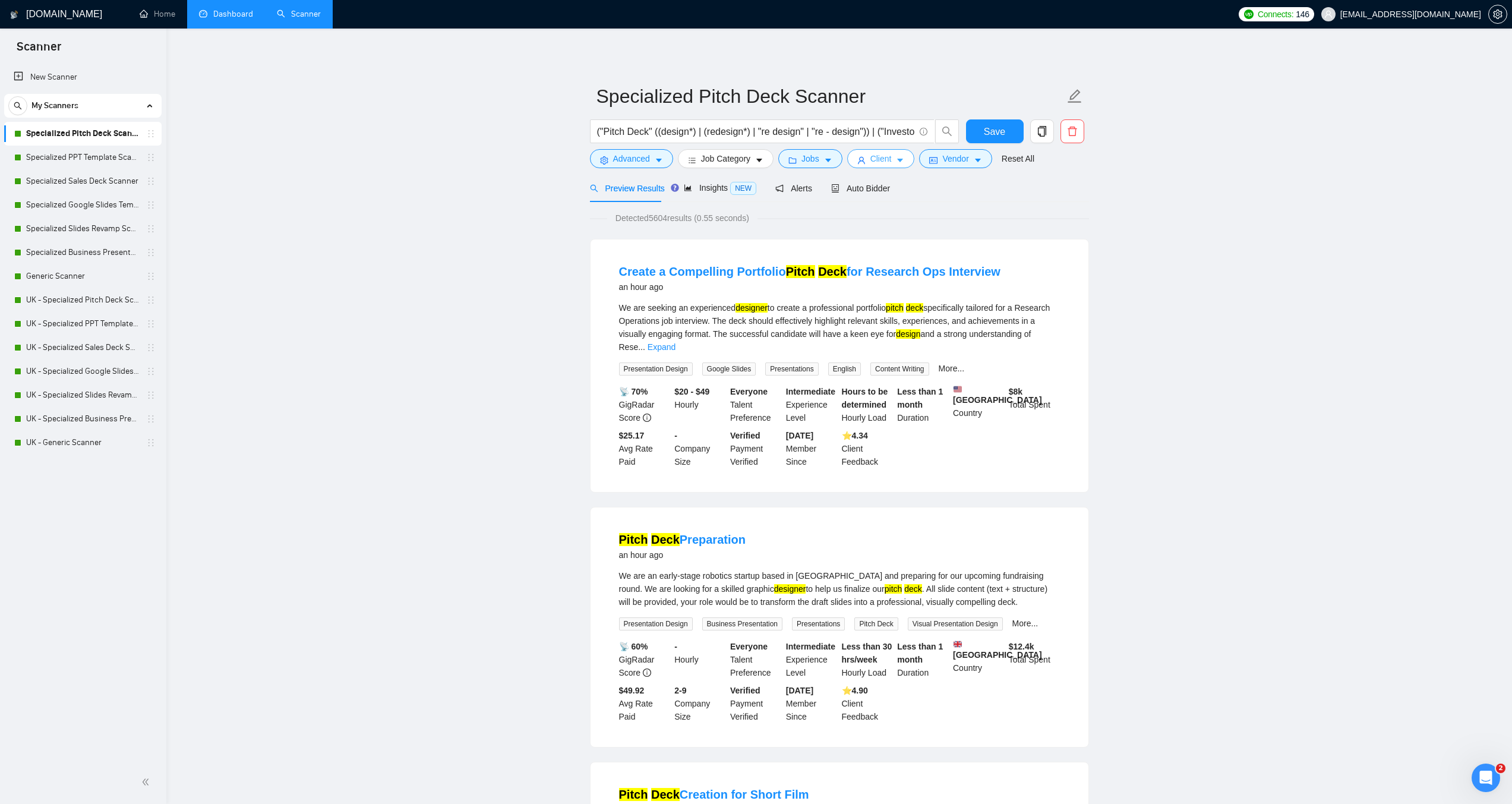
click at [879, 162] on span "Client" at bounding box center [881, 158] width 21 height 13
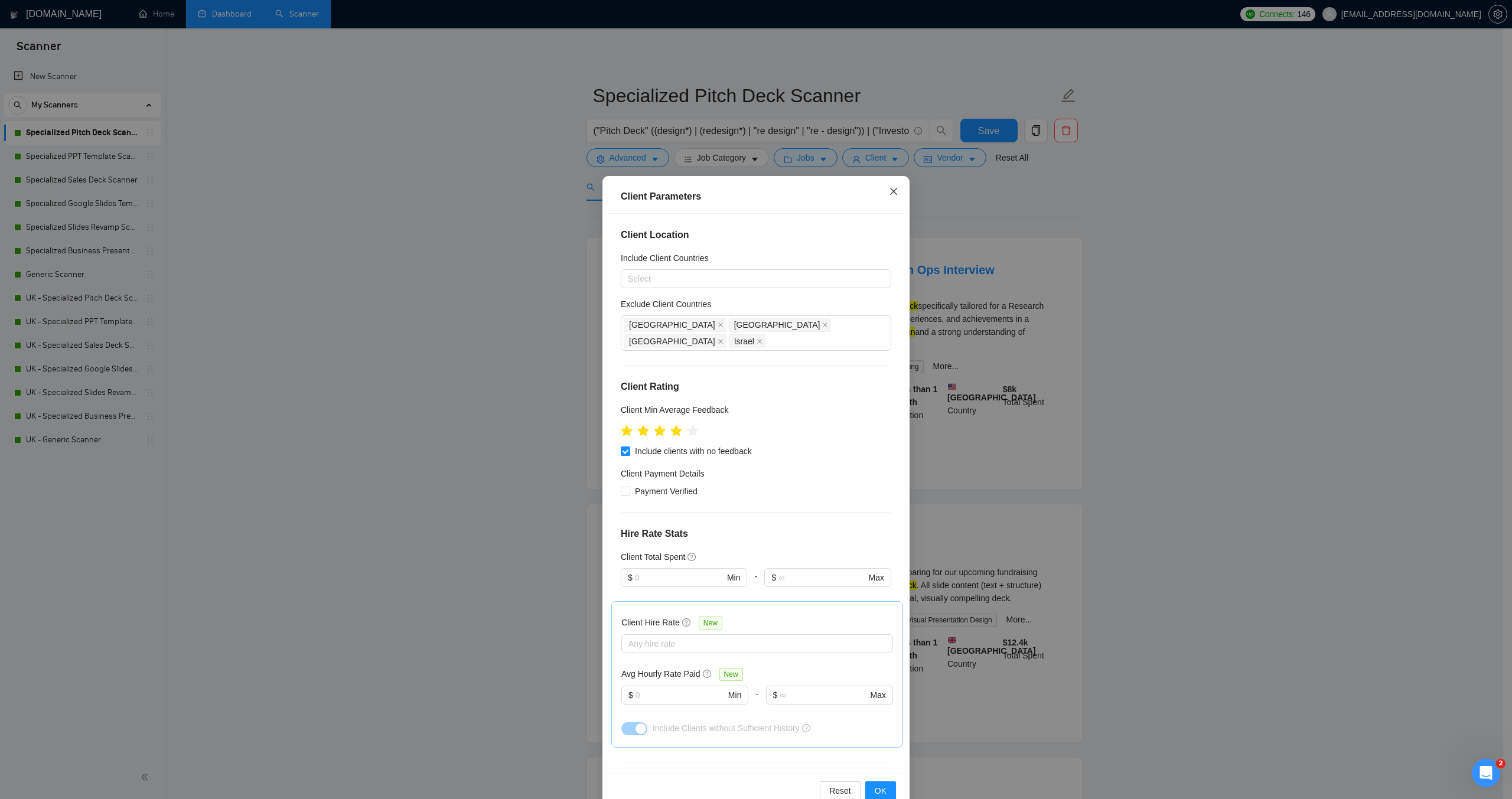
click at [890, 190] on icon "close" at bounding box center [893, 191] width 9 height 9
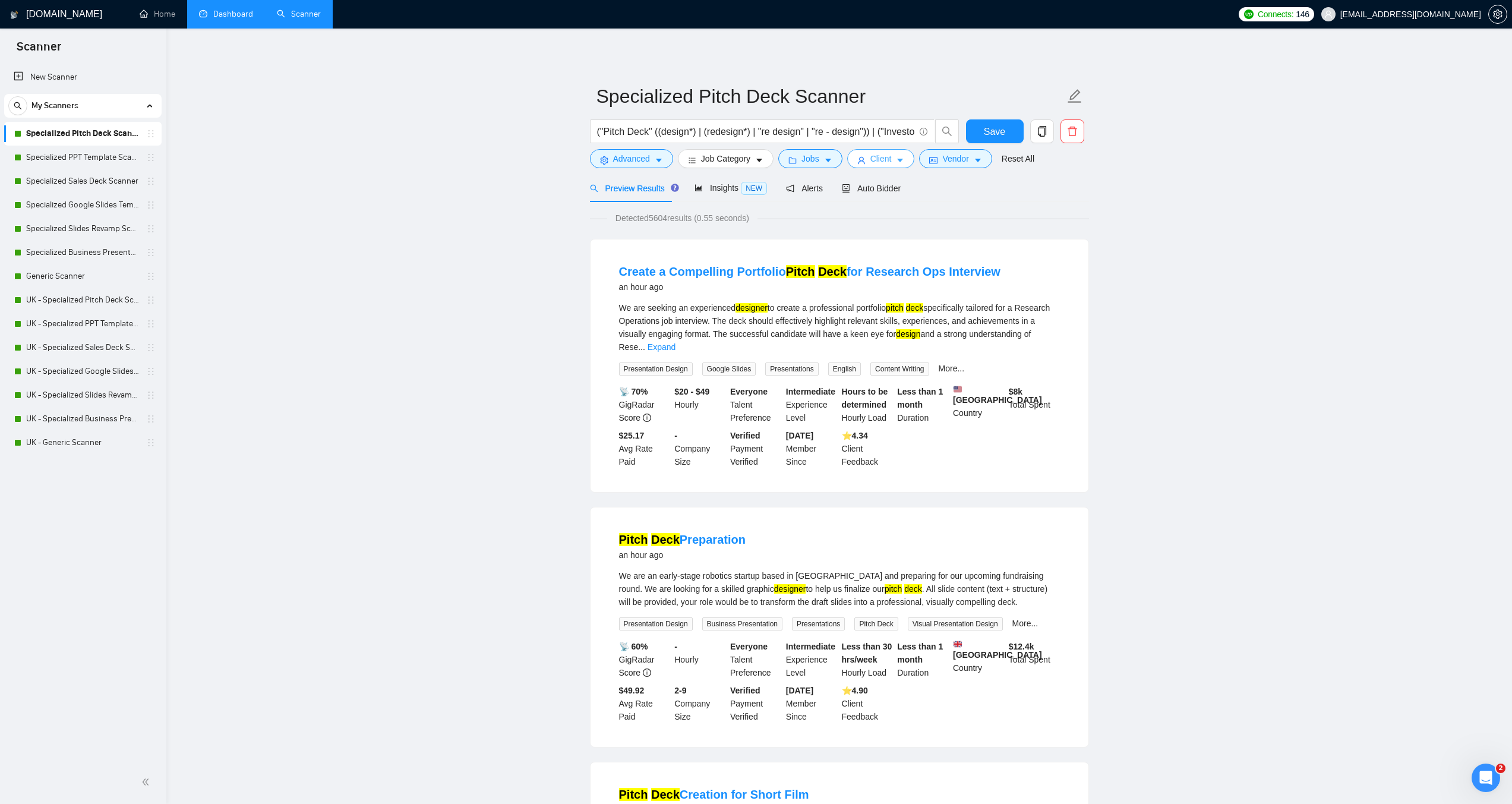
click at [871, 160] on span "Client" at bounding box center [881, 158] width 21 height 13
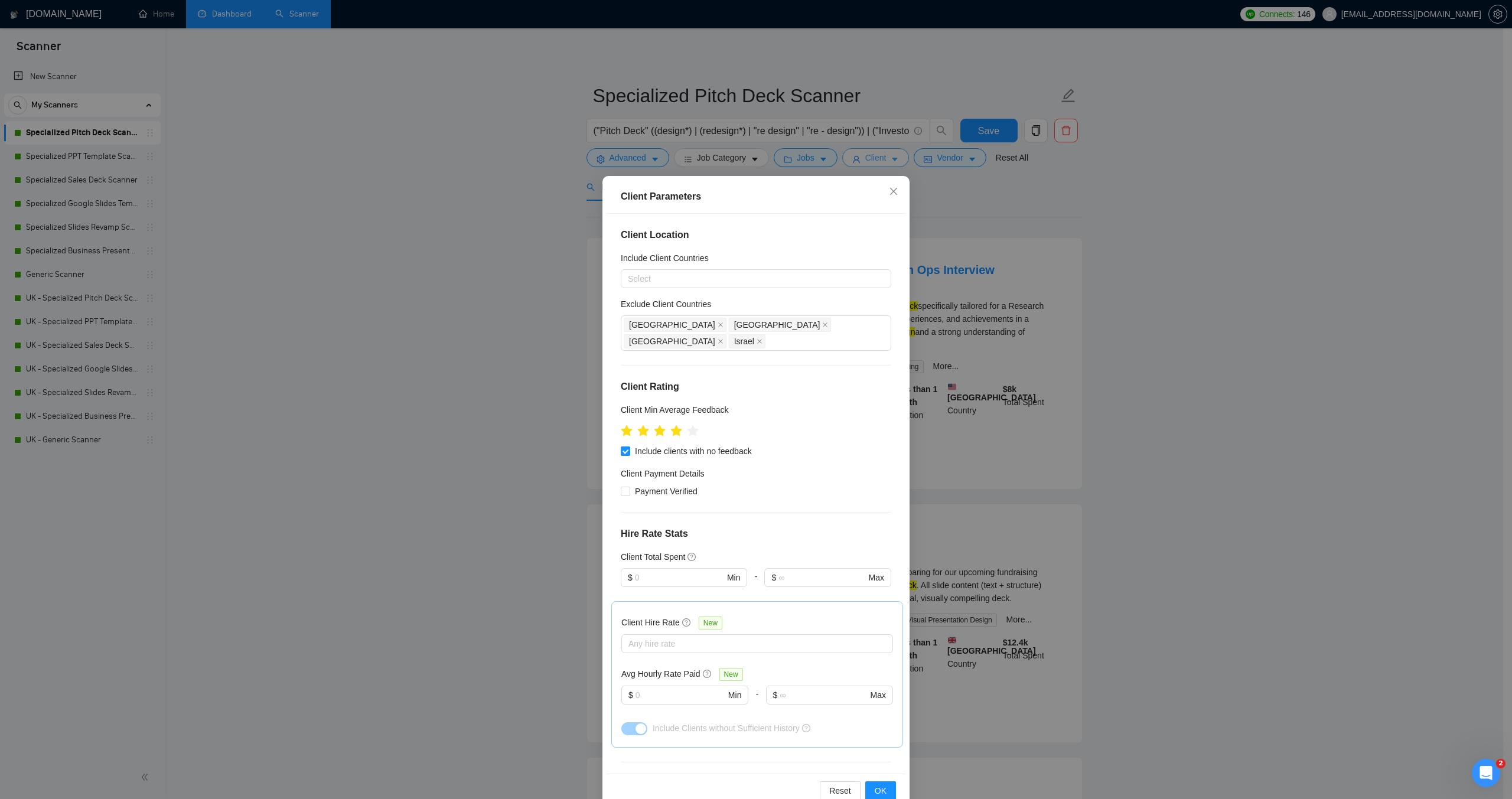
click at [862, 159] on div "Client Parameters Client Location Include Client Countries Select Exclude Clien…" at bounding box center [756, 399] width 1512 height 799
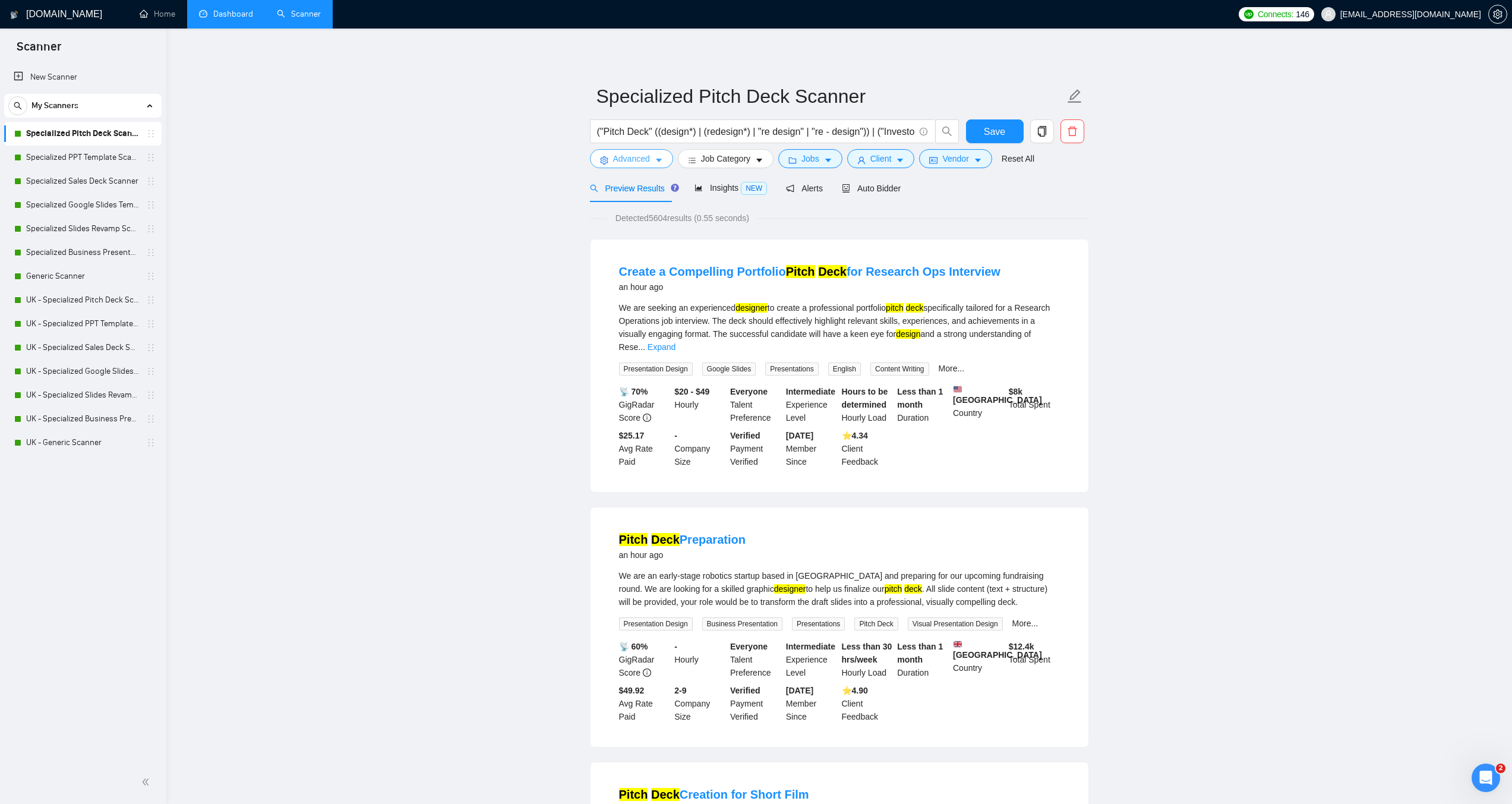
click at [619, 163] on span "Advanced" at bounding box center [631, 158] width 37 height 13
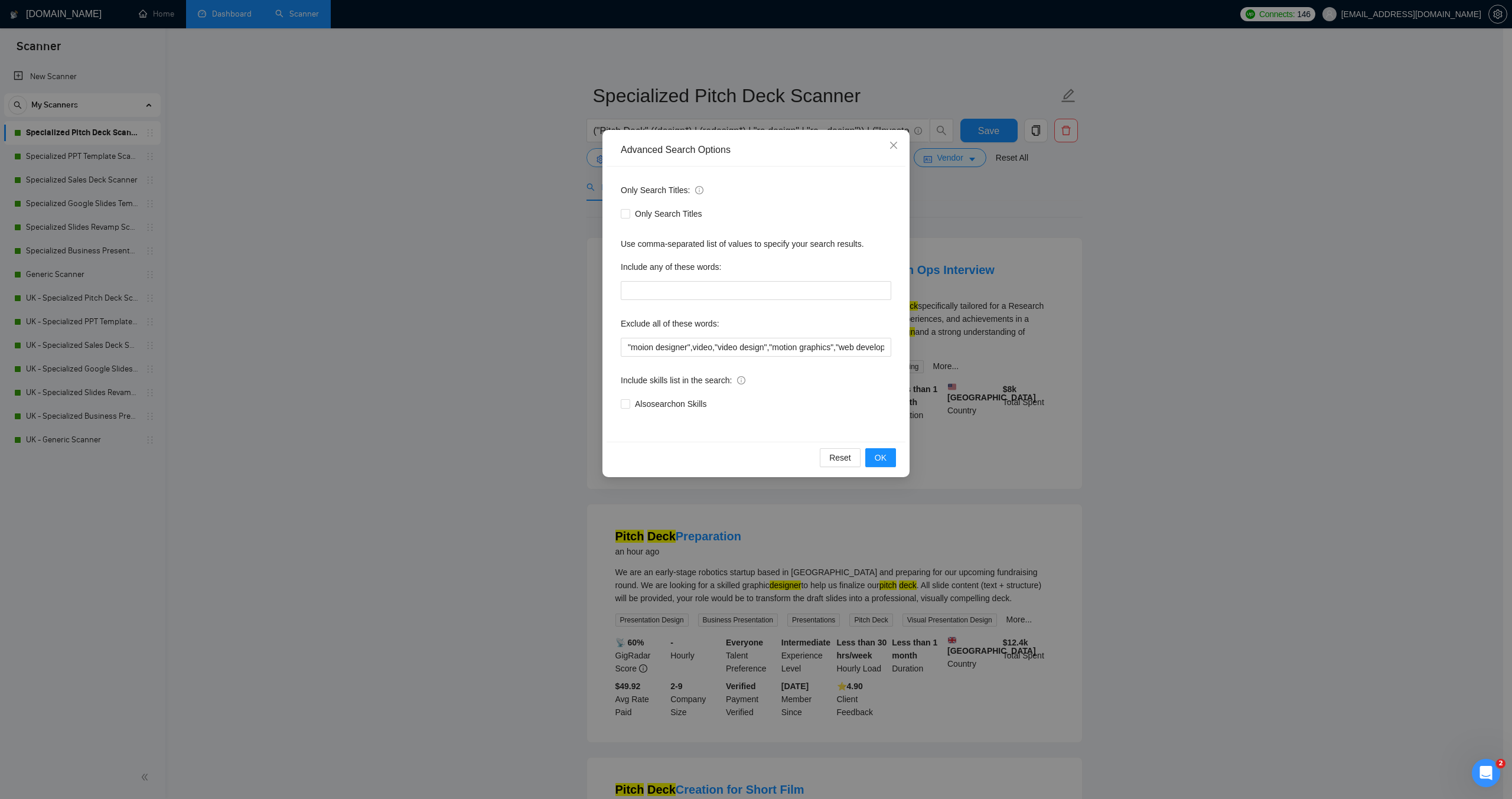
click at [615, 162] on div "Advanced Search Options" at bounding box center [756, 150] width 299 height 32
click at [647, 349] on input ""moion designer",video,"video design","motion graphics","web development", "Web…" at bounding box center [756, 347] width 271 height 19
click at [643, 349] on input ""moion designer",video,"video design","motion graphics","web development", "Web…" at bounding box center [756, 347] width 271 height 19
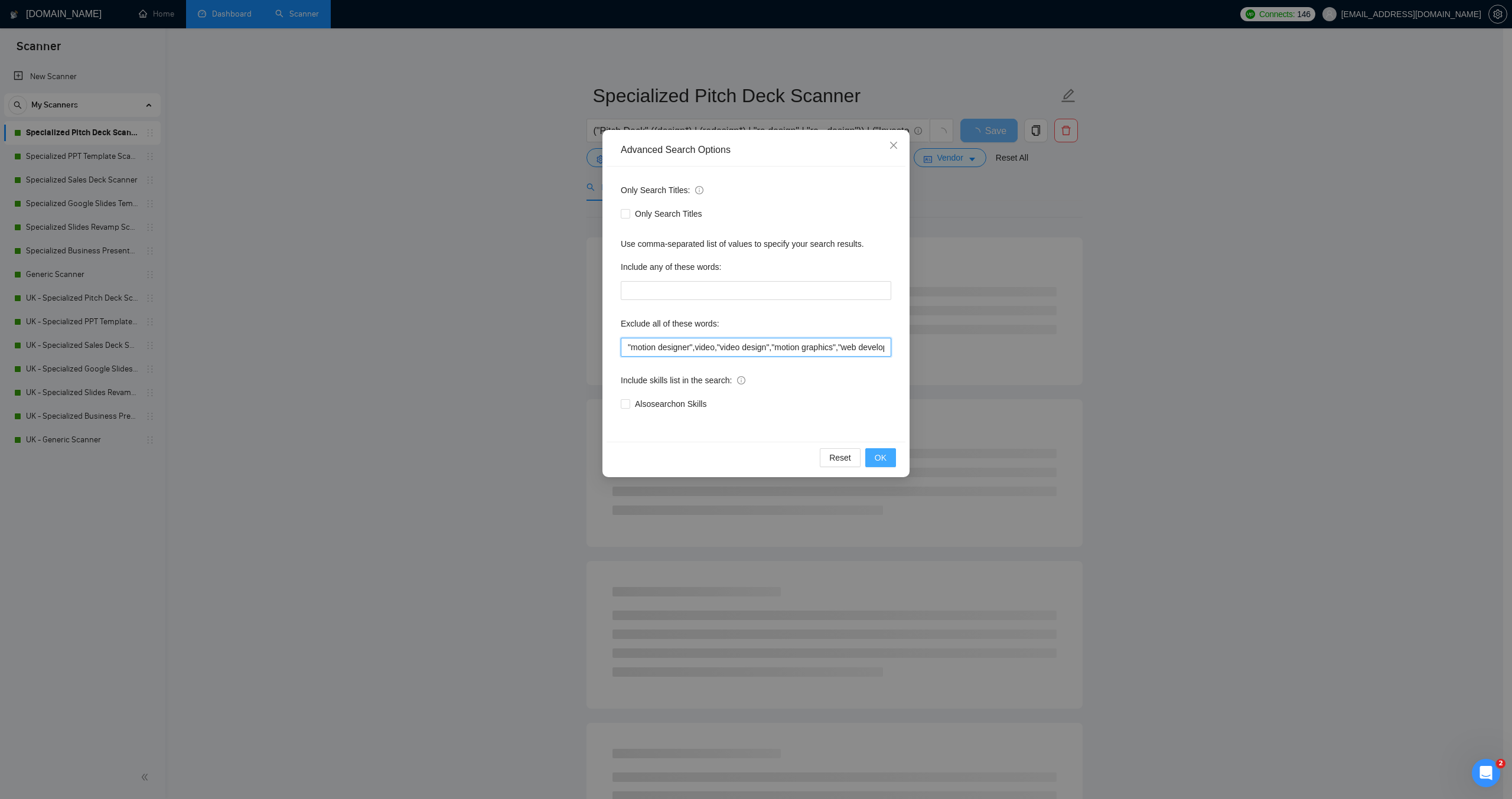
type input ""motion designer",video,"video design","motion graphics","web development", "We…"
click at [887, 459] on button "OK" at bounding box center [880, 458] width 31 height 19
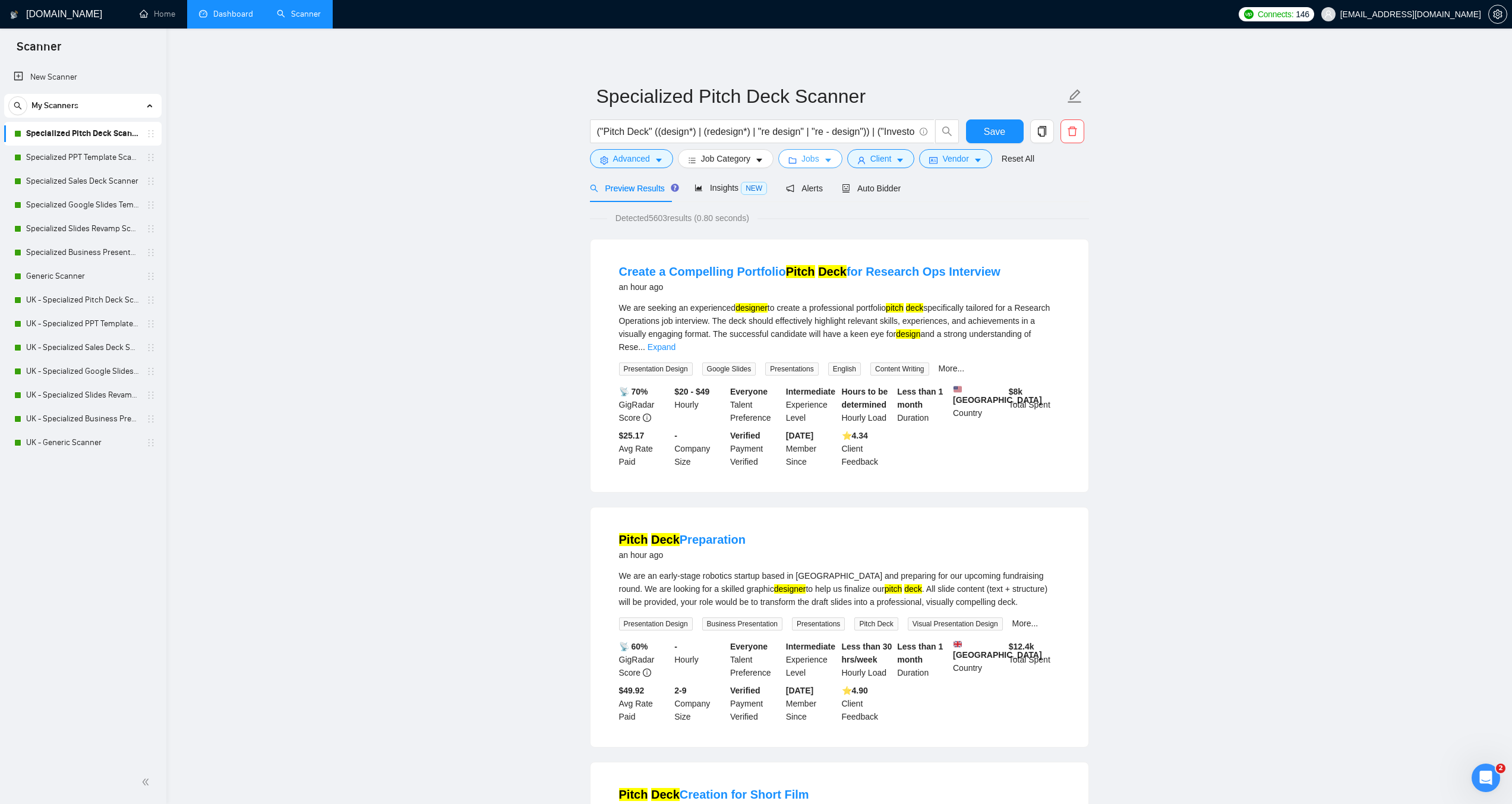
click at [796, 151] on button "Jobs" at bounding box center [811, 159] width 64 height 19
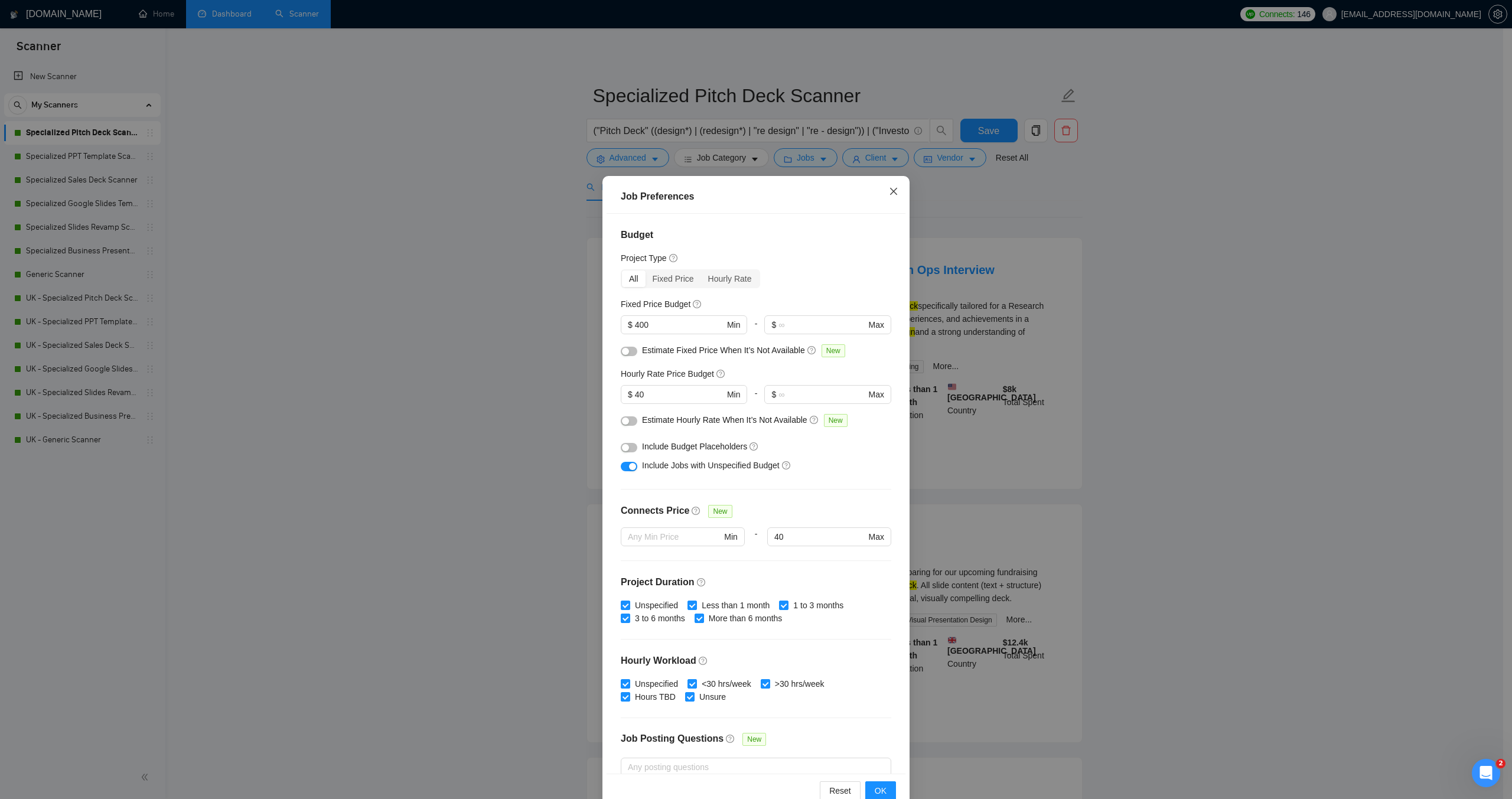
click at [887, 186] on span "Close" at bounding box center [893, 191] width 32 height 32
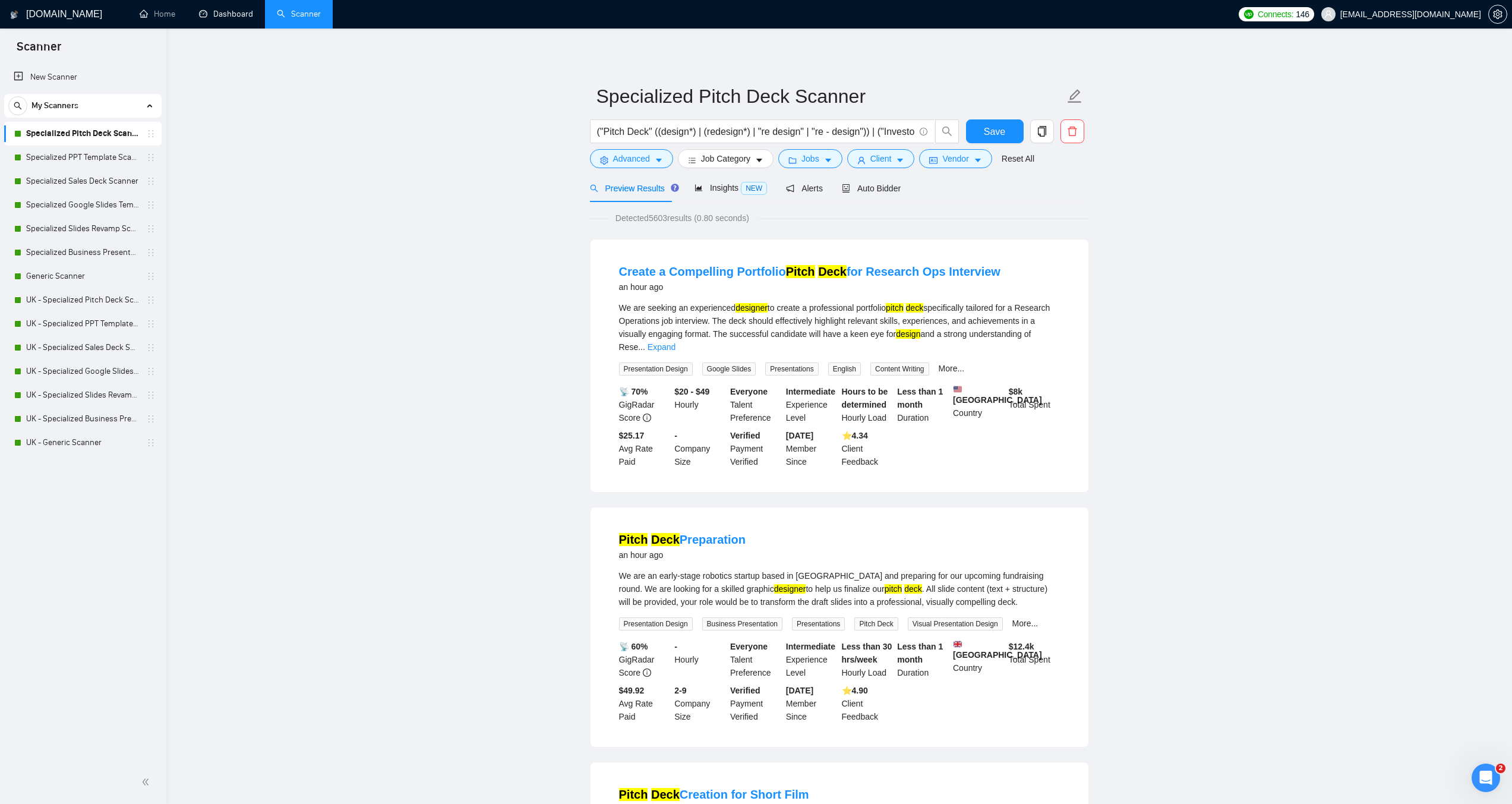
drag, startPoint x: 212, startPoint y: 19, endPoint x: 861, endPoint y: 73, distance: 651.2
click at [212, 19] on link "Dashboard" at bounding box center [226, 14] width 54 height 10
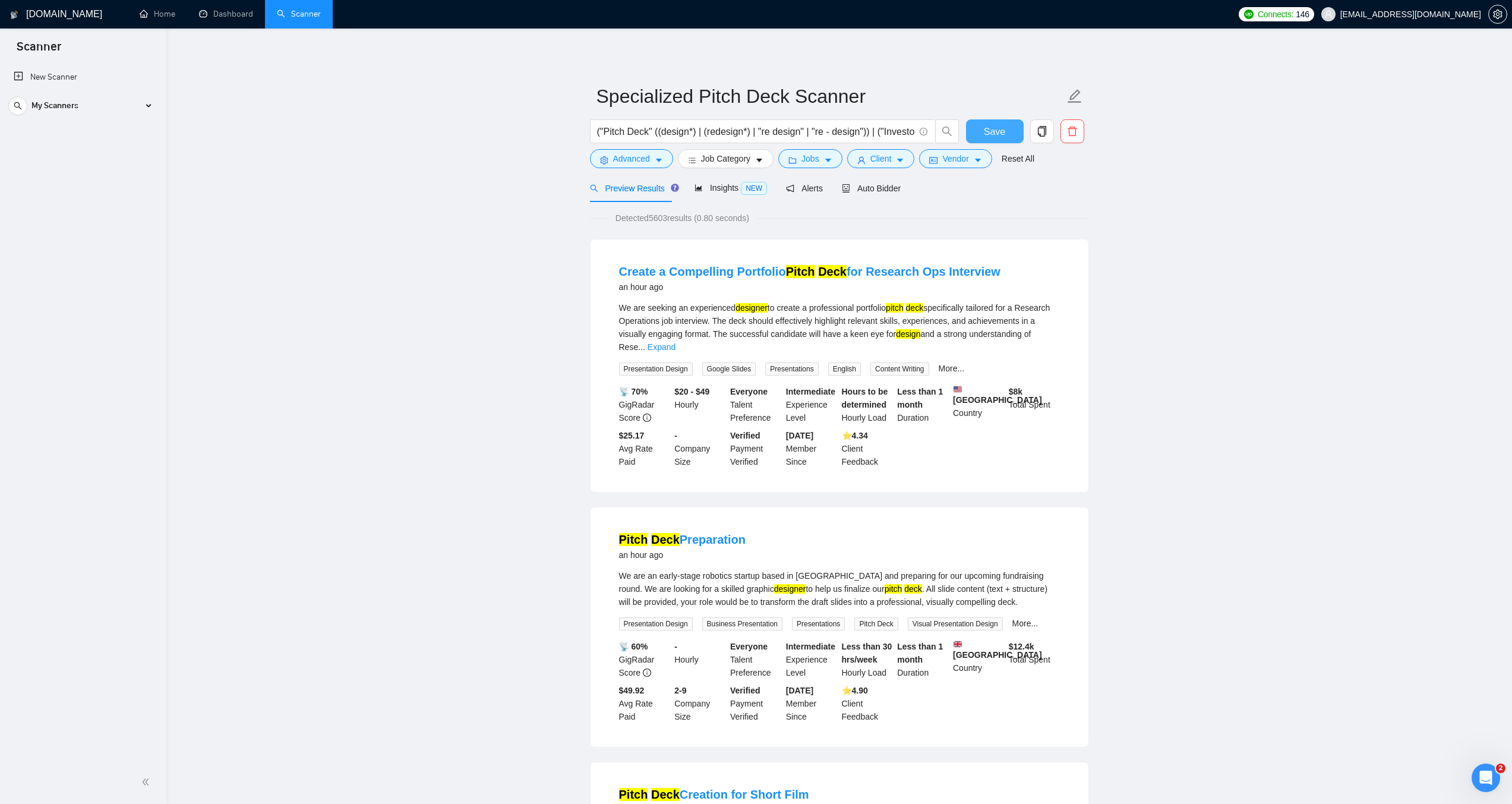
click at [996, 127] on span "Save" at bounding box center [994, 132] width 21 height 15
click at [243, 19] on link "Dashboard" at bounding box center [226, 14] width 54 height 10
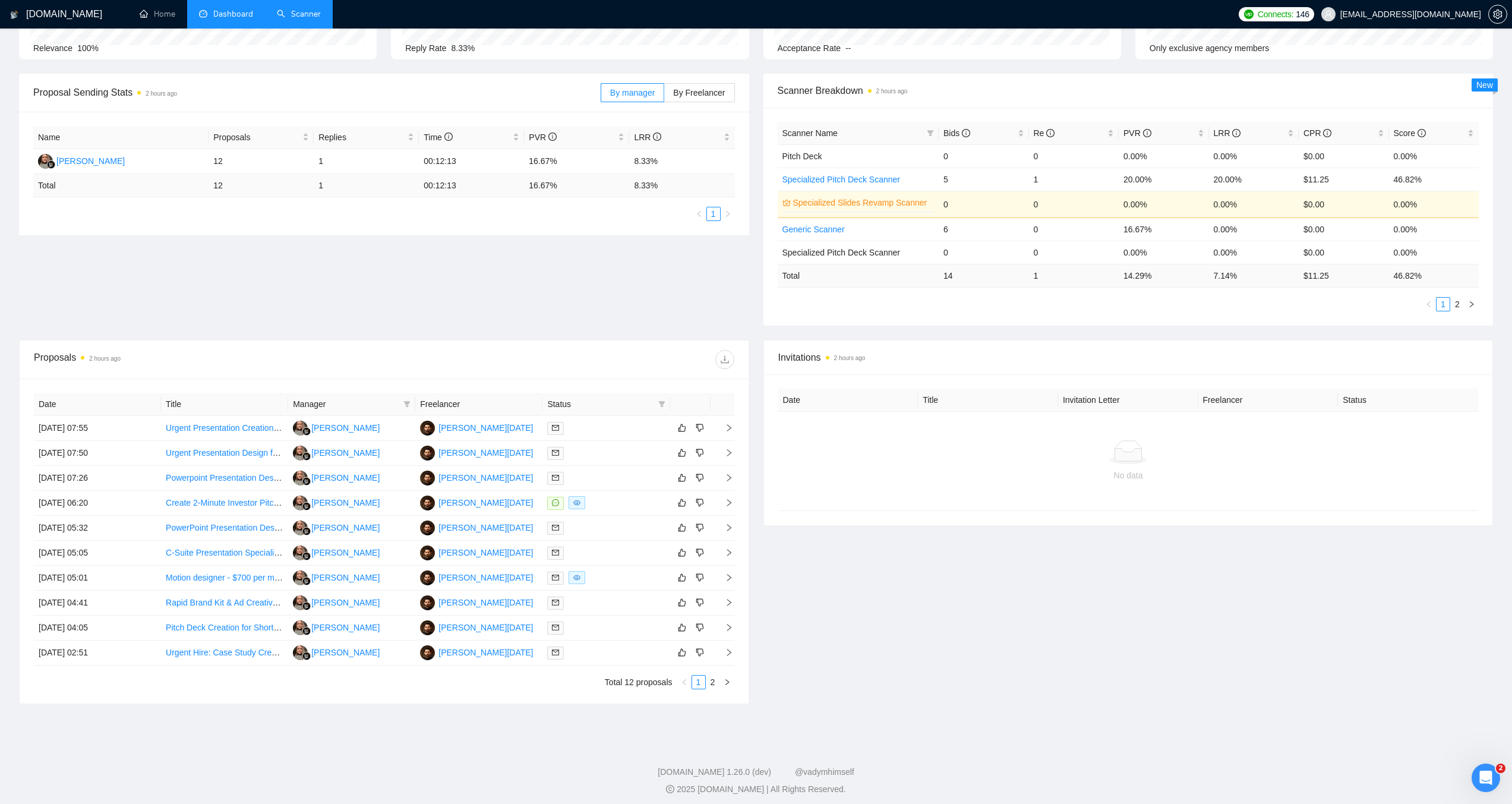
scroll to position [141, 0]
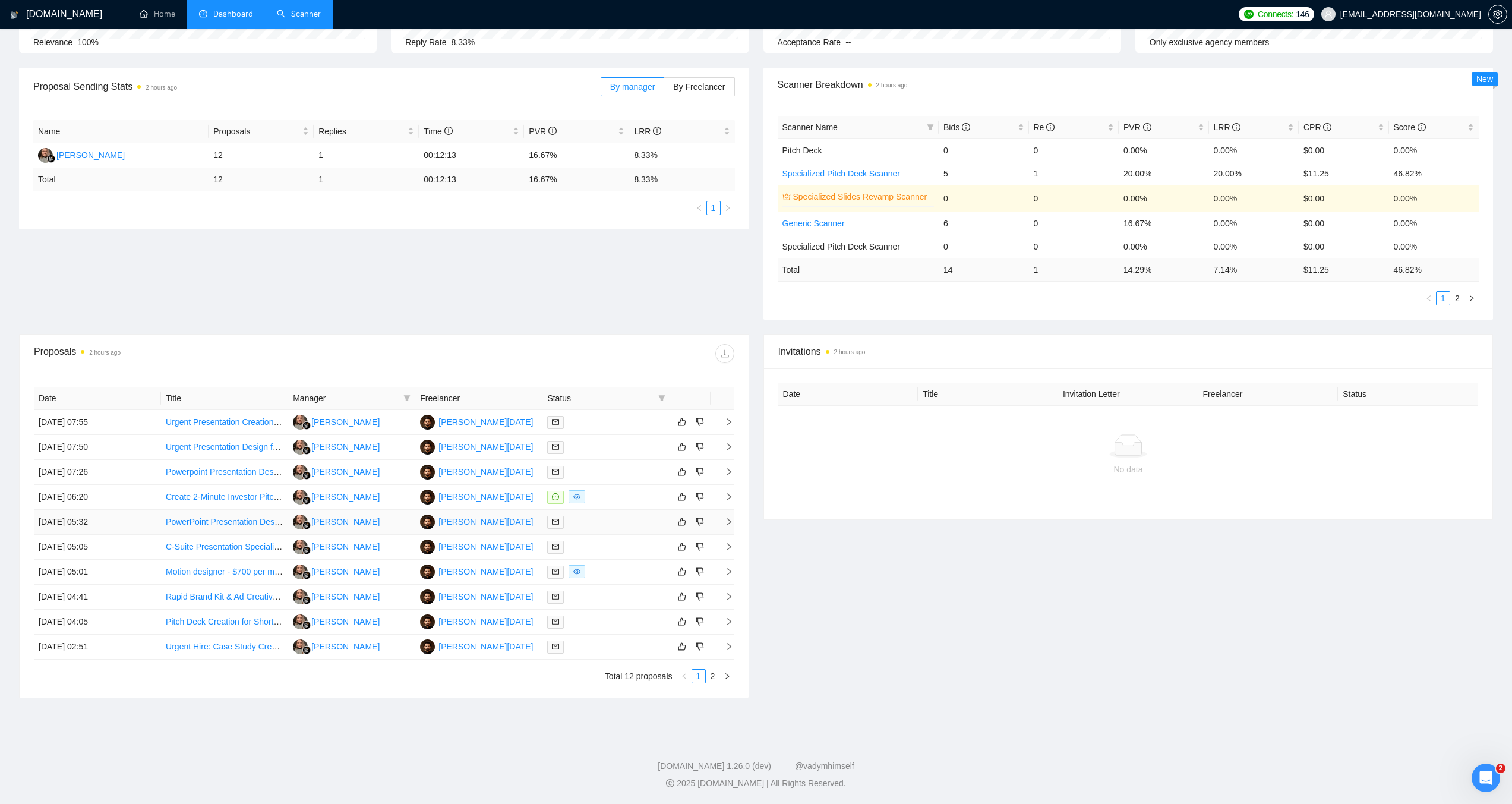
click at [219, 525] on link "PowerPoint Presentation Design for Queensland & NSW Touch Football" at bounding box center [298, 522] width 265 height 9
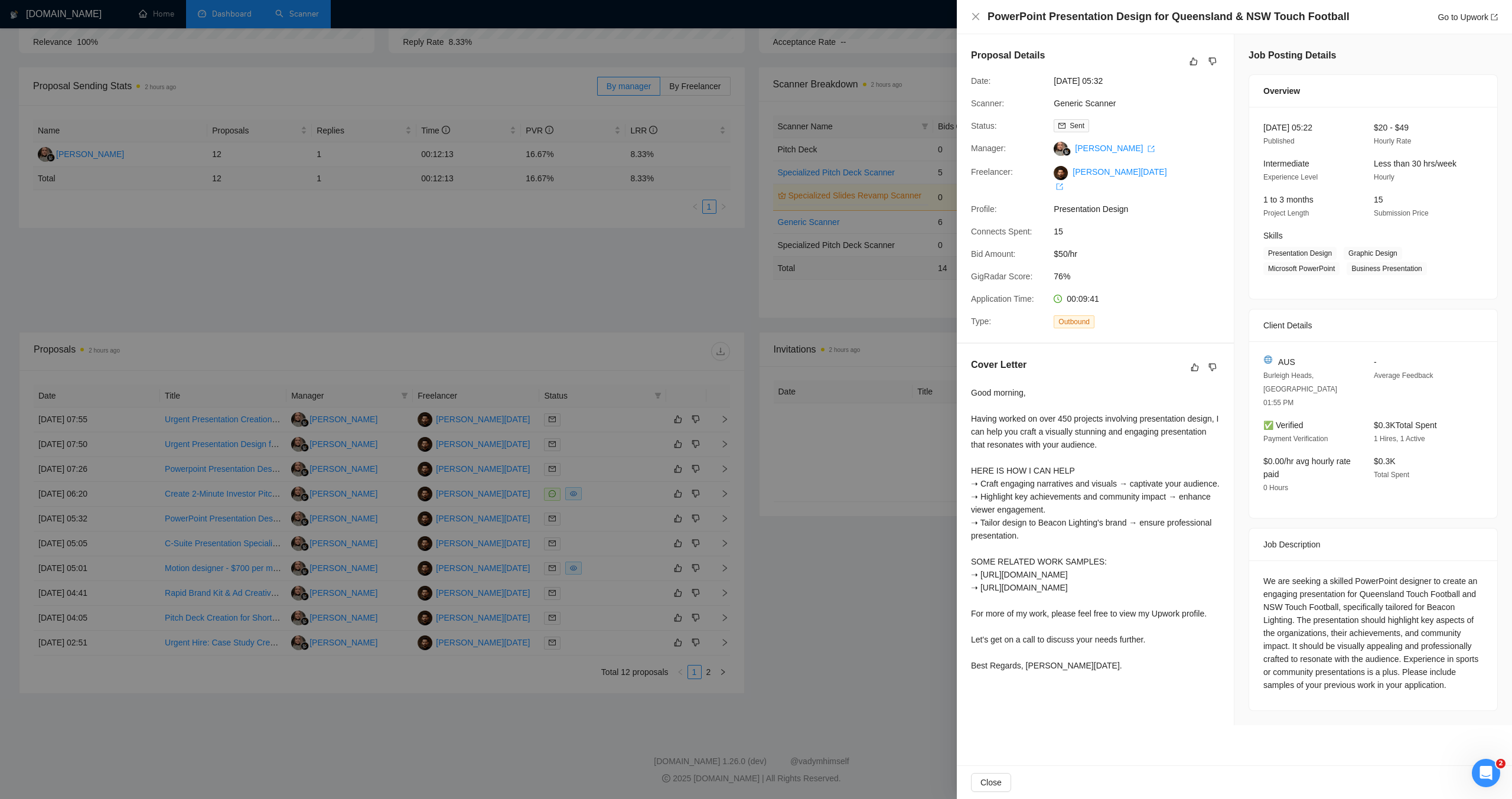
click at [563, 318] on div at bounding box center [756, 399] width 1512 height 799
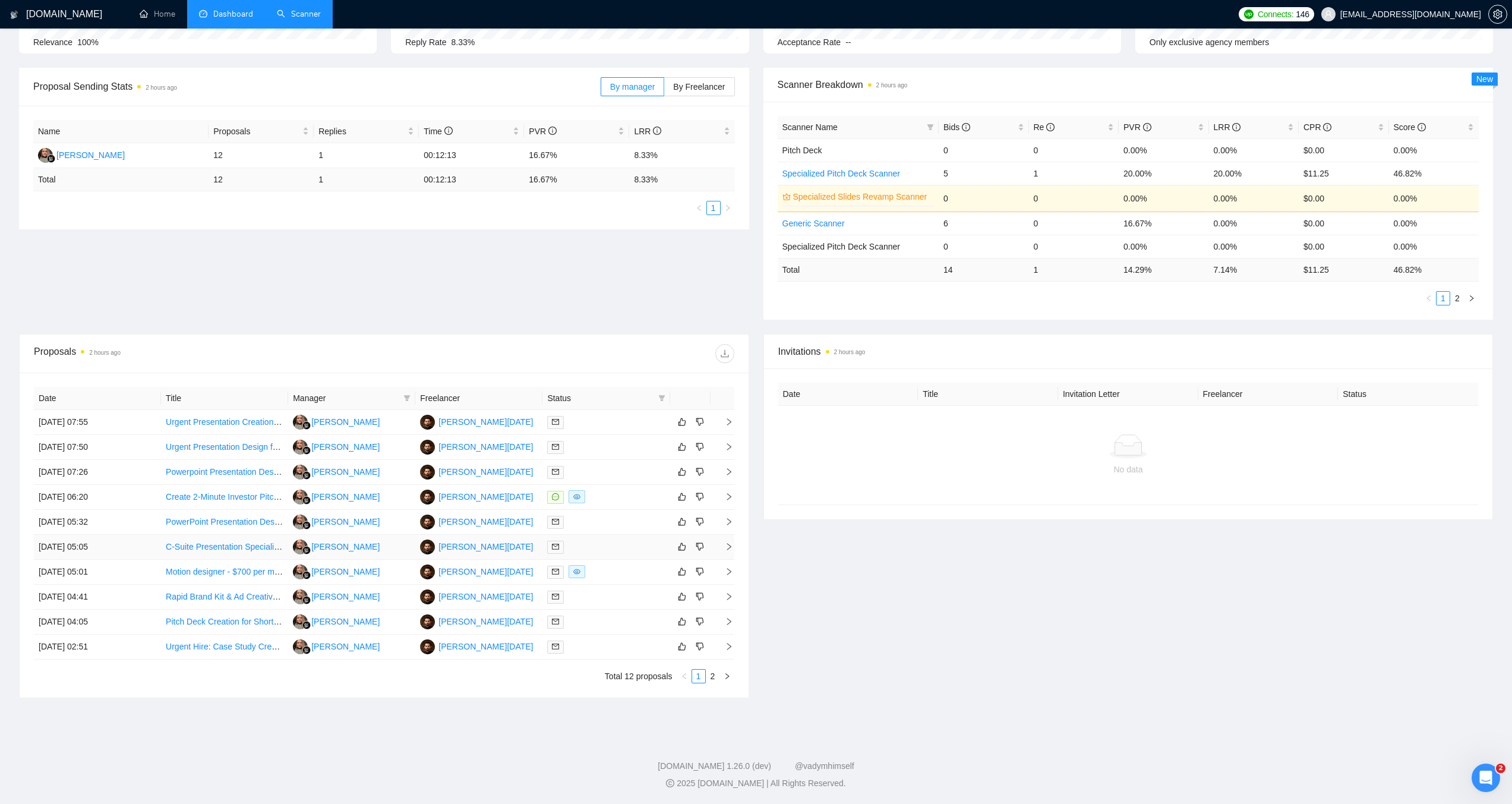
click at [728, 545] on icon "right" at bounding box center [729, 547] width 8 height 8
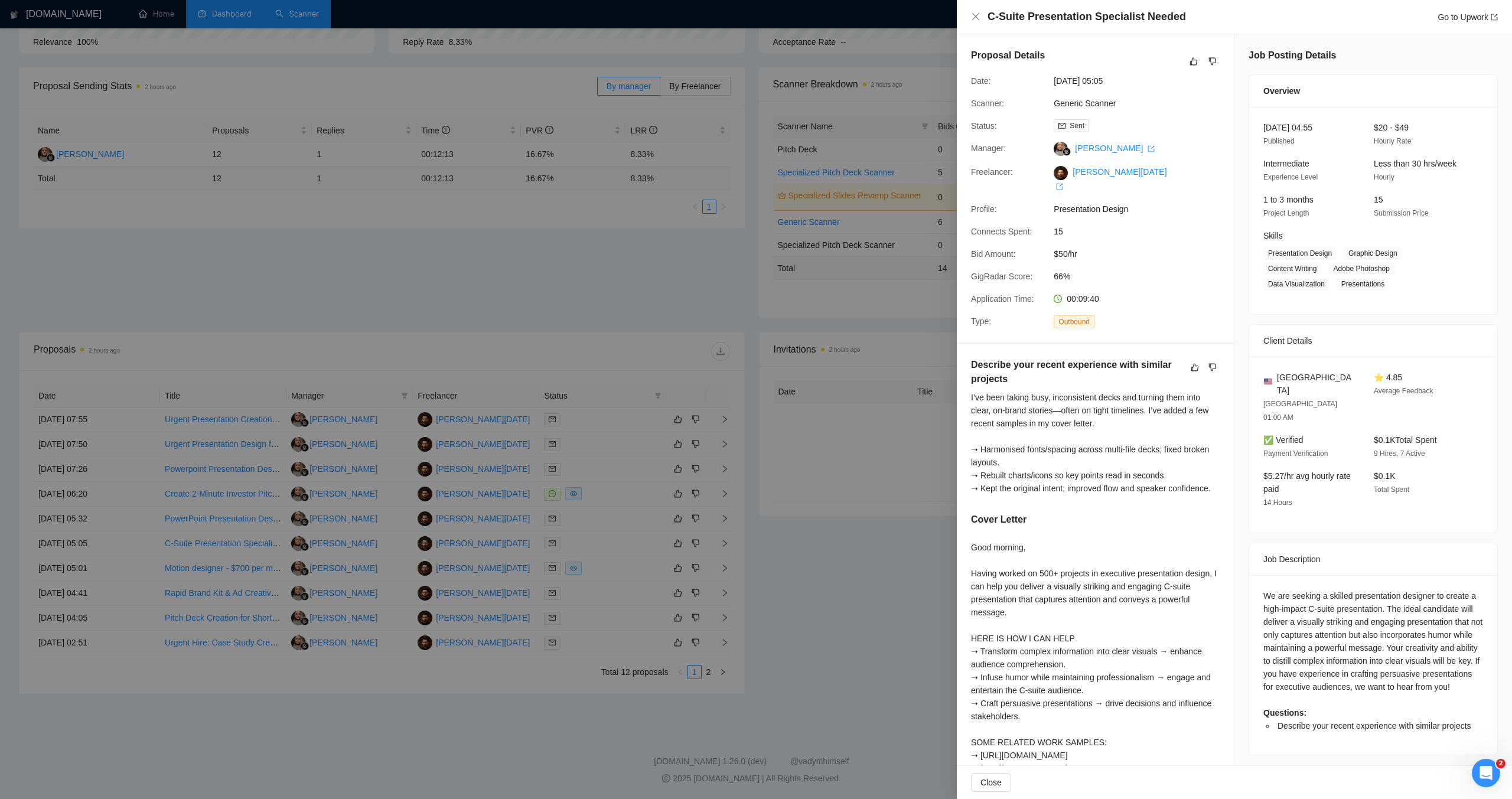
drag, startPoint x: 781, startPoint y: 307, endPoint x: 793, endPoint y: 304, distance: 12.4
click at [785, 306] on div at bounding box center [756, 399] width 1512 height 799
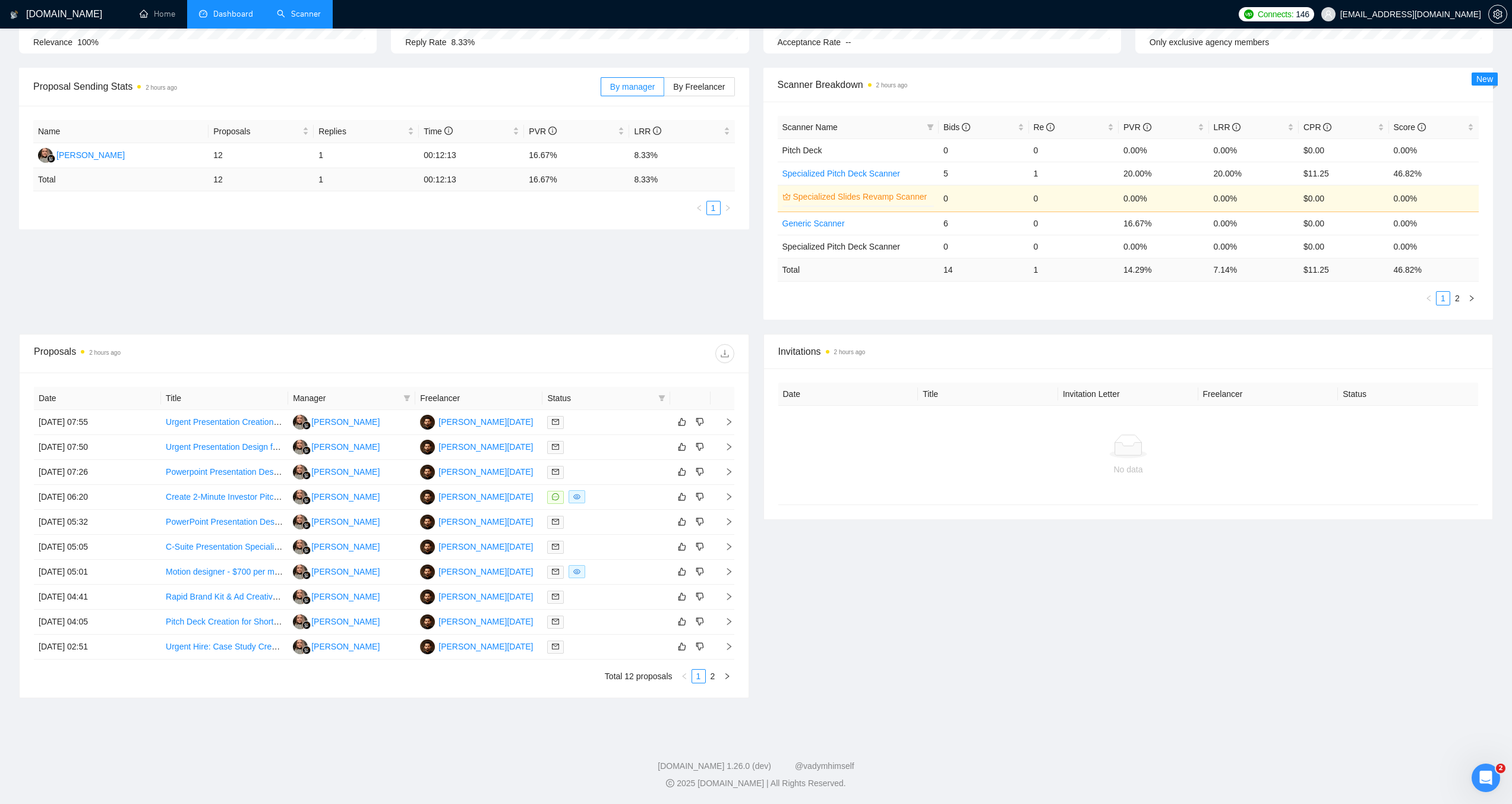
click at [315, 10] on link "Scanner" at bounding box center [299, 14] width 44 height 10
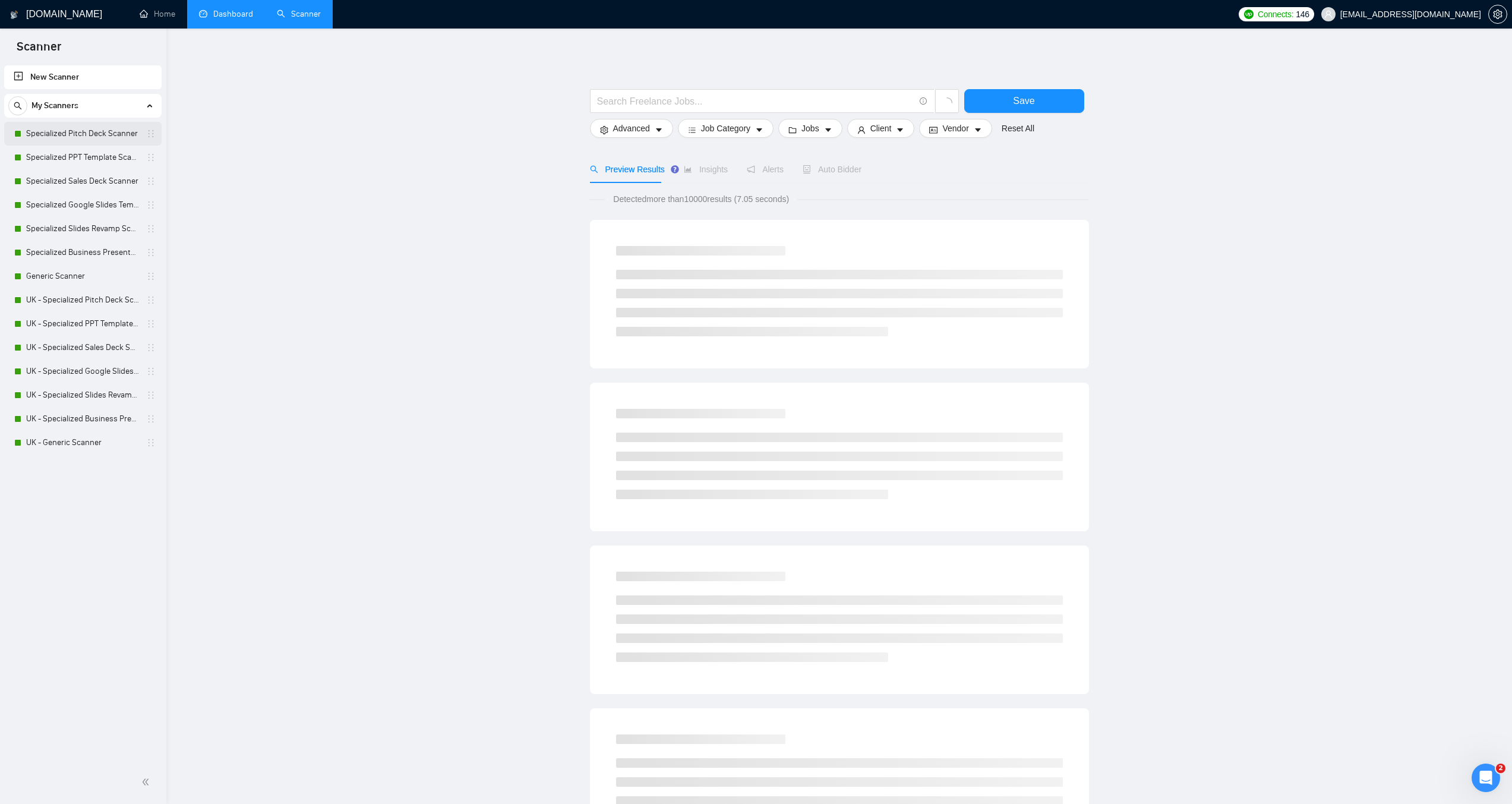
click at [95, 131] on link "Specialized Pitch Deck Scanner" at bounding box center [83, 134] width 113 height 24
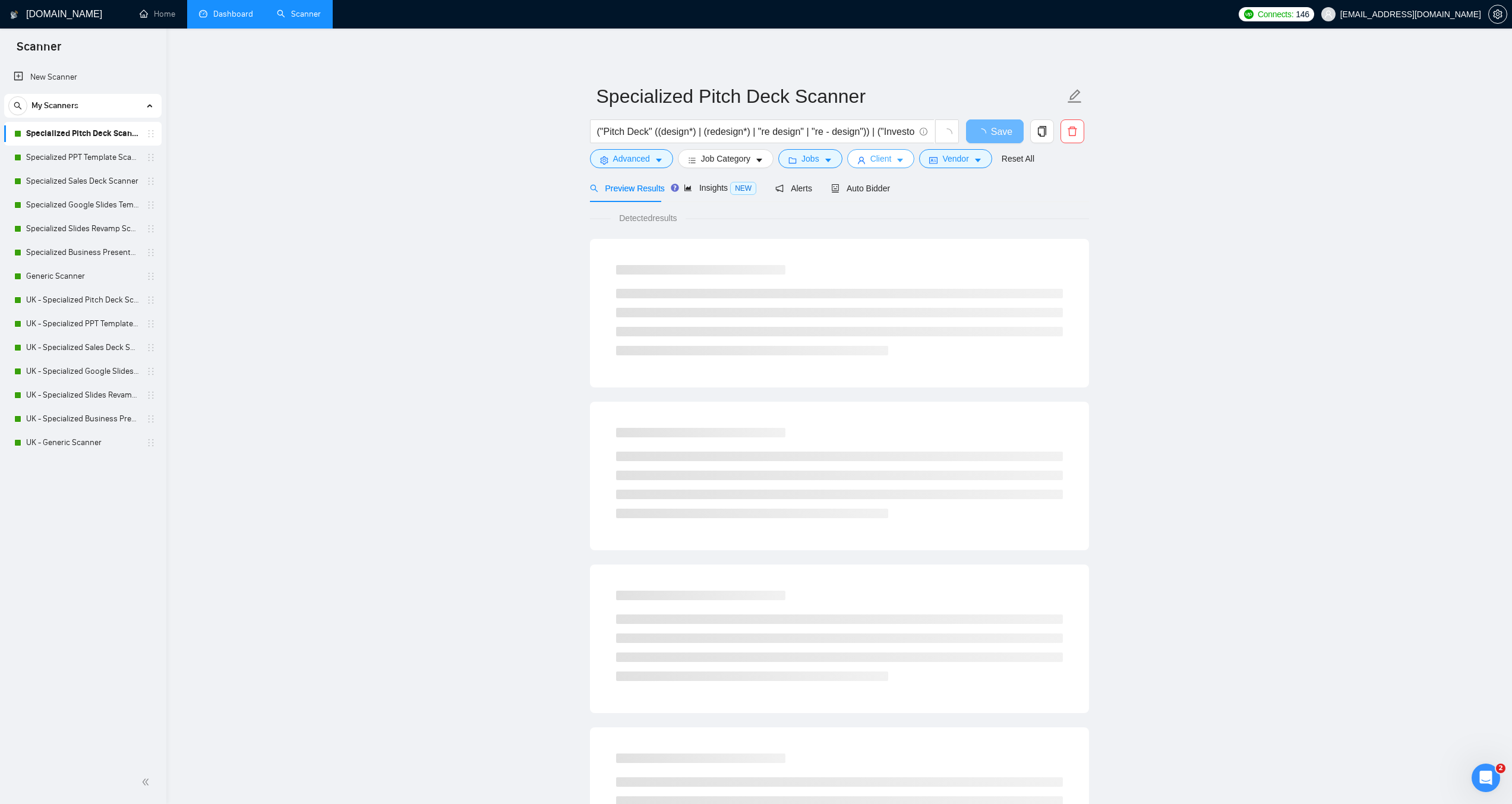
click at [871, 164] on span "Client" at bounding box center [881, 158] width 21 height 13
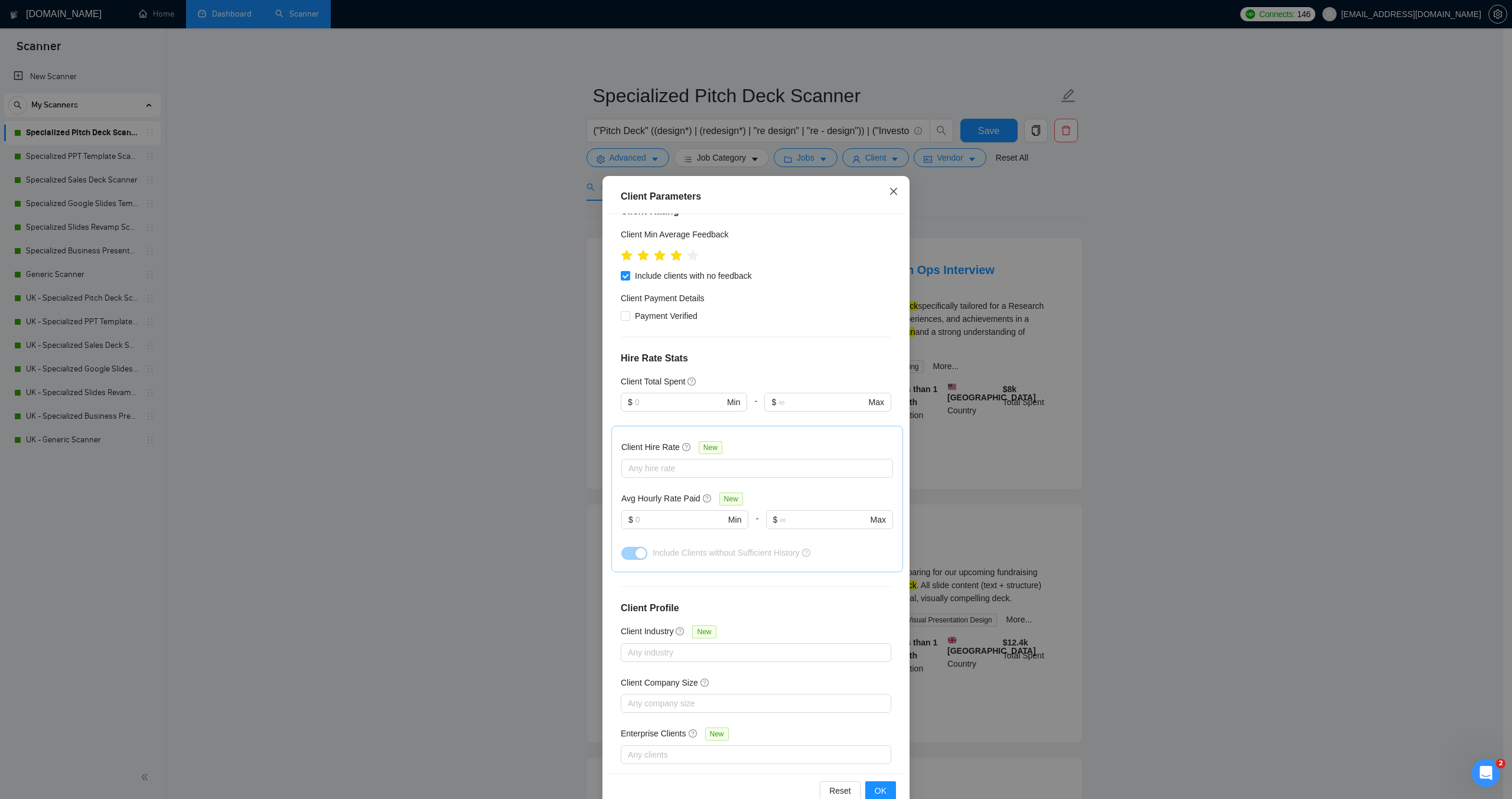
click at [888, 191] on icon "close" at bounding box center [893, 191] width 9 height 9
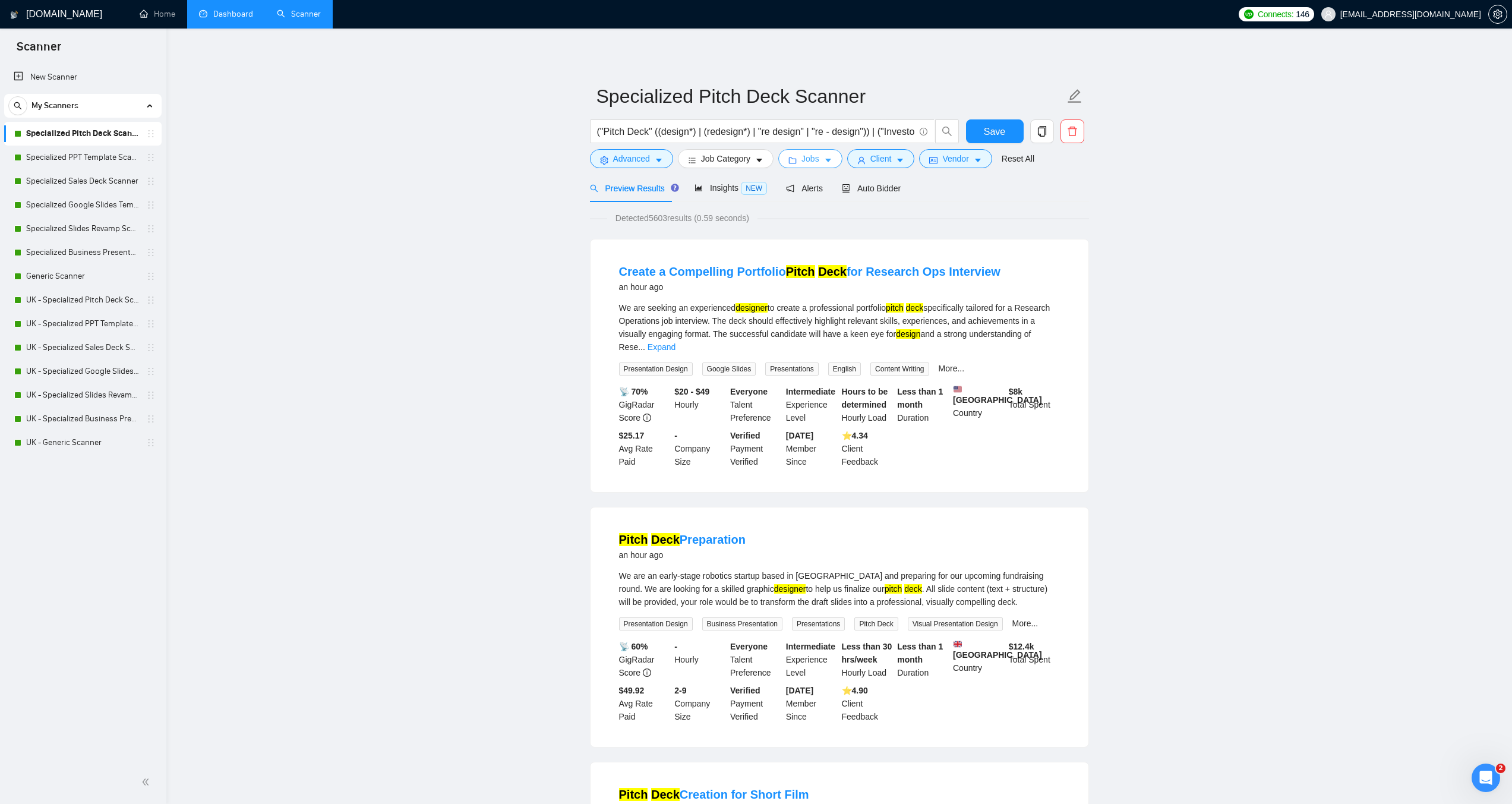
click at [816, 153] on span "Jobs" at bounding box center [811, 158] width 18 height 13
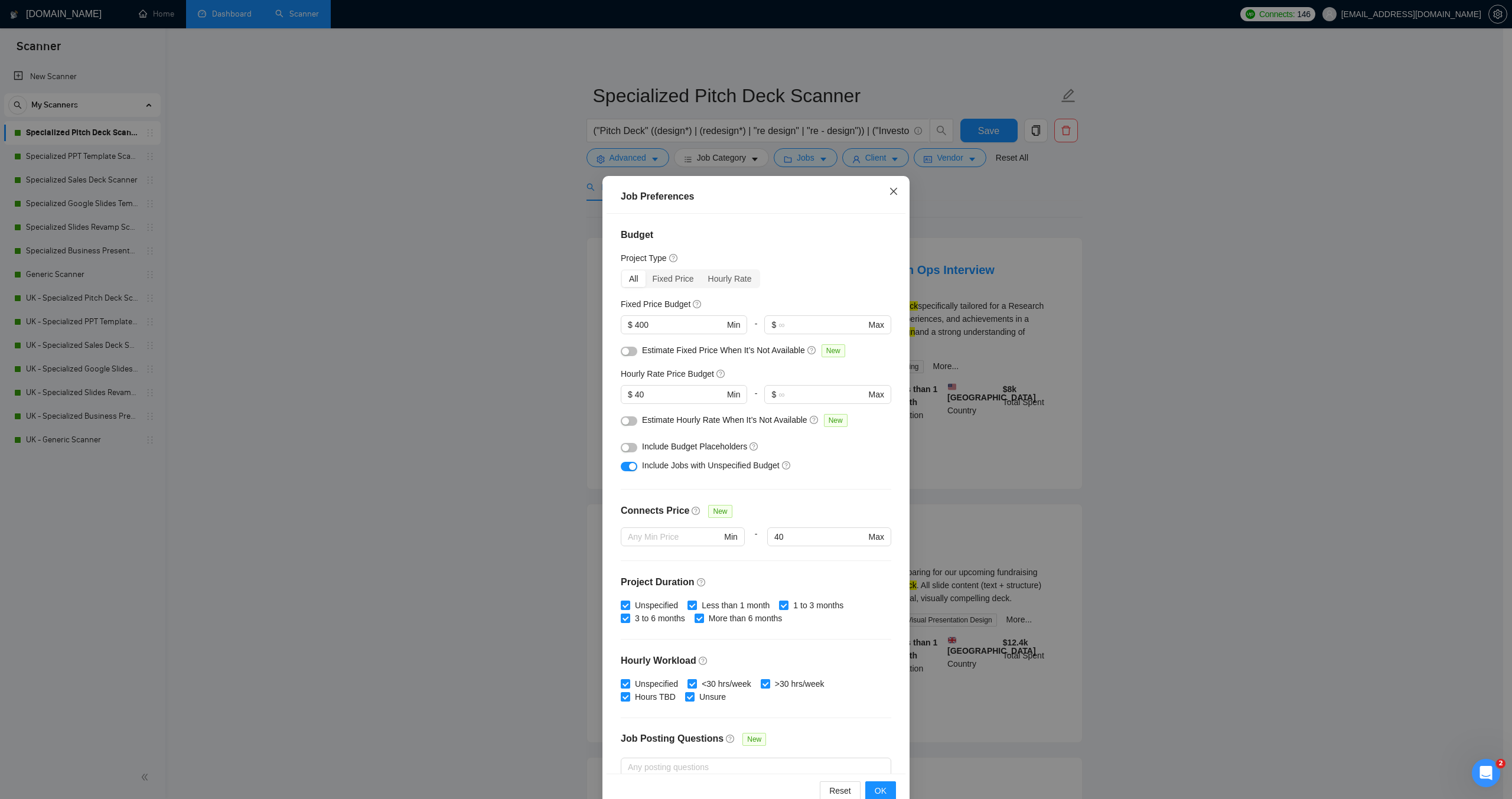
click at [890, 192] on icon "close" at bounding box center [893, 191] width 7 height 7
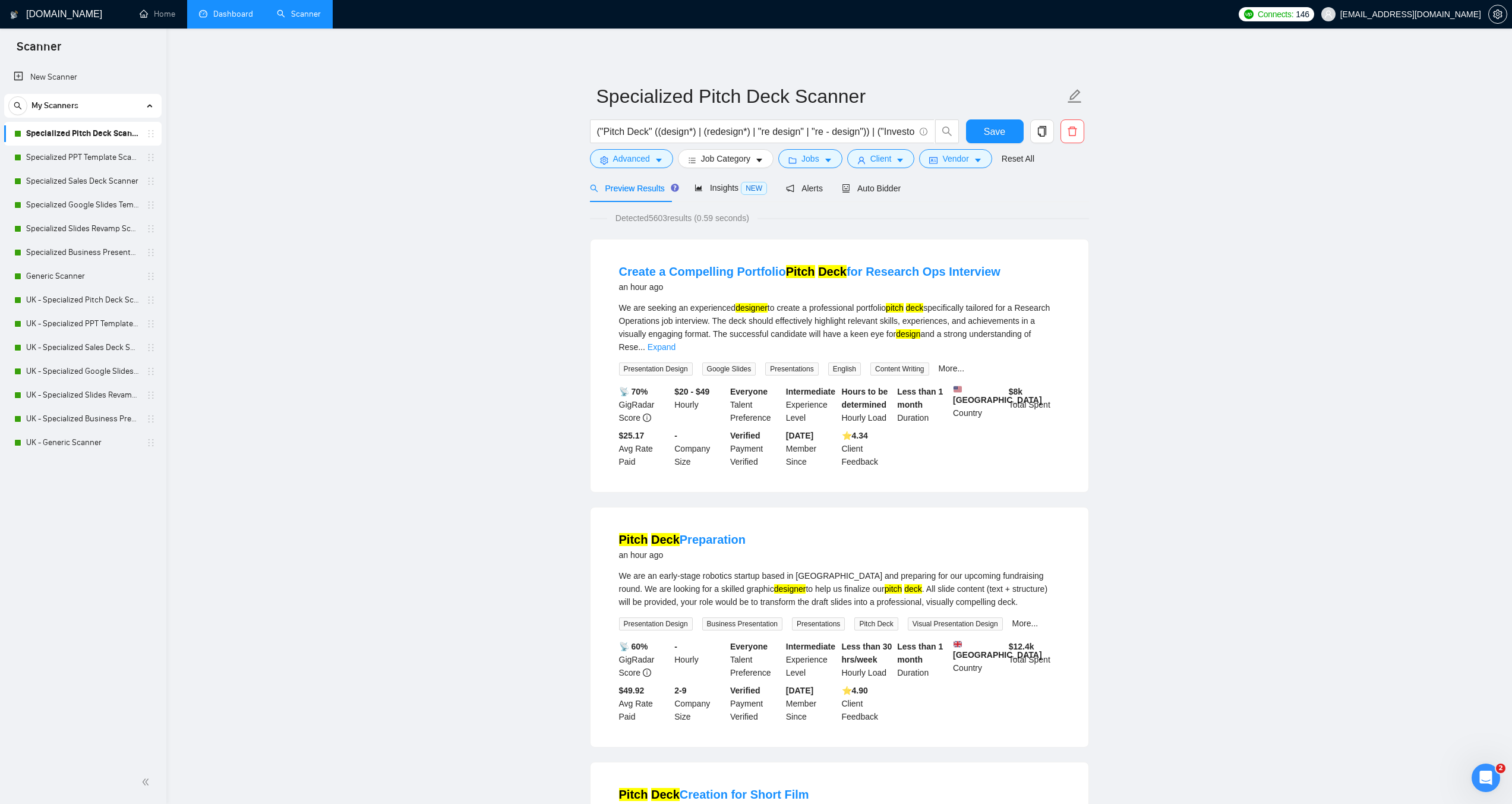
click at [215, 19] on link "Dashboard" at bounding box center [226, 14] width 54 height 10
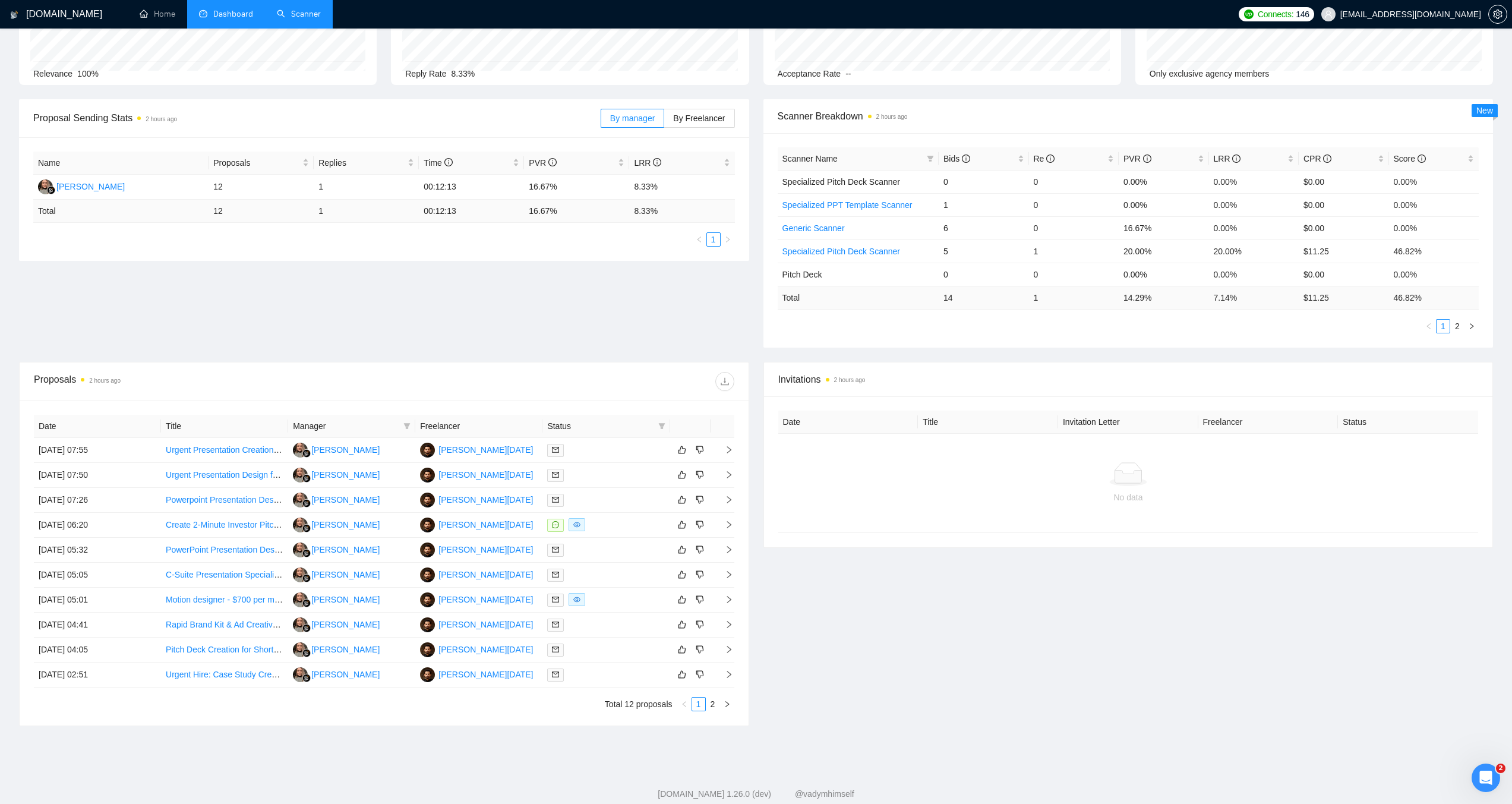
scroll to position [138, 0]
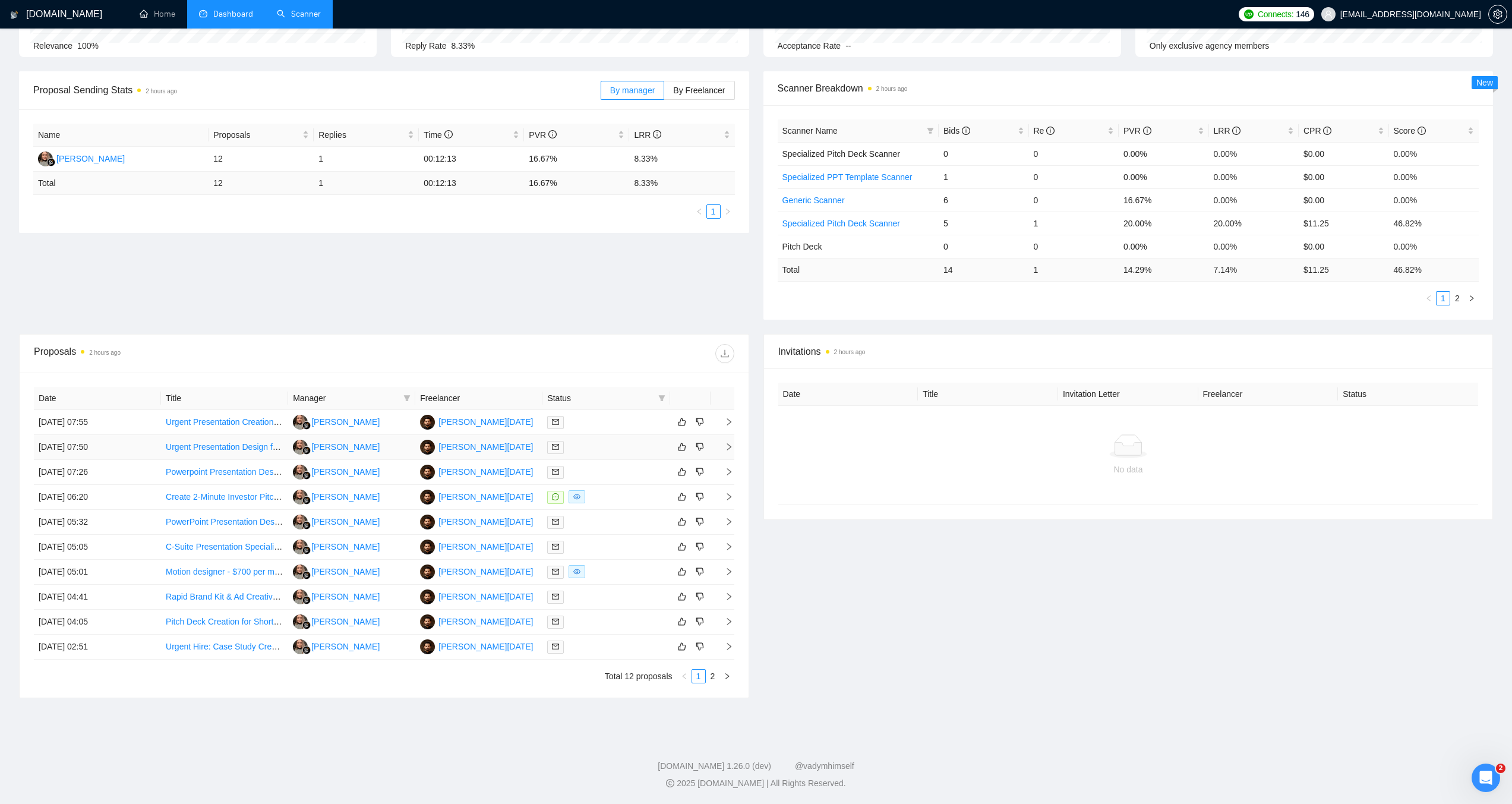
click at [730, 448] on icon "right" at bounding box center [728, 447] width 4 height 7
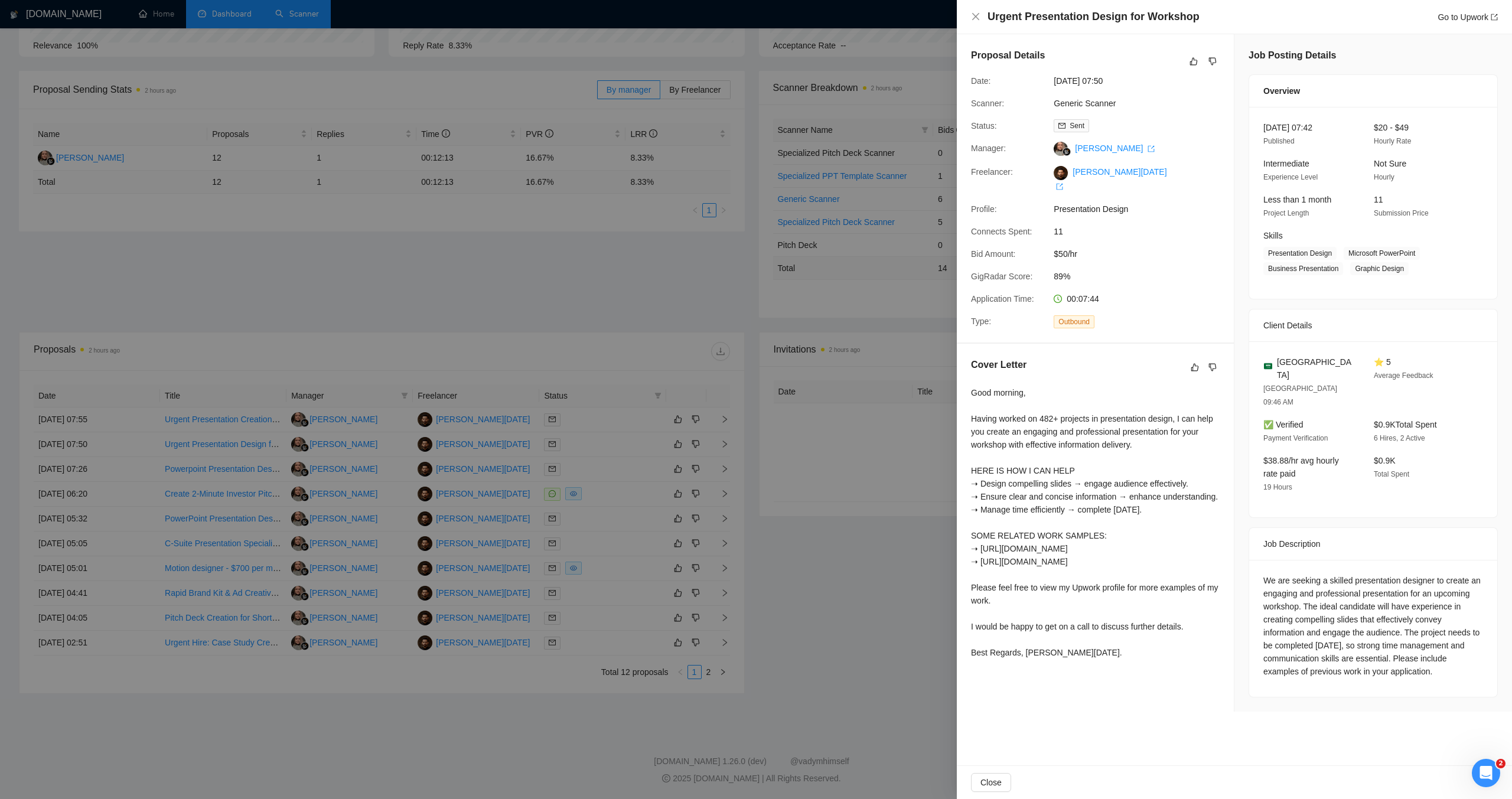
click at [860, 595] on div at bounding box center [756, 399] width 1512 height 799
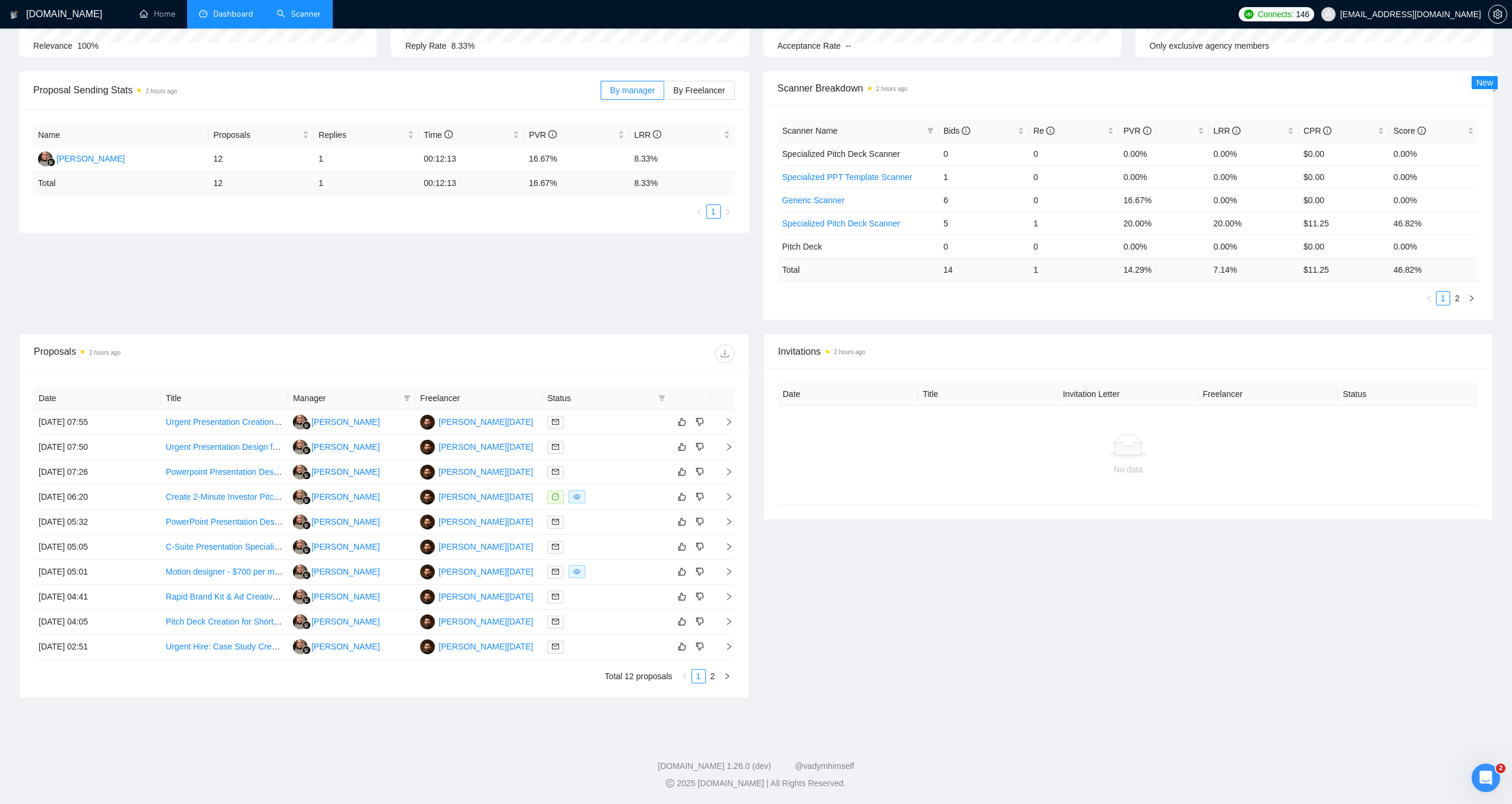
click at [284, 10] on link "Scanner" at bounding box center [299, 14] width 44 height 10
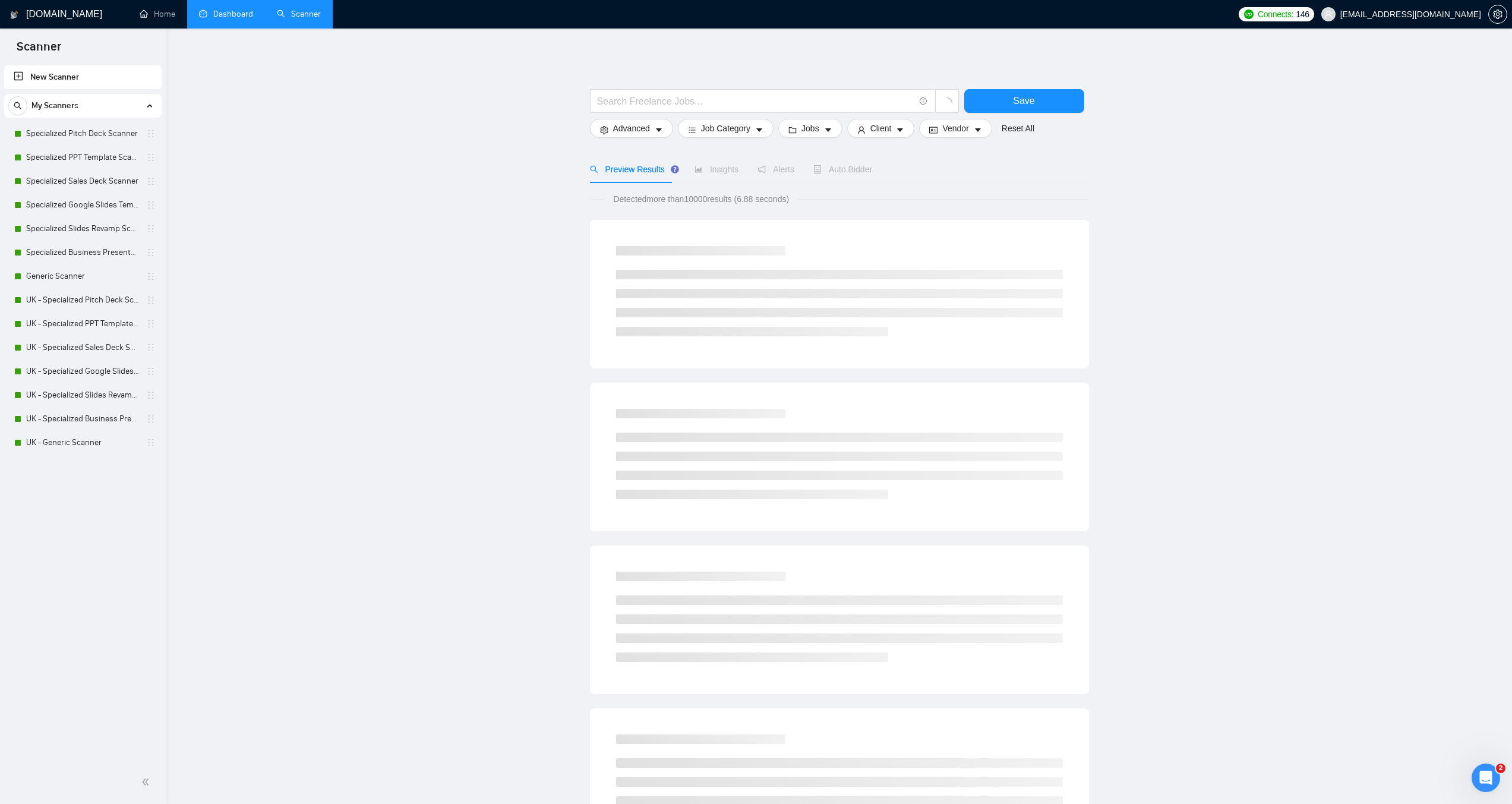
click at [64, 73] on link "New Scanner" at bounding box center [83, 77] width 139 height 24
click at [738, 100] on input "text" at bounding box center [756, 102] width 317 height 15
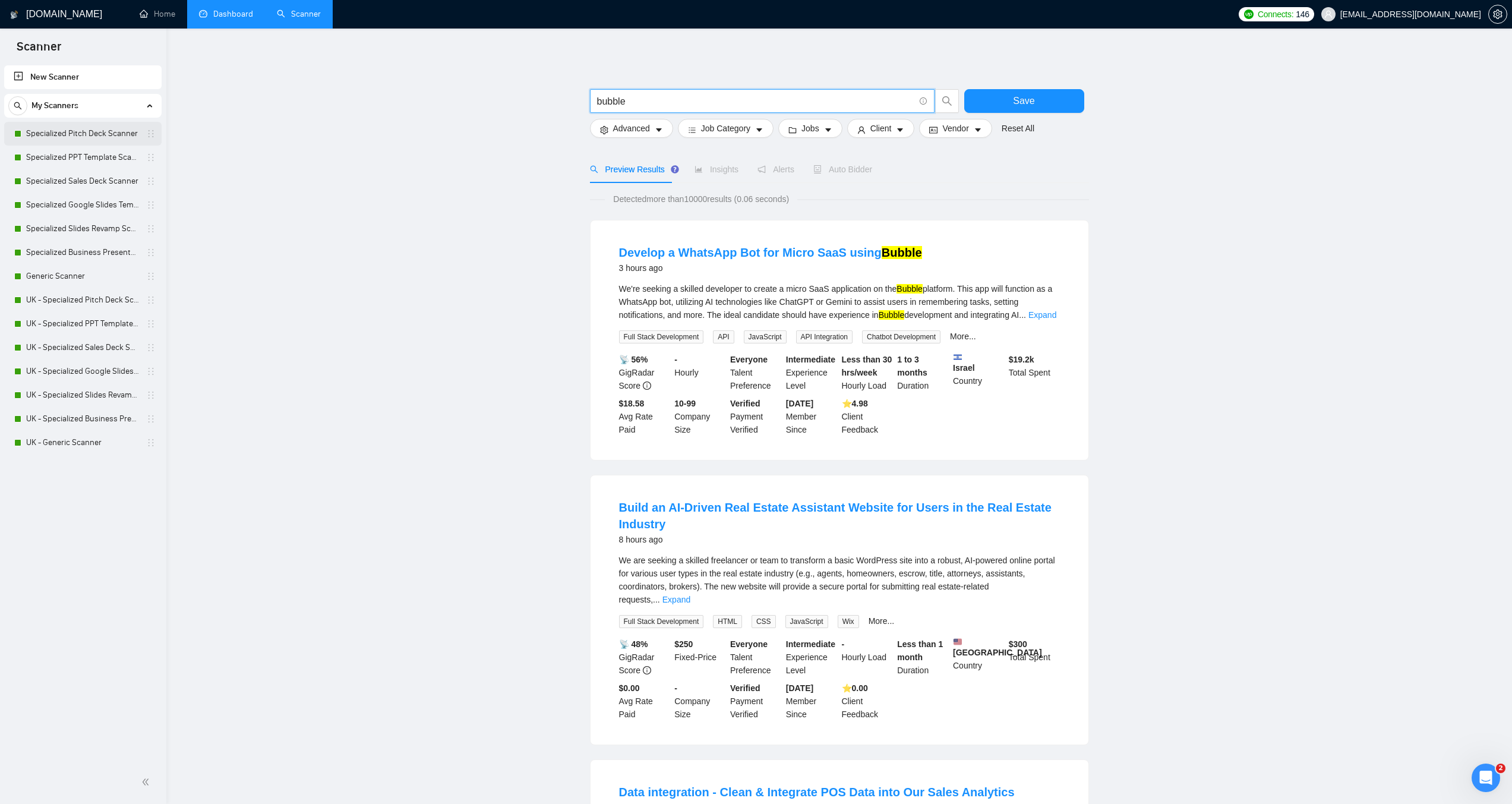
type input "bubble"
drag, startPoint x: 48, startPoint y: 134, endPoint x: 824, endPoint y: 76, distance: 778.2
click at [48, 134] on link "Specialized Pitch Deck Scanner" at bounding box center [83, 134] width 113 height 24
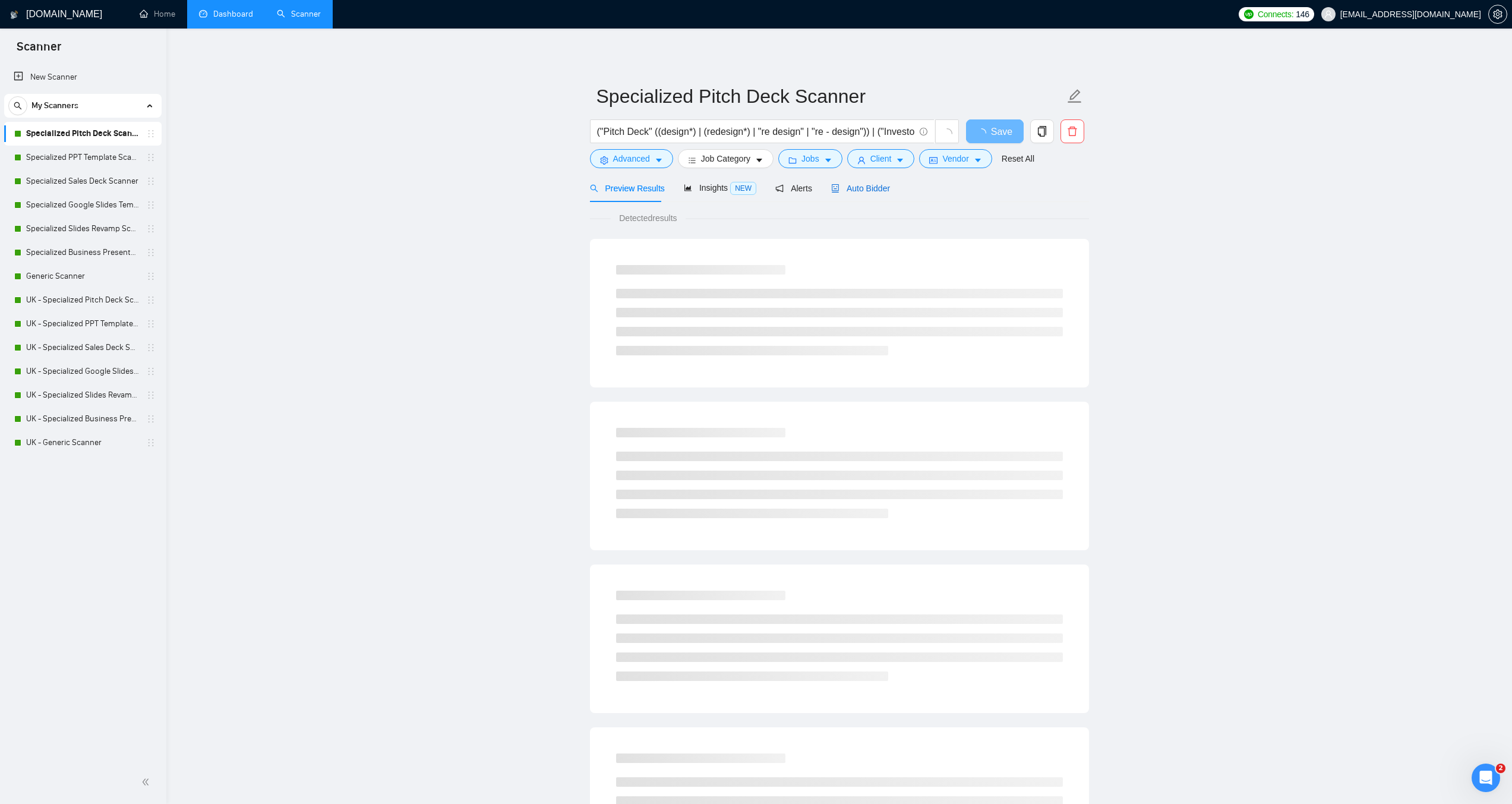
click at [865, 190] on span "Auto Bidder" at bounding box center [861, 188] width 59 height 9
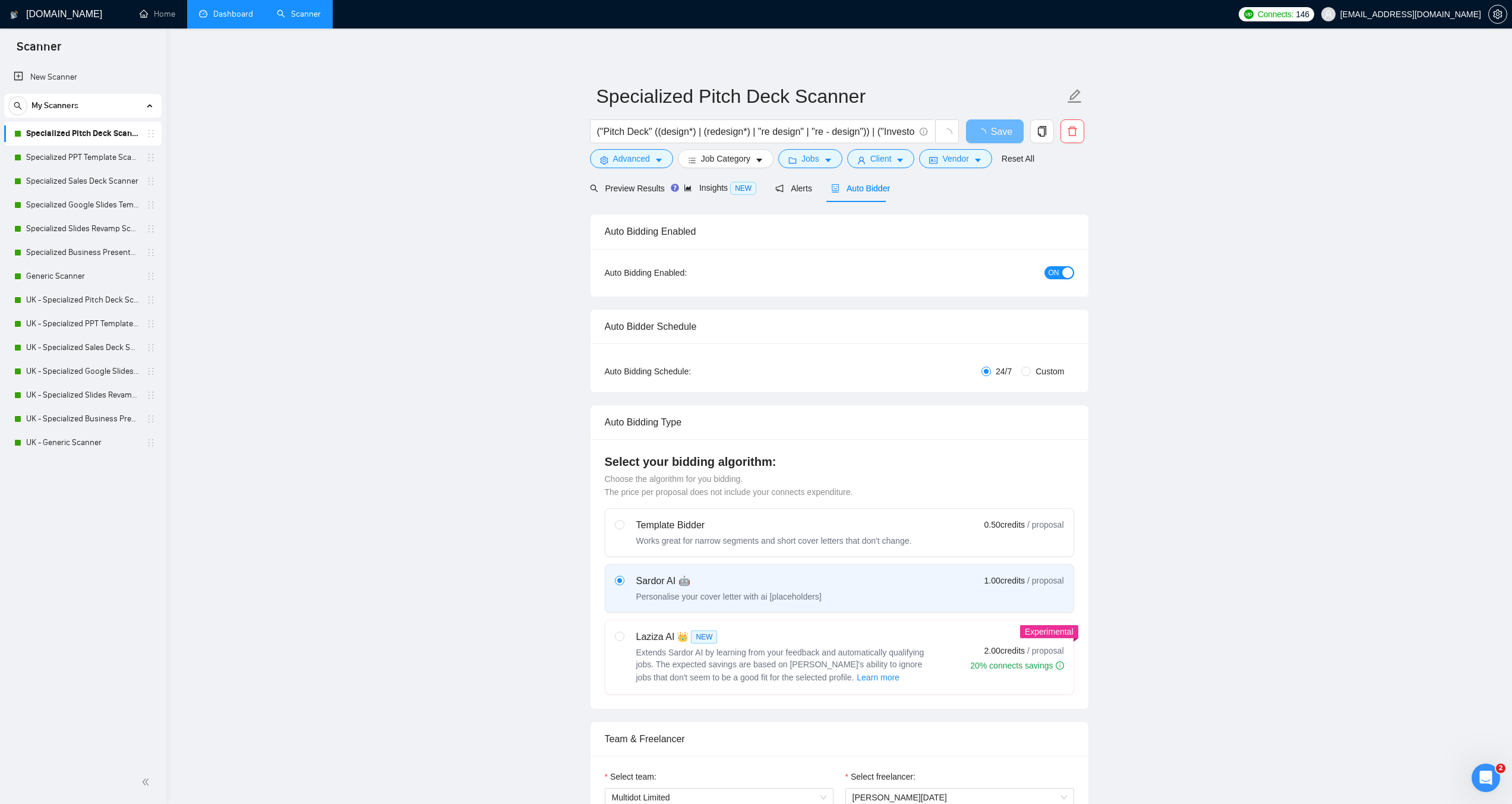
checkbox input "true"
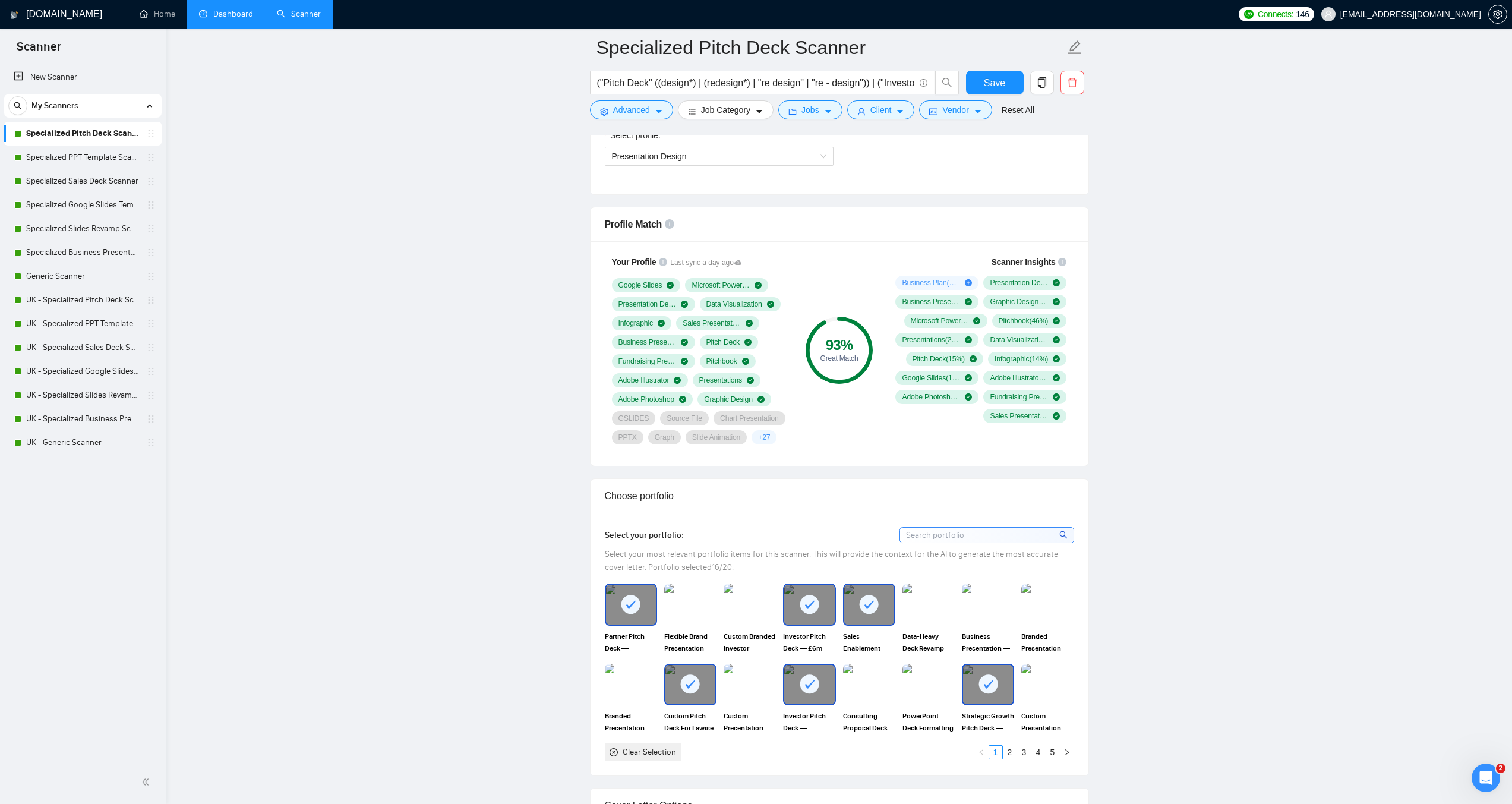
scroll to position [535, 0]
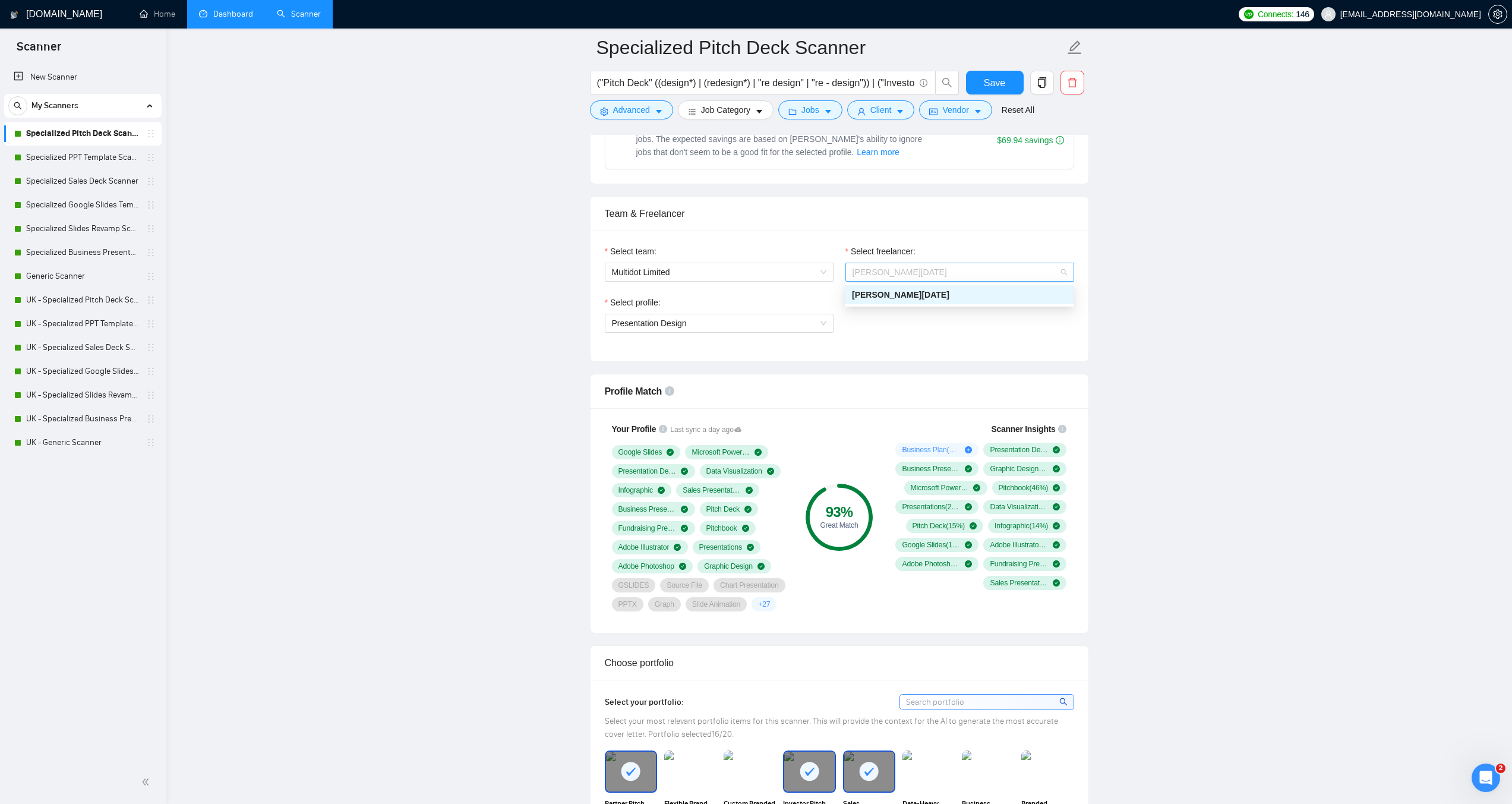
click at [895, 272] on span "[PERSON_NAME][DATE]" at bounding box center [960, 272] width 215 height 18
click at [757, 322] on span "Presentation Design" at bounding box center [720, 323] width 215 height 18
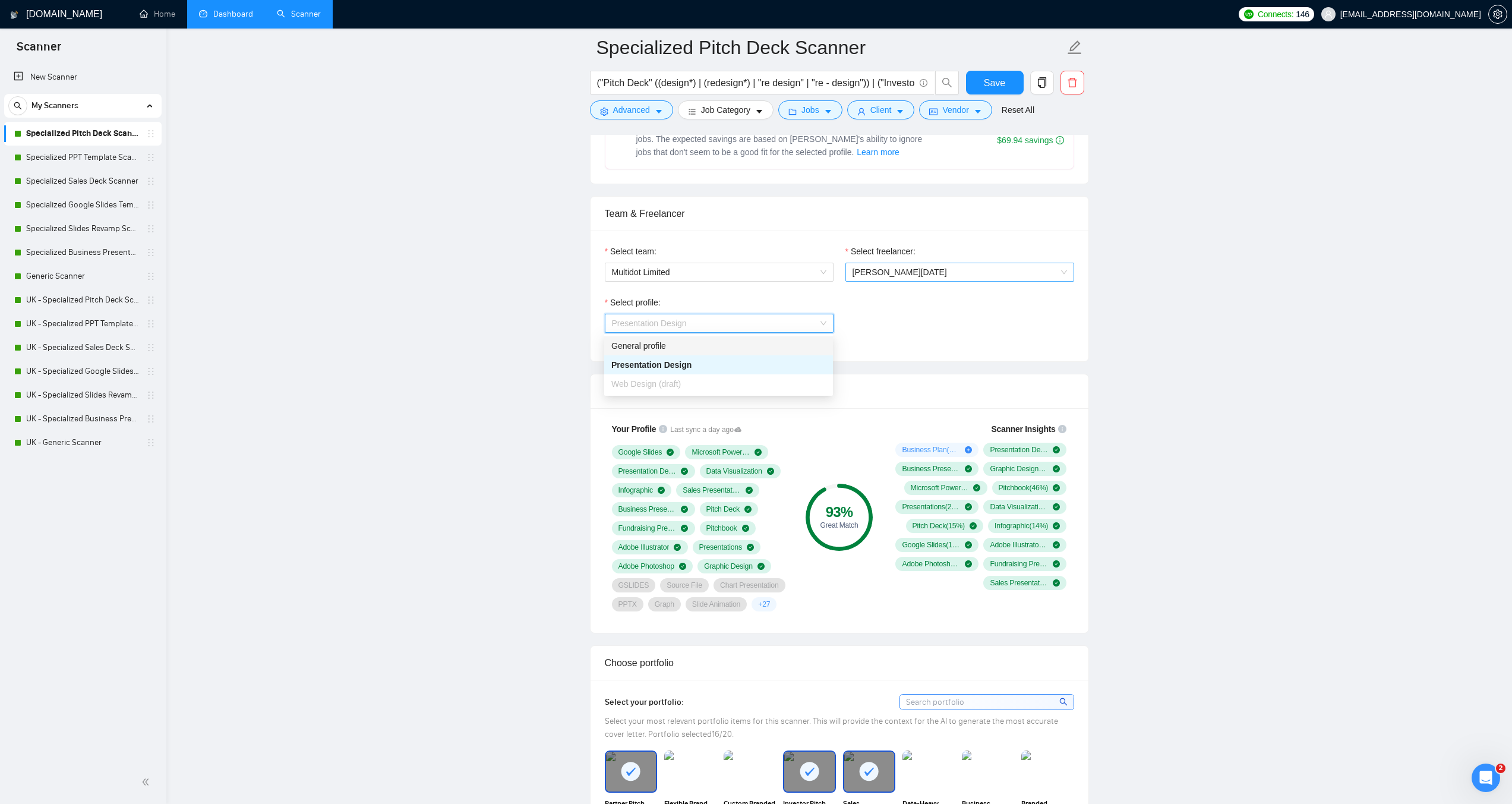
click at [918, 278] on span "[PERSON_NAME][DATE]" at bounding box center [960, 272] width 215 height 18
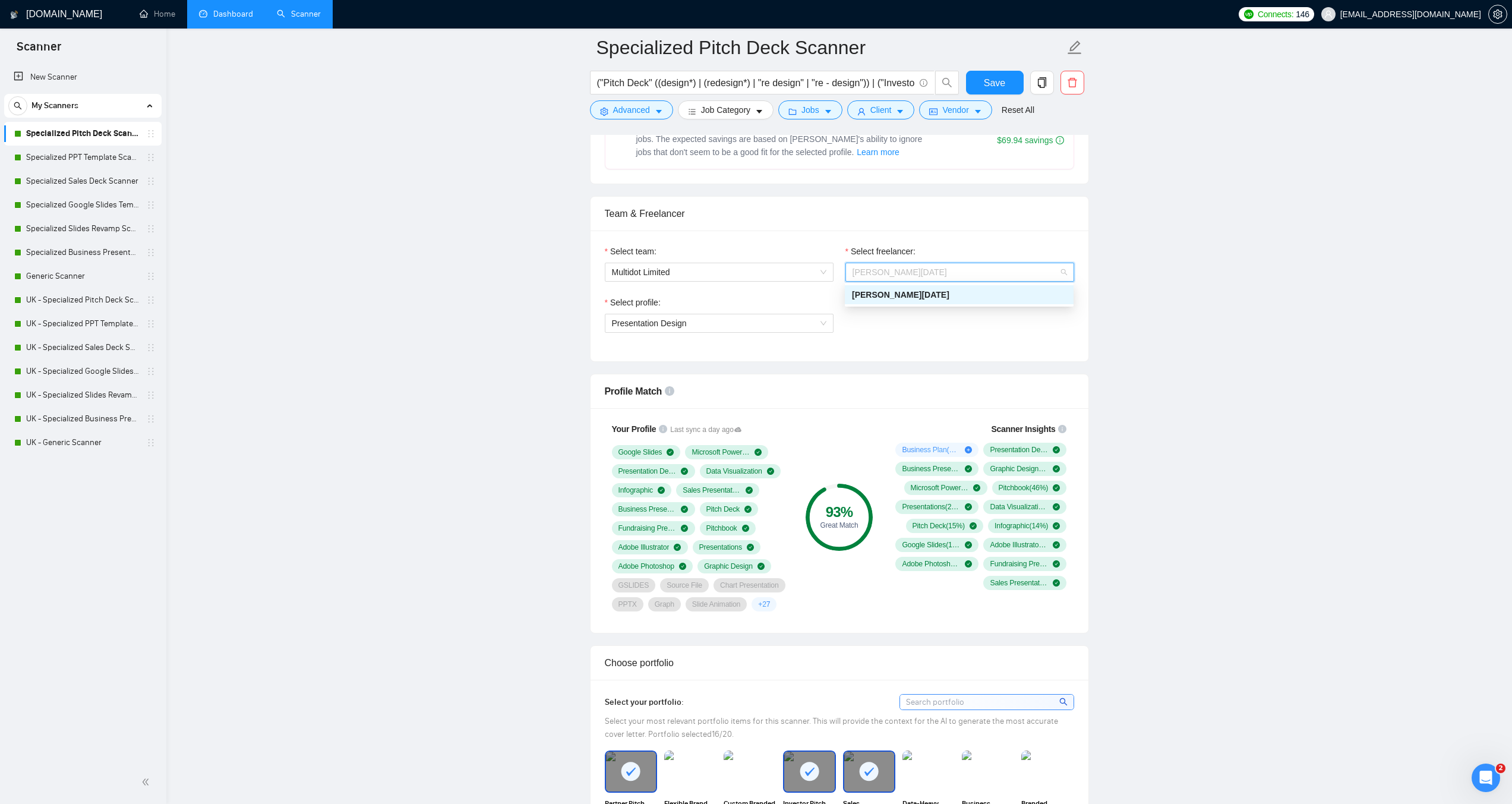
click at [910, 331] on div "Select profile: Presentation Design" at bounding box center [839, 321] width 481 height 51
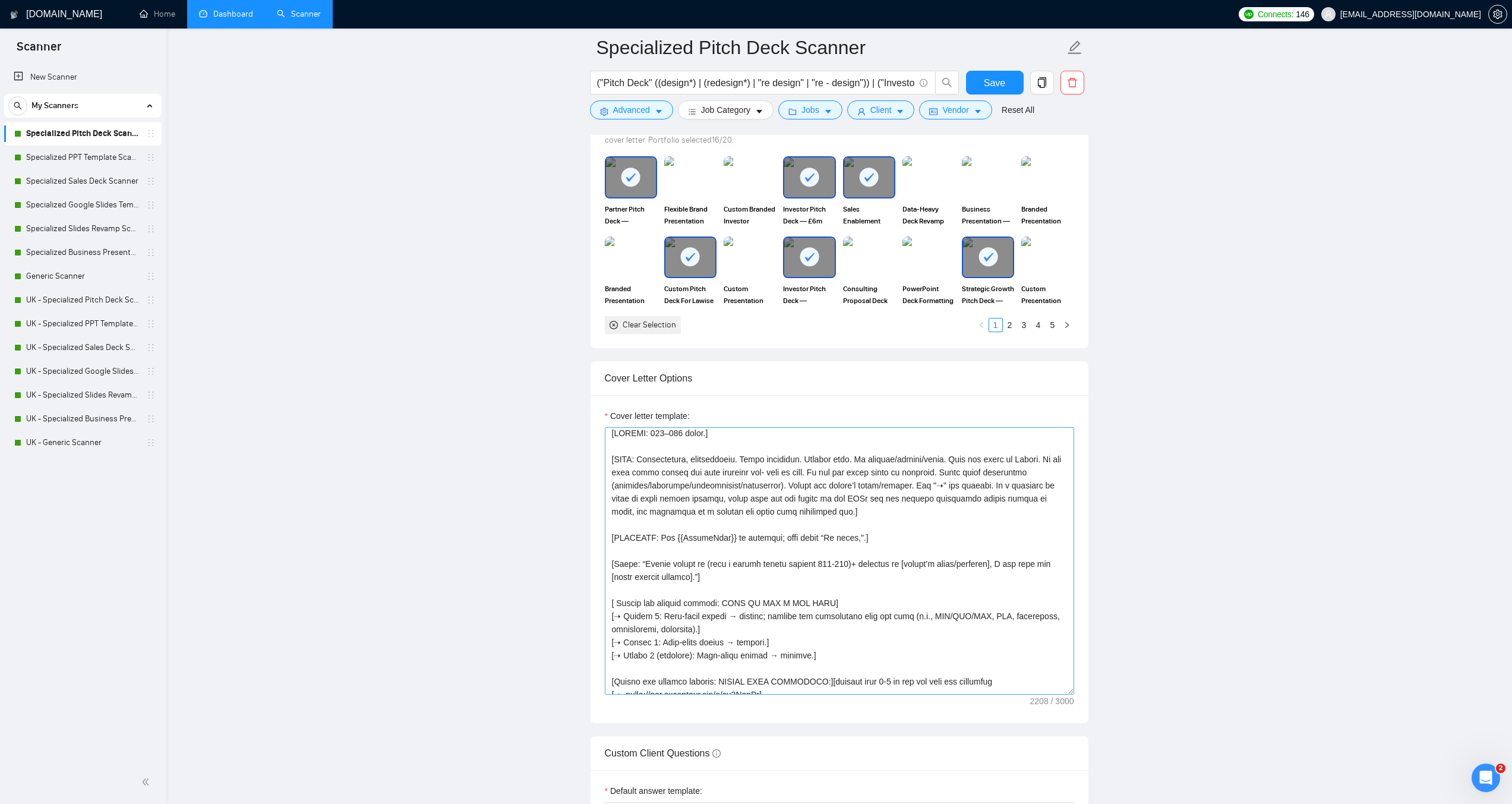
scroll to position [0, 0]
drag, startPoint x: 631, startPoint y: 466, endPoint x: 812, endPoint y: 467, distance: 181.0
click at [812, 467] on textarea "Cover letter template:" at bounding box center [839, 561] width 469 height 267
drag, startPoint x: 772, startPoint y: 506, endPoint x: 797, endPoint y: 507, distance: 25.0
click at [775, 506] on textarea "Cover letter template:" at bounding box center [839, 561] width 469 height 267
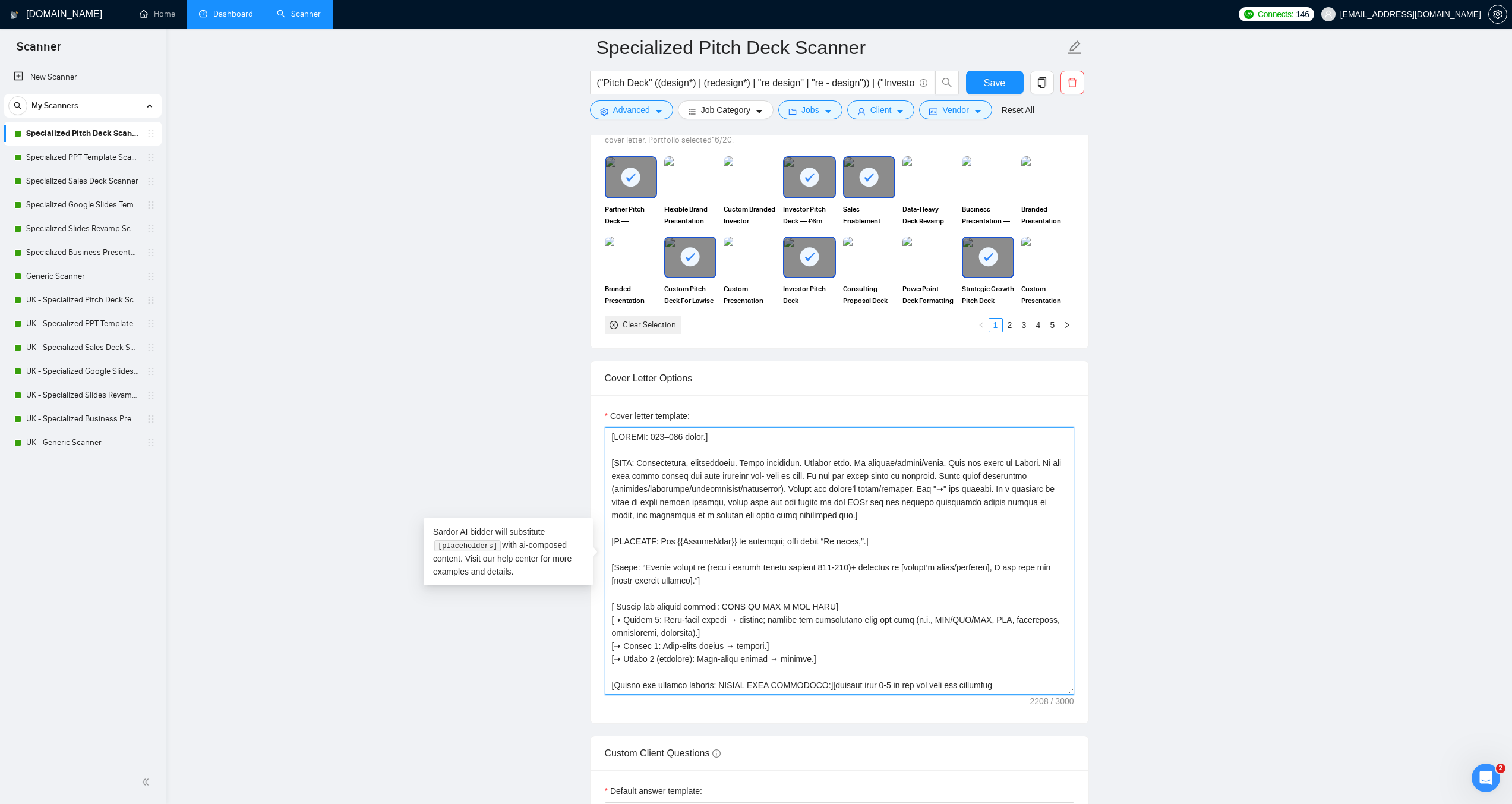
drag, startPoint x: 675, startPoint y: 537, endPoint x: 720, endPoint y: 535, distance: 45.0
click at [720, 535] on textarea "Cover letter template:" at bounding box center [839, 561] width 469 height 267
click at [725, 558] on textarea "Cover letter template:" at bounding box center [839, 561] width 469 height 267
drag, startPoint x: 817, startPoint y: 545, endPoint x: 834, endPoint y: 545, distance: 17.0
click at [834, 545] on textarea "Cover letter template:" at bounding box center [839, 561] width 469 height 267
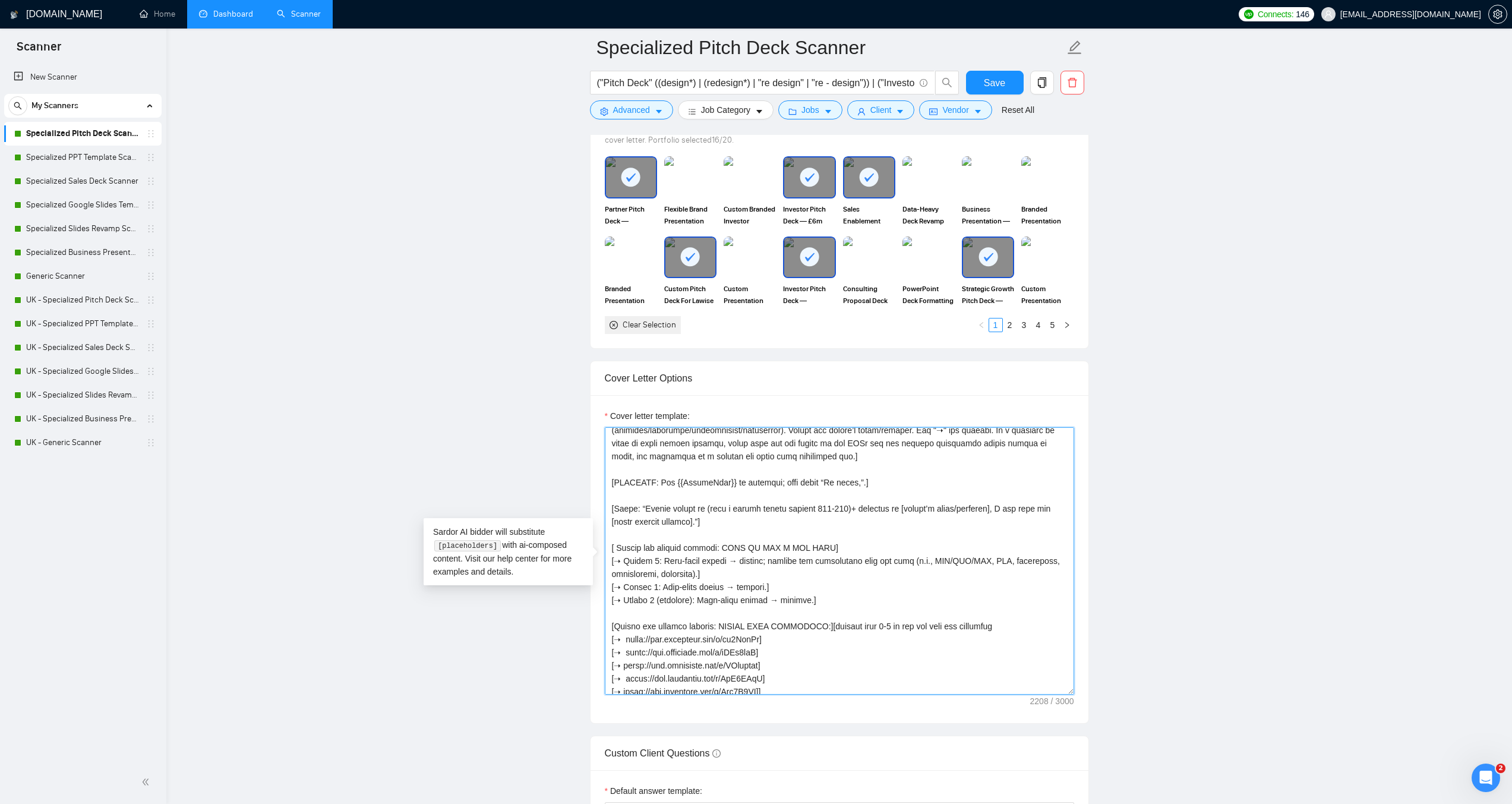
scroll to position [60, 0]
drag, startPoint x: 671, startPoint y: 507, endPoint x: 798, endPoint y: 505, distance: 127.0
click at [798, 505] on textarea "Cover letter template:" at bounding box center [839, 561] width 469 height 267
click at [805, 508] on textarea "Cover letter template:" at bounding box center [839, 561] width 469 height 267
drag, startPoint x: 838, startPoint y: 506, endPoint x: 859, endPoint y: 506, distance: 21.0
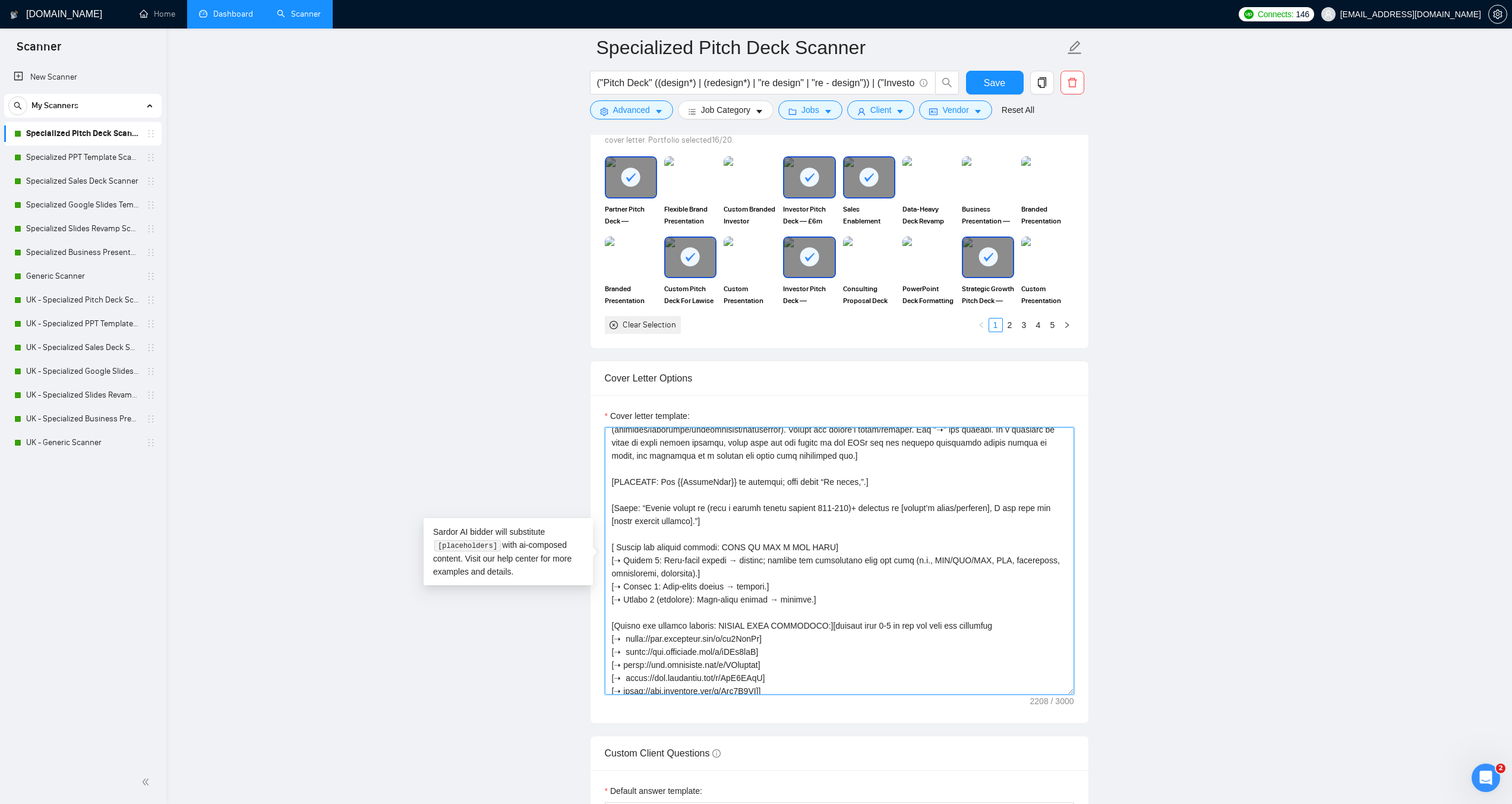
click at [859, 506] on textarea "Cover letter template:" at bounding box center [839, 561] width 469 height 267
click at [877, 508] on textarea "Cover letter template:" at bounding box center [839, 561] width 469 height 267
drag, startPoint x: 915, startPoint y: 508, endPoint x: 996, endPoint y: 508, distance: 81.0
click at [996, 508] on textarea "Cover letter template:" at bounding box center [839, 561] width 469 height 267
drag, startPoint x: 615, startPoint y: 520, endPoint x: 693, endPoint y: 522, distance: 78.0
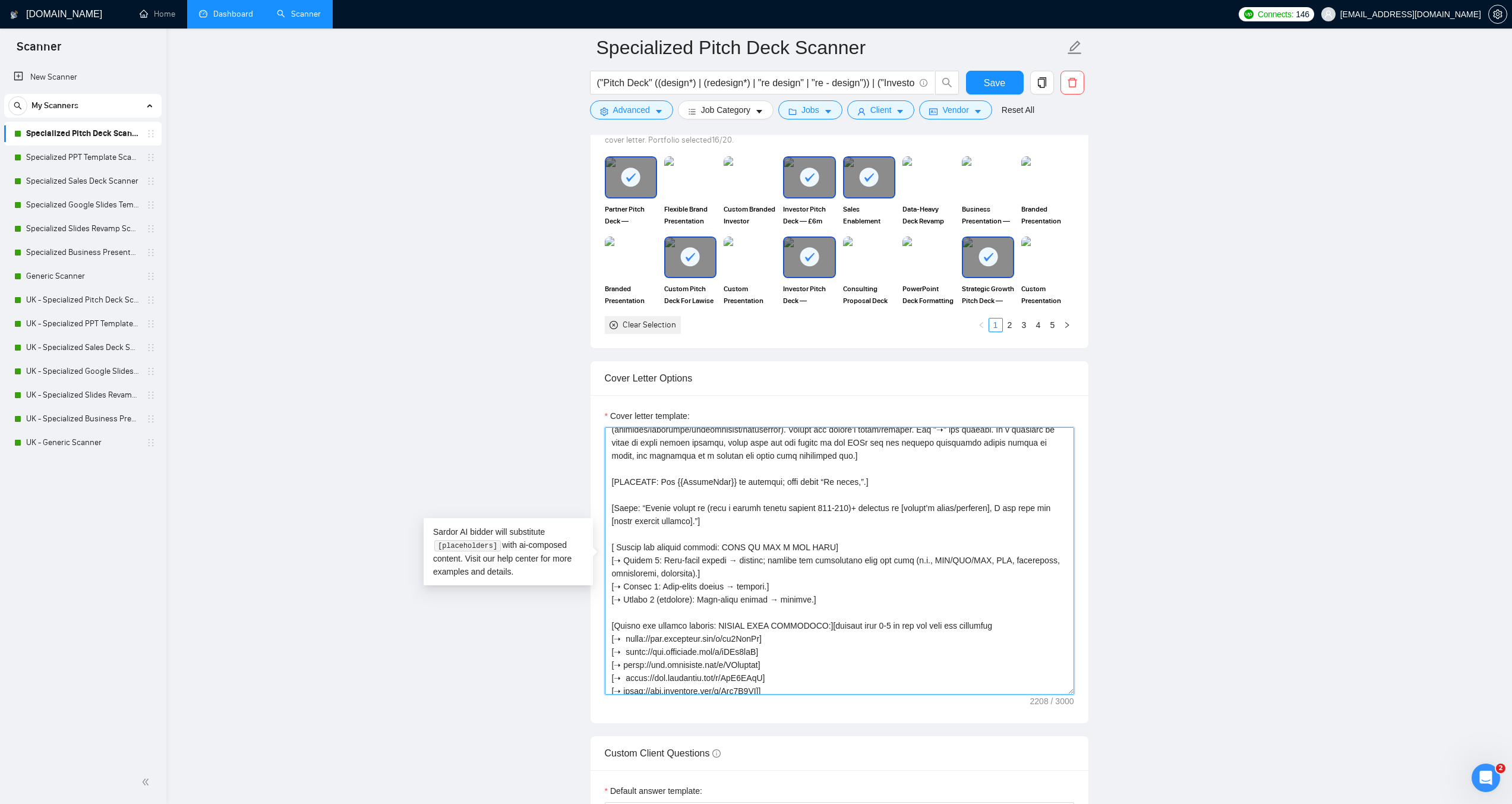
click at [693, 522] on textarea "Cover letter template:" at bounding box center [839, 561] width 469 height 267
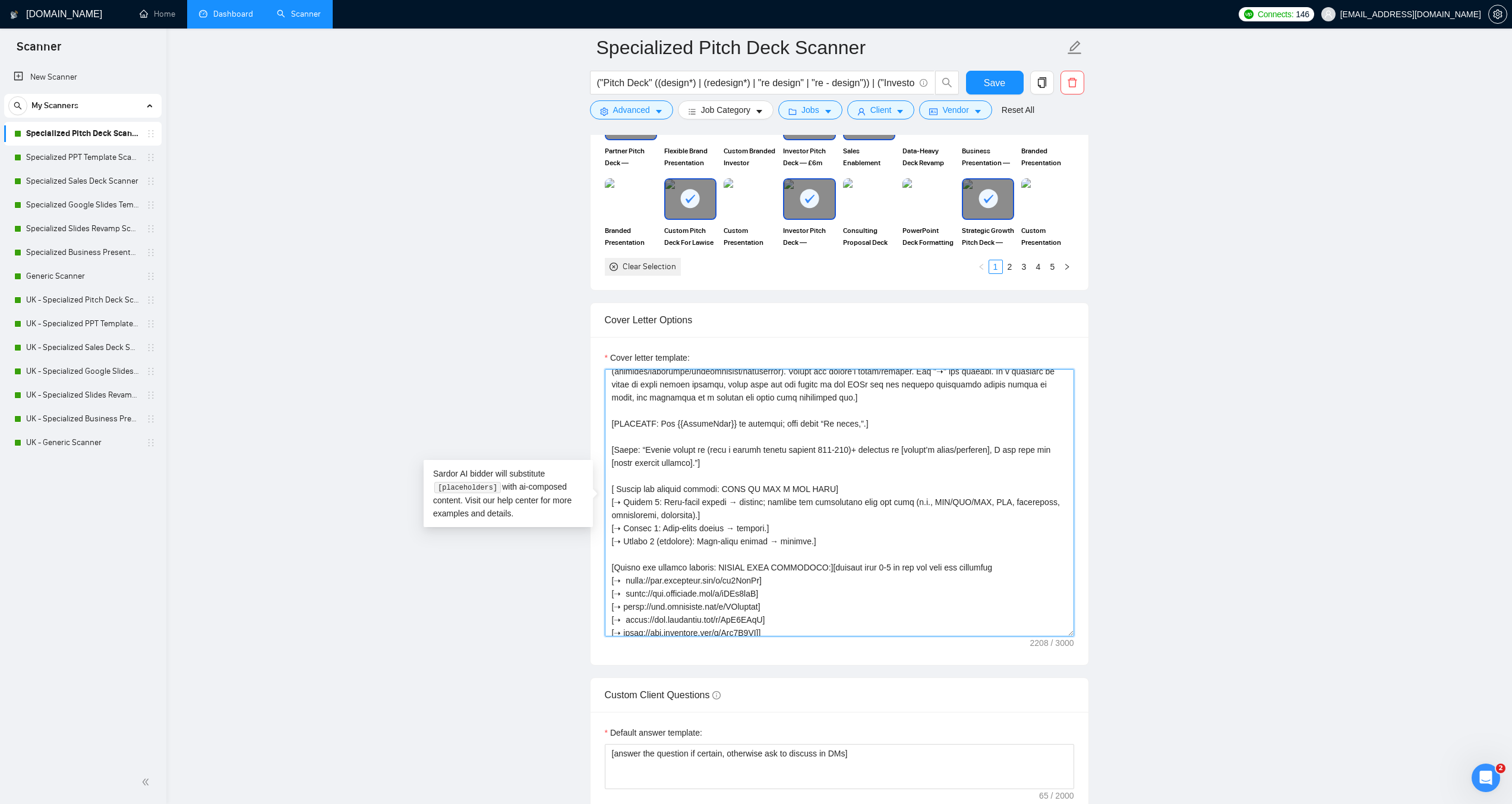
scroll to position [1189, 0]
drag, startPoint x: 649, startPoint y: 488, endPoint x: 741, endPoint y: 519, distance: 97.1
click at [755, 498] on textarea "Cover letter template:" at bounding box center [839, 501] width 469 height 267
click at [764, 512] on textarea "Cover letter template:" at bounding box center [839, 501] width 469 height 267
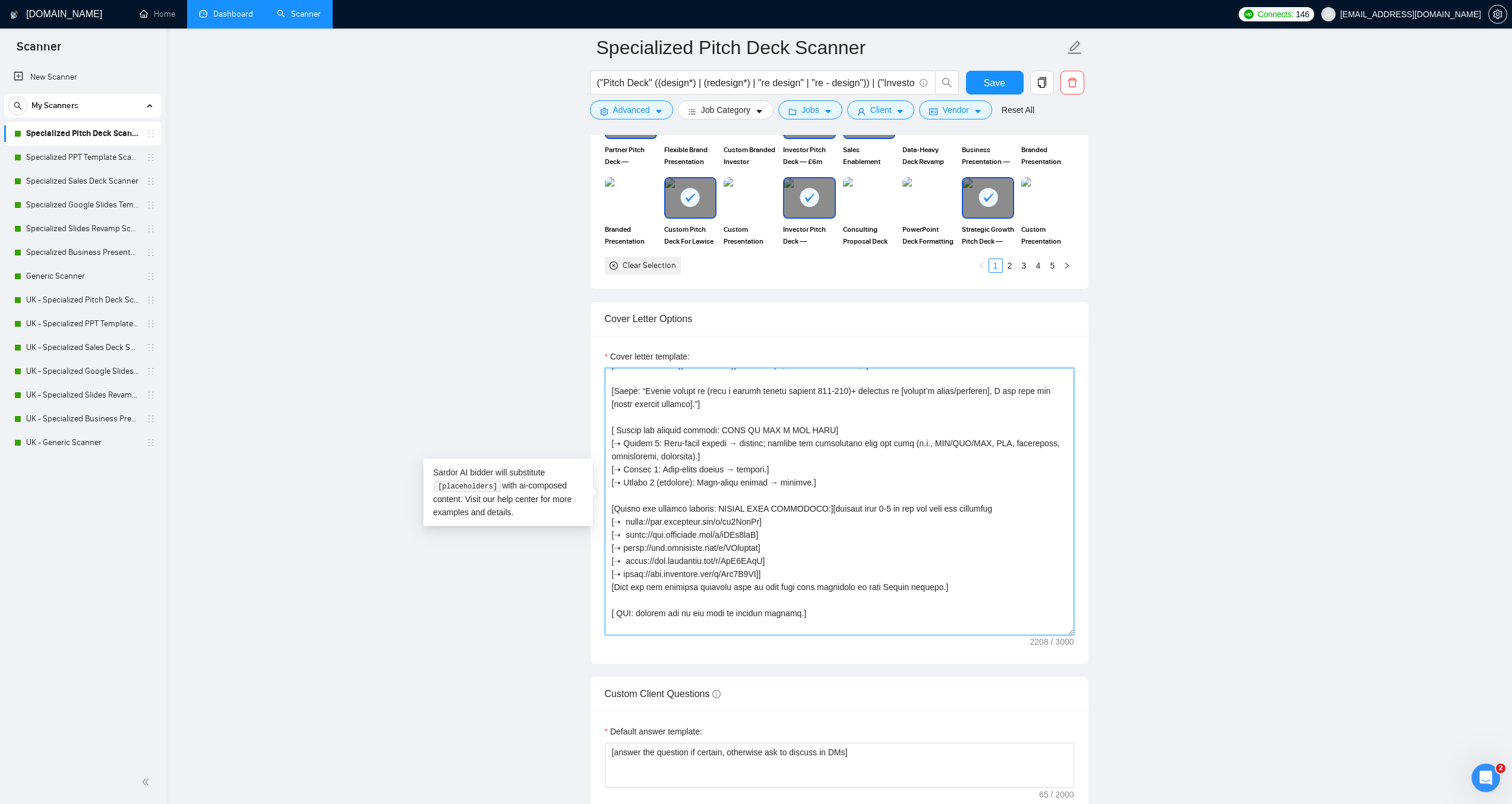
scroll to position [119, 0]
drag, startPoint x: 671, startPoint y: 505, endPoint x: 826, endPoint y: 514, distance: 155.3
click at [826, 514] on textarea "Cover letter template:" at bounding box center [839, 501] width 469 height 267
click at [885, 509] on textarea "Cover letter template:" at bounding box center [839, 501] width 469 height 267
drag, startPoint x: 671, startPoint y: 521, endPoint x: 703, endPoint y: 520, distance: 32.0
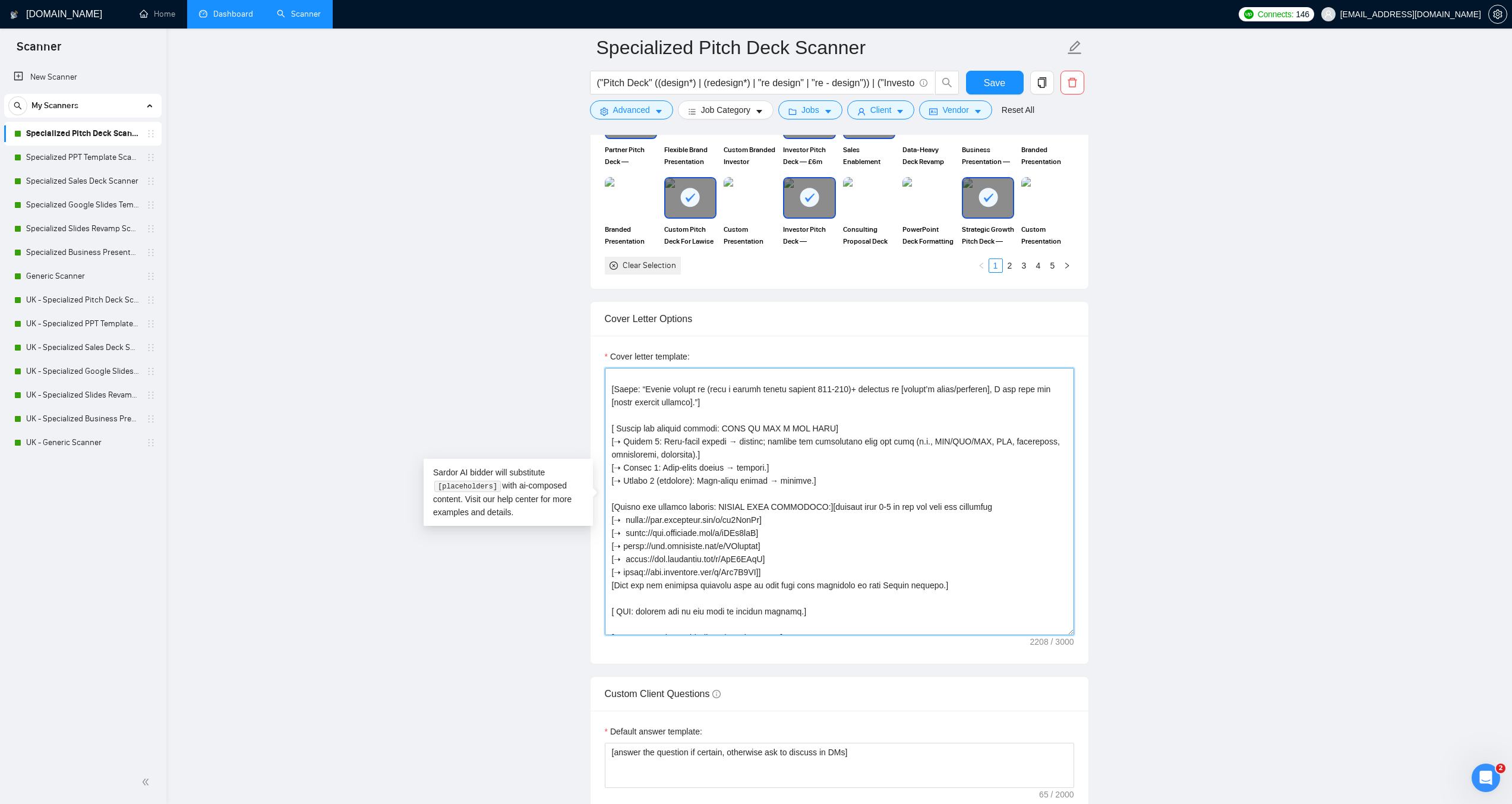
click at [703, 520] on textarea "Cover letter template:" at bounding box center [839, 501] width 469 height 267
drag, startPoint x: 686, startPoint y: 531, endPoint x: 715, endPoint y: 533, distance: 29.1
click at [715, 533] on textarea "Cover letter template:" at bounding box center [839, 501] width 469 height 267
click at [732, 549] on textarea "Cover letter template:" at bounding box center [839, 501] width 469 height 267
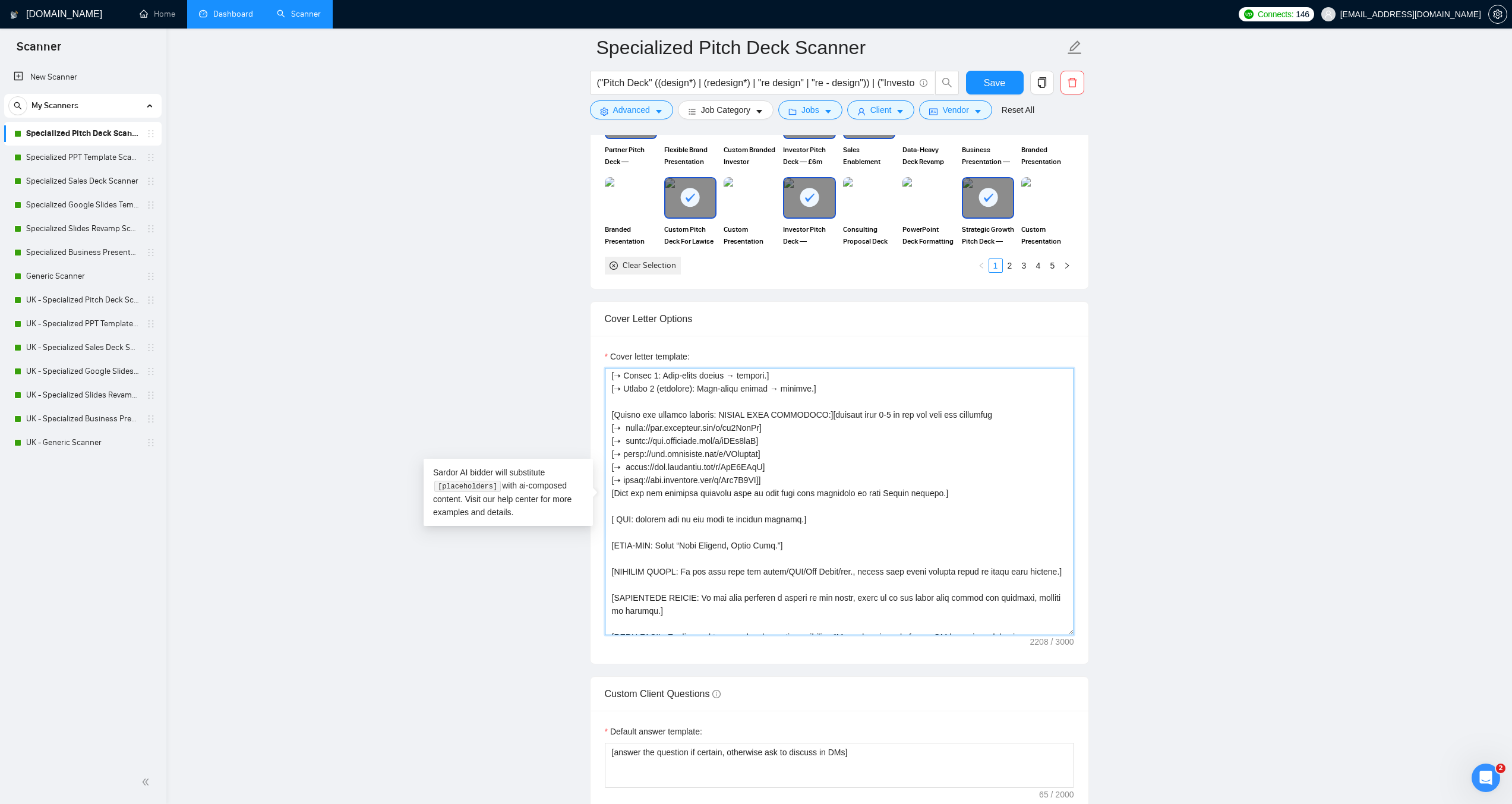
scroll to position [238, 0]
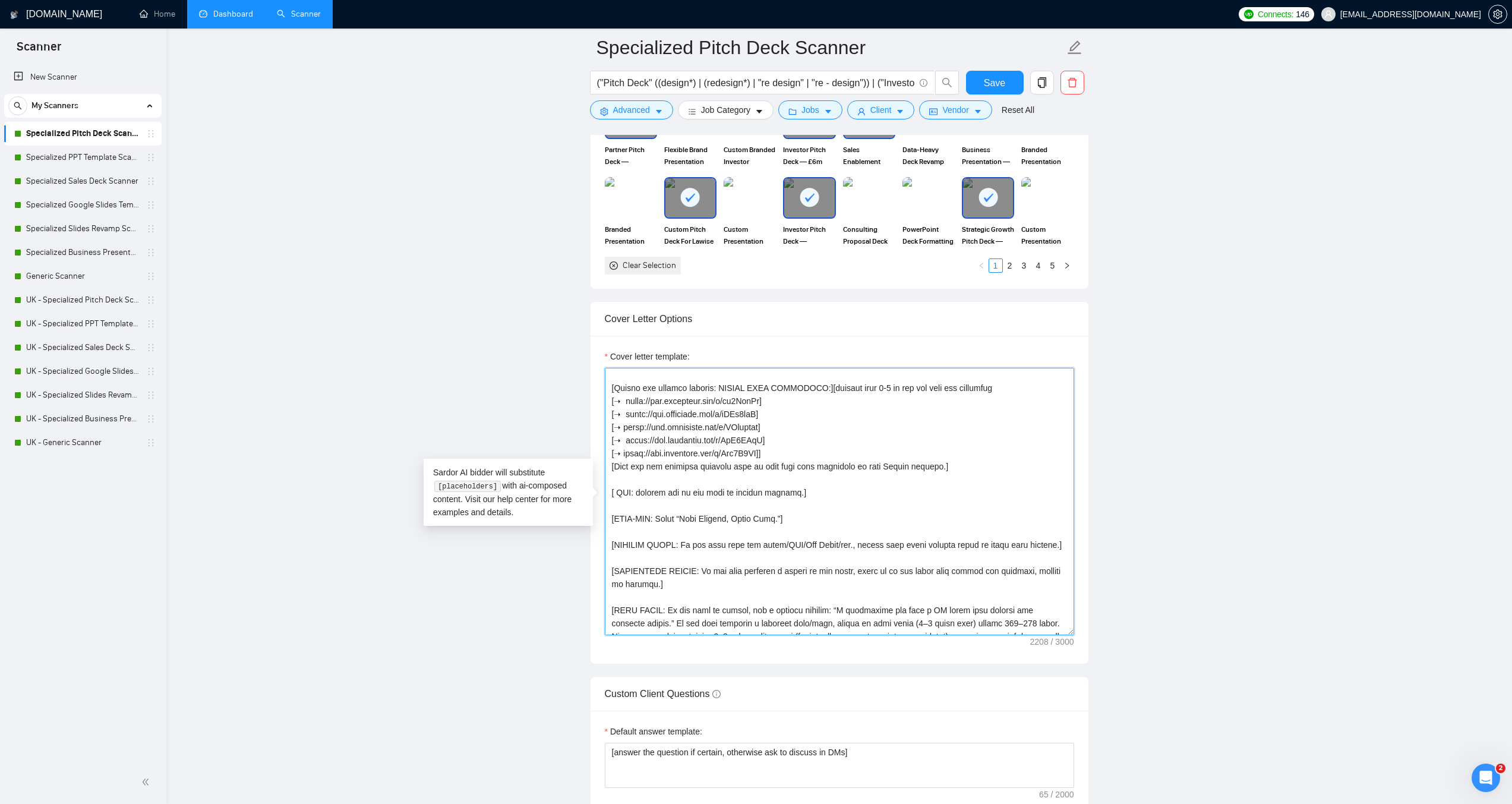
drag, startPoint x: 659, startPoint y: 467, endPoint x: 936, endPoint y: 472, distance: 277.0
click at [936, 472] on textarea "Cover letter template:" at bounding box center [839, 501] width 469 height 267
click at [839, 471] on textarea "Cover letter template:" at bounding box center [839, 501] width 469 height 267
drag, startPoint x: 725, startPoint y: 491, endPoint x: 782, endPoint y: 493, distance: 57.0
click at [782, 493] on textarea "Cover letter template:" at bounding box center [839, 501] width 469 height 267
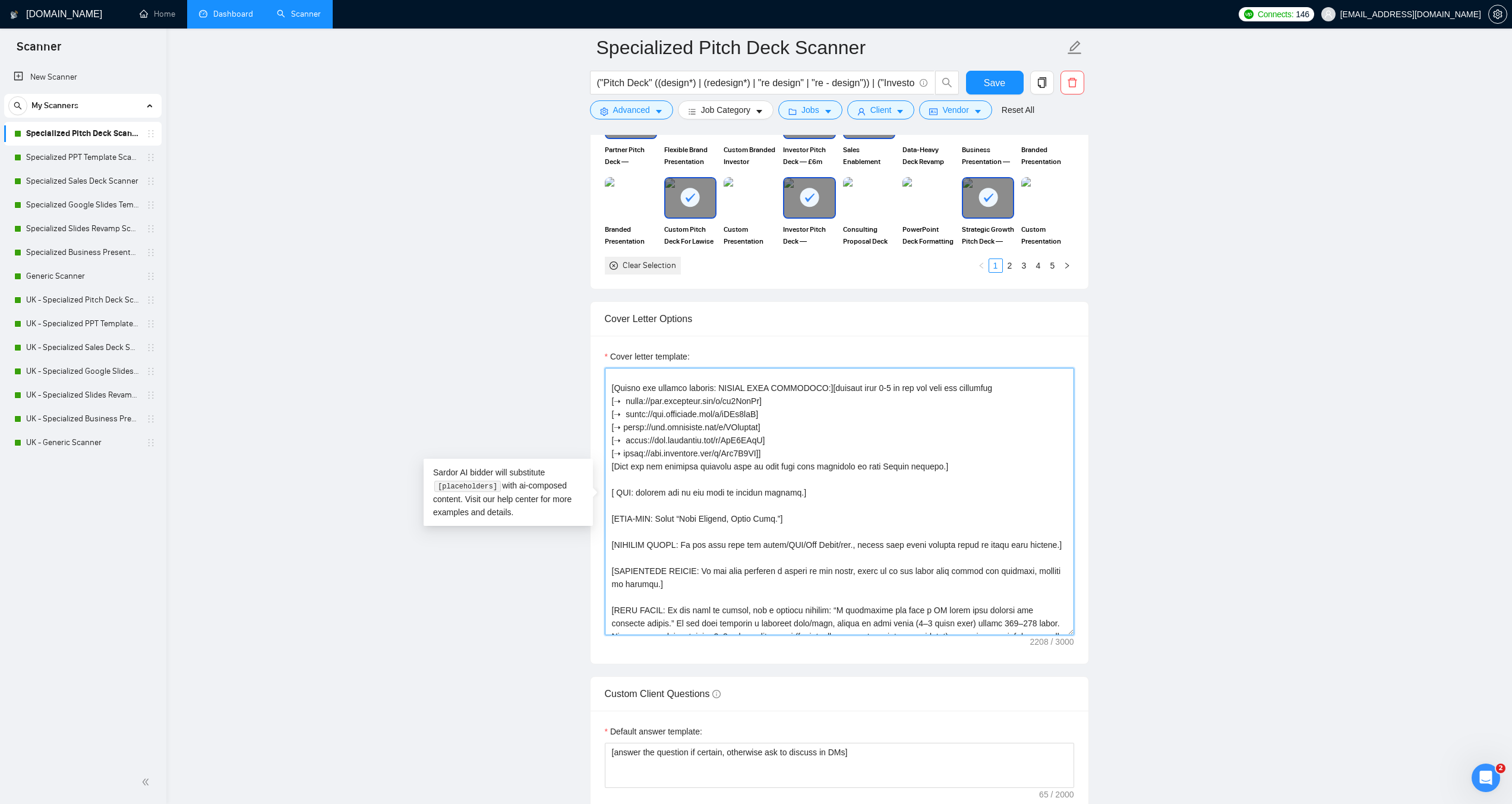
click at [811, 512] on textarea "Cover letter template:" at bounding box center [839, 501] width 469 height 267
drag, startPoint x: 701, startPoint y: 519, endPoint x: 759, endPoint y: 522, distance: 58.1
click at [759, 522] on textarea "Cover letter template:" at bounding box center [839, 501] width 469 height 267
click at [869, 530] on textarea "Cover letter template:" at bounding box center [839, 501] width 469 height 267
drag, startPoint x: 671, startPoint y: 552, endPoint x: 781, endPoint y: 596, distance: 118.5
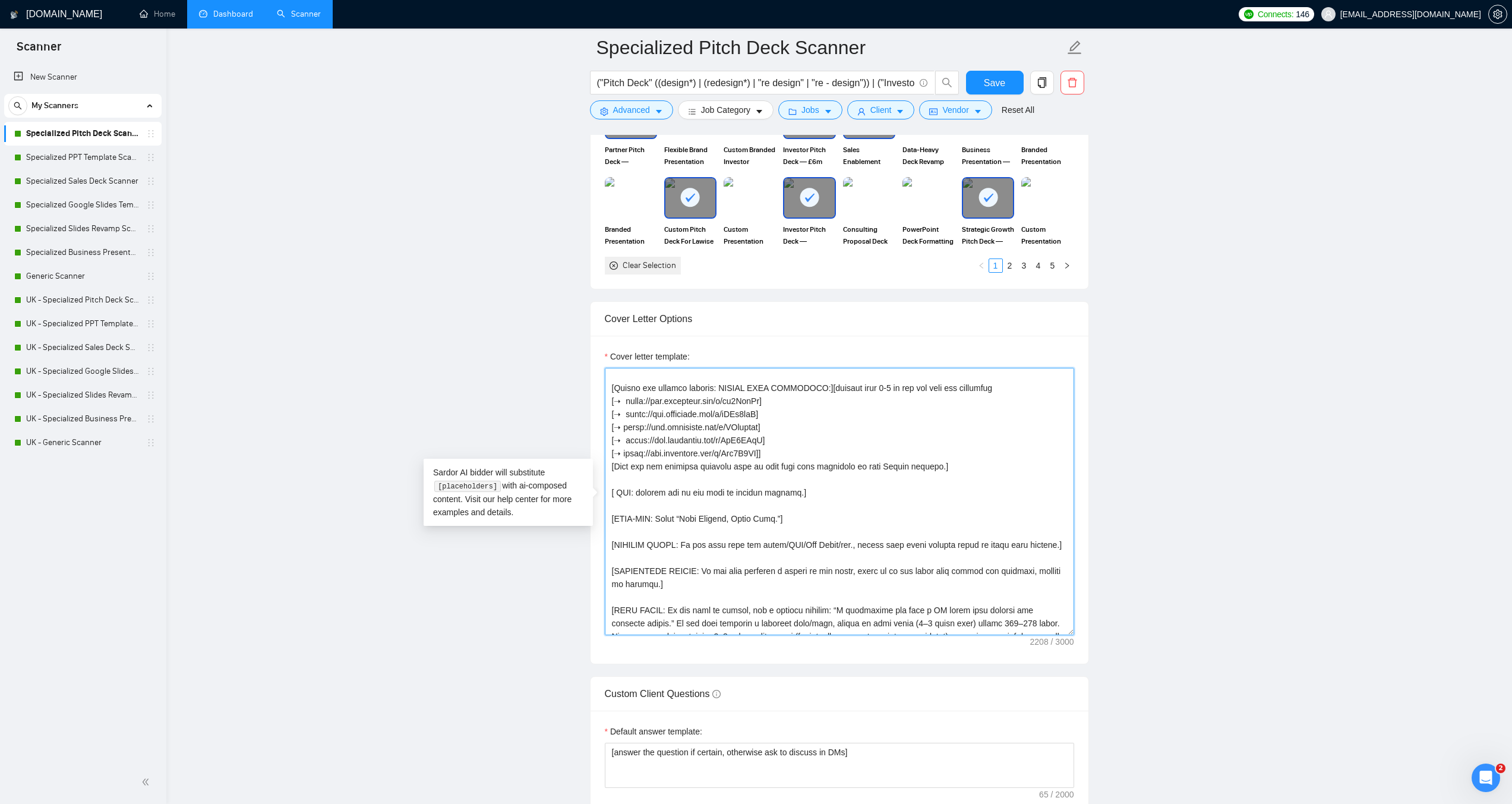
click at [781, 596] on textarea "Cover letter template:" at bounding box center [839, 501] width 469 height 267
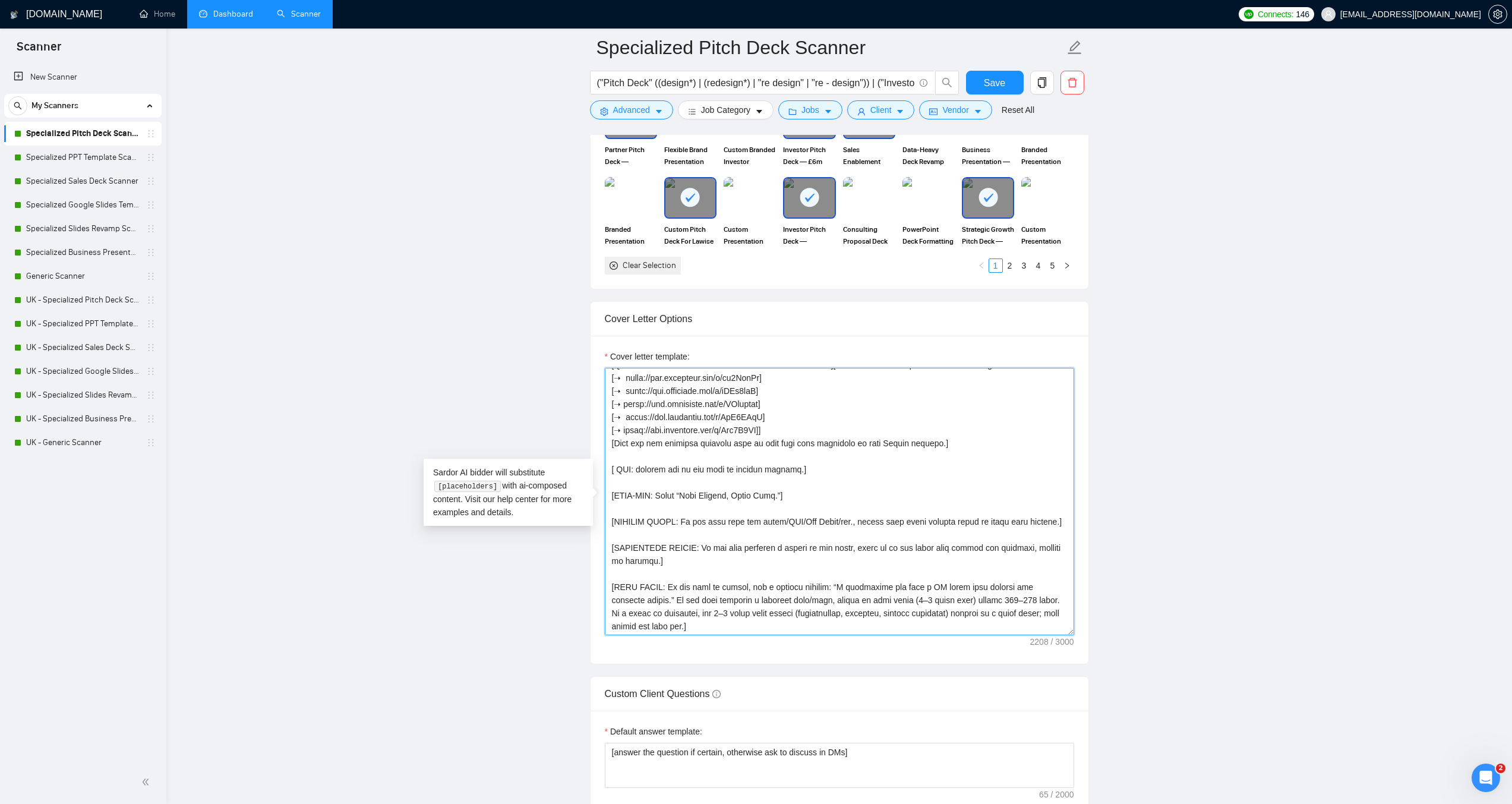
scroll to position [262, 0]
click at [693, 562] on textarea "Cover letter template:" at bounding box center [839, 501] width 469 height 267
click at [701, 545] on textarea "Cover letter template:" at bounding box center [839, 501] width 469 height 267
drag, startPoint x: 797, startPoint y: 470, endPoint x: 815, endPoint y: 470, distance: 18.0
click at [815, 470] on textarea "Cover letter template:" at bounding box center [839, 501] width 469 height 267
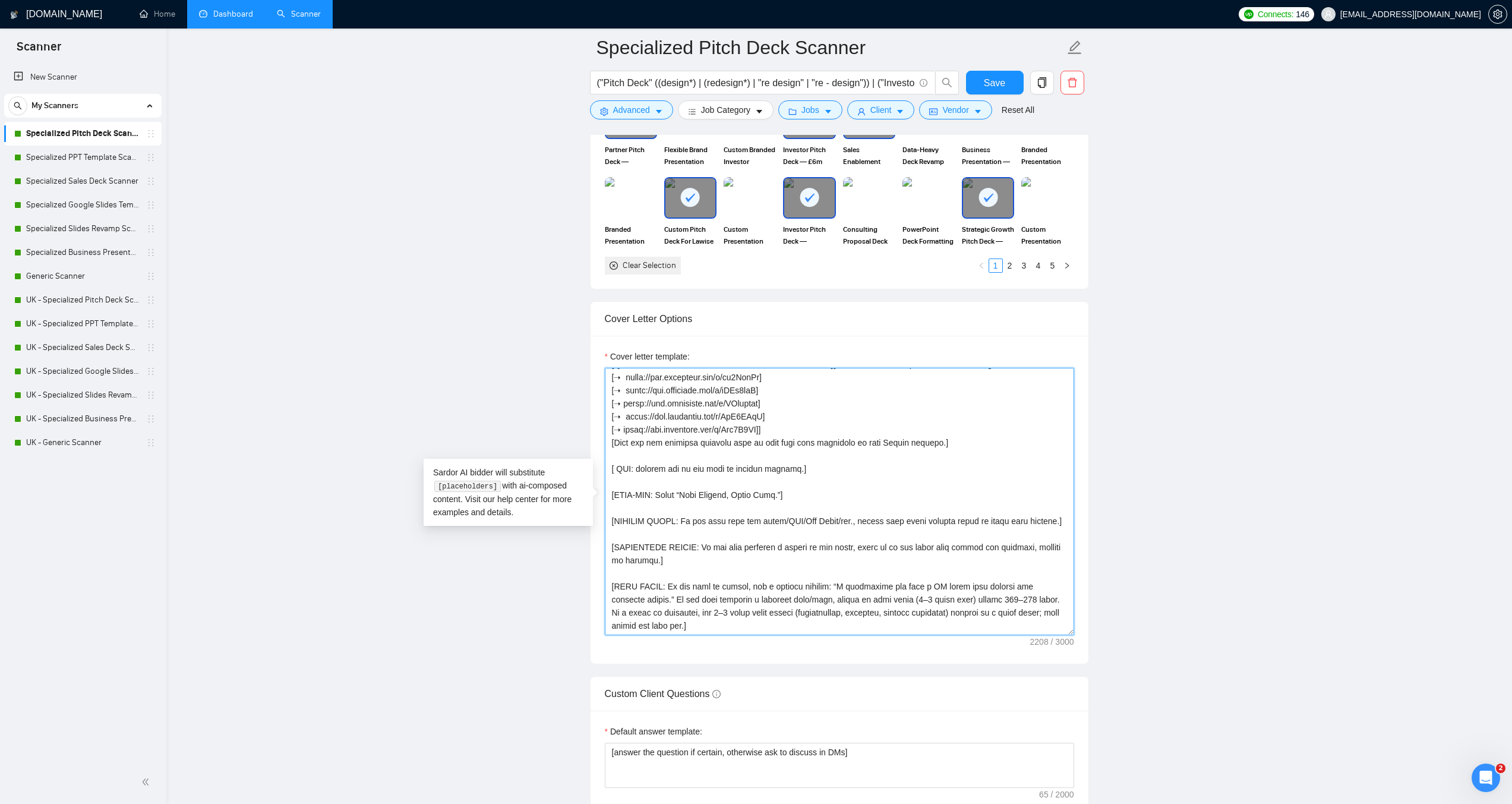
drag, startPoint x: 693, startPoint y: 545, endPoint x: 777, endPoint y: 553, distance: 84.4
click at [777, 553] on textarea "Cover letter template:" at bounding box center [839, 501] width 469 height 267
click at [783, 560] on textarea "Cover letter template:" at bounding box center [839, 501] width 469 height 267
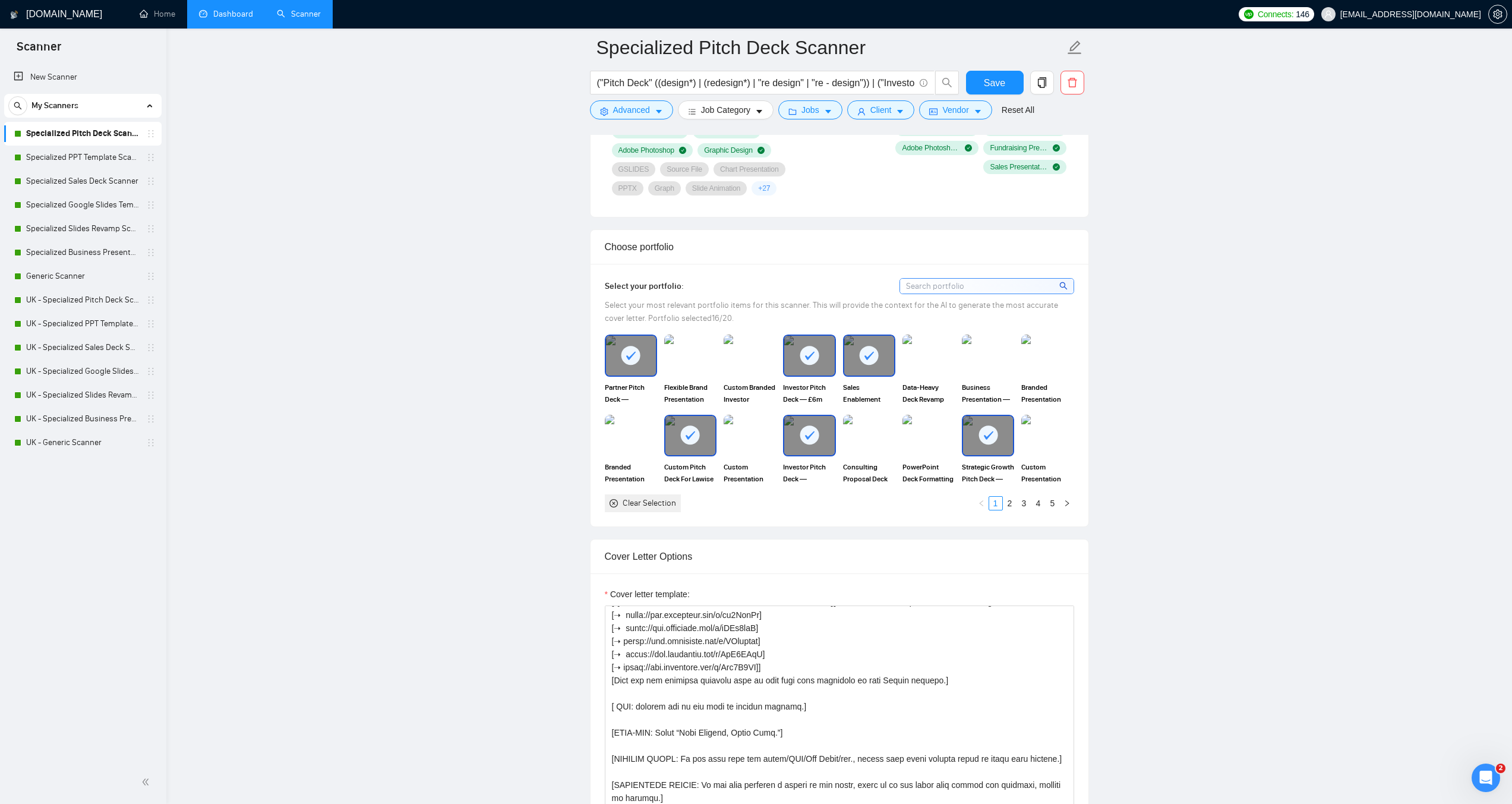
click at [211, 12] on link "Dashboard" at bounding box center [226, 14] width 54 height 10
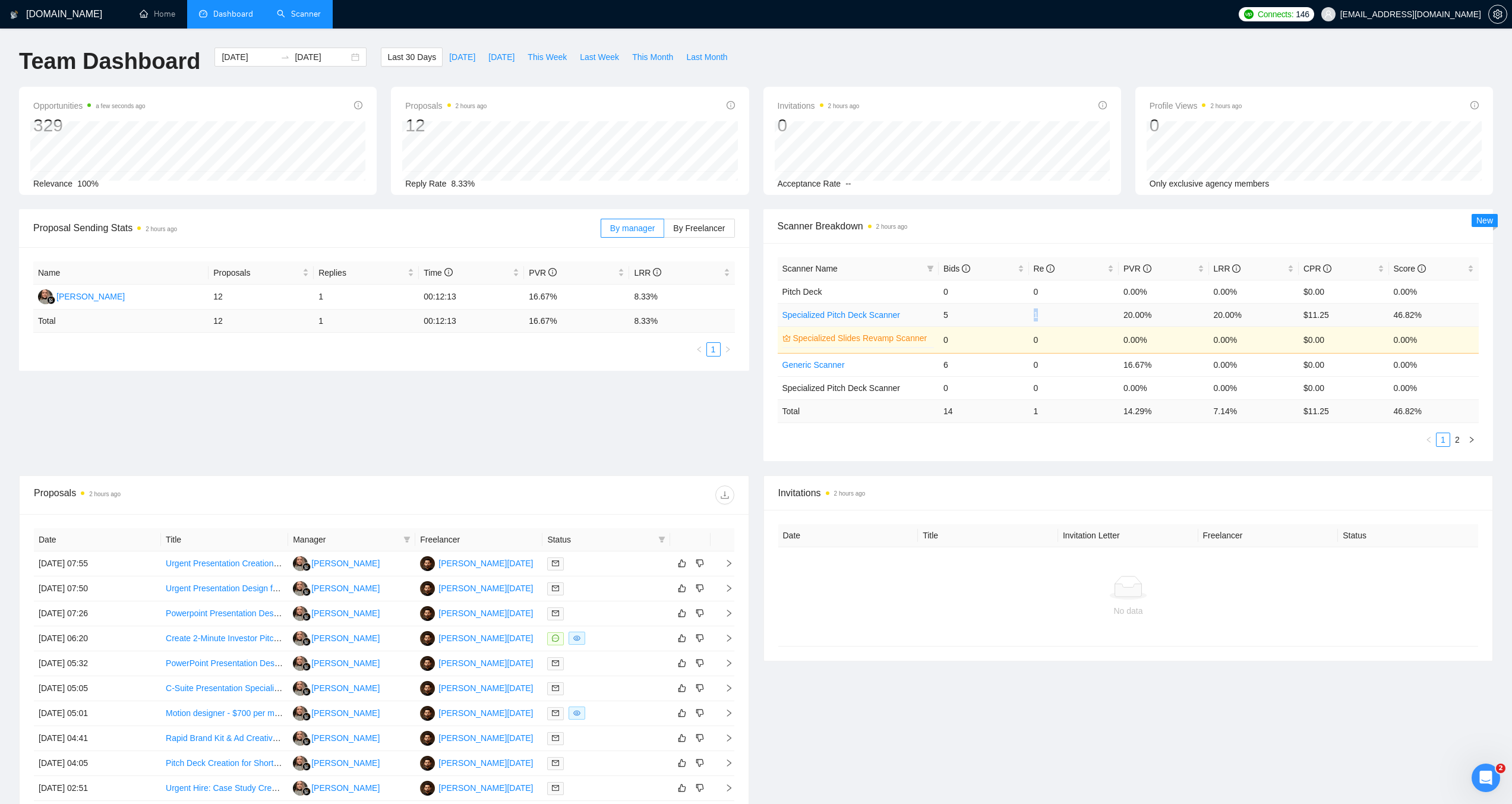
click at [1037, 316] on td "1" at bounding box center [1074, 314] width 90 height 23
drag, startPoint x: 1303, startPoint y: 315, endPoint x: 1337, endPoint y: 312, distance: 34.1
click at [1337, 312] on td "$11.25" at bounding box center [1344, 314] width 90 height 23
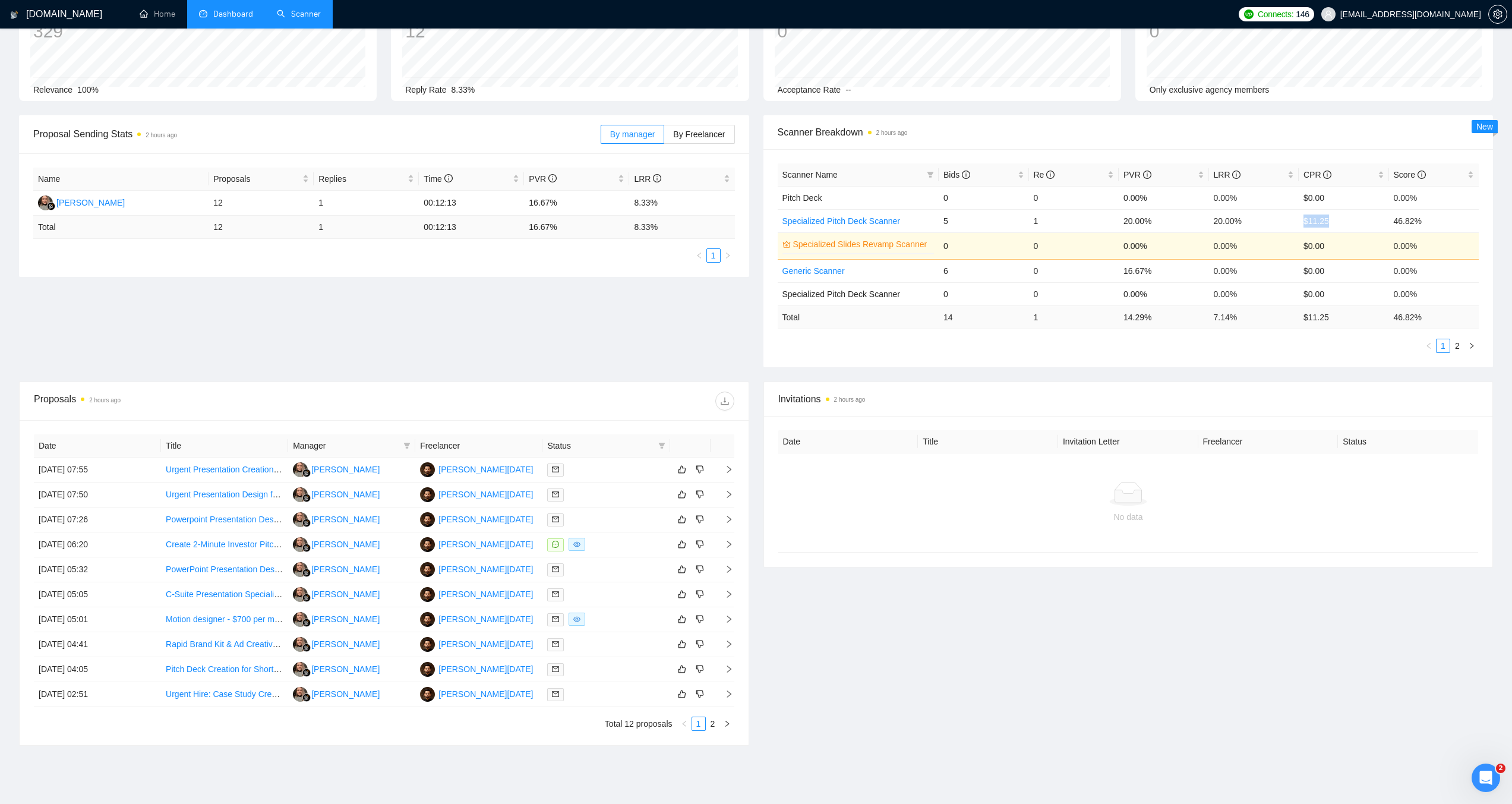
scroll to position [141, 0]
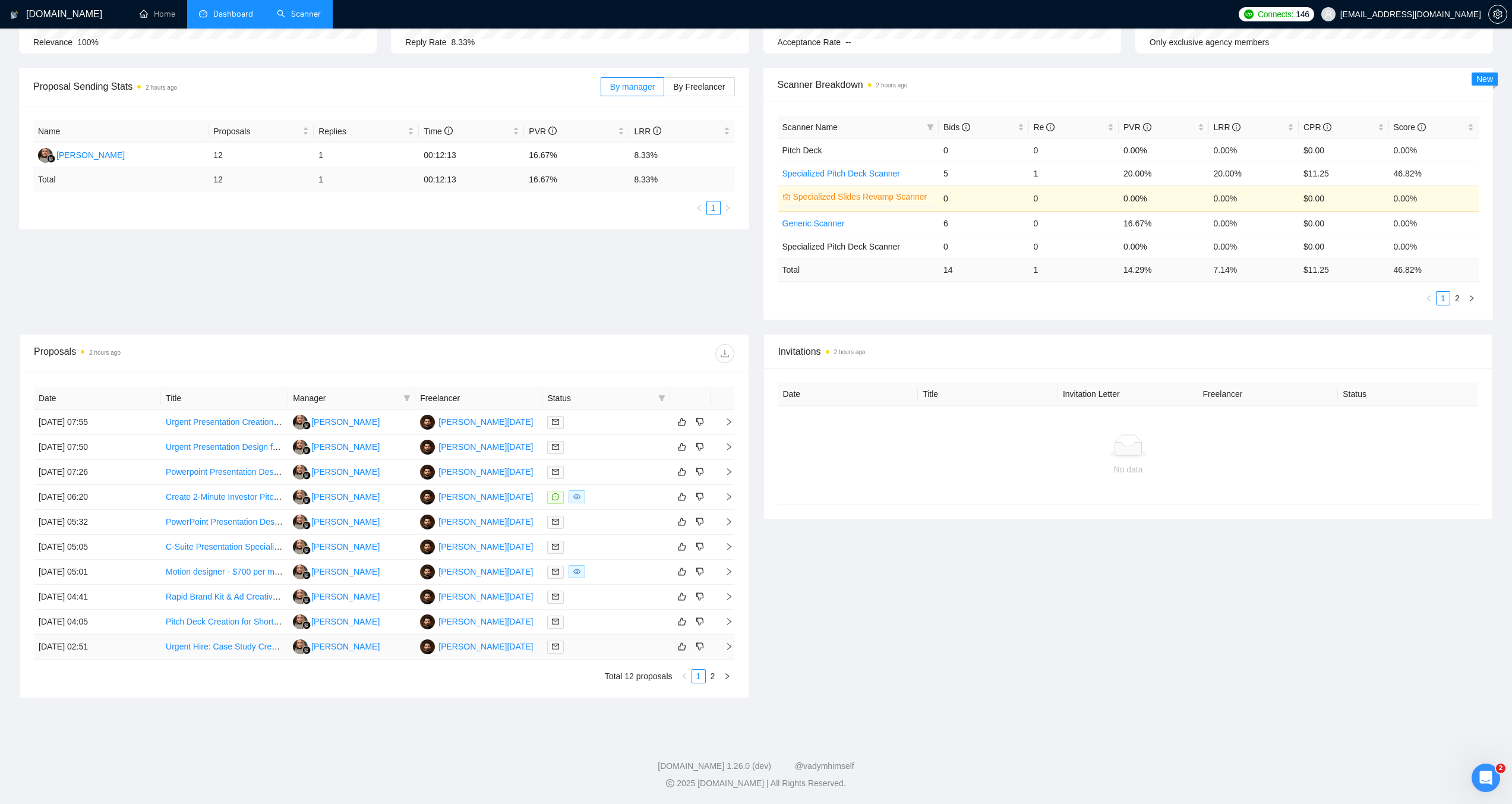
click at [728, 648] on icon "right" at bounding box center [728, 646] width 4 height 7
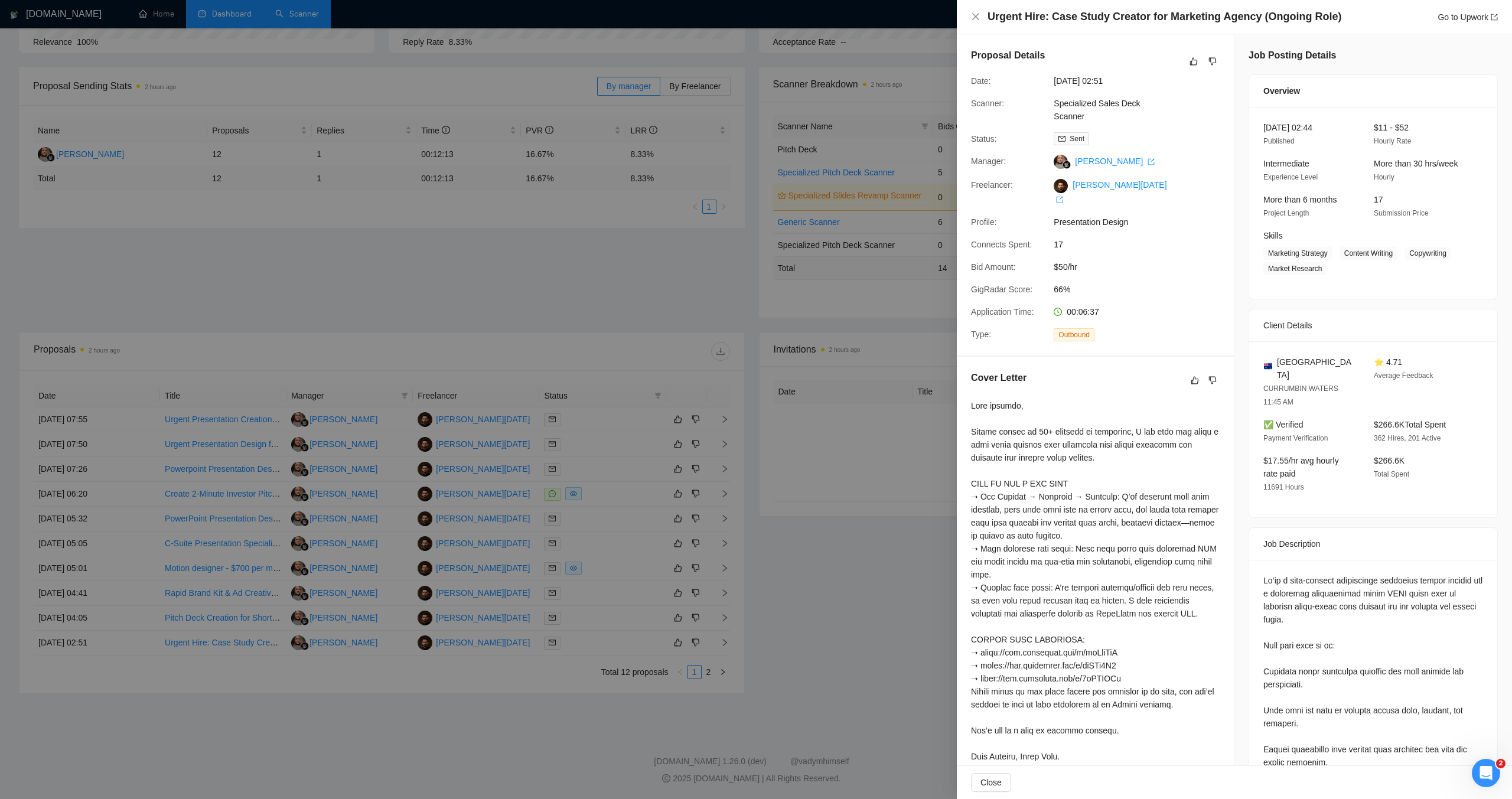
click at [600, 313] on div at bounding box center [756, 399] width 1512 height 799
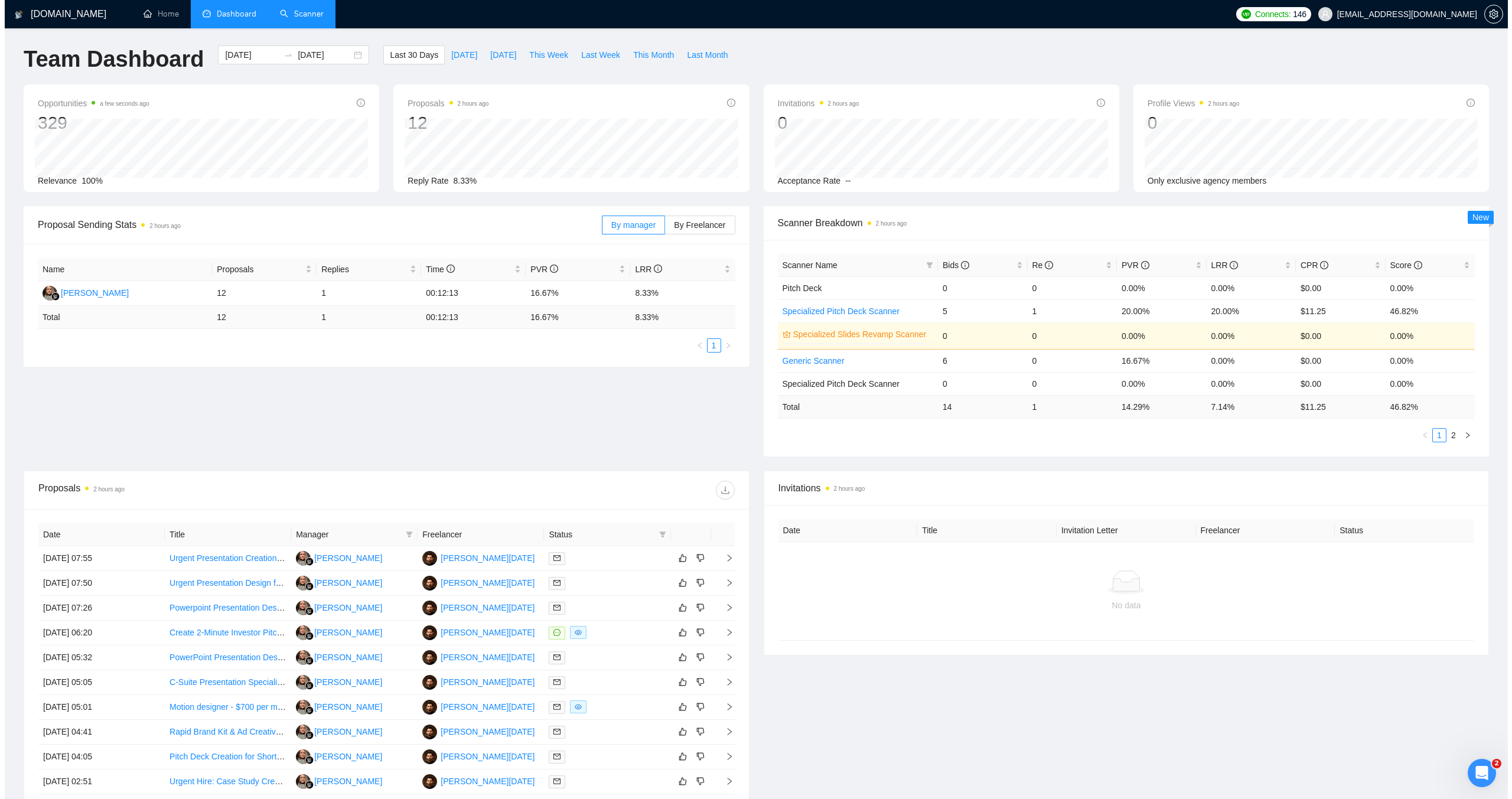
scroll to position [0, 0]
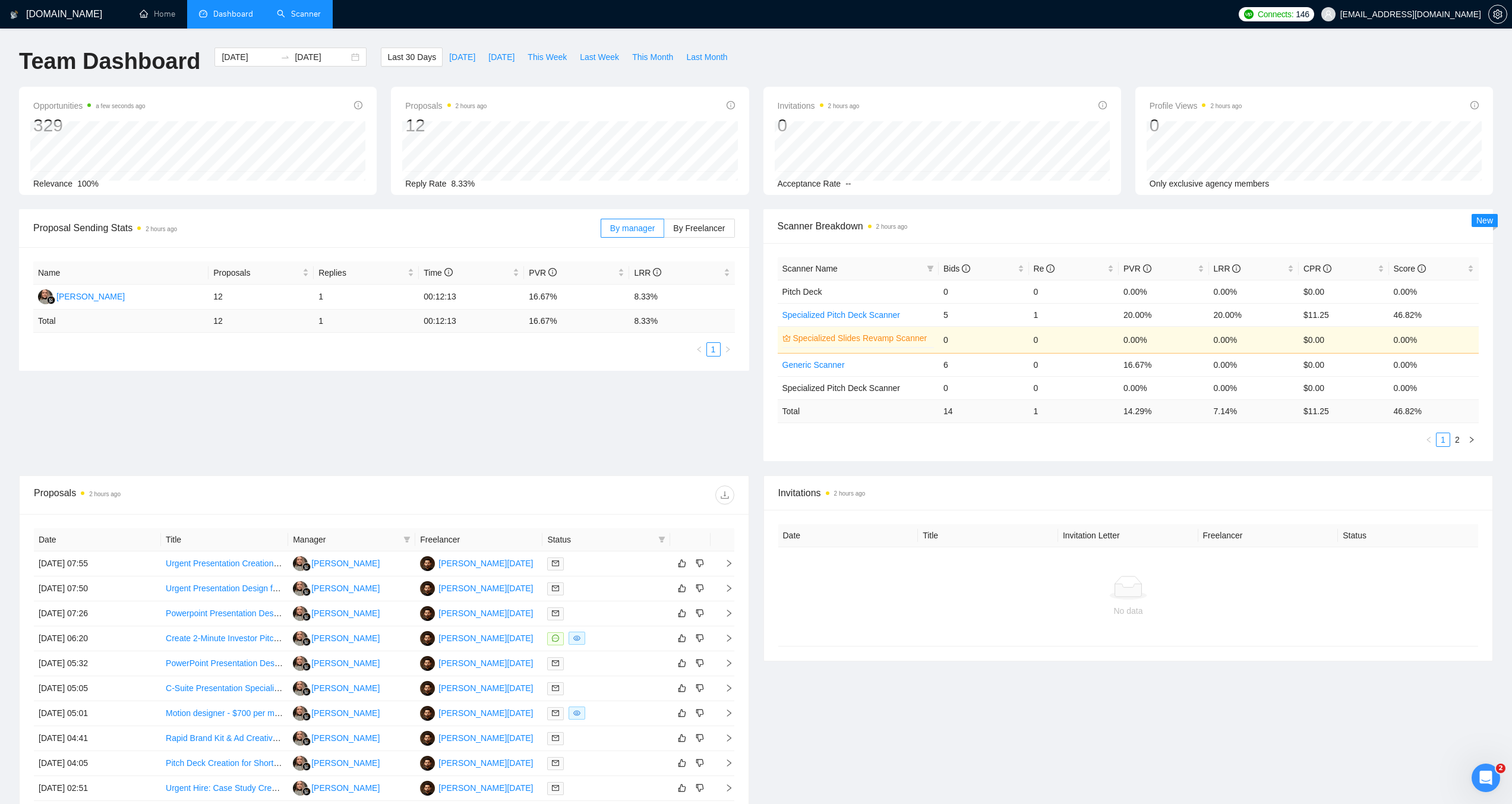
click at [313, 15] on link "Scanner" at bounding box center [299, 14] width 44 height 10
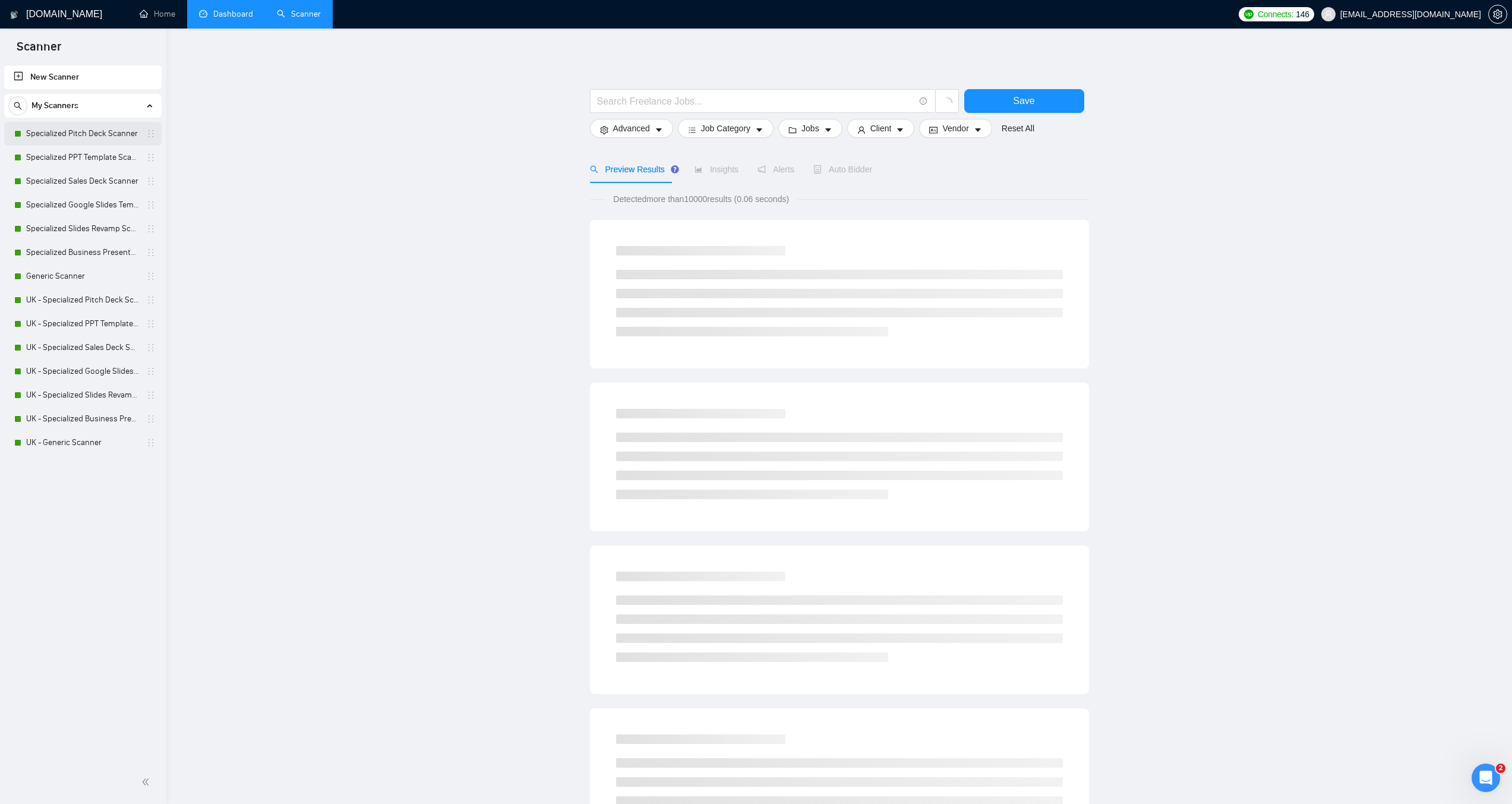
click at [87, 130] on link "Specialized Pitch Deck Scanner" at bounding box center [83, 134] width 113 height 24
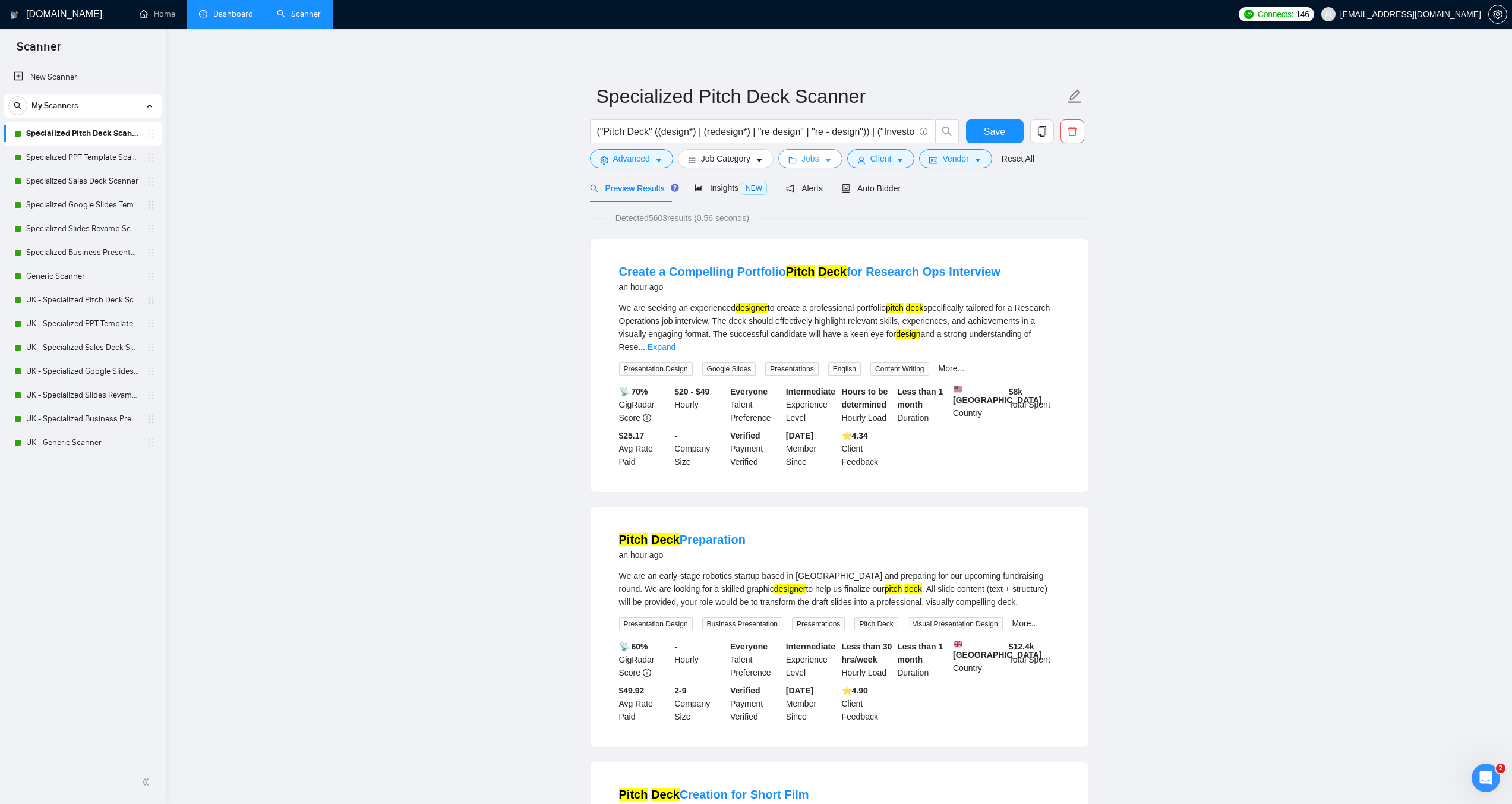
click at [824, 161] on icon "caret-down" at bounding box center [828, 160] width 8 height 8
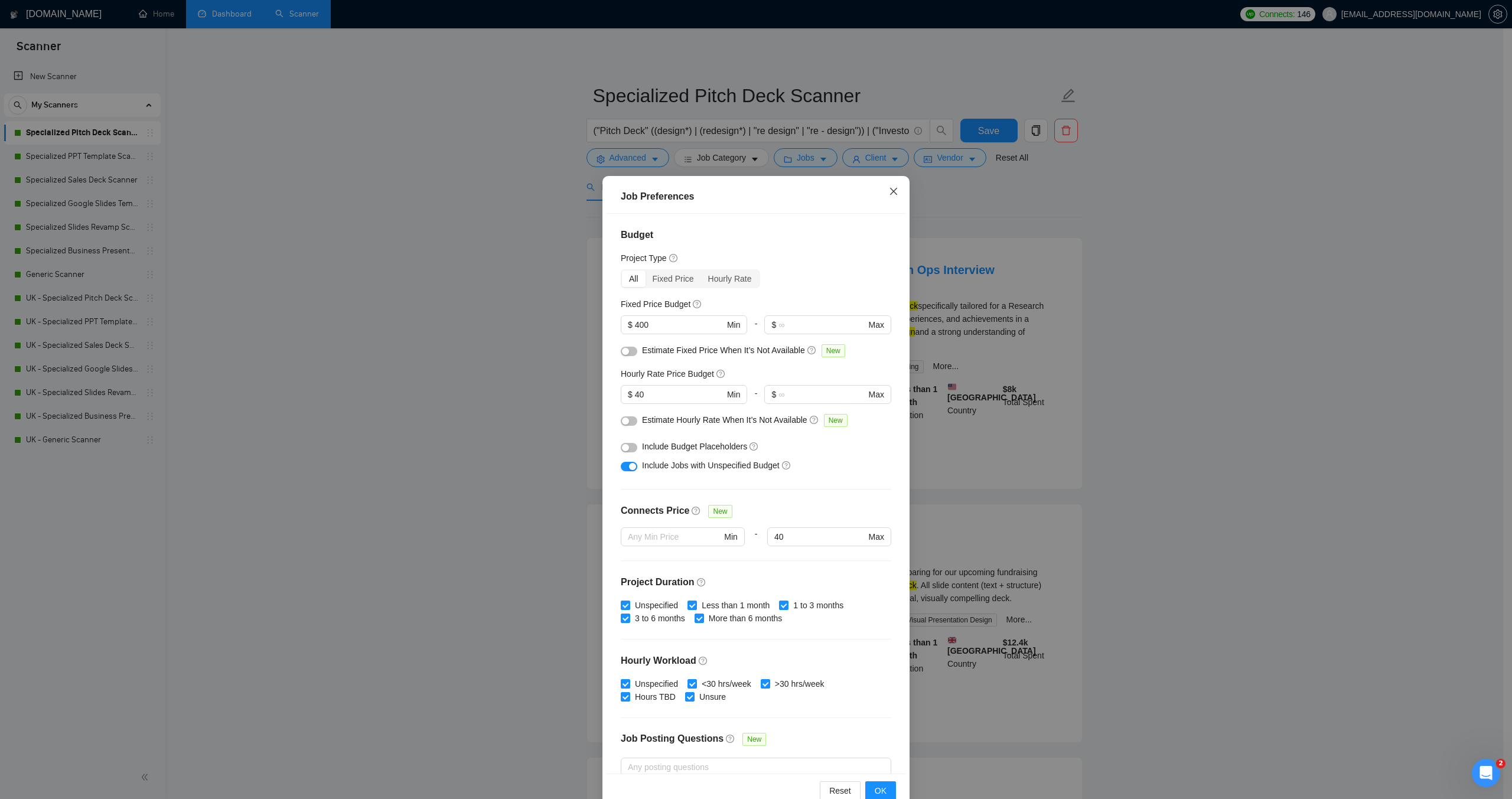
click at [889, 195] on icon "close" at bounding box center [893, 191] width 9 height 9
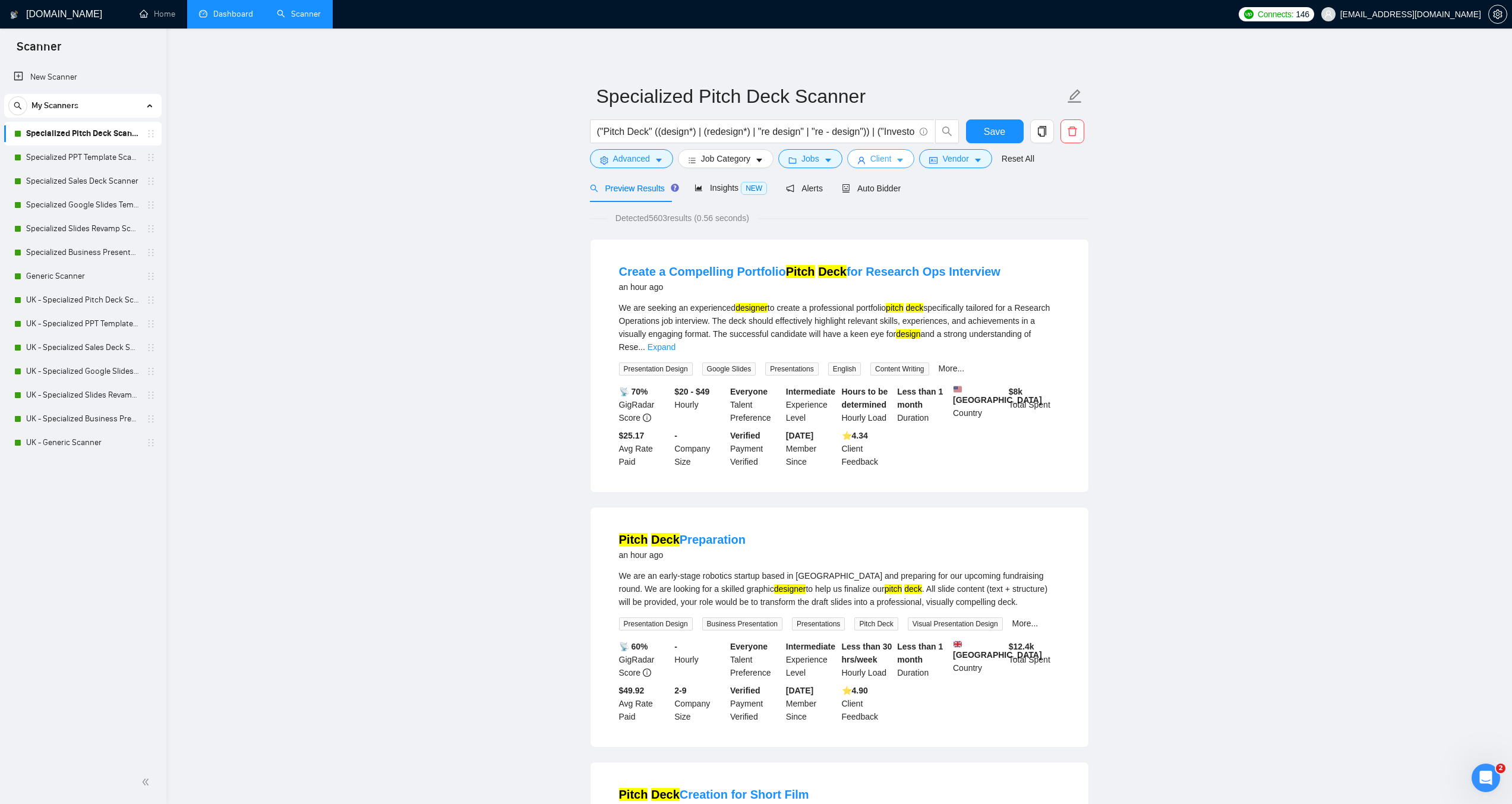
click at [884, 156] on span "Client" at bounding box center [881, 158] width 21 height 13
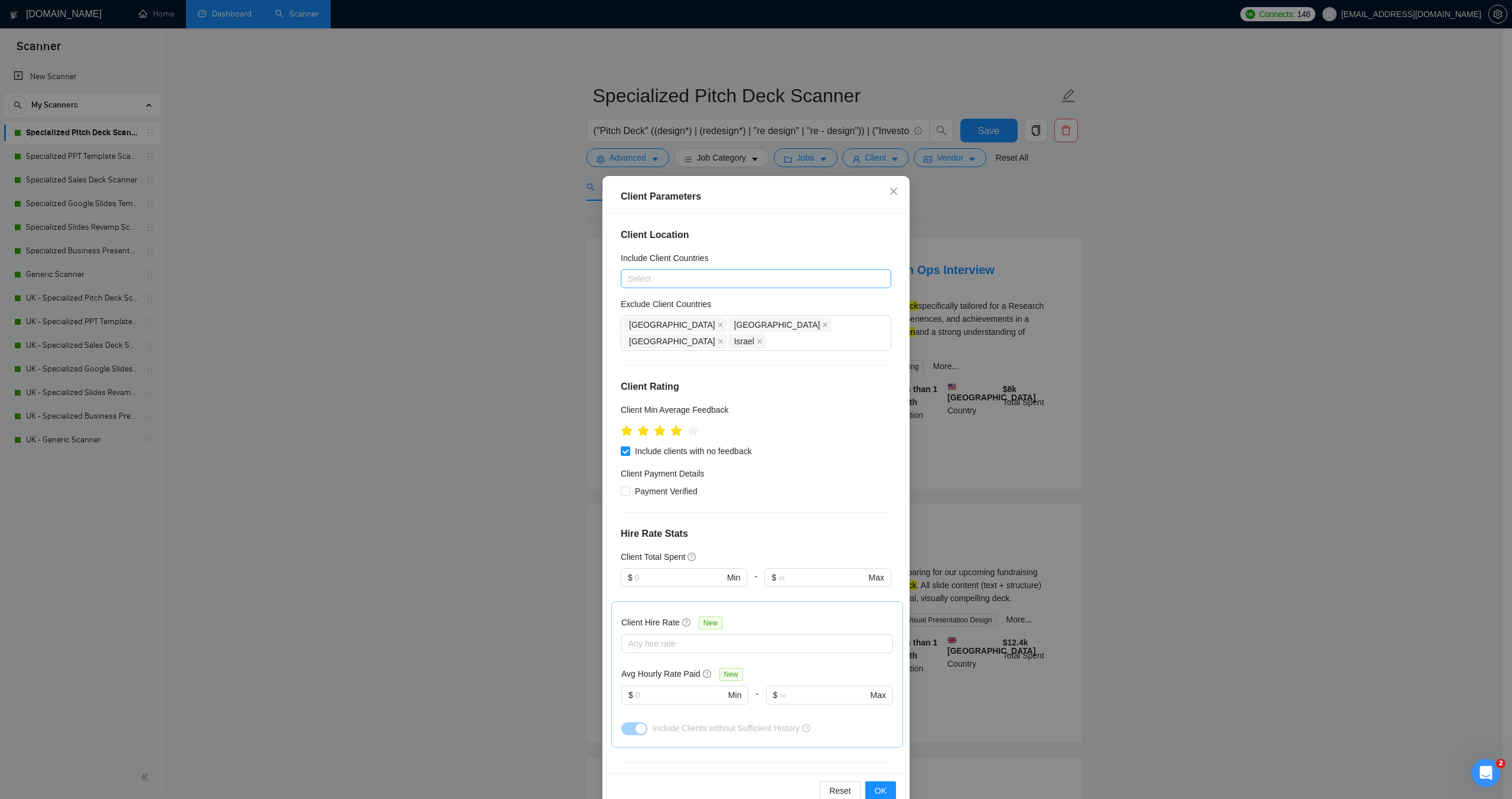
click at [645, 274] on div at bounding box center [749, 279] width 253 height 14
click at [890, 186] on span "Close" at bounding box center [893, 191] width 32 height 32
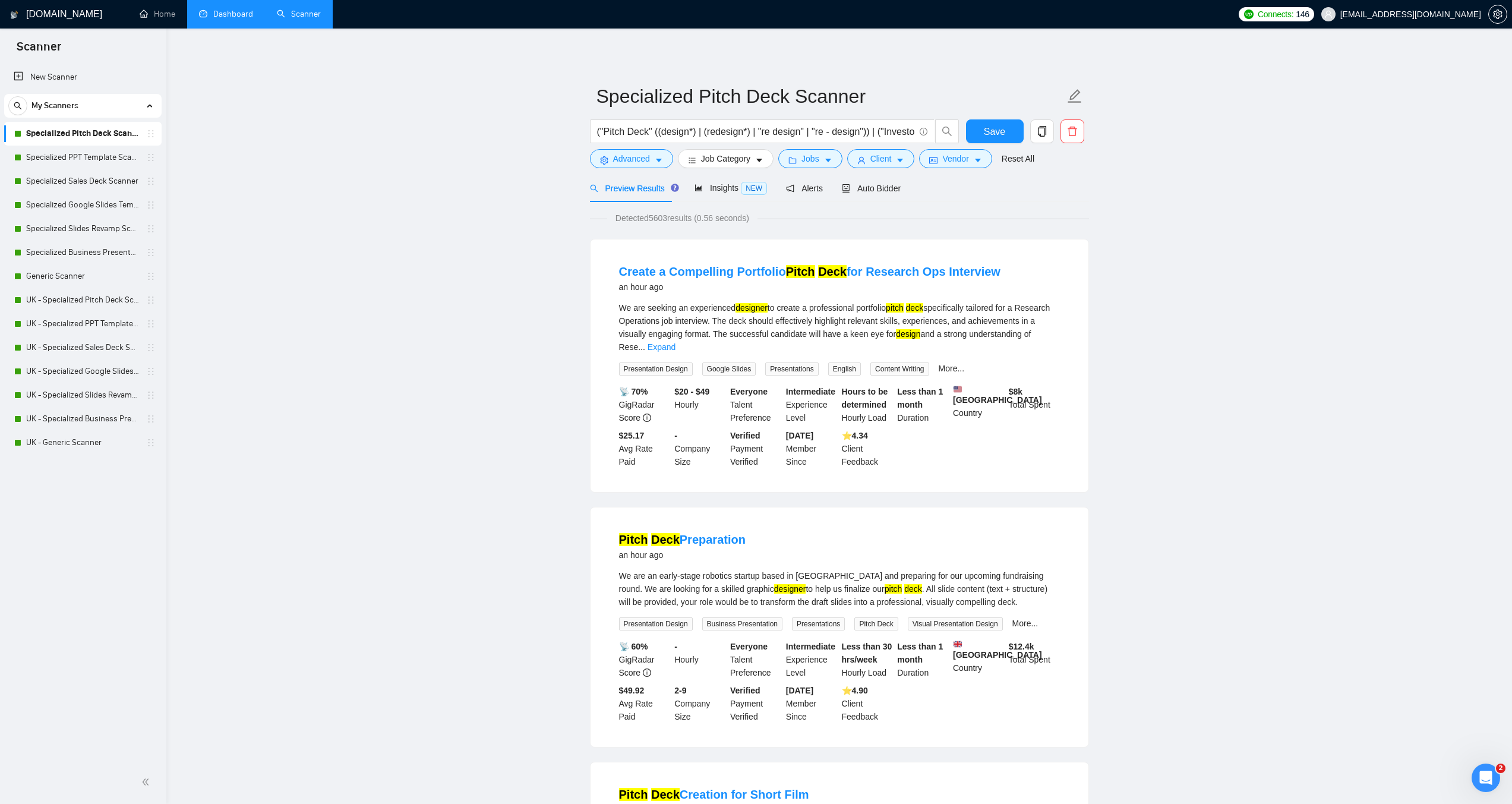
drag, startPoint x: 895, startPoint y: 188, endPoint x: 1148, endPoint y: 188, distance: 253.0
